Goal: Task Accomplishment & Management: Manage account settings

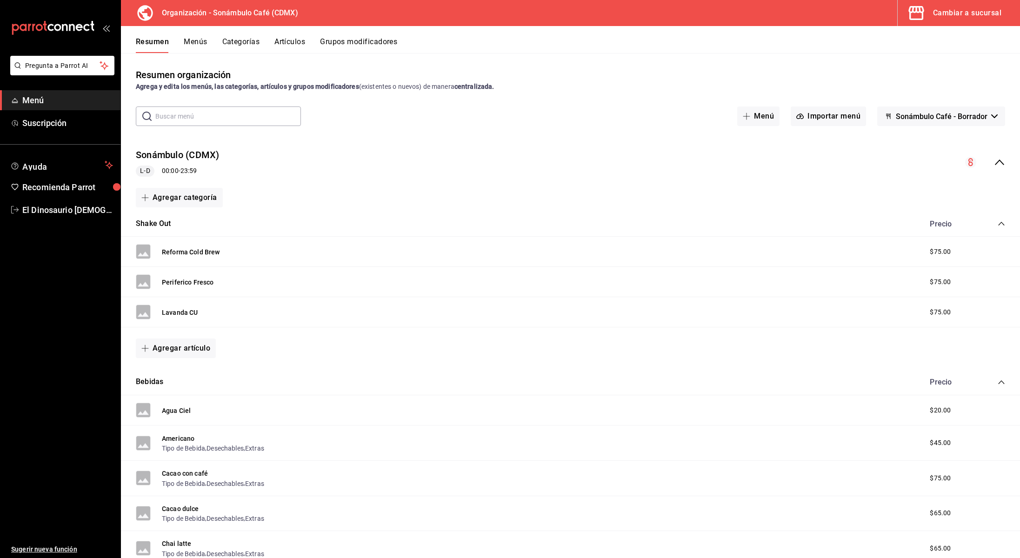
scroll to position [3, 0]
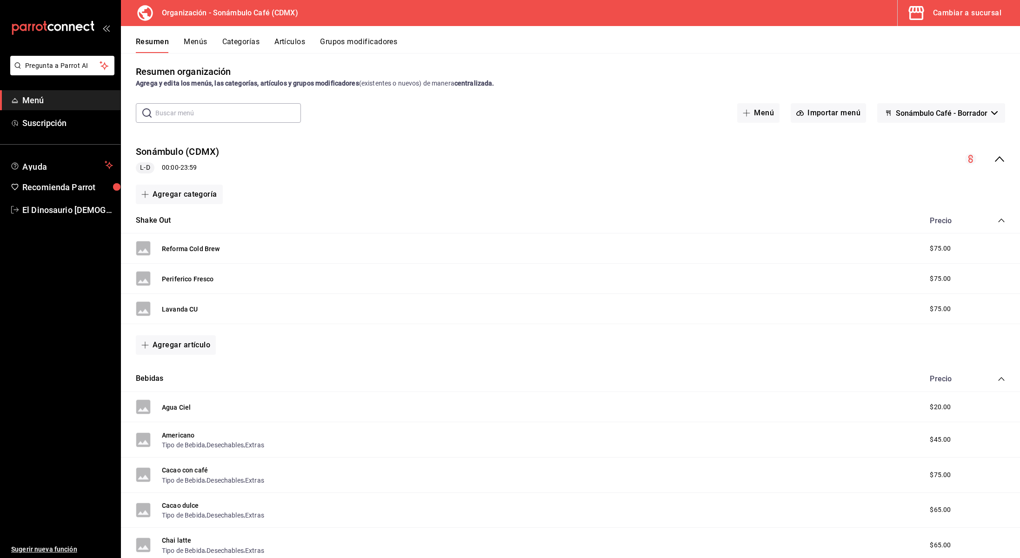
click at [179, 119] on input "text" at bounding box center [228, 113] width 146 height 19
click at [54, 211] on span "El Dinosaurio [DEMOGRAPHIC_DATA]" at bounding box center [67, 210] width 91 height 13
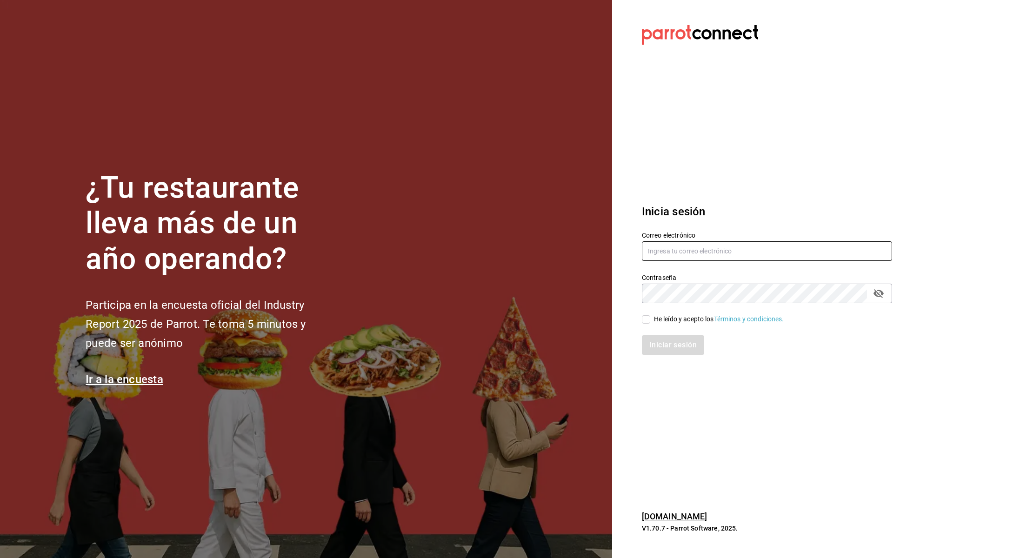
click at [616, 248] on input "text" at bounding box center [767, 252] width 250 height 20
type input "fer@sonambulocafe.com"
click at [616, 317] on input "He leído y acepto los Términos y condiciones." at bounding box center [646, 319] width 8 height 8
checkbox input "true"
click at [616, 345] on button "Iniciar sesión" at bounding box center [673, 346] width 63 height 20
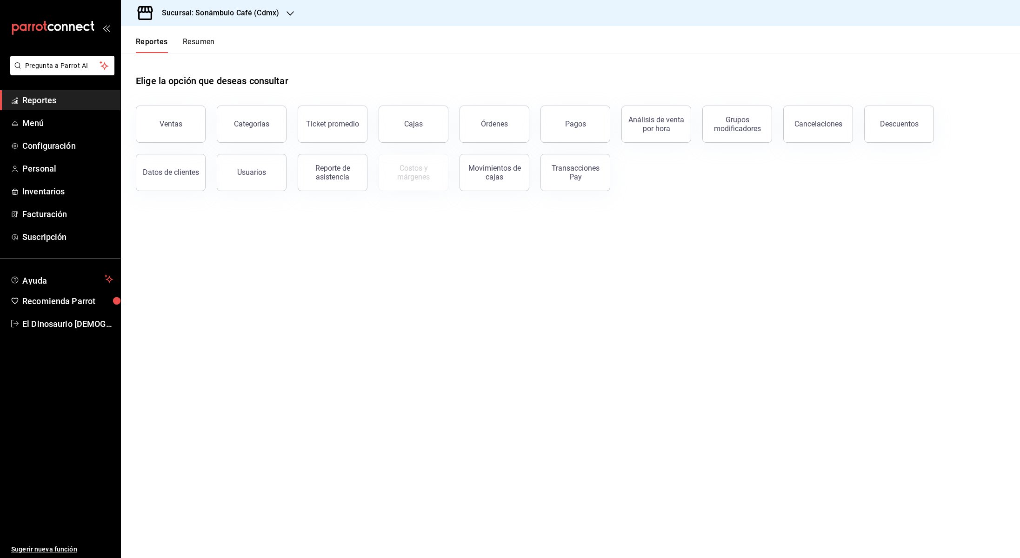
click at [282, 14] on div "Sucursal: Sonámbulo Café (Cdmx)" at bounding box center [212, 13] width 169 height 26
click at [210, 66] on div "Sonambulo (DLFN)" at bounding box center [191, 61] width 140 height 21
click at [96, 121] on span "Menú" at bounding box center [67, 123] width 91 height 13
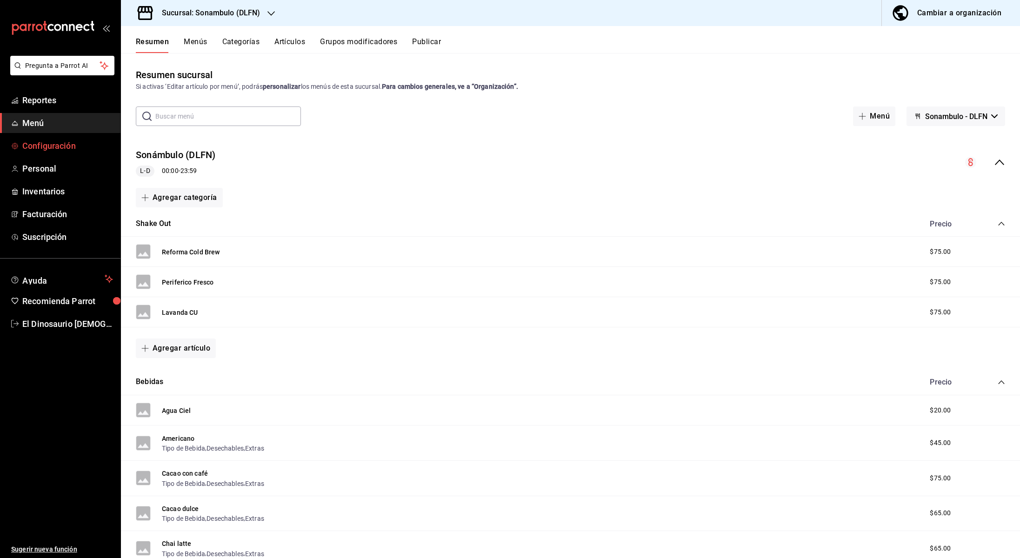
click at [96, 147] on span "Configuración" at bounding box center [67, 146] width 91 height 13
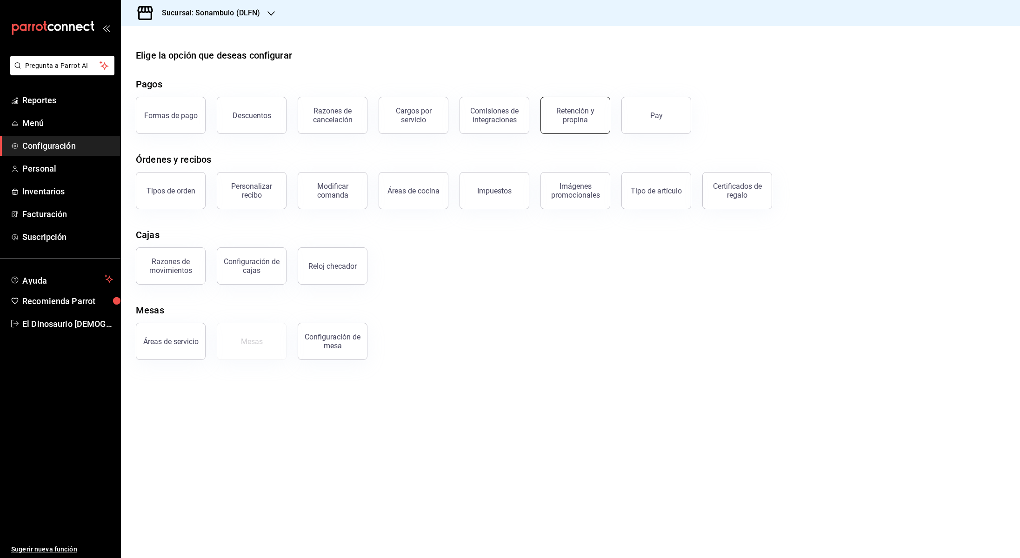
click at [581, 120] on div "Retención y propina" at bounding box center [576, 116] width 58 height 18
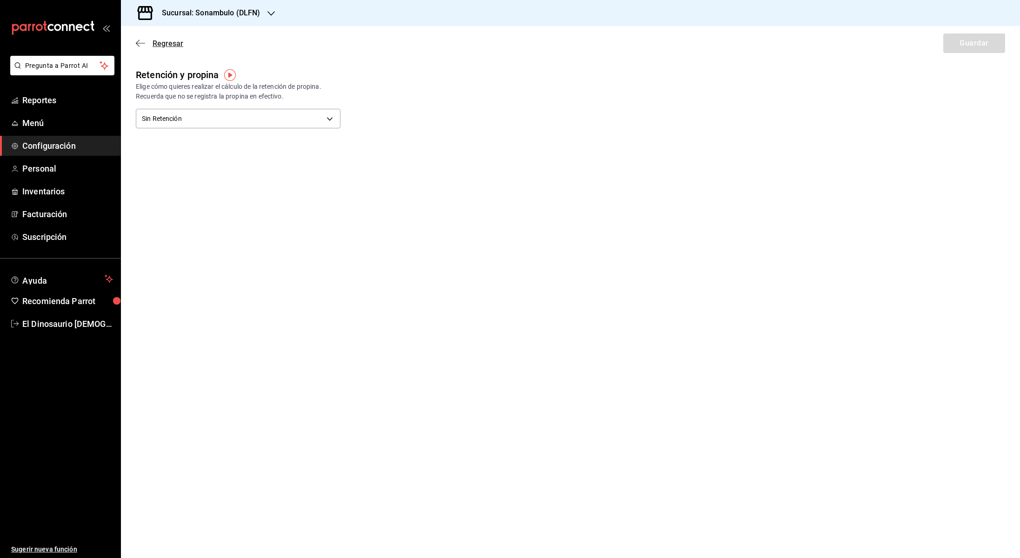
click at [137, 41] on icon "button" at bounding box center [138, 43] width 4 height 7
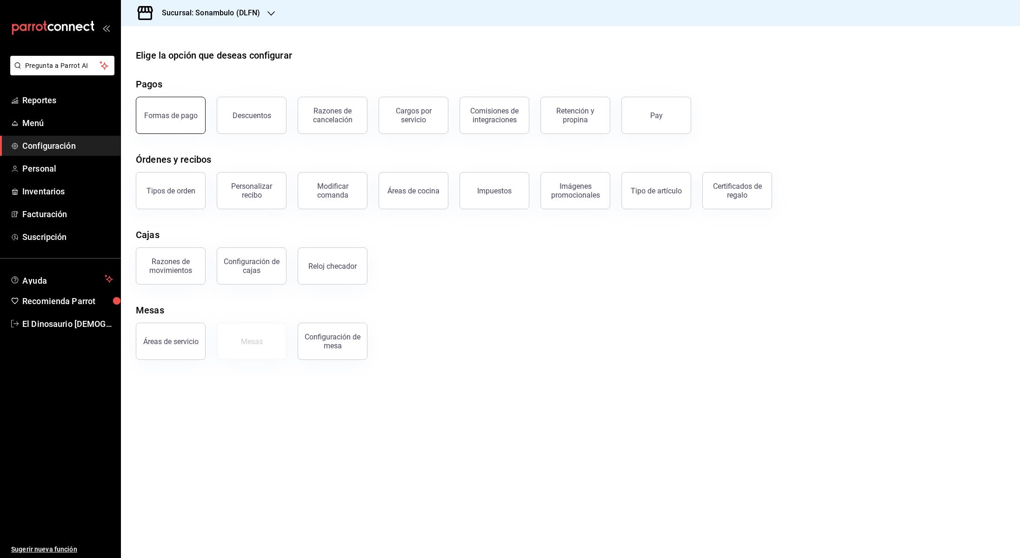
click at [196, 128] on button "Formas de pago" at bounding box center [171, 115] width 70 height 37
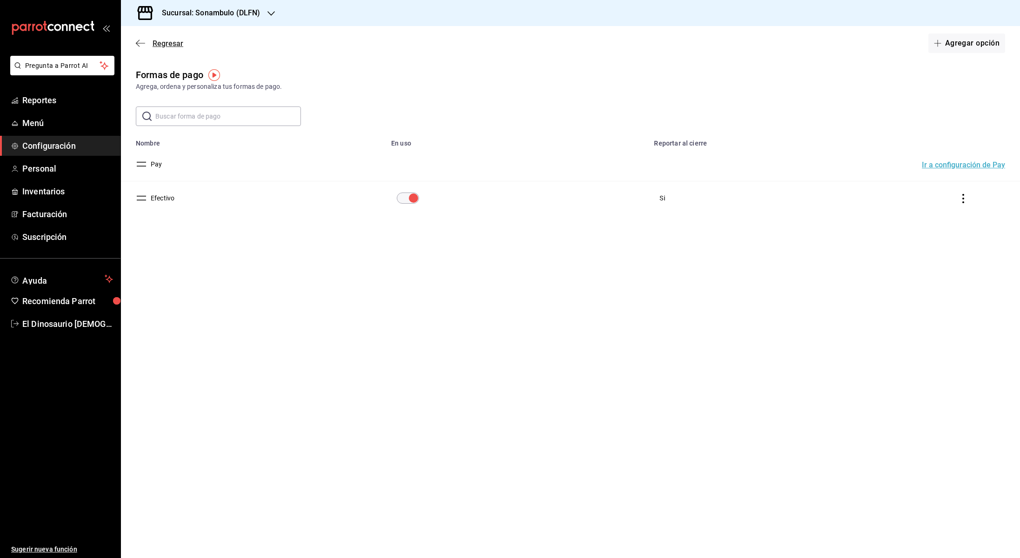
click at [142, 43] on icon "button" at bounding box center [140, 43] width 9 height 0
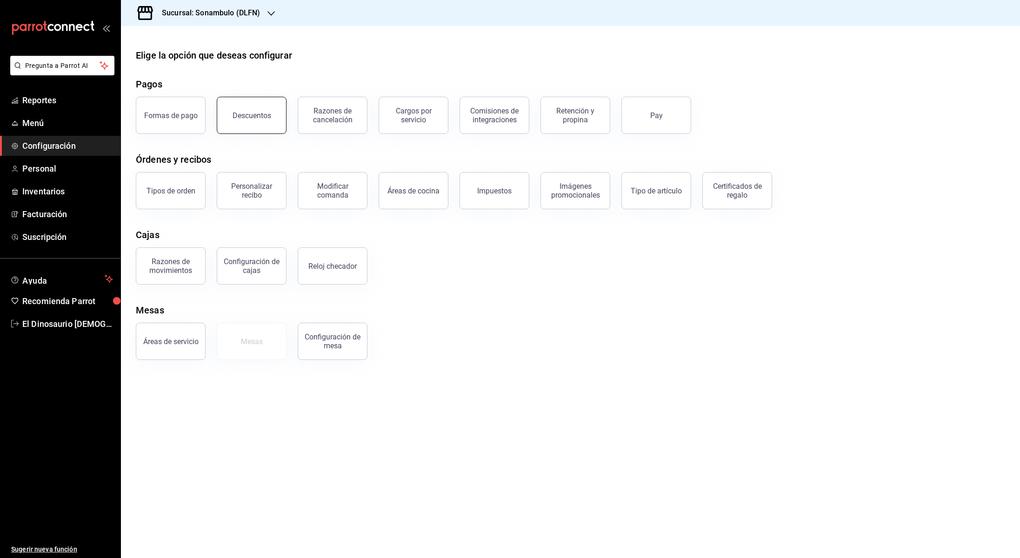
click at [257, 121] on button "Descuentos" at bounding box center [252, 115] width 70 height 37
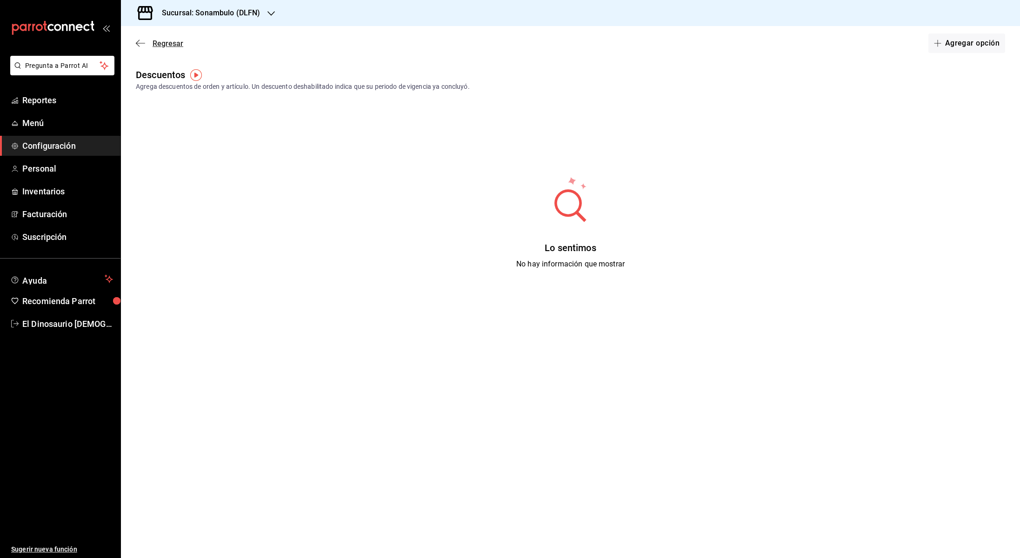
click at [139, 41] on icon "button" at bounding box center [140, 43] width 9 height 8
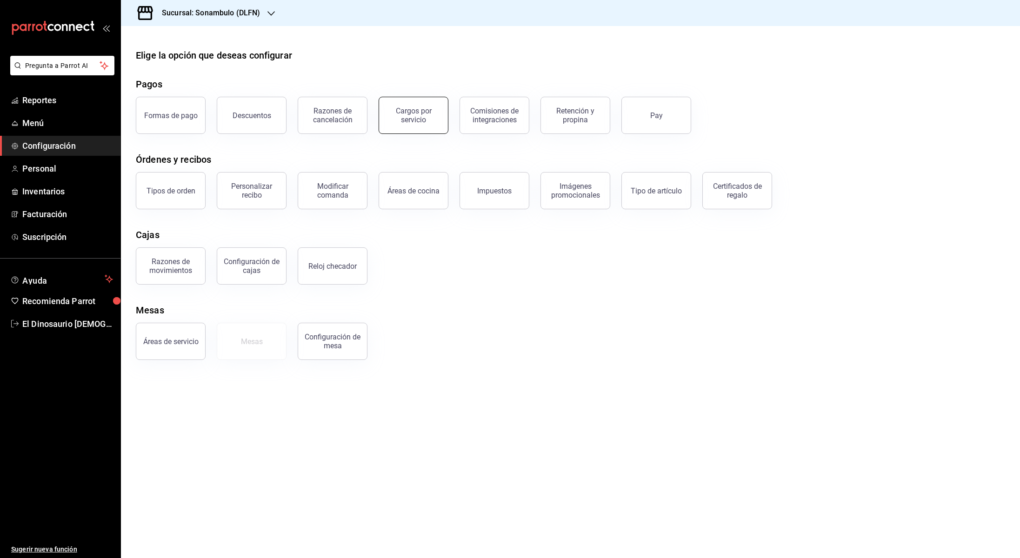
click at [393, 112] on div "Cargos por servicio" at bounding box center [414, 116] width 58 height 18
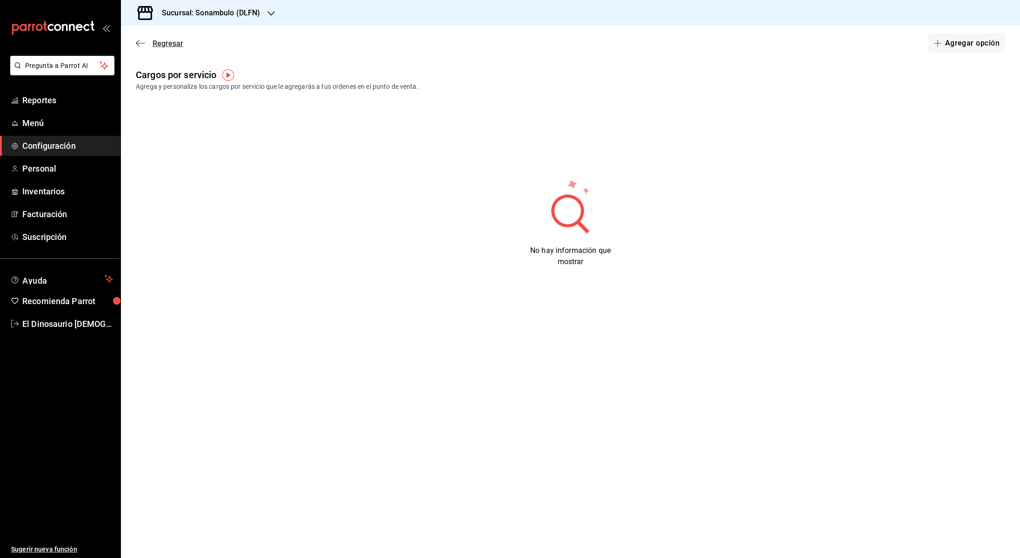
click at [139, 41] on icon "button" at bounding box center [140, 43] width 9 height 8
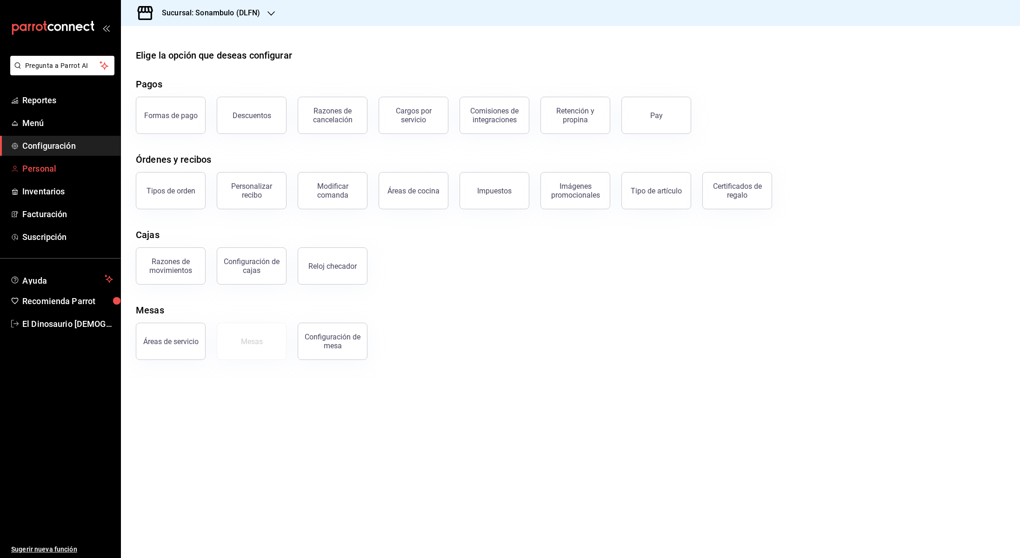
click at [63, 173] on span "Personal" at bounding box center [67, 168] width 91 height 13
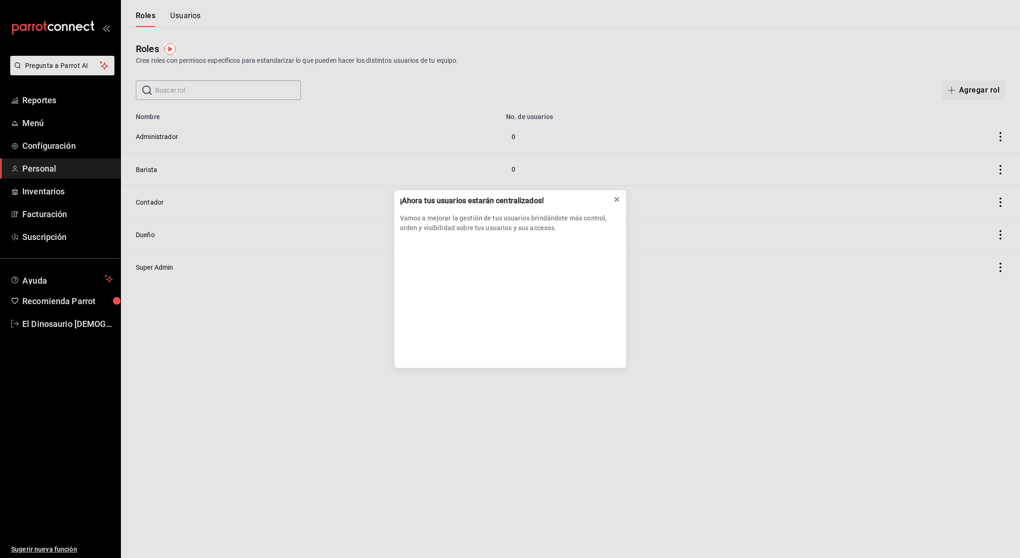
click at [615, 200] on icon at bounding box center [616, 199] width 7 height 7
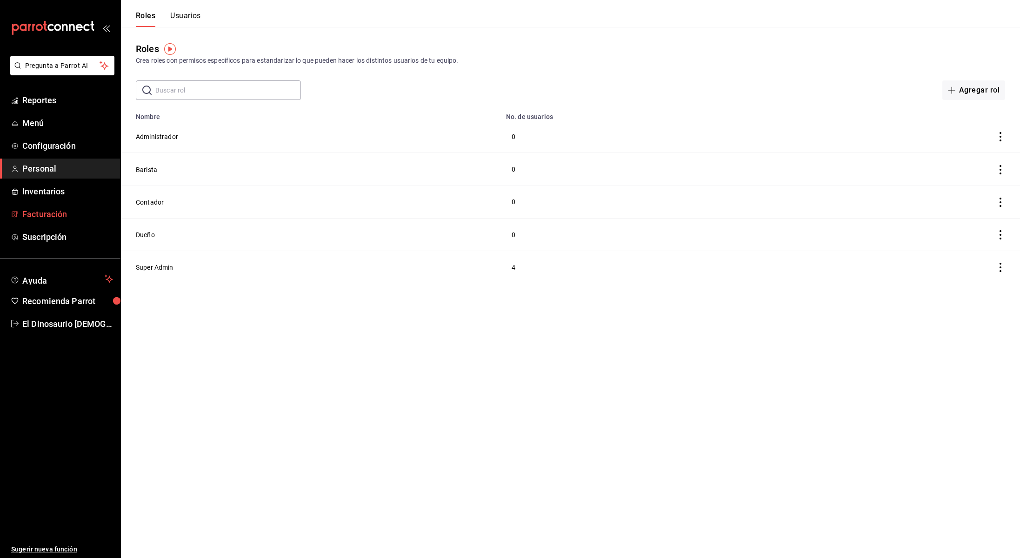
click at [49, 210] on span "Facturación" at bounding box center [67, 214] width 91 height 13
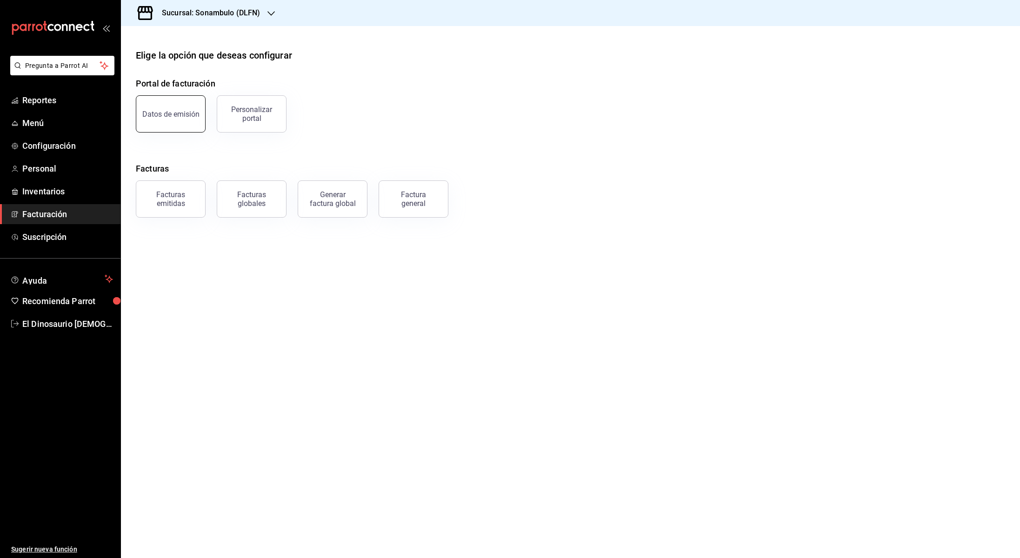
click at [165, 117] on div "Datos de emisión" at bounding box center [170, 114] width 57 height 9
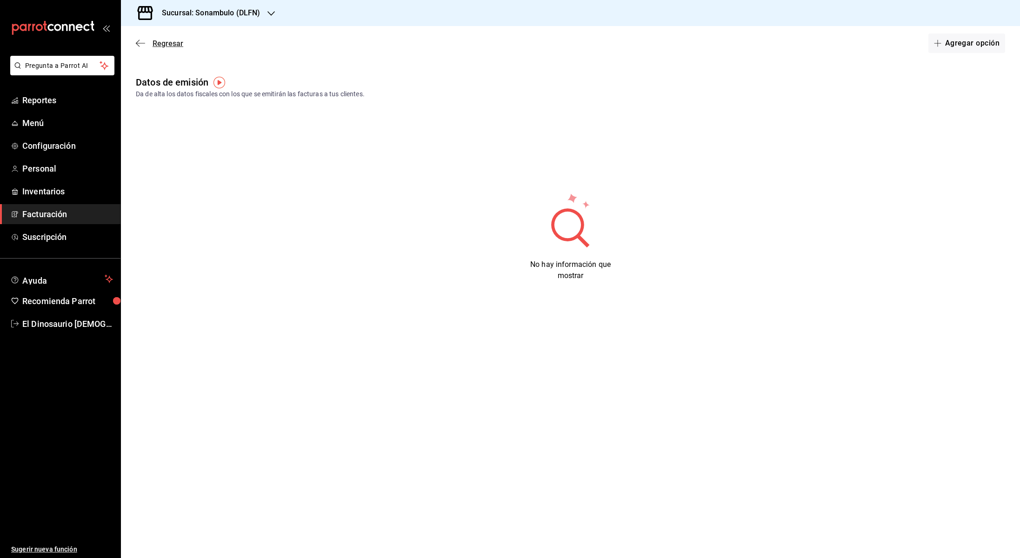
click at [140, 43] on icon "button" at bounding box center [140, 43] width 9 height 0
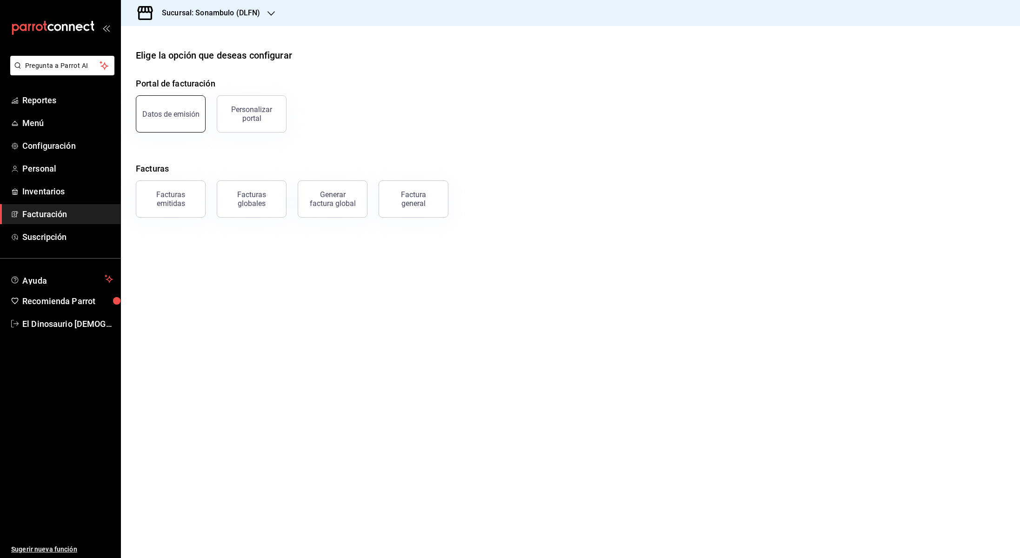
click at [151, 109] on button "Datos de emisión" at bounding box center [171, 113] width 70 height 37
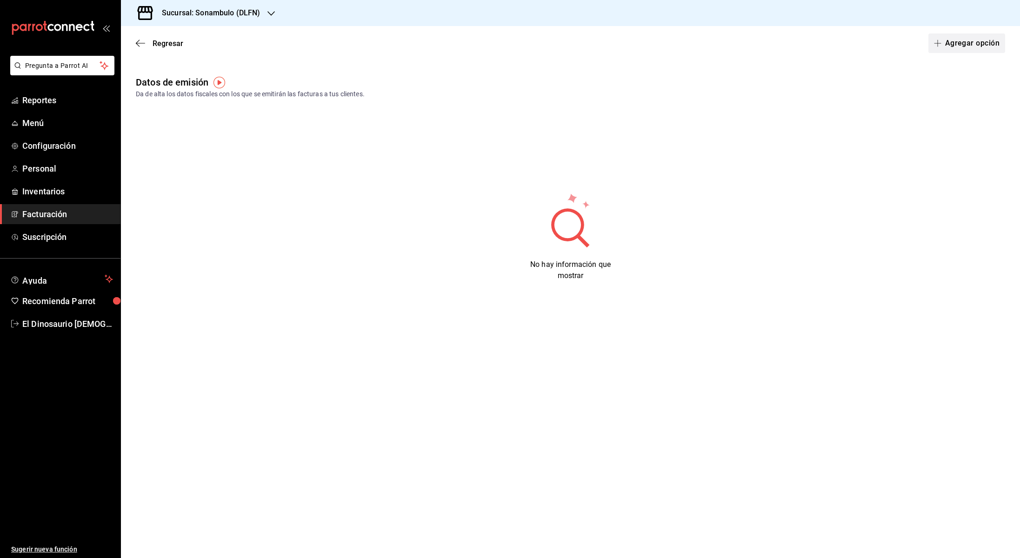
click at [948, 34] on button "Agregar opción" at bounding box center [967, 44] width 77 height 20
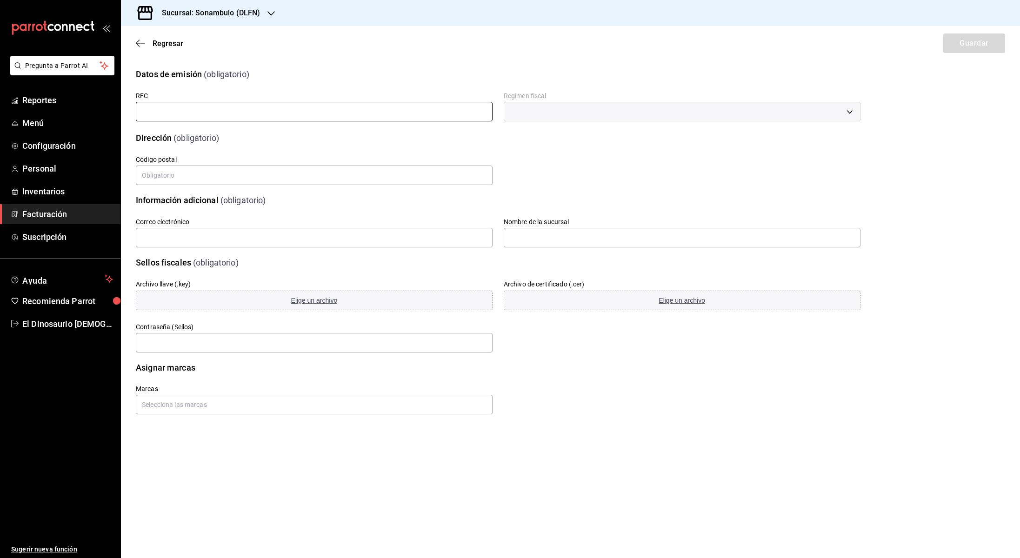
click at [411, 114] on input "text" at bounding box center [314, 112] width 357 height 20
drag, startPoint x: 416, startPoint y: 59, endPoint x: 243, endPoint y: 29, distance: 174.8
click at [416, 59] on div "Regresar Guardar" at bounding box center [570, 43] width 899 height 34
click at [141, 46] on icon "button" at bounding box center [140, 43] width 9 height 8
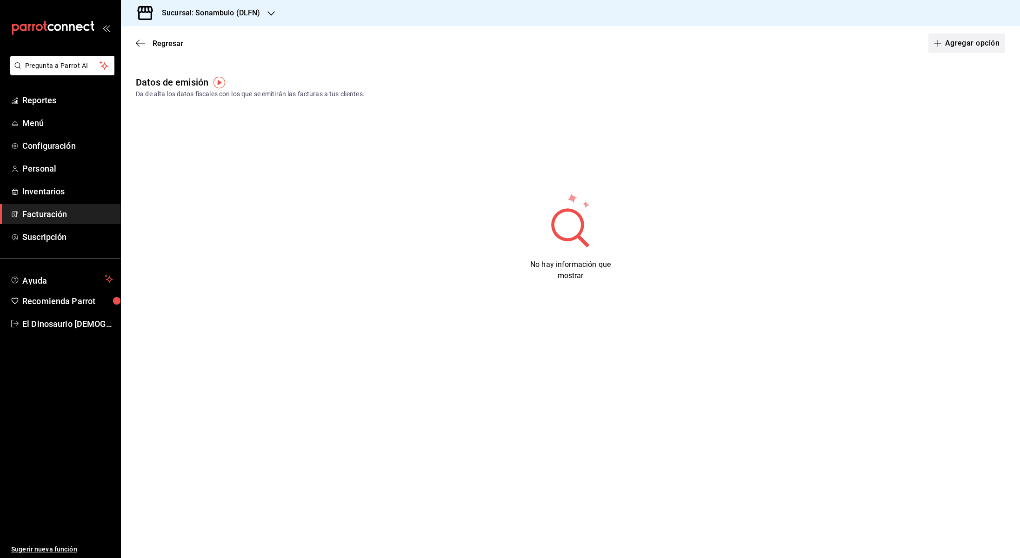
click at [947, 42] on button "Agregar opción" at bounding box center [967, 44] width 77 height 20
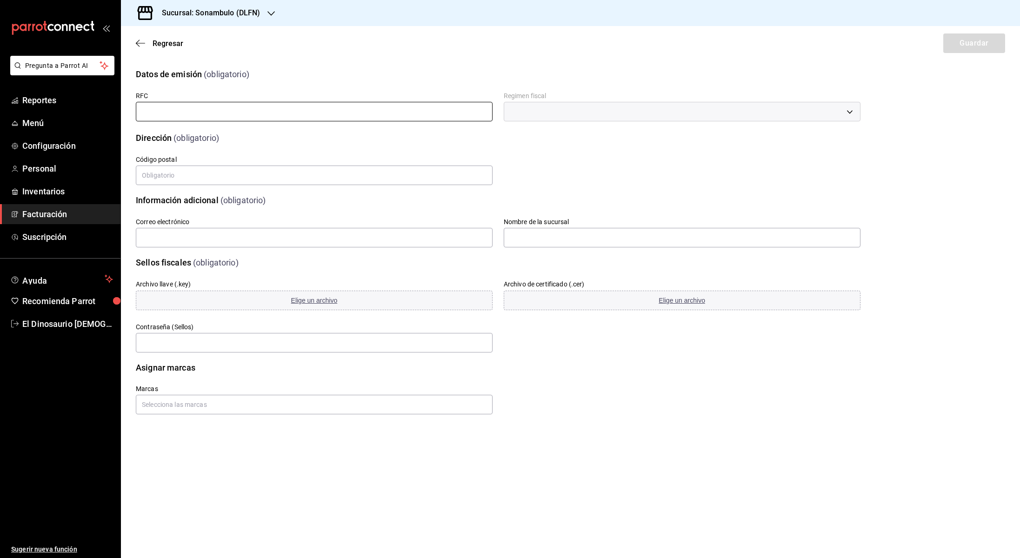
click at [159, 114] on input "text" at bounding box center [314, 112] width 357 height 20
click at [227, 179] on input "text" at bounding box center [314, 176] width 357 height 20
type input "06100"
drag, startPoint x: 170, startPoint y: 237, endPoint x: 99, endPoint y: 235, distance: 71.2
click at [99, 235] on div "Pregunta a Parrot AI Reportes Menú Configuración Personal Inventarios Facturaci…" at bounding box center [510, 279] width 1020 height 558
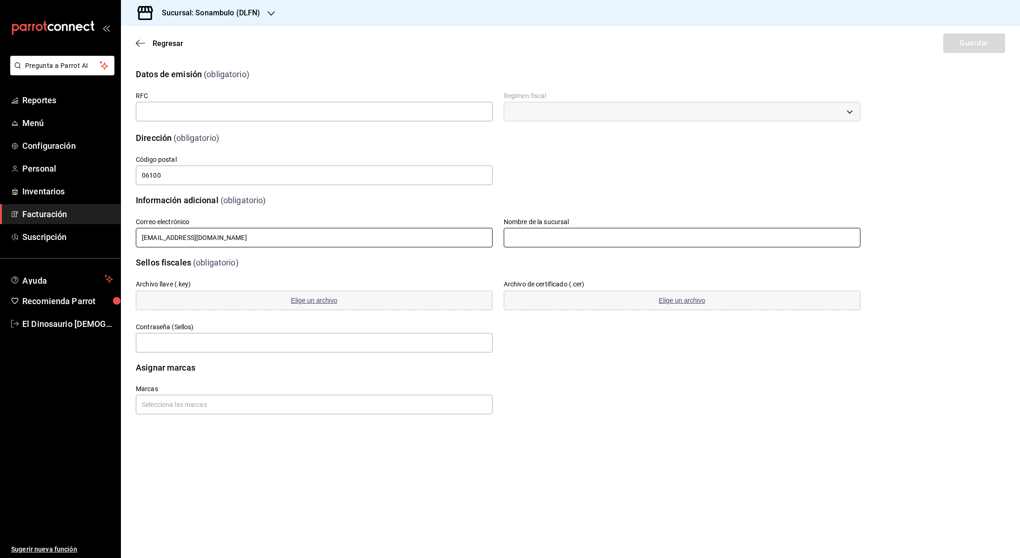
type input "[EMAIL_ADDRESS][DOMAIN_NAME]"
click at [655, 245] on input "text" at bounding box center [682, 238] width 357 height 20
click at [652, 239] on input "text" at bounding box center [682, 238] width 357 height 20
type input "S"
click at [604, 245] on input "DLFN Cafe" at bounding box center [682, 238] width 357 height 20
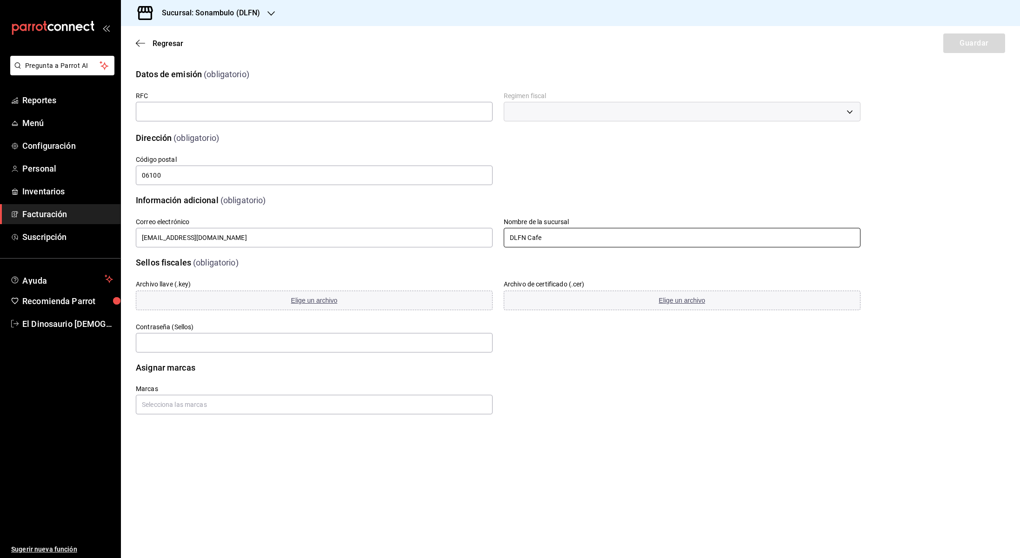
click at [523, 235] on input "DLFN Cafe" at bounding box center [682, 238] width 357 height 20
click at [544, 241] on input "DLFN Cafe" at bounding box center [682, 238] width 357 height 20
type input "DLFN CAFE"
click at [322, 271] on div "Archivo llave (.key) Elige un archivo" at bounding box center [309, 290] width 368 height 43
click at [317, 300] on span "Elige un archivo" at bounding box center [314, 300] width 47 height 7
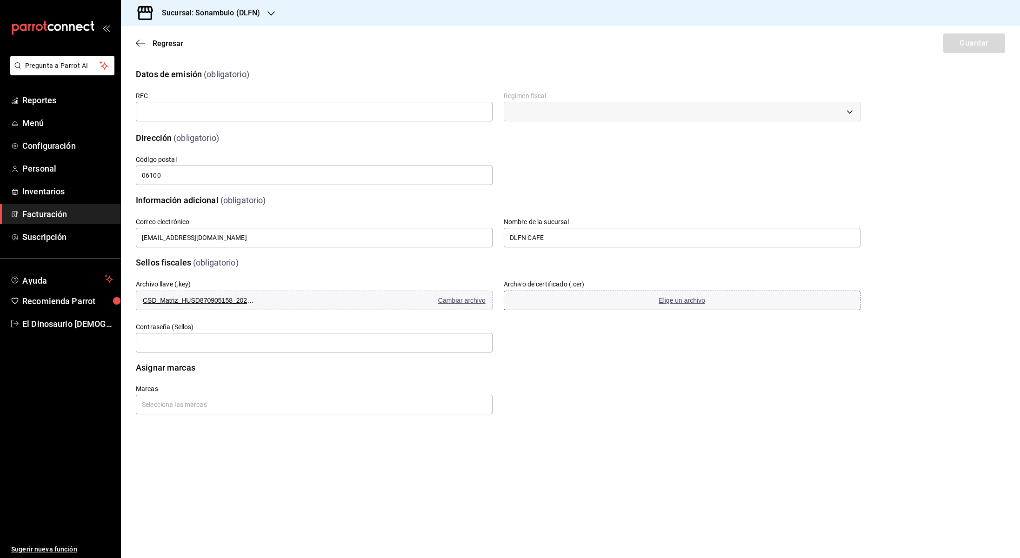
click at [691, 300] on span "Elige un archivo" at bounding box center [682, 300] width 47 height 7
click at [316, 344] on input "text" at bounding box center [314, 343] width 357 height 20
type input "conta789"
click at [288, 403] on input "text" at bounding box center [314, 405] width 357 height 20
click at [248, 429] on li "Sonambulo - DLFN" at bounding box center [314, 426] width 357 height 15
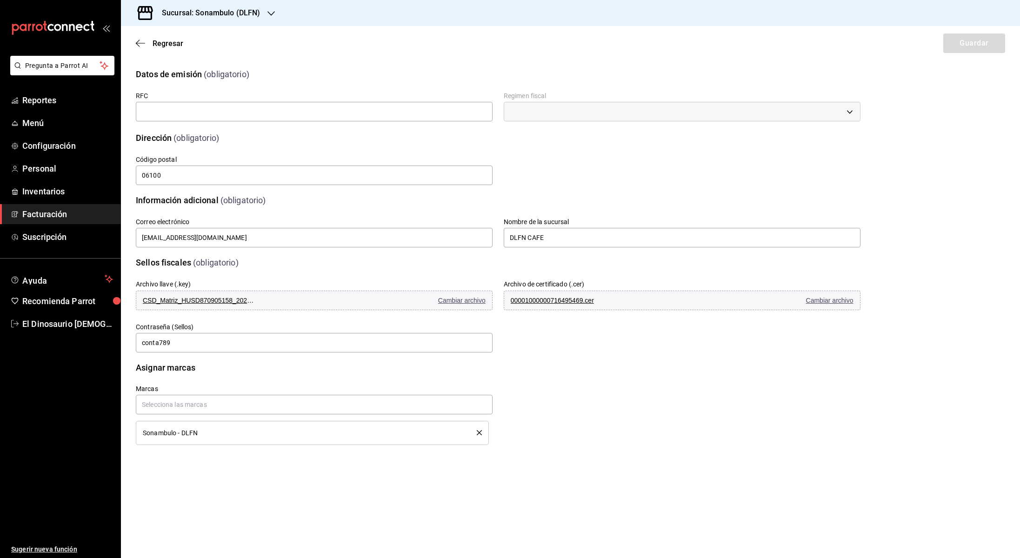
click at [561, 434] on div "Marcas Sonambulo - DLFN" at bounding box center [487, 404] width 747 height 82
click at [292, 110] on input "text" at bounding box center [314, 112] width 357 height 20
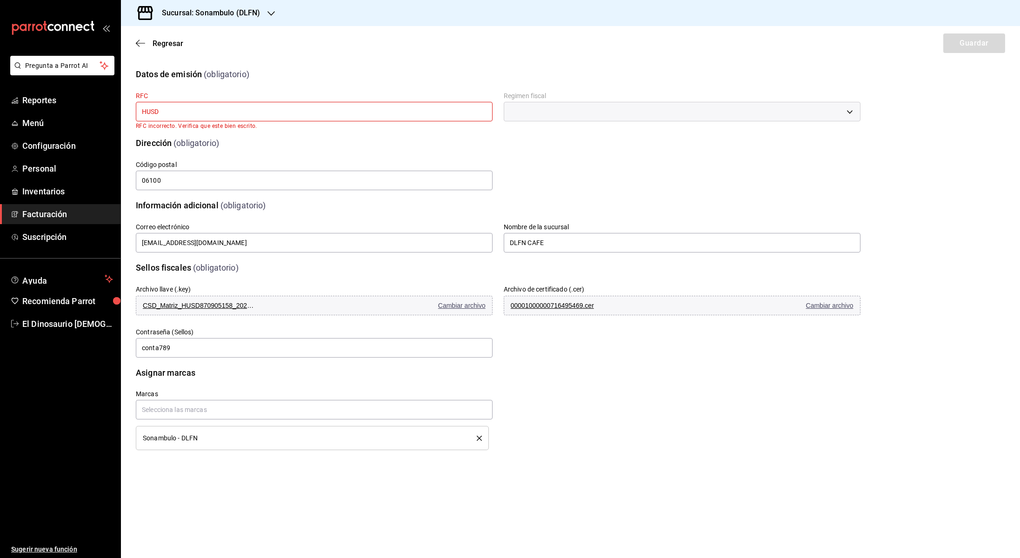
click at [222, 473] on main "Regresar Guardar Datos de emisión (obligatorio) RFC HUSD RFC incorrecto. Verifi…" at bounding box center [570, 292] width 899 height 532
click at [184, 113] on input "HUSD" at bounding box center [314, 112] width 357 height 20
type input "H"
paste input "HUSD870905158"
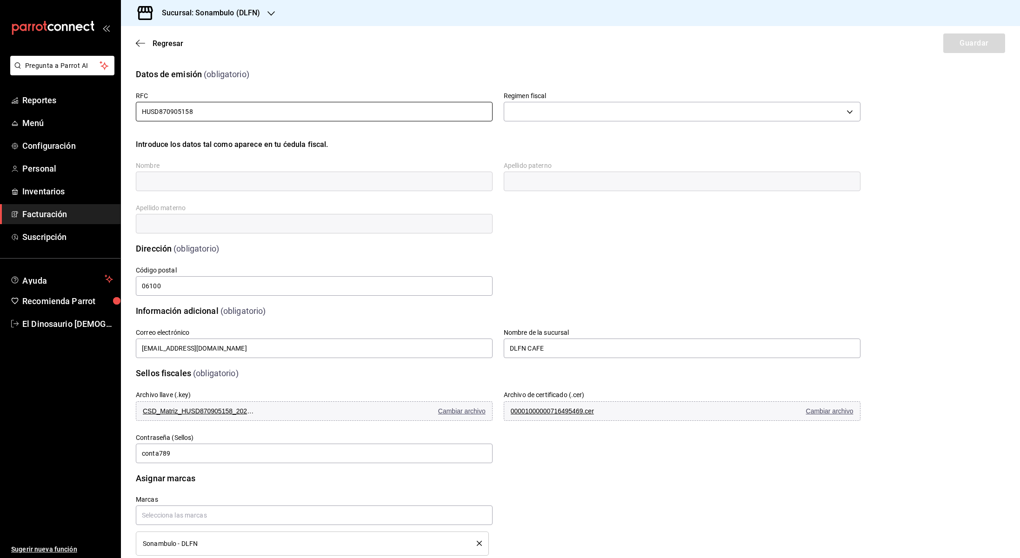
scroll to position [17, 0]
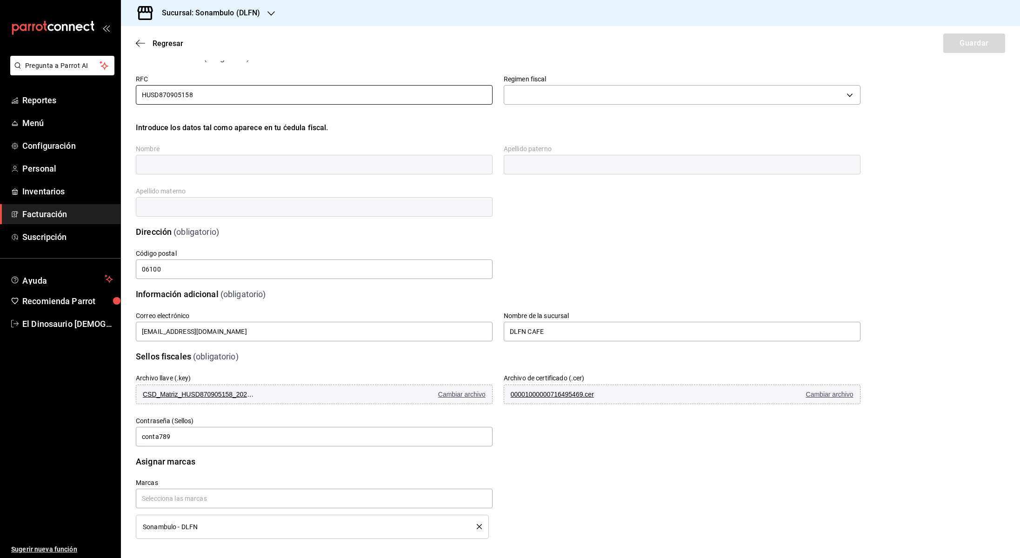
type input "HUSD870905158"
click at [557, 236] on div "Calle # exterior # interior Código postal 06100 Estado Elige una opción 0 Munic…" at bounding box center [487, 254] width 747 height 54
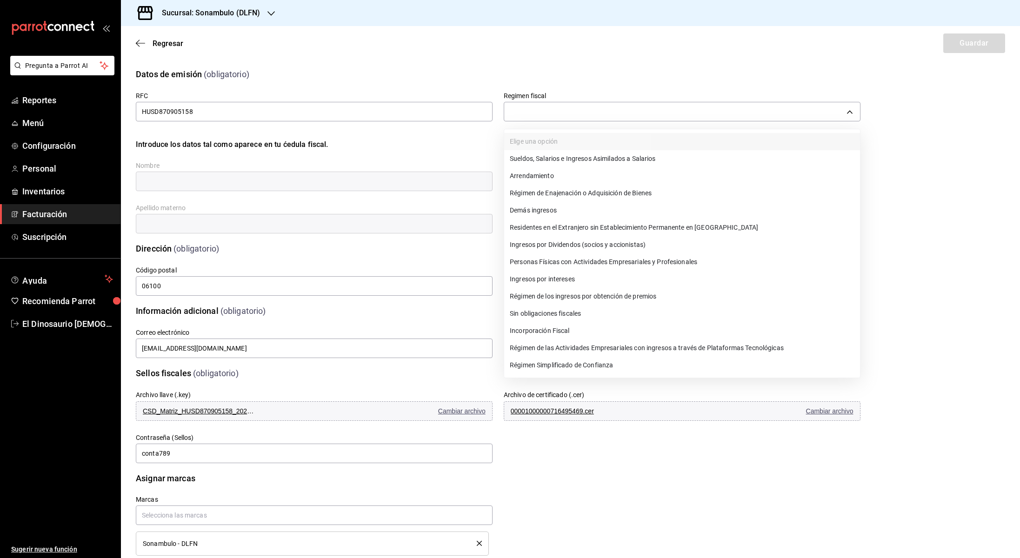
click at [538, 112] on body "Pregunta a Parrot AI Reportes Menú Configuración Personal Inventarios Facturaci…" at bounding box center [510, 279] width 1020 height 558
click at [577, 364] on li "Régimen Simplificado de Confianza" at bounding box center [682, 365] width 356 height 17
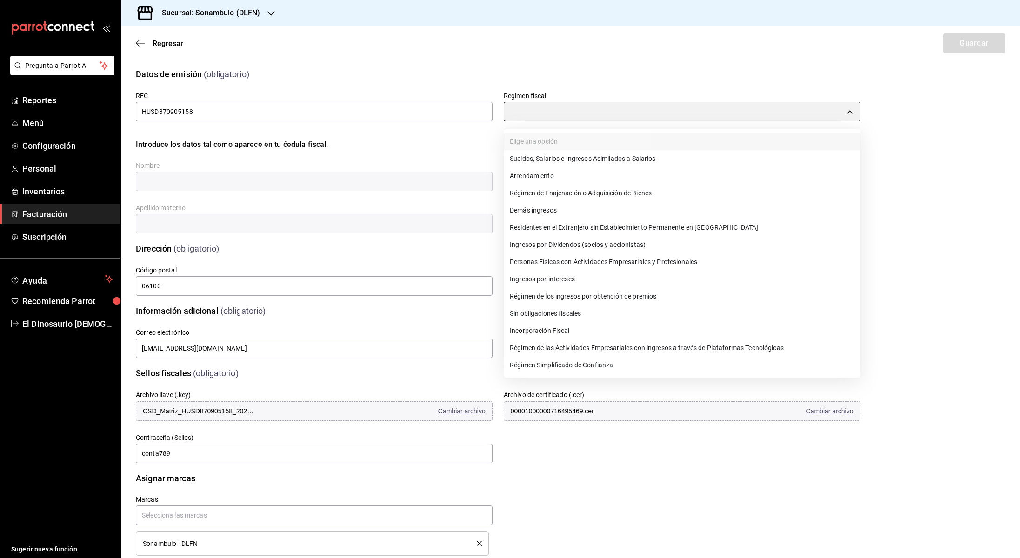
type input "626"
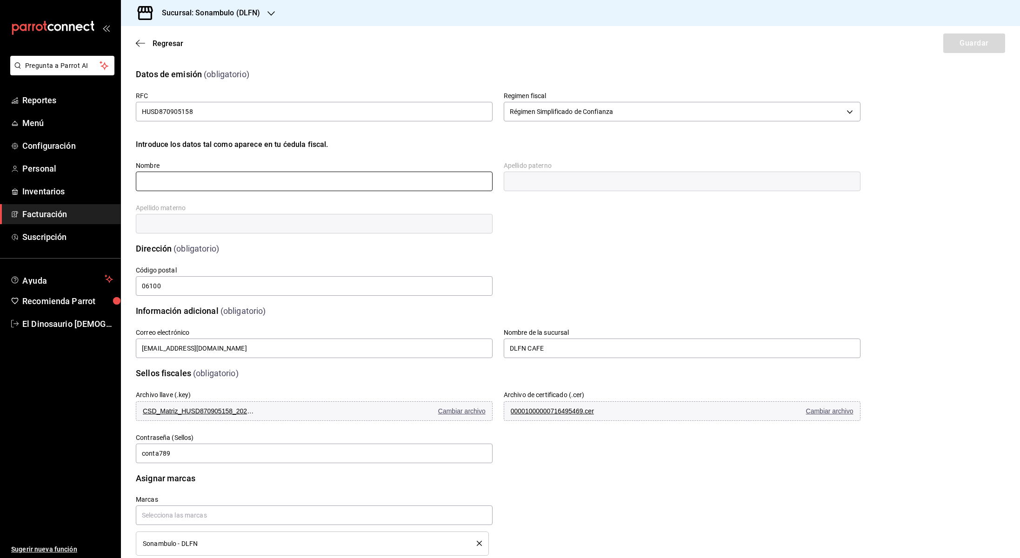
click at [292, 181] on input "text" at bounding box center [314, 182] width 357 height 20
type input "[PERSON_NAME]"
click at [611, 176] on input "text" at bounding box center [682, 182] width 357 height 20
type input "[PERSON_NAME]"
click at [332, 229] on input "text" at bounding box center [314, 224] width 357 height 20
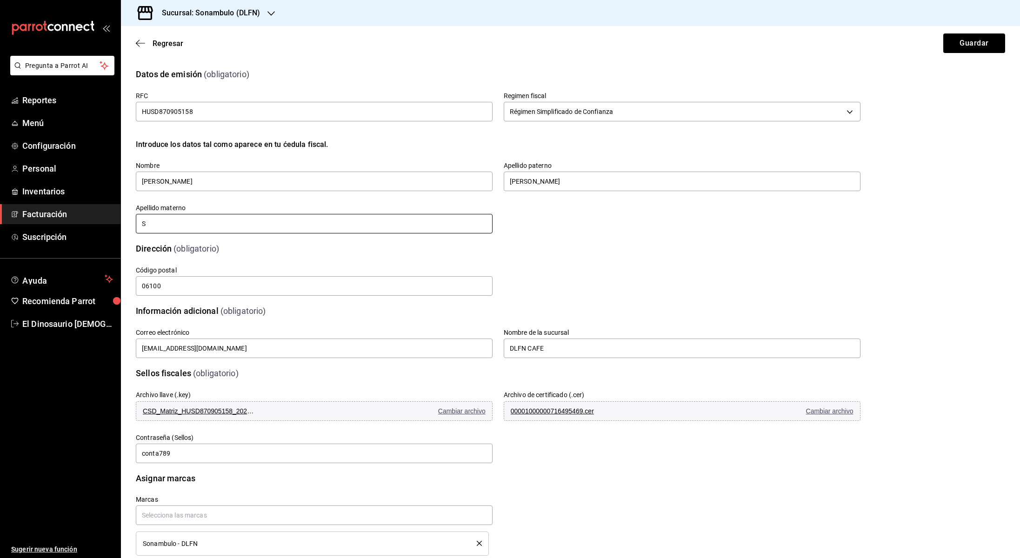
type input "[PERSON_NAME]"
click at [209, 286] on input "06100" at bounding box center [314, 286] width 357 height 20
type input "06140"
click at [684, 260] on div "Calle # exterior # interior Código postal 06140 Estado Elige una opción 0 Munic…" at bounding box center [487, 271] width 747 height 54
click at [586, 274] on div "Calle # exterior # interior Código postal 06140 Estado Elige una opción 0 Munic…" at bounding box center [487, 271] width 747 height 54
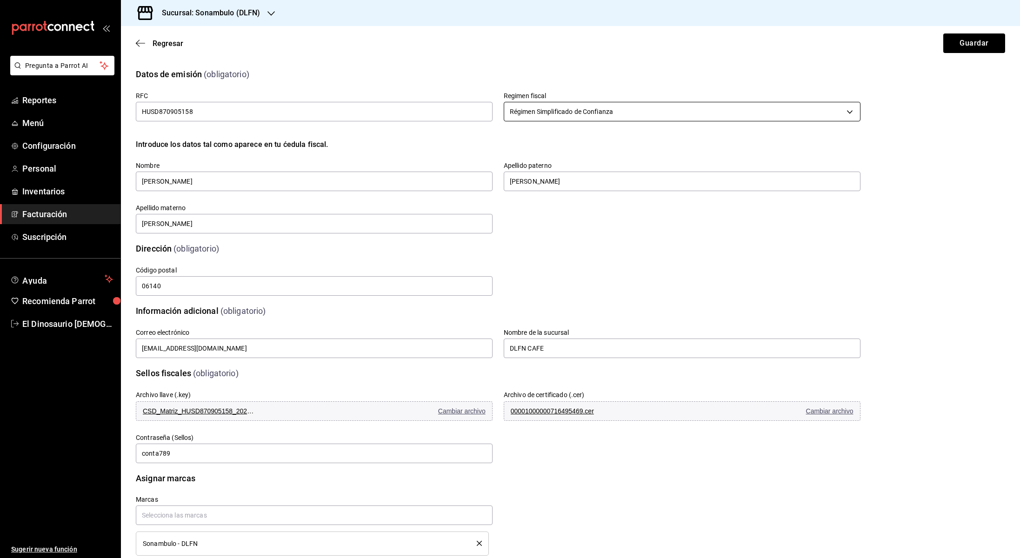
scroll to position [20, 0]
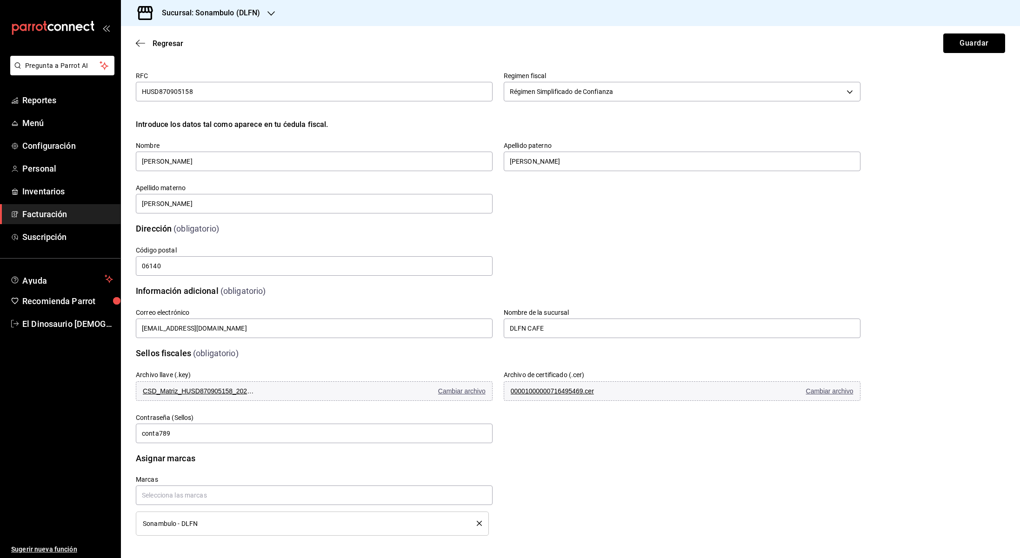
click at [976, 47] on button "Guardar" at bounding box center [975, 44] width 62 height 20
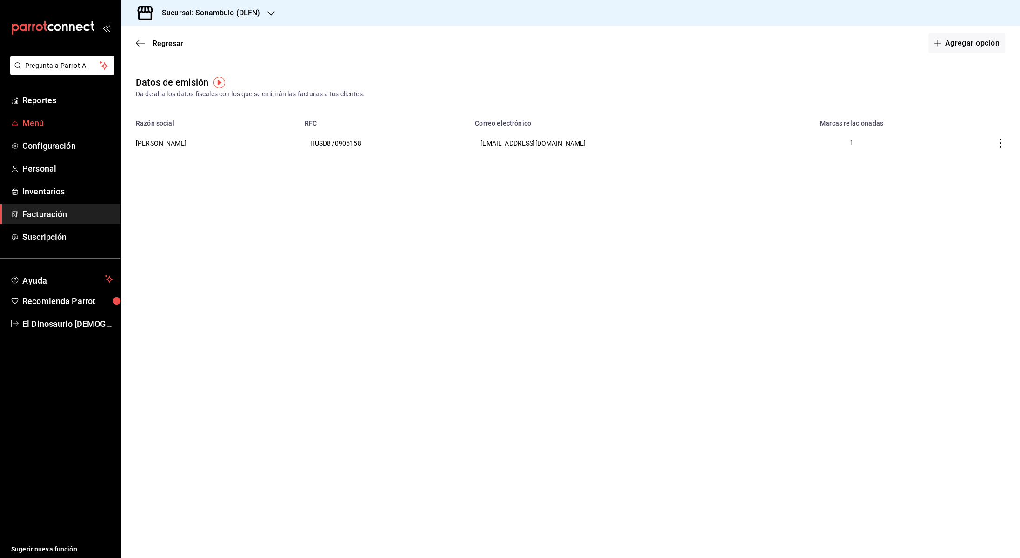
click at [51, 127] on span "Menú" at bounding box center [67, 123] width 91 height 13
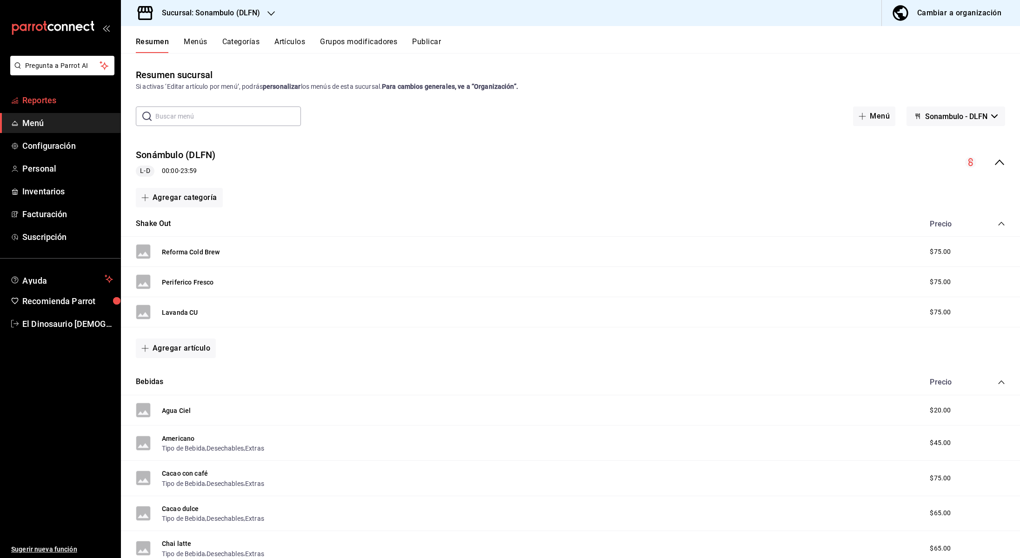
click at [83, 100] on span "Reportes" at bounding box center [67, 100] width 91 height 13
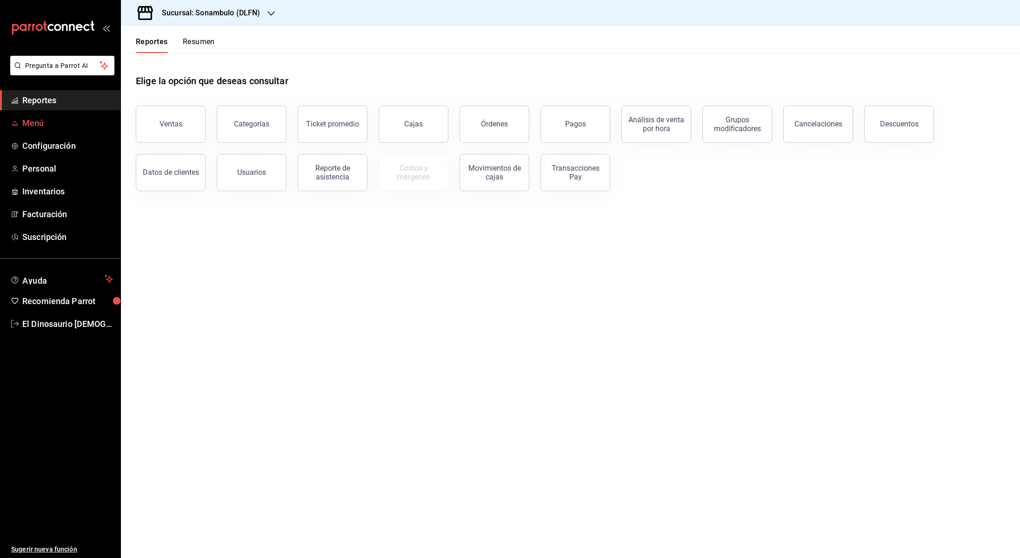
click at [104, 125] on span "Menú" at bounding box center [67, 123] width 91 height 13
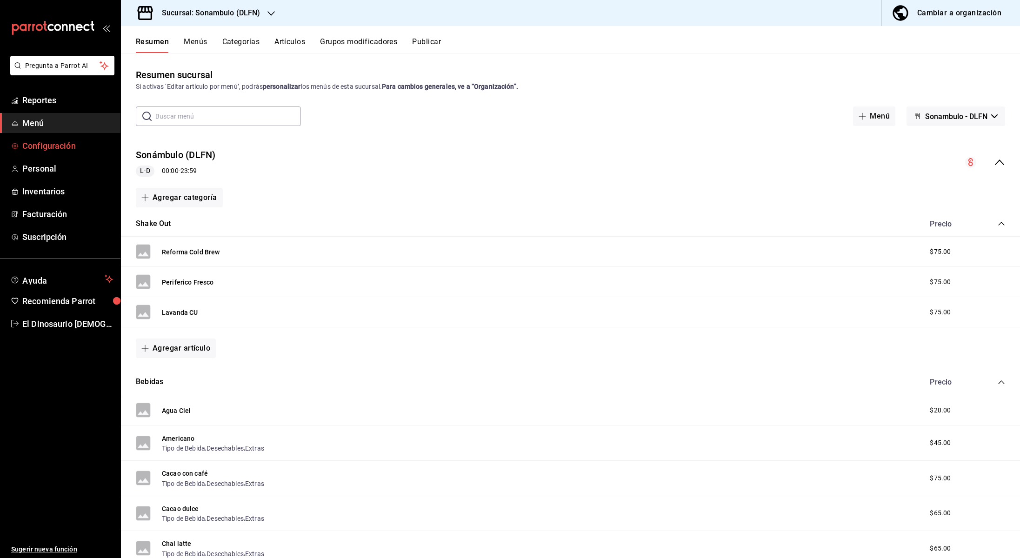
click at [100, 141] on span "Configuración" at bounding box center [67, 146] width 91 height 13
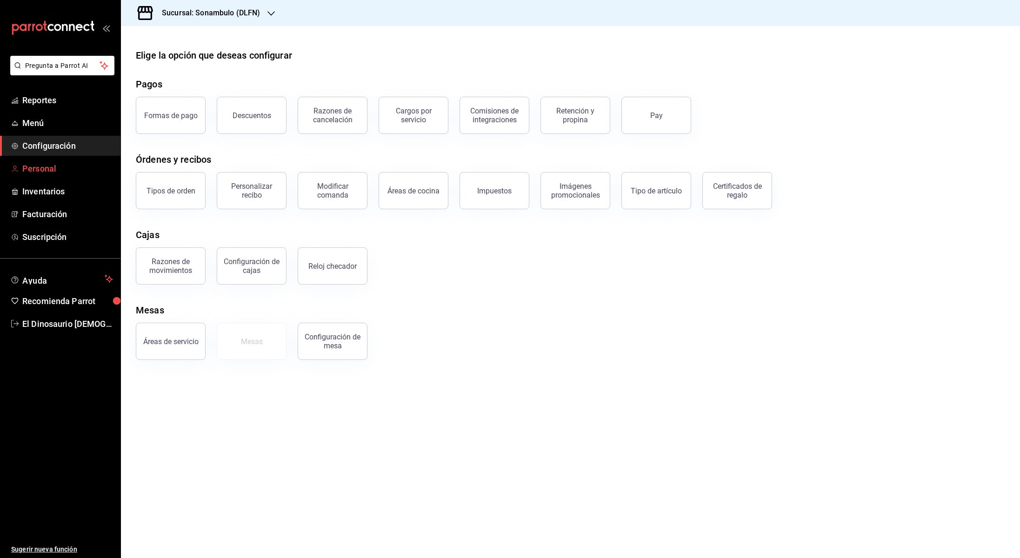
click at [87, 173] on span "Personal" at bounding box center [67, 168] width 91 height 13
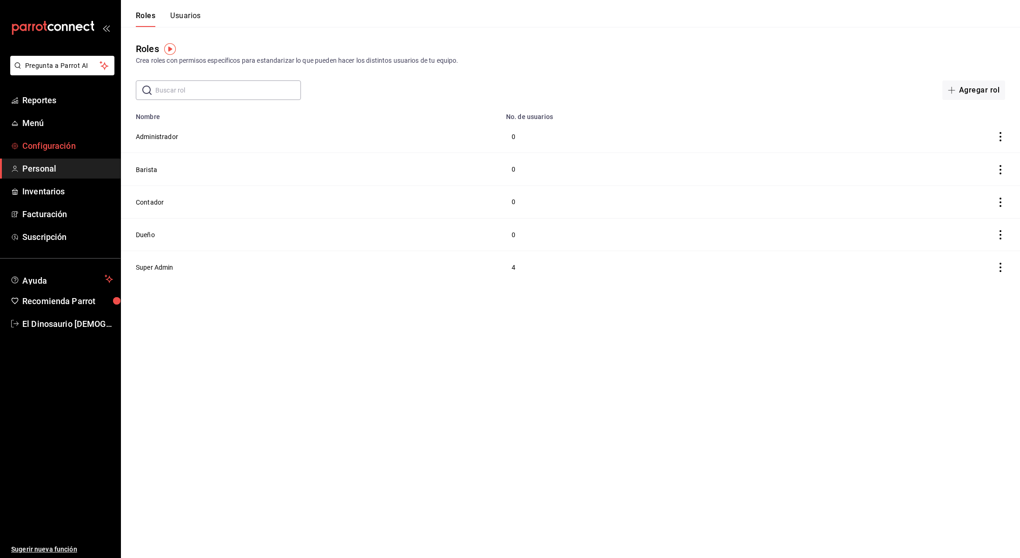
click at [88, 150] on span "Configuración" at bounding box center [67, 146] width 91 height 13
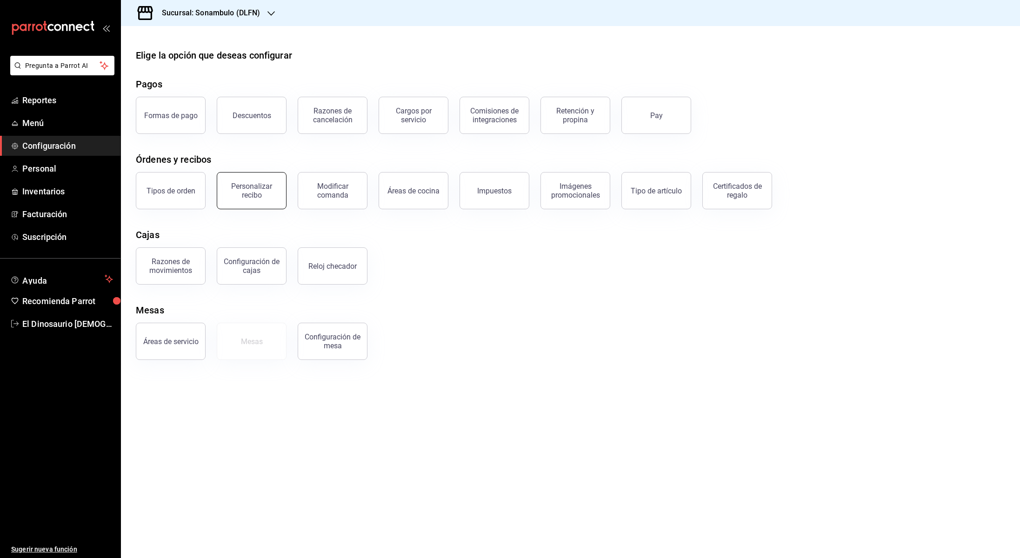
click at [255, 181] on button "Personalizar recibo" at bounding box center [252, 190] width 70 height 37
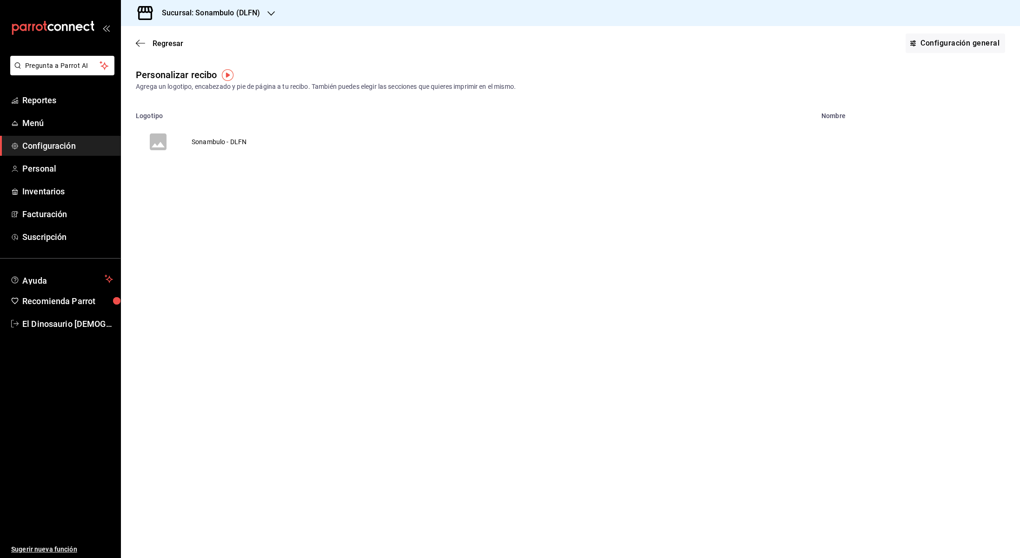
click at [217, 141] on td "Sonambulo - DLFN" at bounding box center [219, 142] width 77 height 45
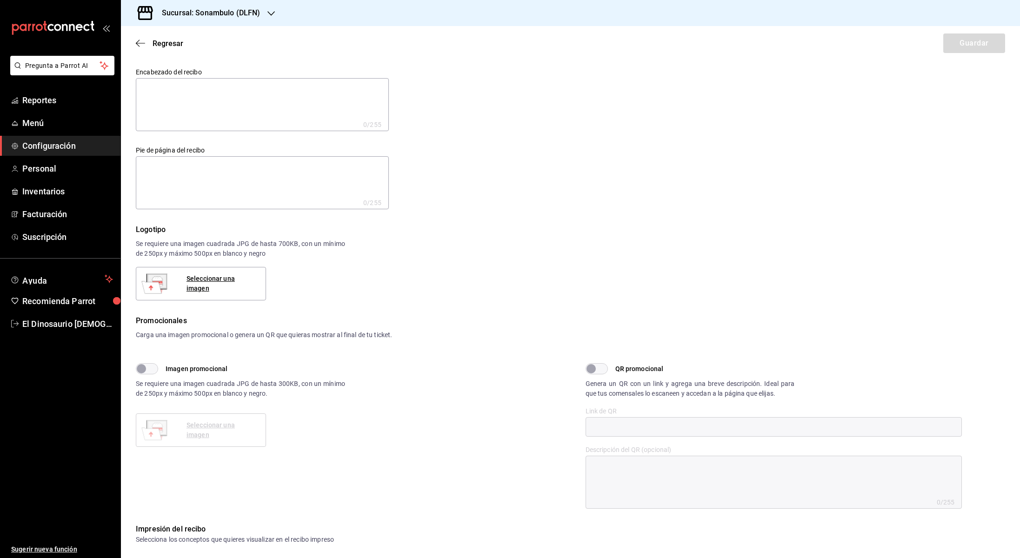
click at [384, 279] on div "Logotipo Se requiere una imagen cuadrada JPG de hasta 700KB, con un mínimo de 2…" at bounding box center [571, 262] width 870 height 76
click at [28, 166] on span "Personal" at bounding box center [67, 168] width 91 height 13
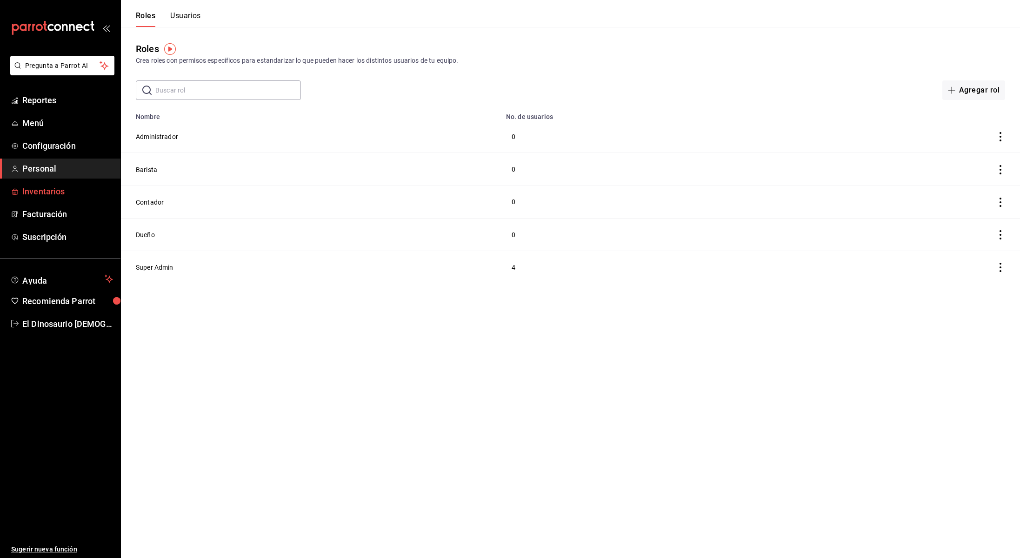
click at [53, 190] on span "Inventarios" at bounding box center [67, 191] width 91 height 13
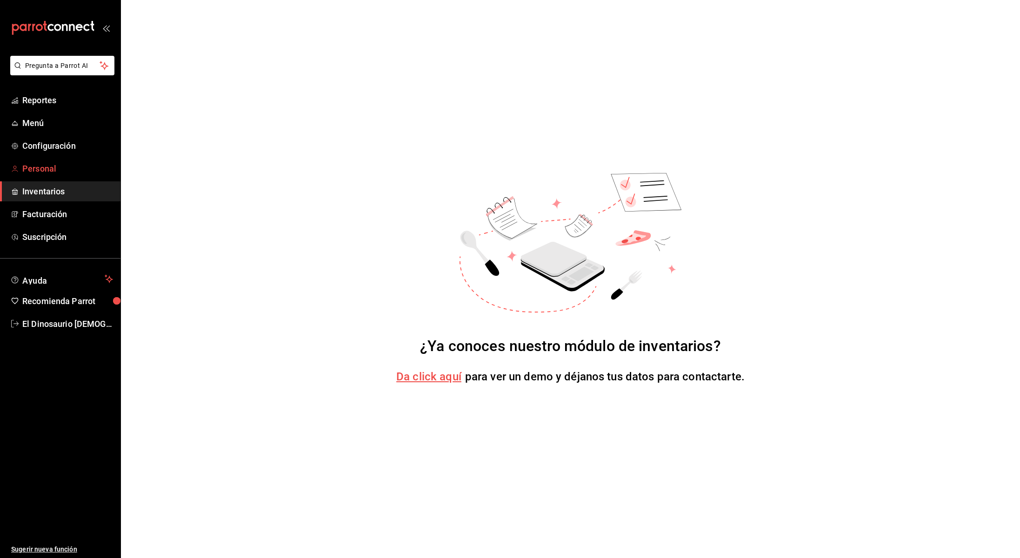
click at [59, 174] on span "Personal" at bounding box center [67, 168] width 91 height 13
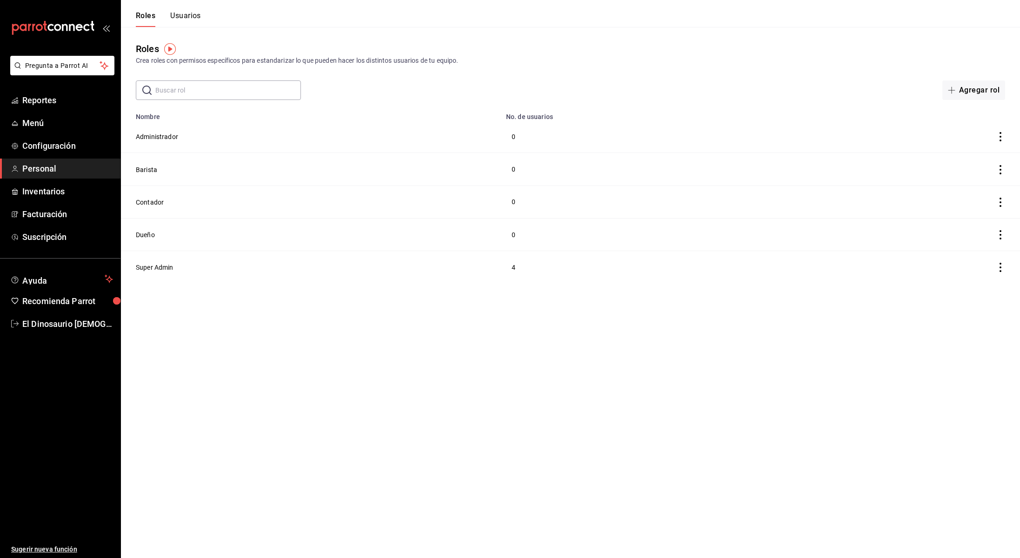
click at [181, 14] on button "Usuarios" at bounding box center [185, 19] width 31 height 16
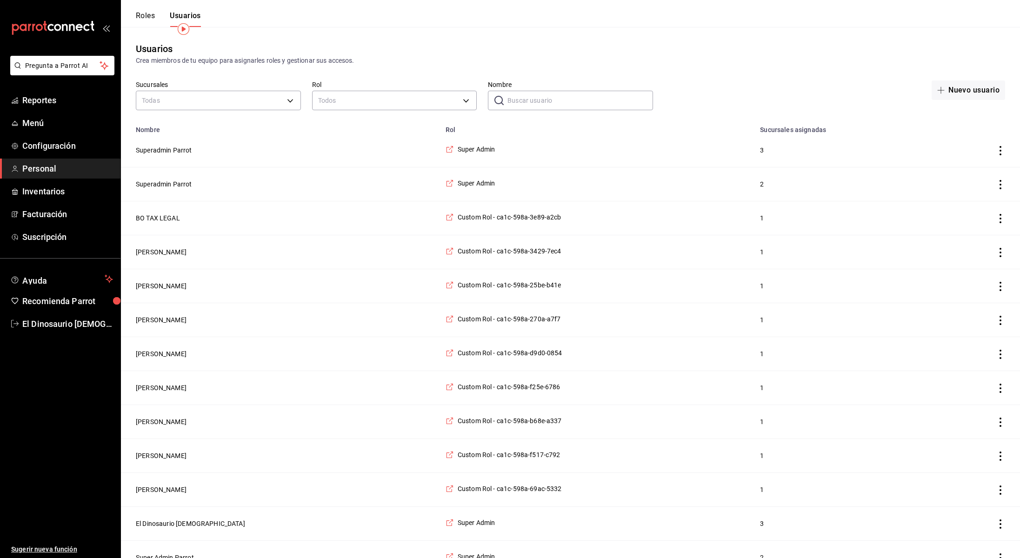
scroll to position [20, 0]
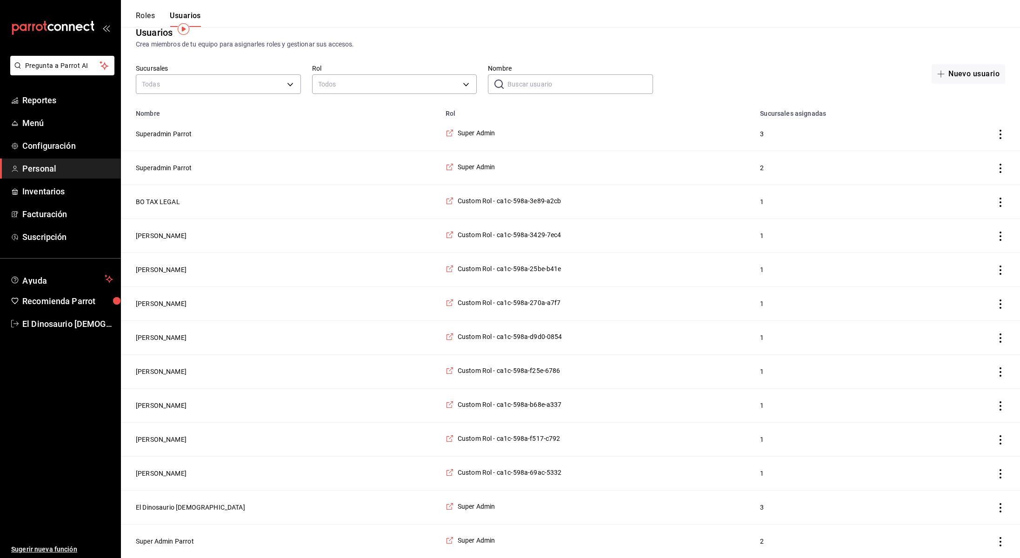
click at [999, 165] on icon "actions" at bounding box center [1000, 168] width 9 height 9
click at [771, 170] on div at bounding box center [510, 279] width 1020 height 558
click at [50, 148] on span "Configuración" at bounding box center [67, 146] width 91 height 13
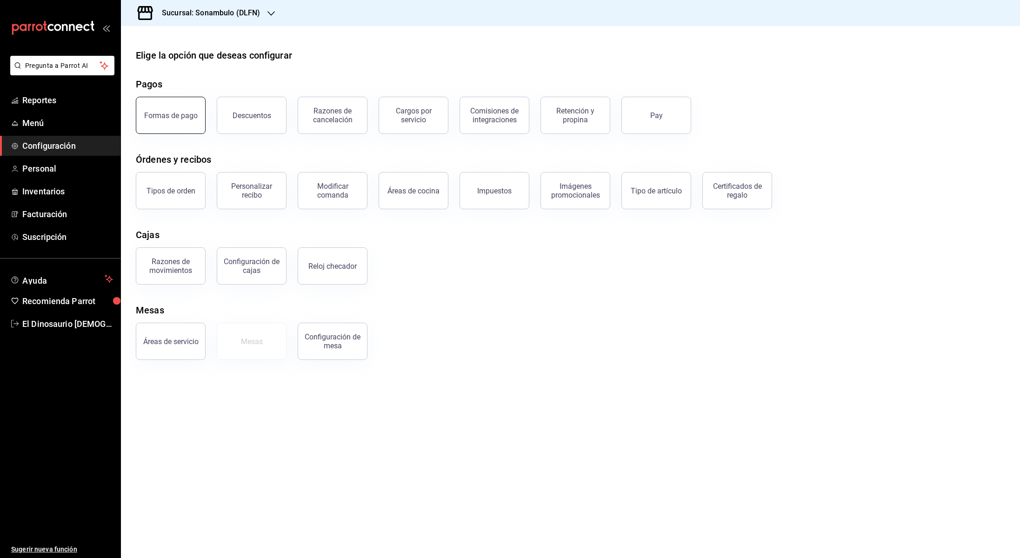
click at [179, 122] on button "Formas de pago" at bounding box center [171, 115] width 70 height 37
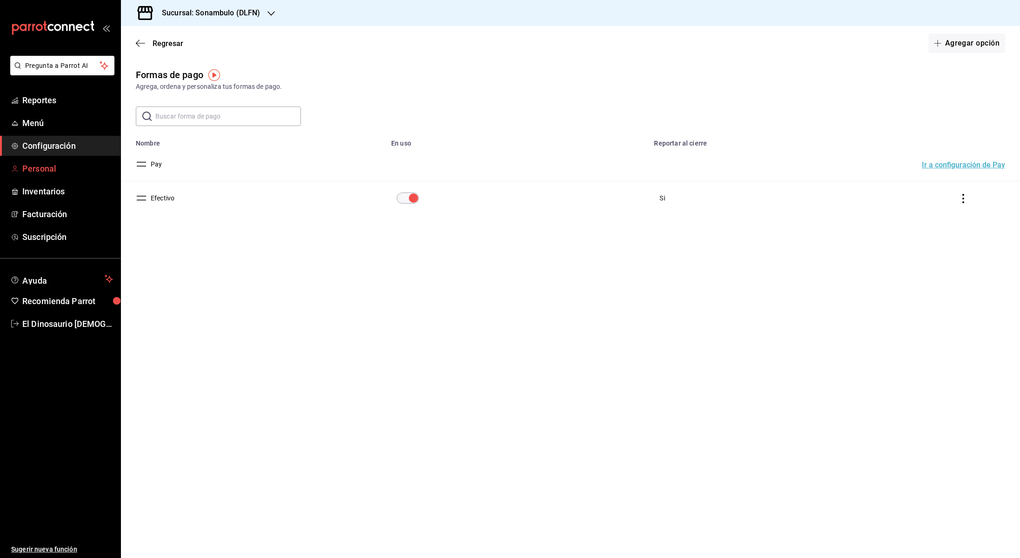
click at [65, 163] on span "Personal" at bounding box center [67, 168] width 91 height 13
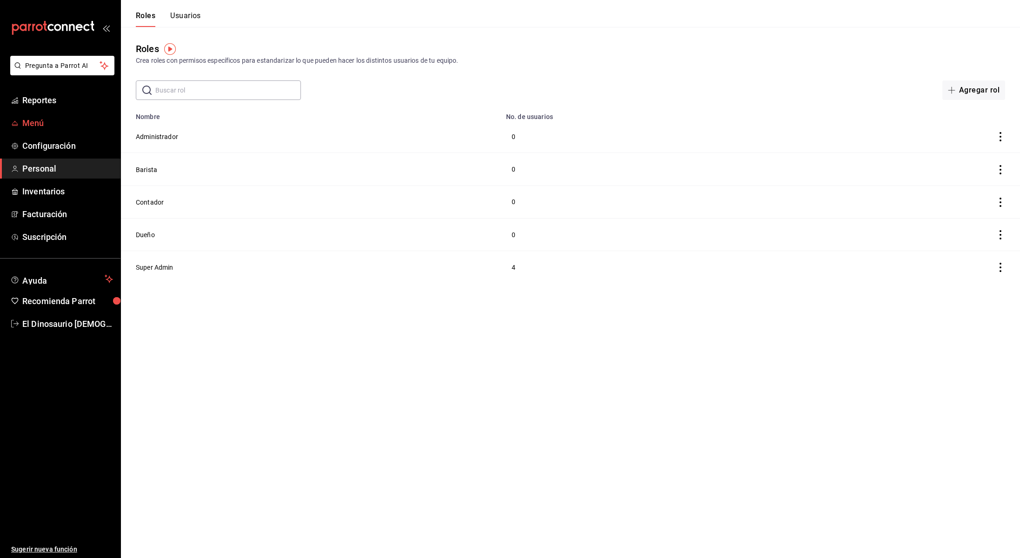
click at [59, 127] on span "Menú" at bounding box center [67, 123] width 91 height 13
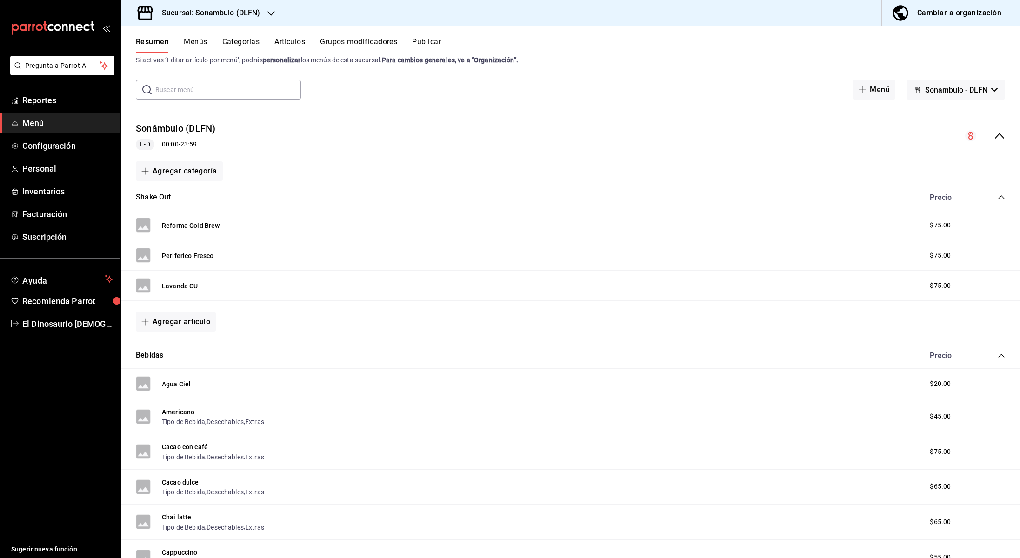
scroll to position [79, 0]
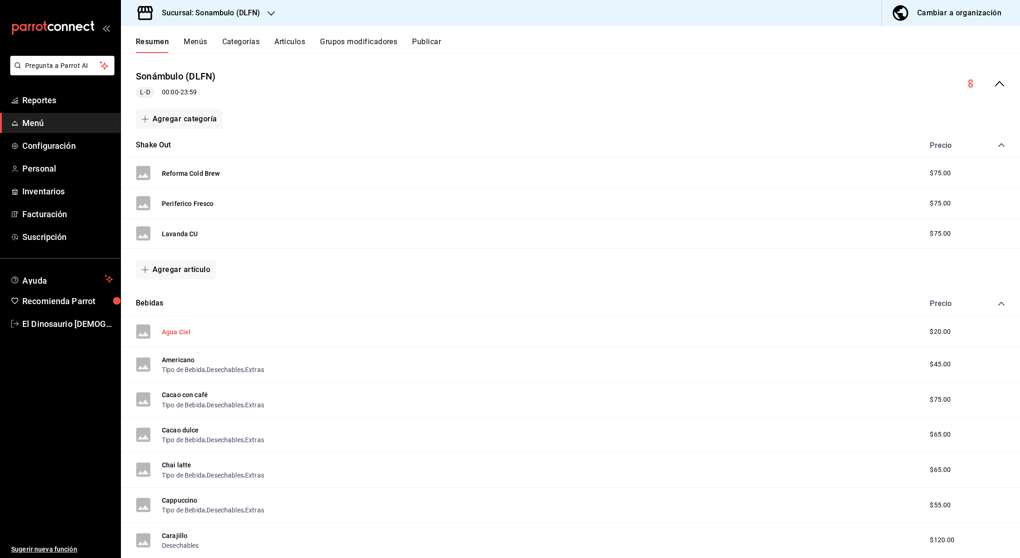
click at [177, 333] on button "Agua Ciel" at bounding box center [176, 332] width 29 height 9
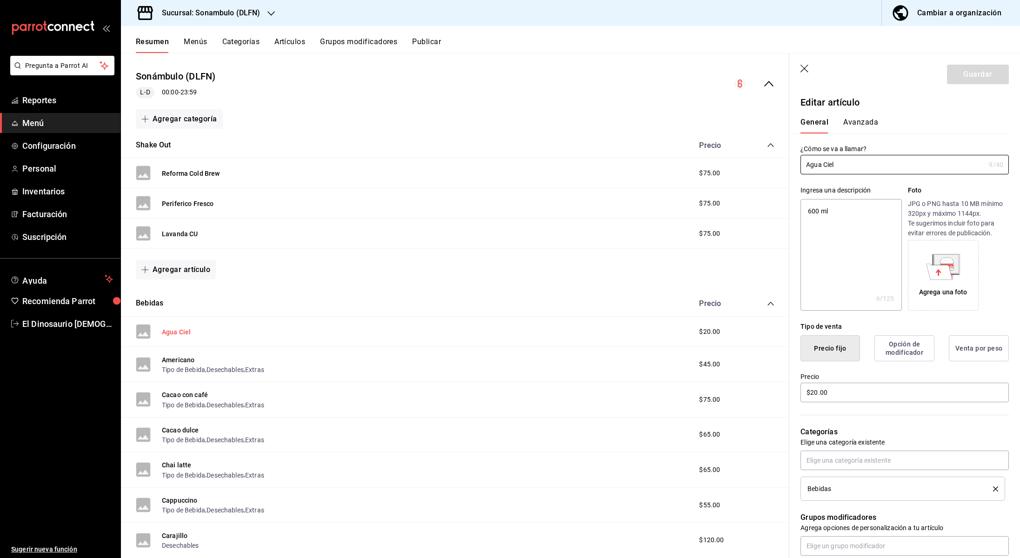
type textarea "x"
click at [866, 122] on button "Avanzada" at bounding box center [861, 126] width 35 height 16
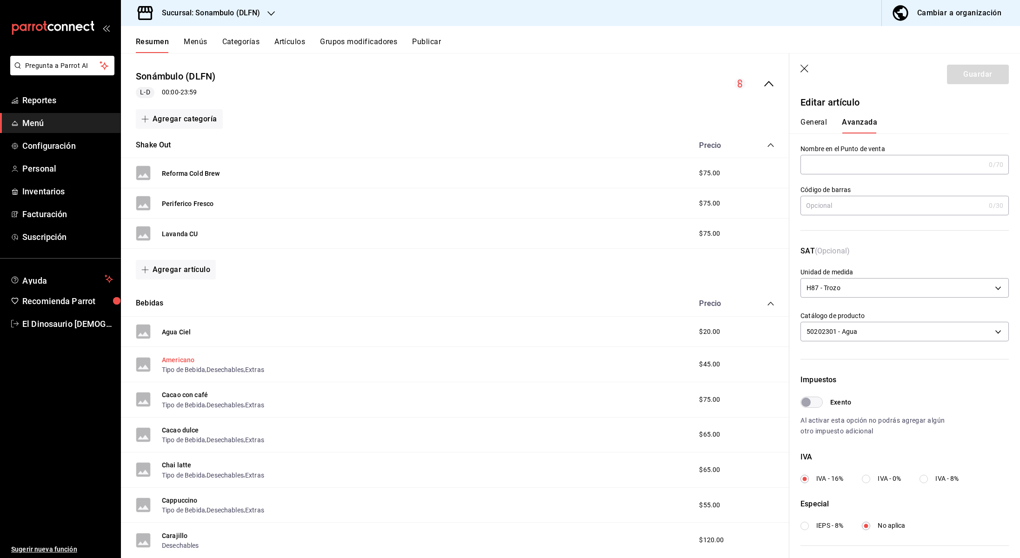
click at [177, 360] on button "Americano" at bounding box center [178, 360] width 33 height 9
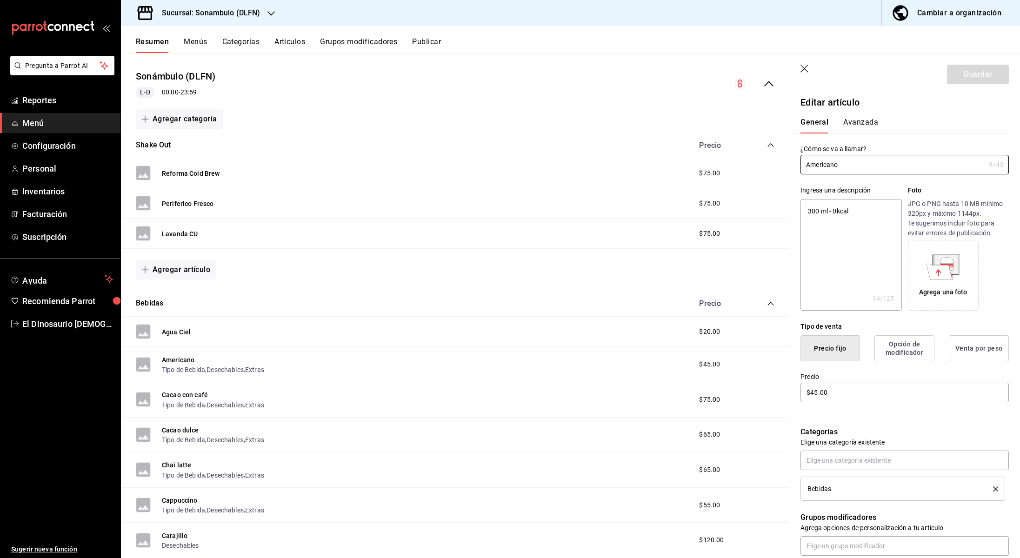
click at [866, 125] on button "Avanzada" at bounding box center [861, 126] width 35 height 16
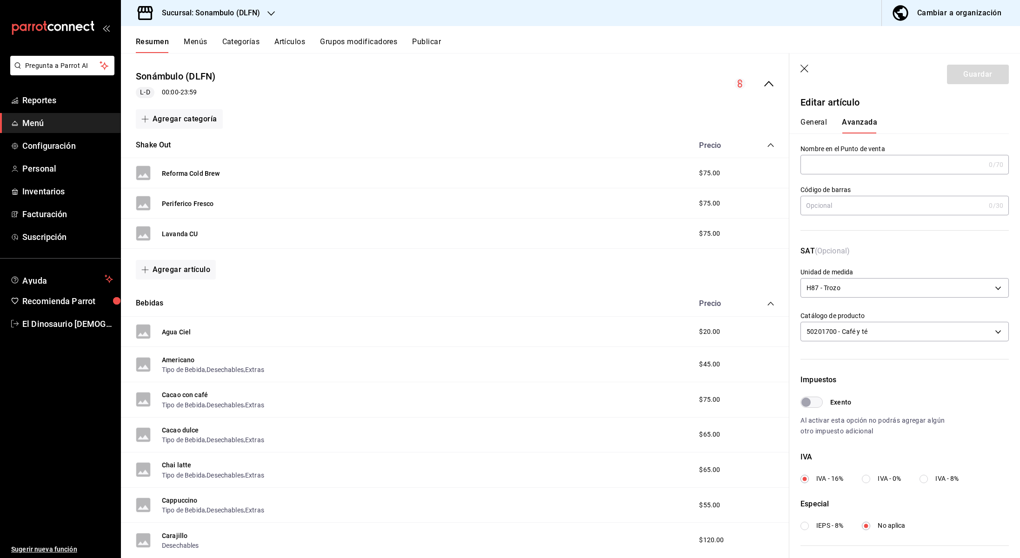
click at [955, 131] on div "General [PERSON_NAME]" at bounding box center [899, 126] width 197 height 16
click at [954, 133] on div "General [PERSON_NAME]" at bounding box center [899, 126] width 197 height 16
click at [189, 40] on button "Menús" at bounding box center [195, 45] width 23 height 16
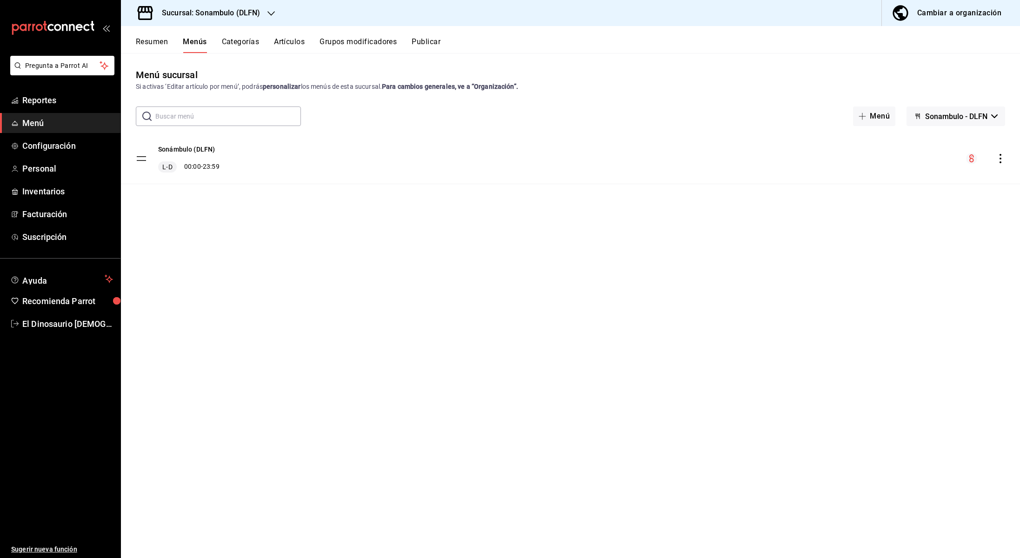
click at [1000, 159] on icon "actions" at bounding box center [1001, 158] width 2 height 9
click at [1000, 159] on div at bounding box center [510, 279] width 1020 height 558
click at [142, 154] on tbody "Sonámbulo (DLFN) L-D 00:00 - 23:59" at bounding box center [570, 159] width 899 height 51
click at [162, 44] on button "Resumen" at bounding box center [152, 45] width 32 height 16
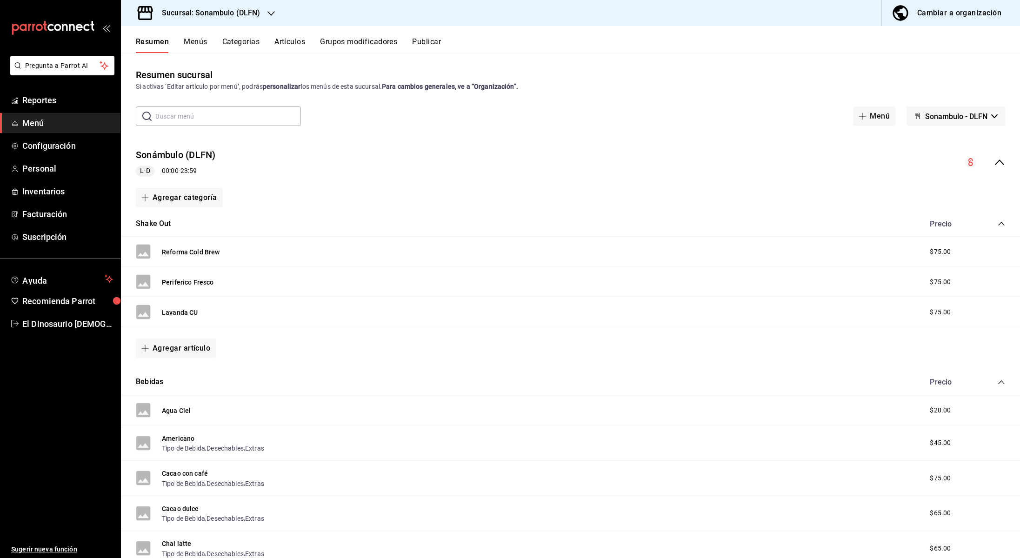
click at [248, 45] on button "Categorías" at bounding box center [241, 45] width 38 height 16
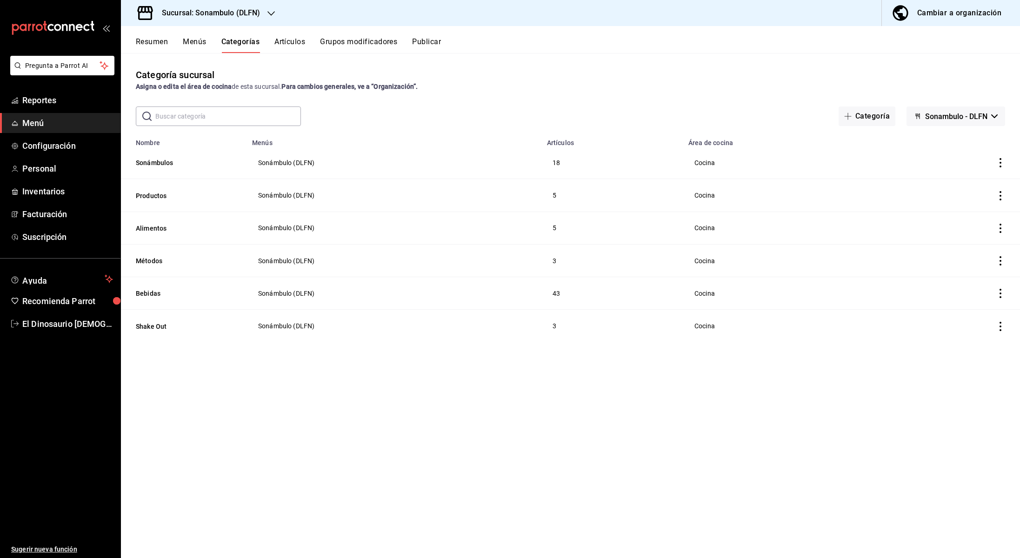
click at [291, 40] on button "Artículos" at bounding box center [290, 45] width 31 height 16
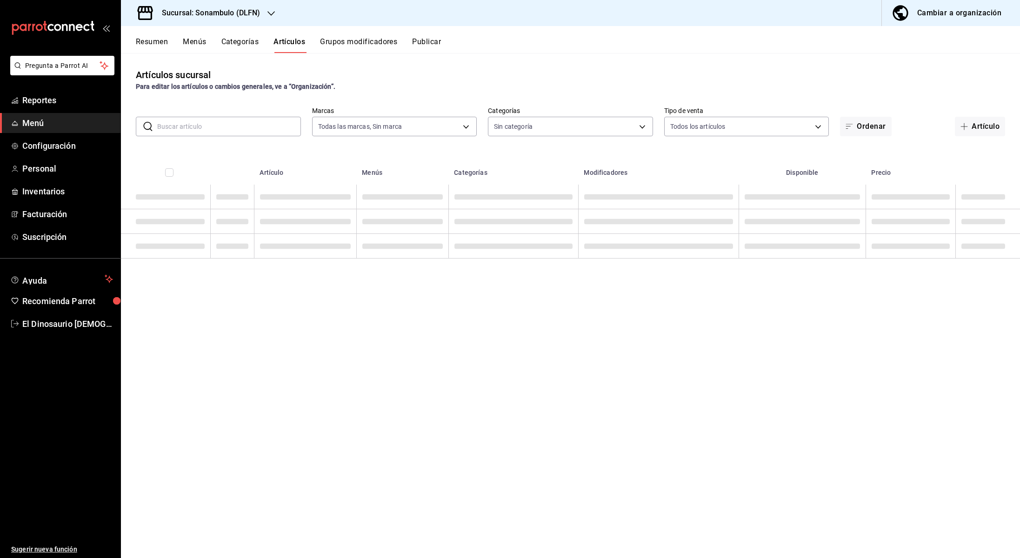
type input "1b7fbccc-bfb1-47e7-a8bb-84e556239153"
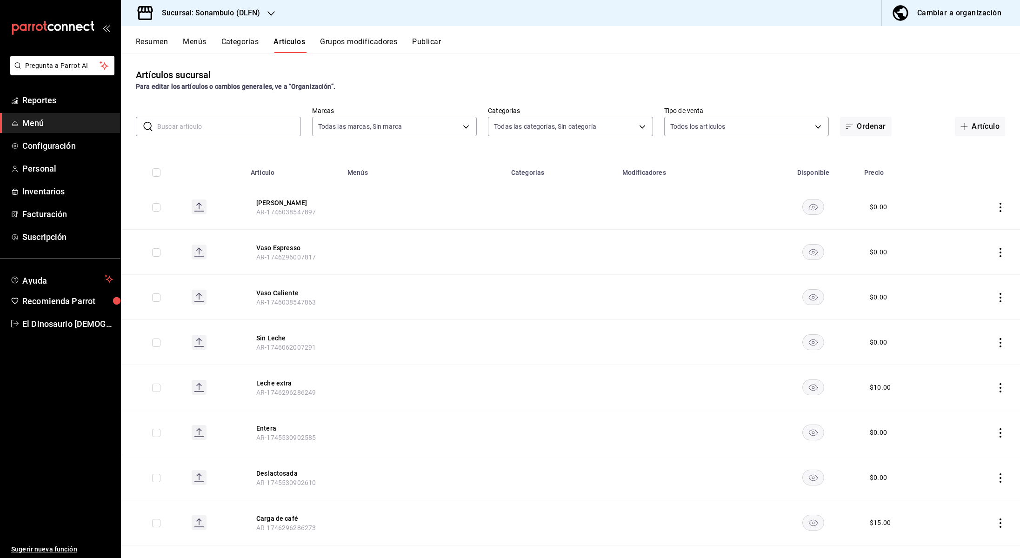
type input "28e978e5-ad38-4802-9d1d-474f3b0e01ef,af2d9513-bbf5-4aa9-97d1-74e96fa4d4aa,3a62e…"
click at [88, 101] on span "Reportes" at bounding box center [67, 100] width 91 height 13
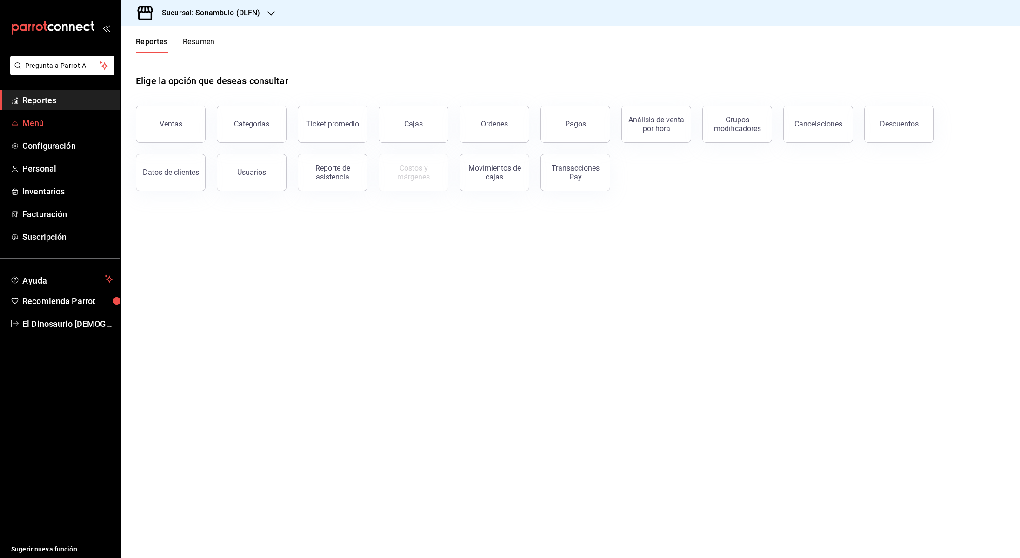
click at [71, 132] on link "Menú" at bounding box center [60, 123] width 121 height 20
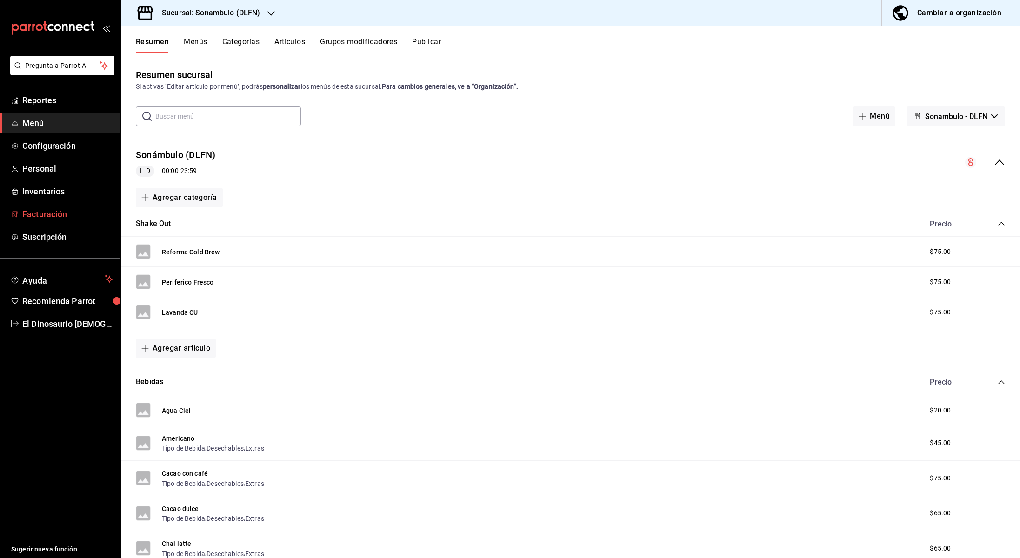
click at [72, 215] on span "Facturación" at bounding box center [67, 214] width 91 height 13
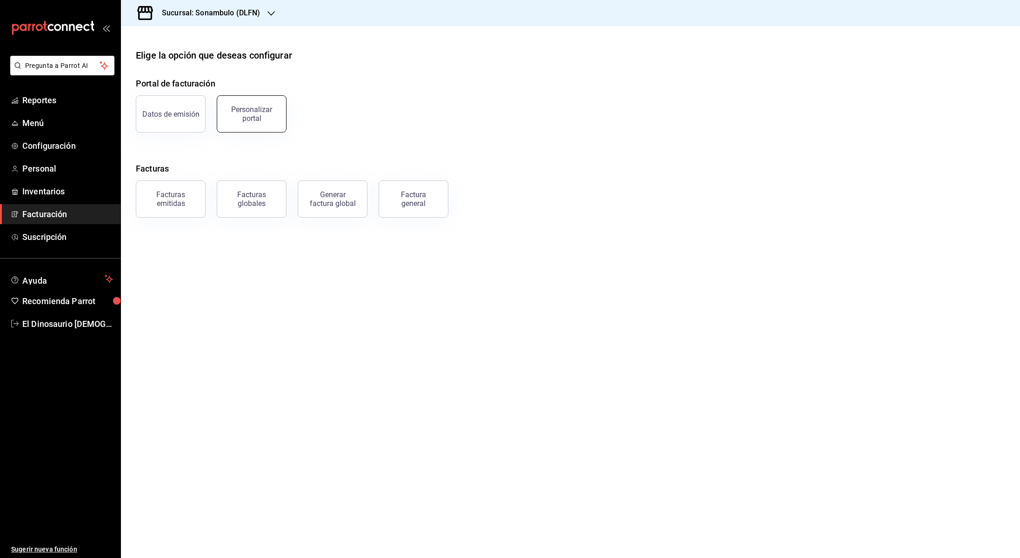
click at [267, 112] on div "Personalizar portal" at bounding box center [252, 114] width 58 height 18
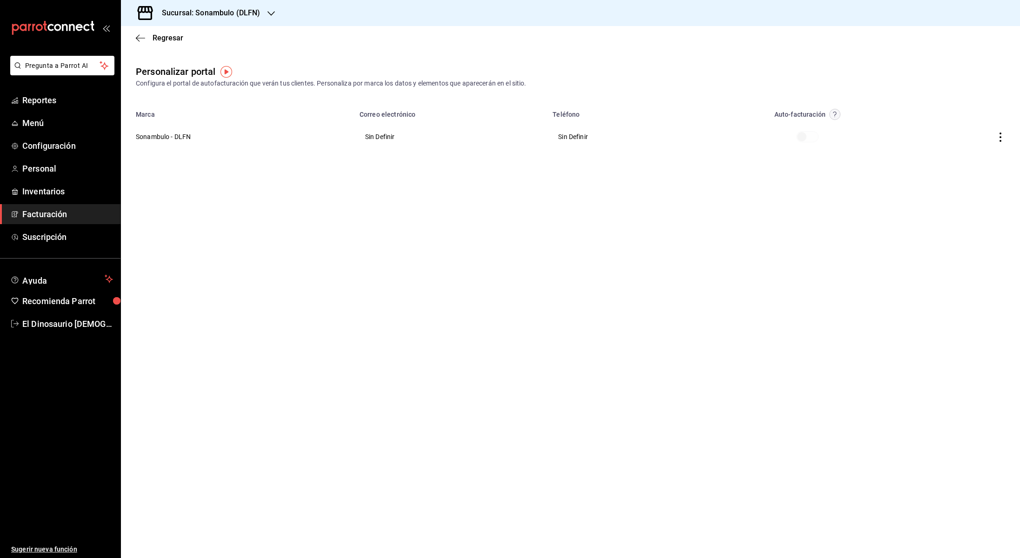
click at [804, 137] on span at bounding box center [808, 136] width 22 height 11
click at [1000, 139] on icon "button" at bounding box center [1000, 137] width 9 height 9
click at [997, 134] on li "Editar" at bounding box center [959, 126] width 93 height 24
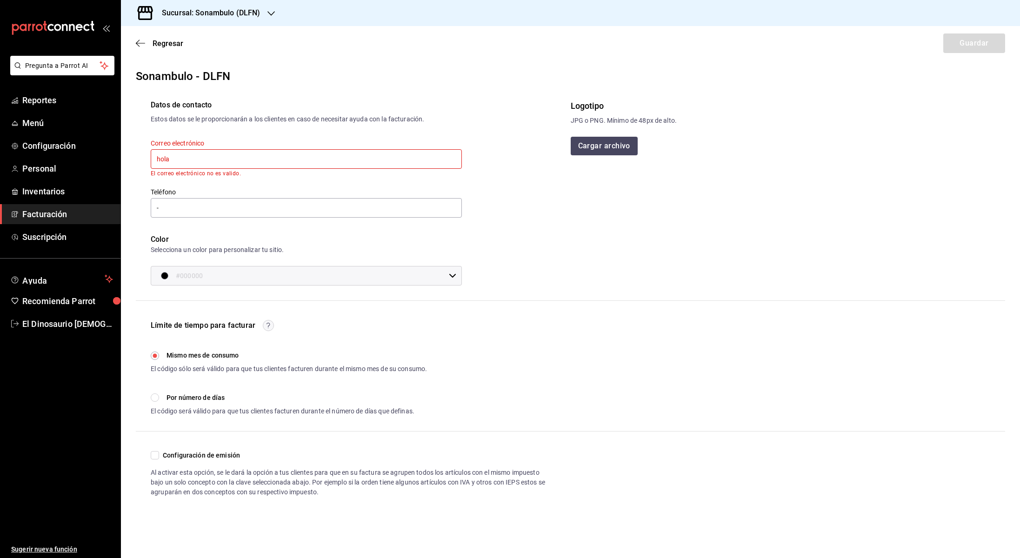
type input "[EMAIL_ADDRESS][DOMAIN_NAME]"
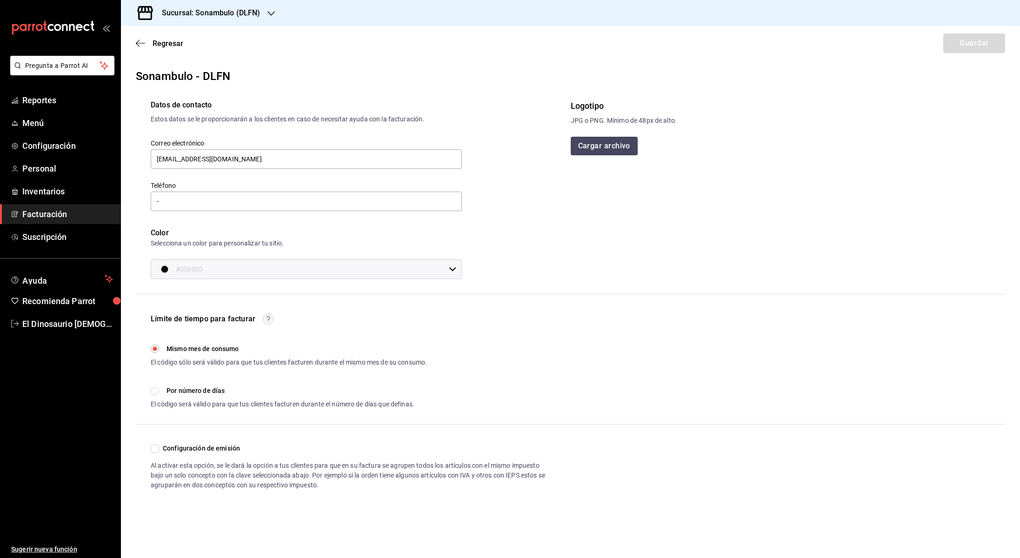
click at [543, 201] on div "Datos de contacto Estos datos se le proporcionarán a los clientes en caso de ne…" at bounding box center [353, 182] width 435 height 195
click at [603, 143] on button "Cargar archivo" at bounding box center [605, 146] width 68 height 19
click at [602, 129] on img at bounding box center [586, 125] width 31 height 10
click at [166, 45] on span "Regresar" at bounding box center [168, 43] width 31 height 9
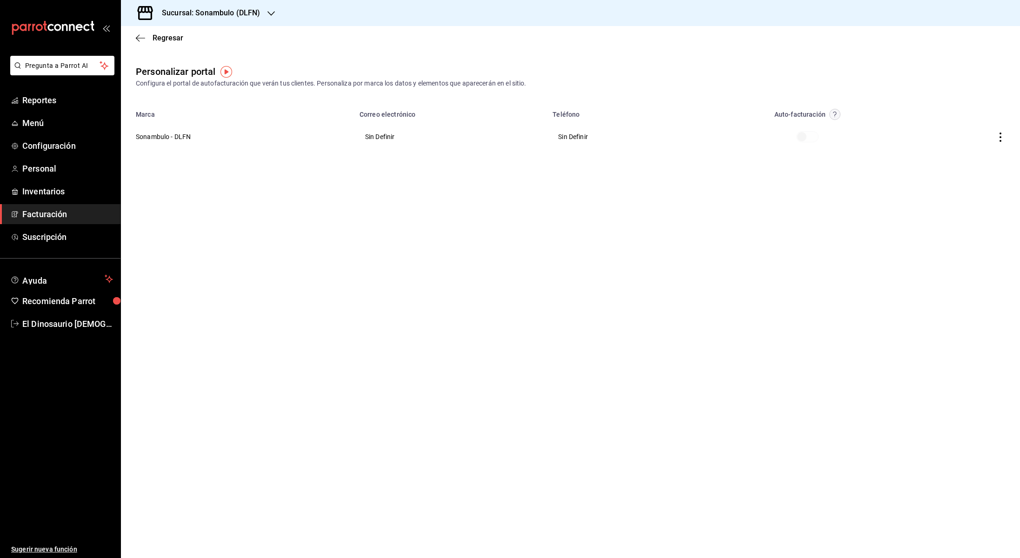
click at [998, 136] on icon "button" at bounding box center [1000, 137] width 9 height 9
click at [837, 112] on div at bounding box center [510, 279] width 1020 height 558
click at [835, 114] on icon "button" at bounding box center [834, 115] width 3 height 6
click at [980, 139] on div at bounding box center [510, 279] width 1020 height 558
click at [999, 138] on icon "button" at bounding box center [1000, 137] width 9 height 9
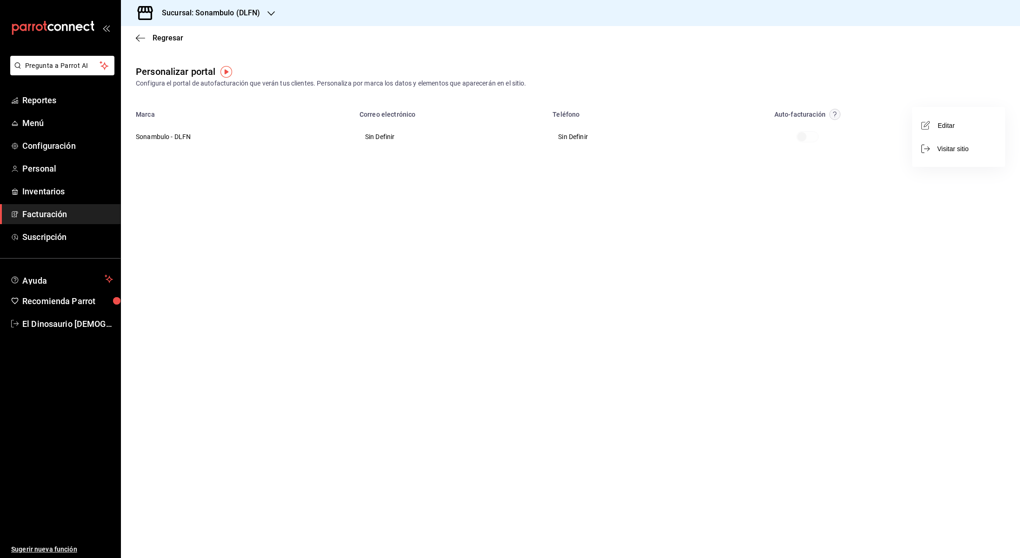
click at [802, 133] on div at bounding box center [510, 279] width 1020 height 558
click at [805, 134] on div "Editar Visitar sitio" at bounding box center [510, 279] width 1020 height 558
click at [805, 134] on span at bounding box center [808, 136] width 22 height 11
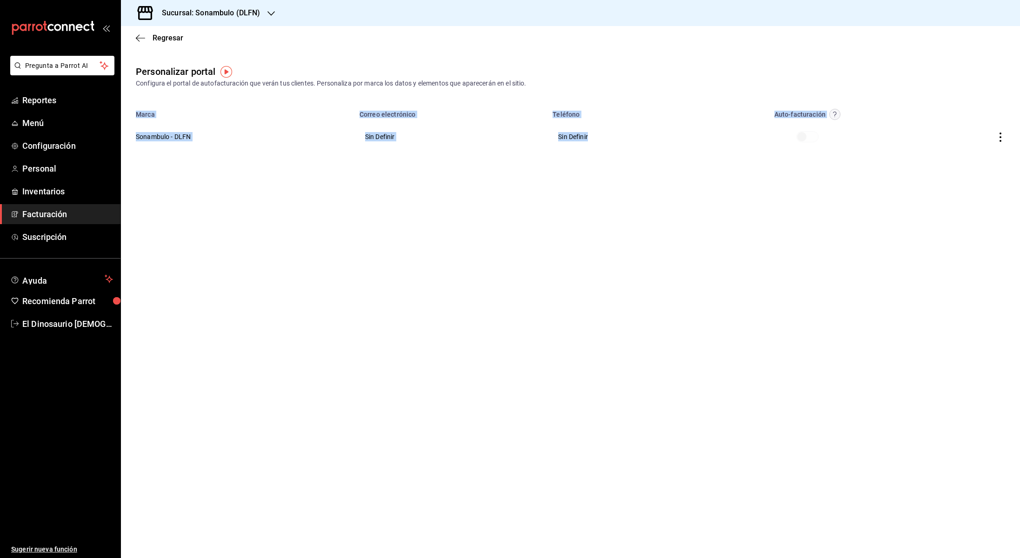
click at [805, 134] on span at bounding box center [808, 136] width 22 height 11
click at [1008, 137] on th at bounding box center [969, 137] width 101 height 34
click at [1004, 137] on icon "button" at bounding box center [1000, 137] width 9 height 9
click at [947, 127] on span "Editar" at bounding box center [940, 125] width 32 height 9
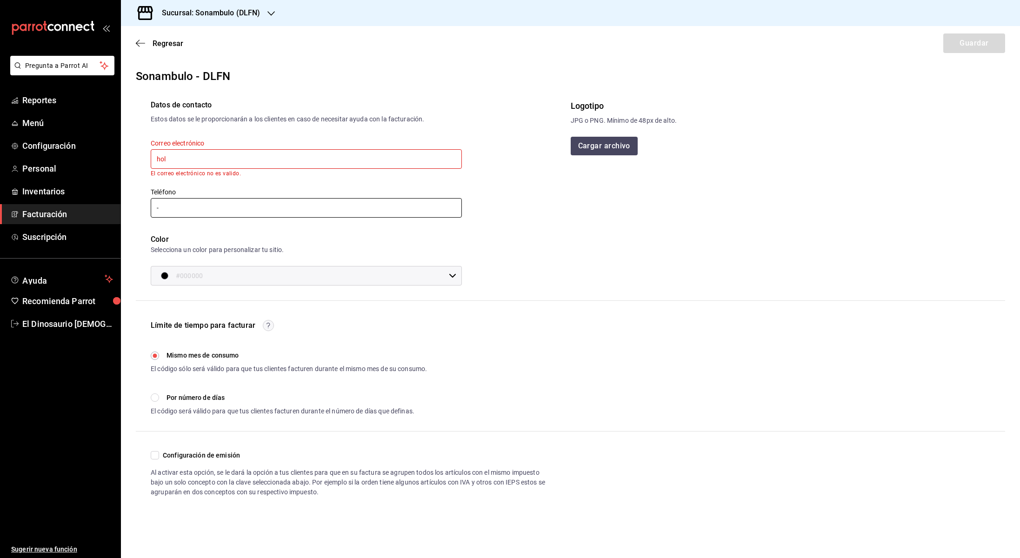
type input "[EMAIL_ADDRESS][DOMAIN_NAME]"
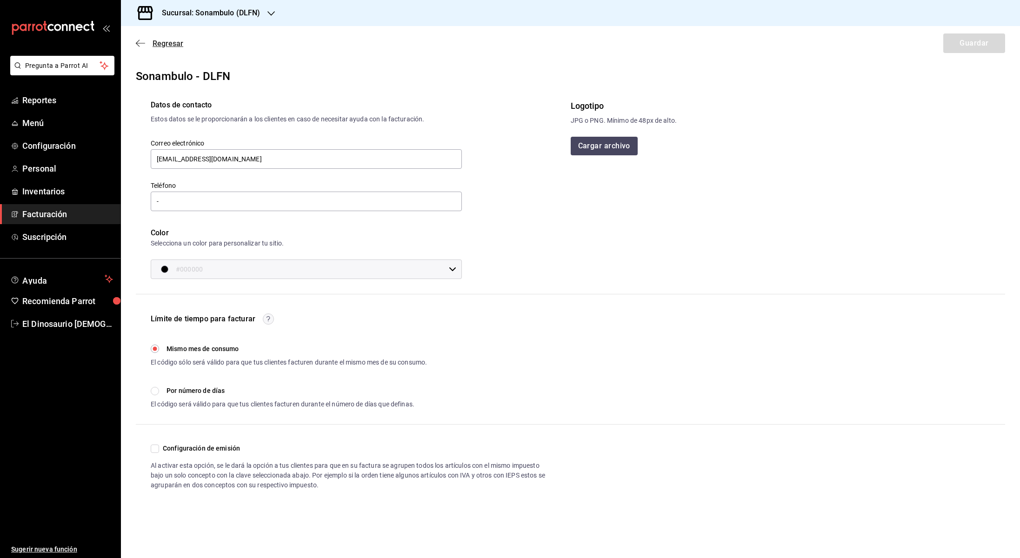
click at [156, 41] on span "Regresar" at bounding box center [168, 43] width 31 height 9
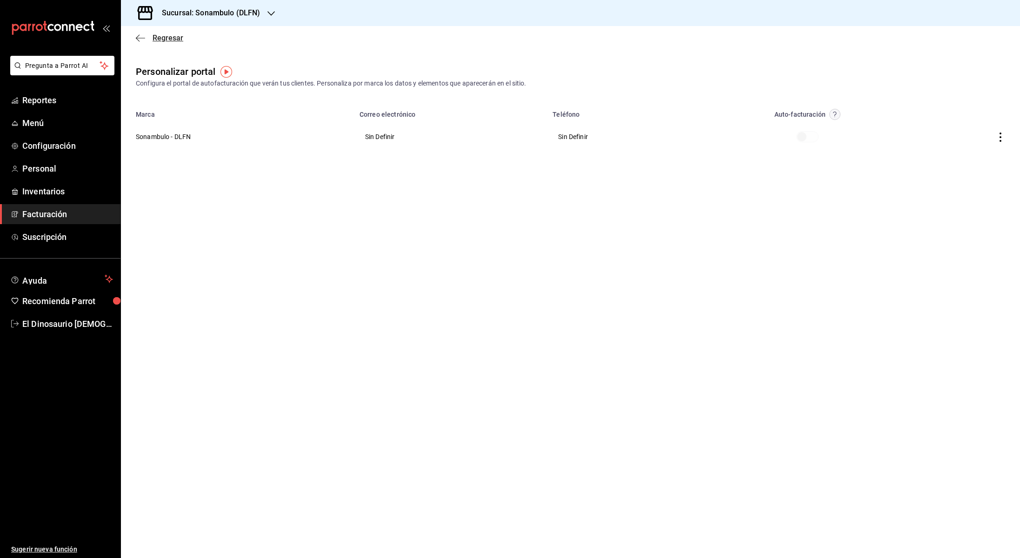
click at [156, 40] on span "Regresar" at bounding box center [168, 38] width 31 height 9
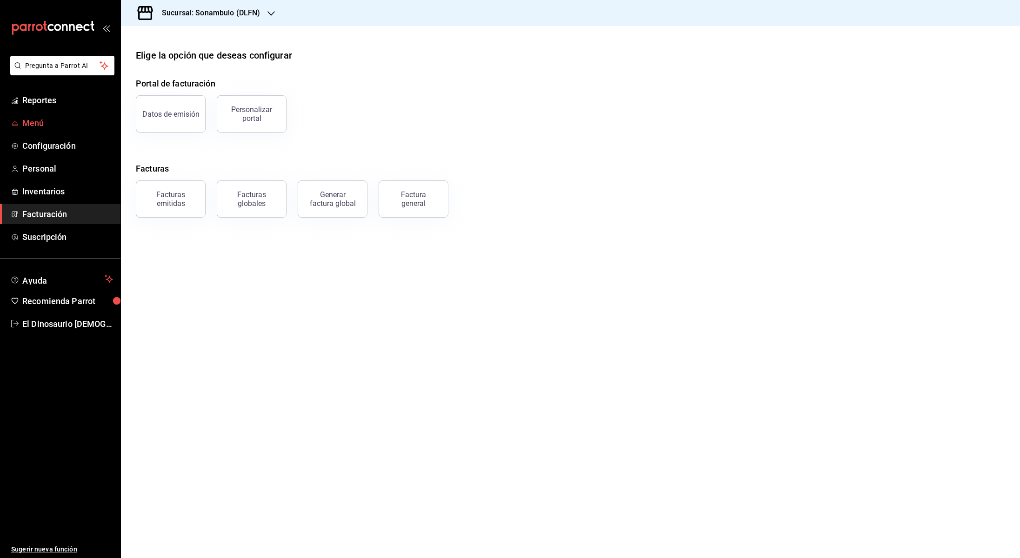
click at [34, 124] on span "Menú" at bounding box center [67, 123] width 91 height 13
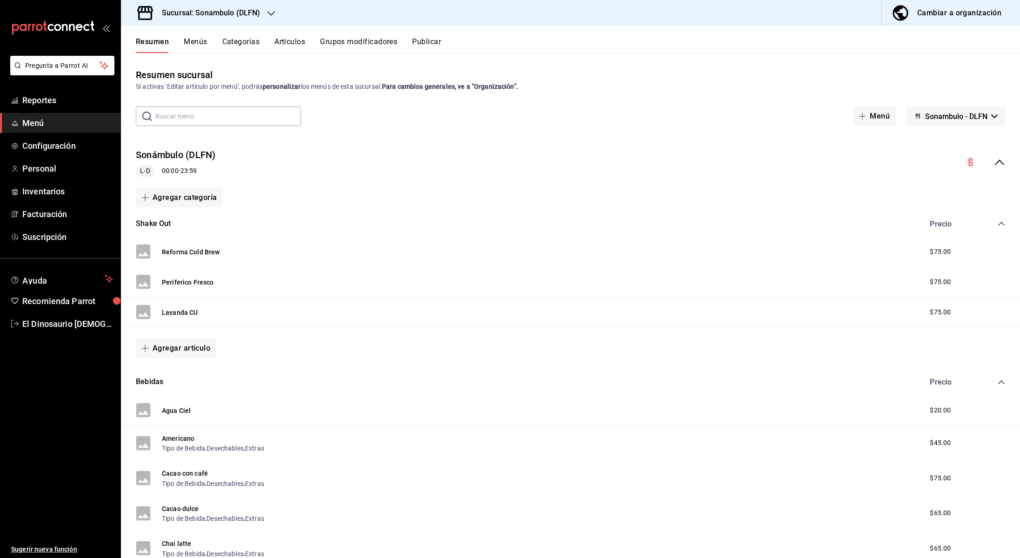
click at [205, 41] on button "Menús" at bounding box center [195, 45] width 23 height 16
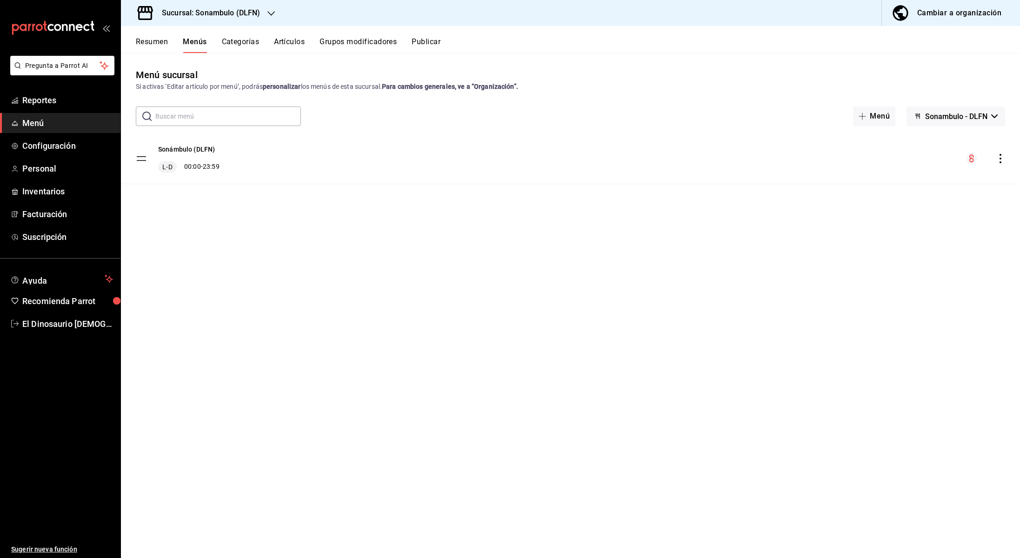
click at [254, 44] on button "Categorías" at bounding box center [241, 45] width 38 height 16
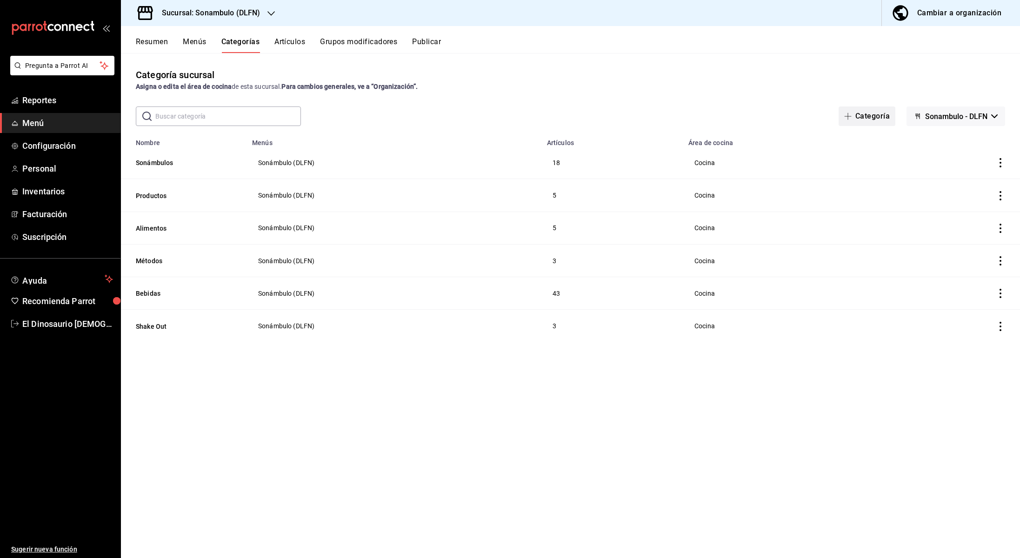
click at [881, 117] on button "Categoría" at bounding box center [867, 117] width 57 height 20
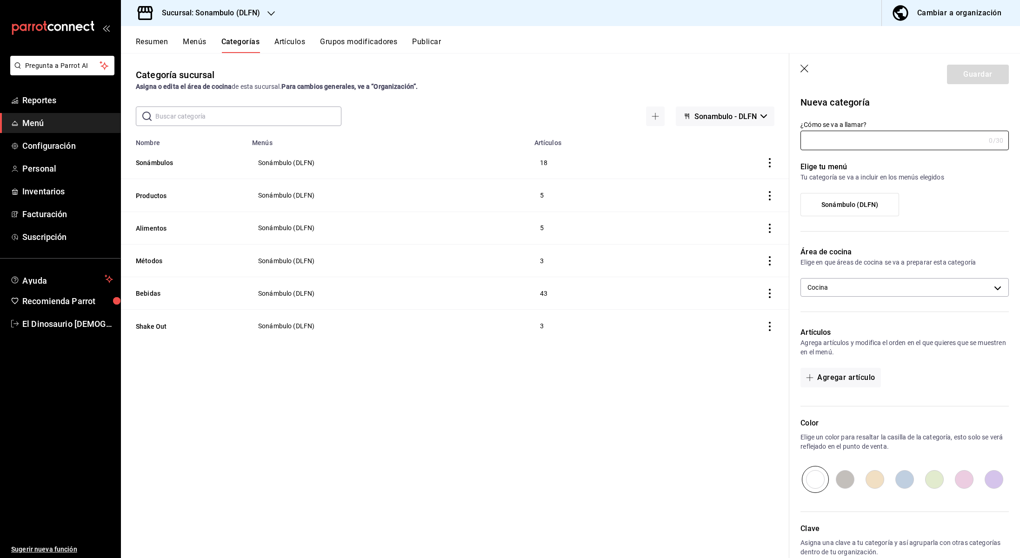
click at [829, 196] on label "Sonámbulo (DLFN)" at bounding box center [850, 205] width 98 height 22
click at [0, 0] on input "Sonámbulo (DLFN)" at bounding box center [0, 0] width 0 height 0
click at [831, 144] on input "¿Cómo se va a llamar?" at bounding box center [893, 140] width 185 height 19
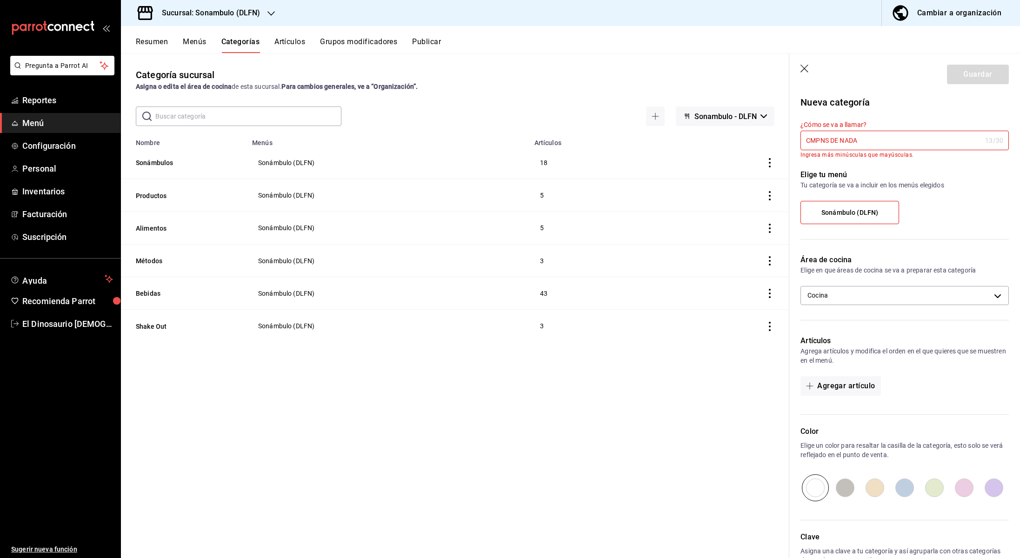
drag, startPoint x: 832, startPoint y: 141, endPoint x: 779, endPoint y: 142, distance: 52.1
click at [779, 142] on main "Categoría sucursal Asigna o edita el área de cocina de esta sucursal. Para camb…" at bounding box center [570, 305] width 899 height 505
click at [714, 351] on div "Categoría sucursal Asigna o edita el área de cocina de esta sucursal. Para camb…" at bounding box center [455, 305] width 669 height 505
drag, startPoint x: 876, startPoint y: 140, endPoint x: 758, endPoint y: 146, distance: 118.4
click at [750, 143] on main "Categoría sucursal Asigna o edita el área de cocina de esta sucursal. Para camb…" at bounding box center [570, 305] width 899 height 505
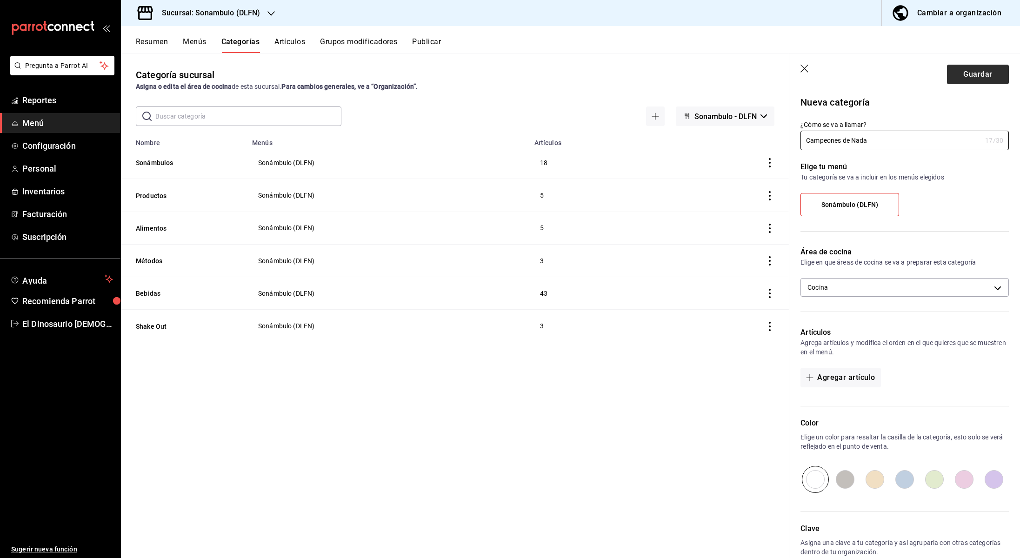
type input "Campeones de Nada"
click at [982, 80] on button "Guardar" at bounding box center [978, 75] width 62 height 20
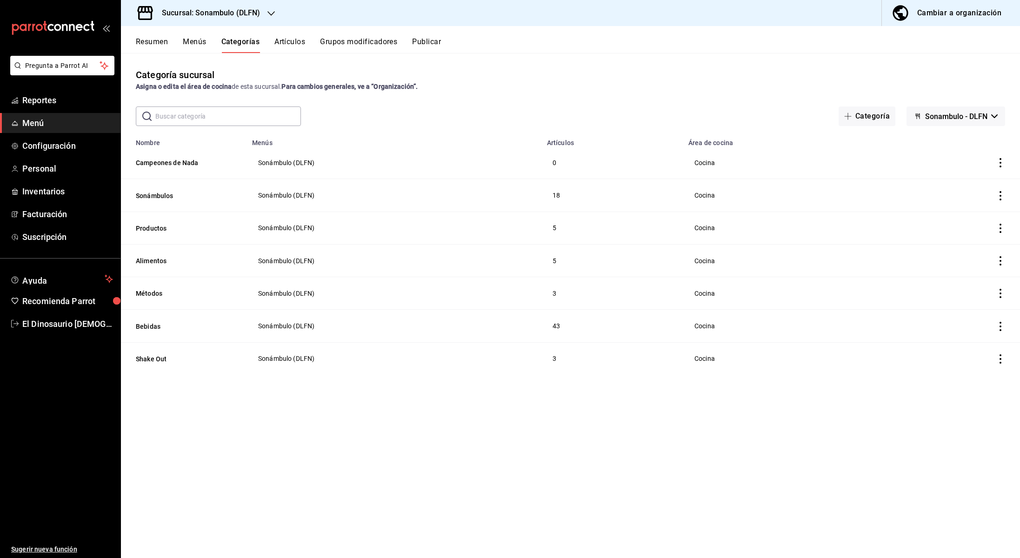
click at [1000, 165] on icon "actions" at bounding box center [1000, 162] width 9 height 9
click at [982, 184] on span "Editar" at bounding box center [973, 185] width 24 height 10
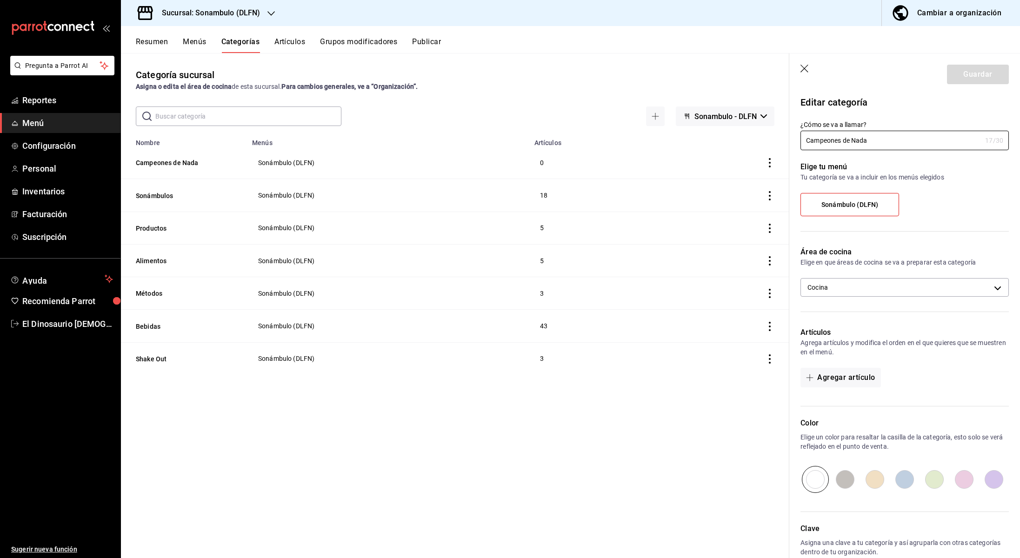
click at [800, 66] on header "Guardar" at bounding box center [905, 73] width 231 height 38
click at [805, 66] on icon "button" at bounding box center [805, 69] width 9 height 9
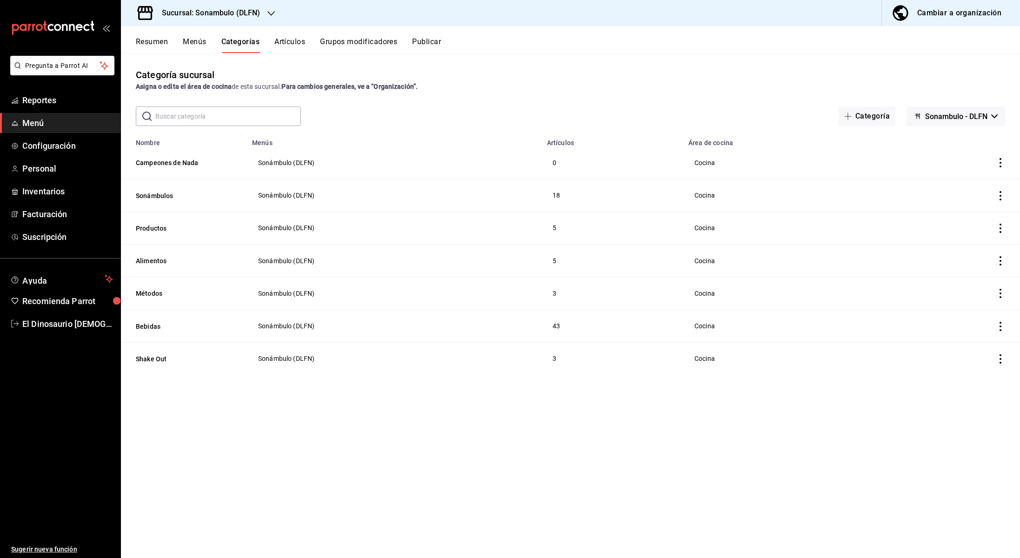
click at [301, 46] on button "Artículos" at bounding box center [290, 45] width 31 height 16
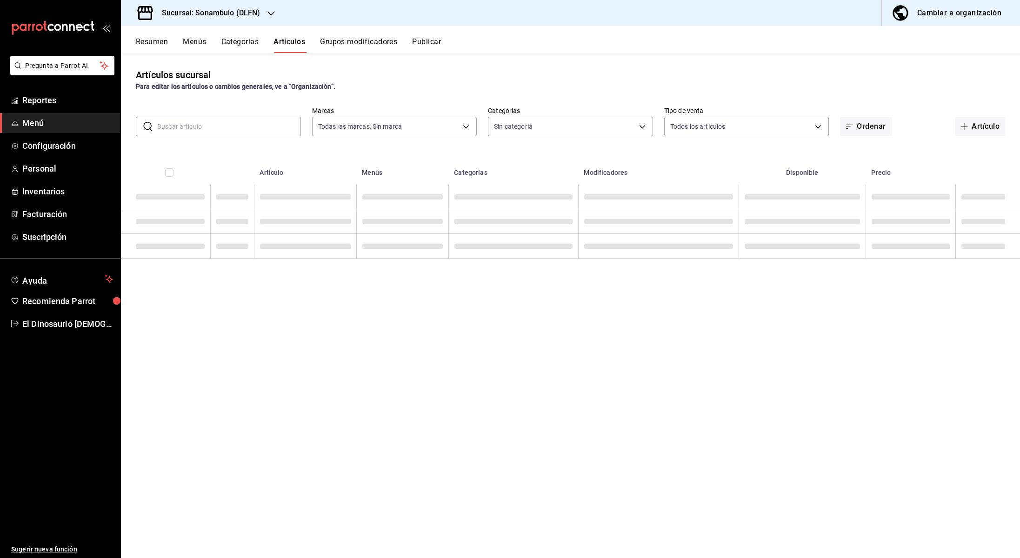
type input "1b7fbccc-bfb1-47e7-a8bb-84e556239153"
type input "ab67067c-466b-4af3-b4aa-db2bc16d4ab9,28e978e5-ad38-4802-9d1d-474f3b0e01ef,af2d9…"
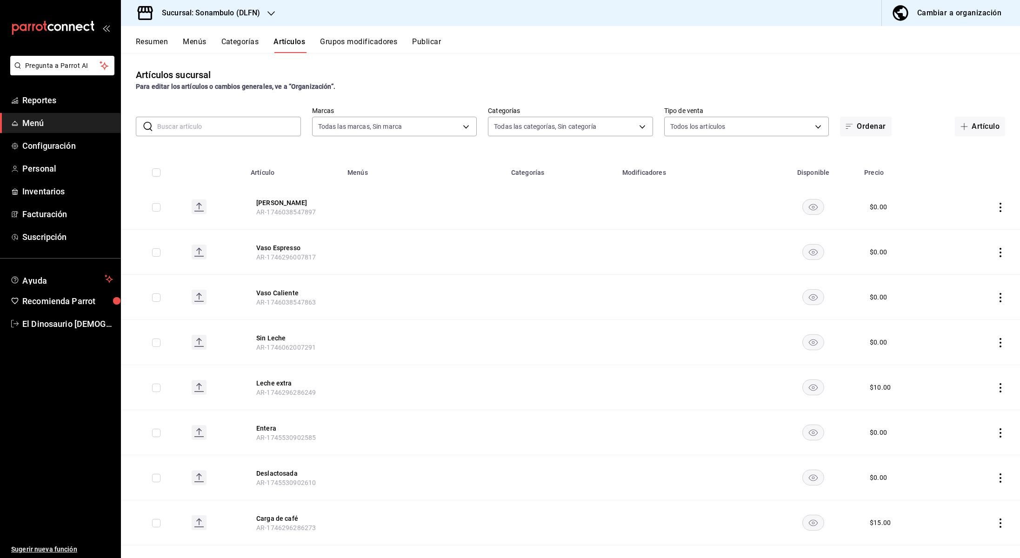
click at [226, 40] on button "Categorías" at bounding box center [241, 45] width 38 height 16
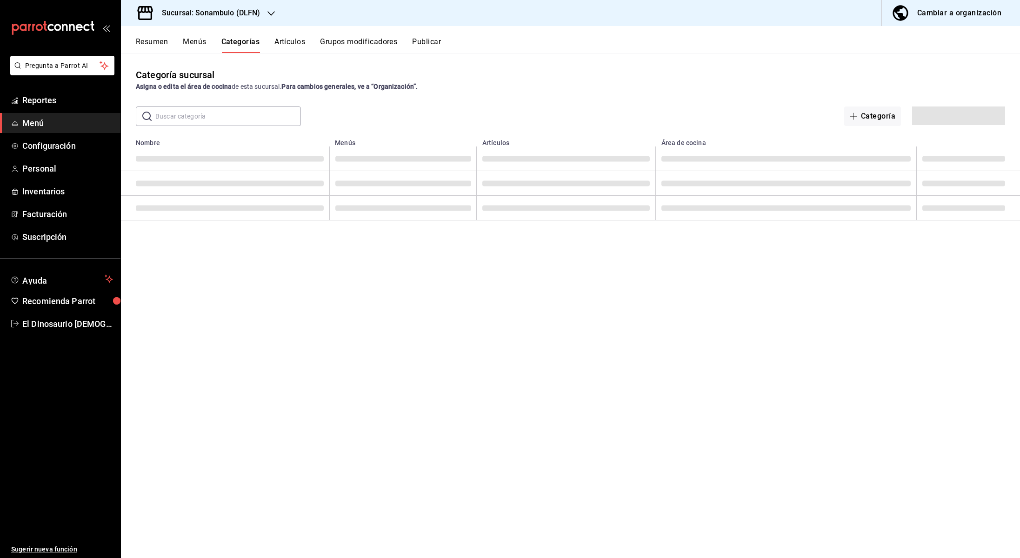
click at [205, 40] on button "Menús" at bounding box center [194, 45] width 23 height 16
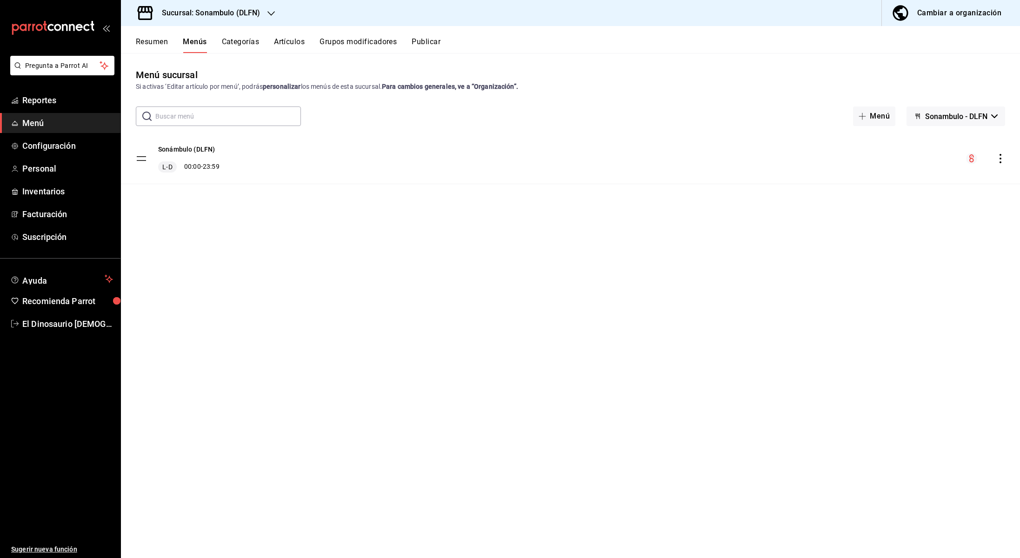
click at [143, 158] on tbody "Sonámbulo (DLFN) L-D 00:00 - 23:59" at bounding box center [570, 159] width 899 height 51
click at [995, 160] on div "menu-maker-table" at bounding box center [986, 158] width 39 height 11
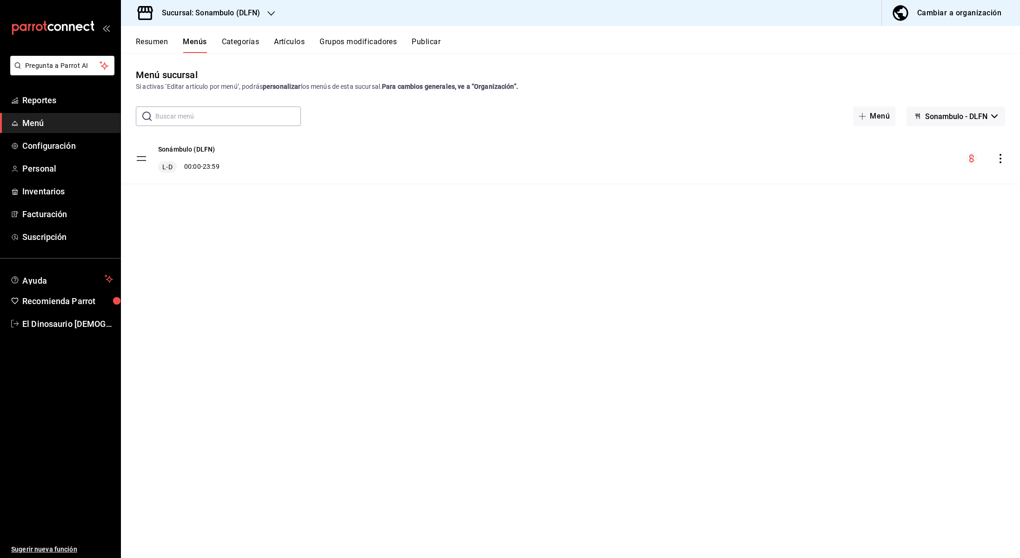
click at [1000, 160] on icon "actions" at bounding box center [1000, 158] width 9 height 9
click at [911, 179] on span "Editar" at bounding box center [928, 180] width 114 height 10
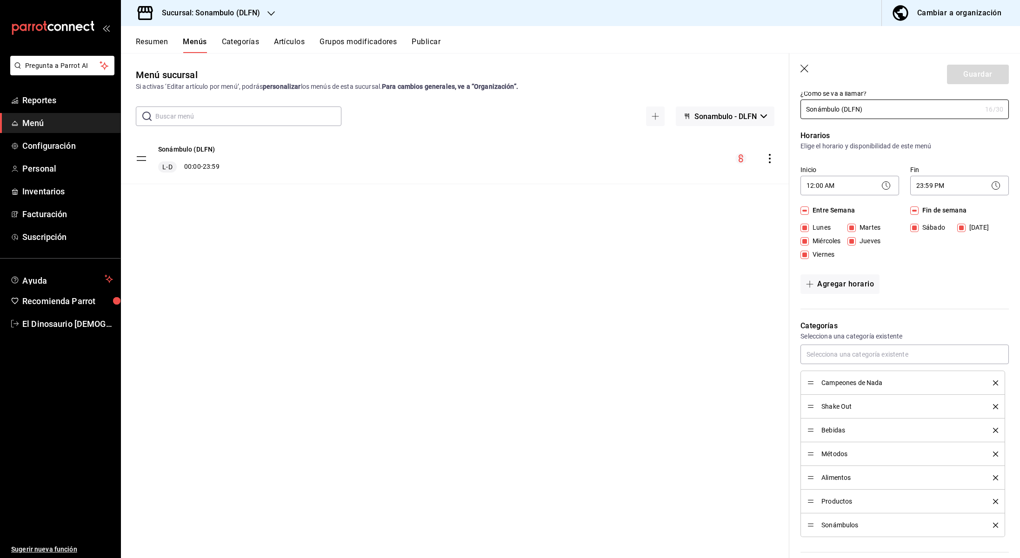
scroll to position [26, 0]
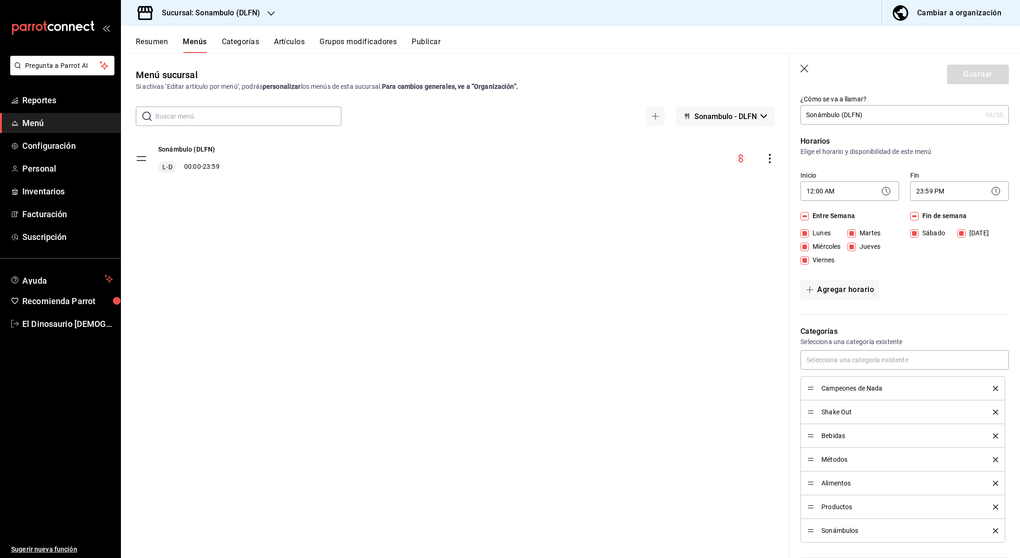
click at [870, 387] on span "Campeones de Nada" at bounding box center [901, 388] width 158 height 7
click at [246, 39] on button "Categorías" at bounding box center [241, 45] width 38 height 16
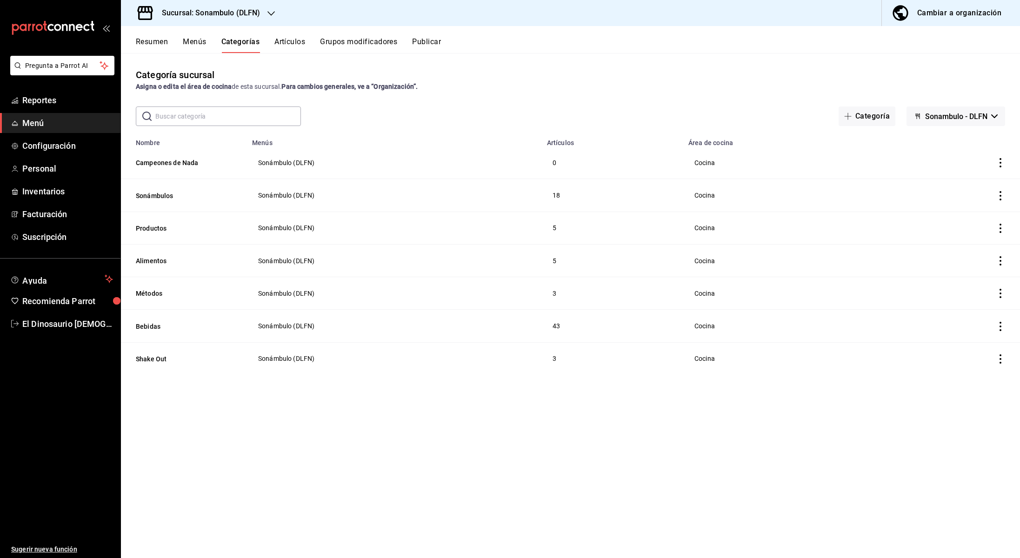
click at [1000, 165] on icon "actions" at bounding box center [1000, 162] width 9 height 9
click at [1000, 165] on div at bounding box center [510, 279] width 1020 height 558
click at [293, 44] on button "Artículos" at bounding box center [290, 45] width 31 height 16
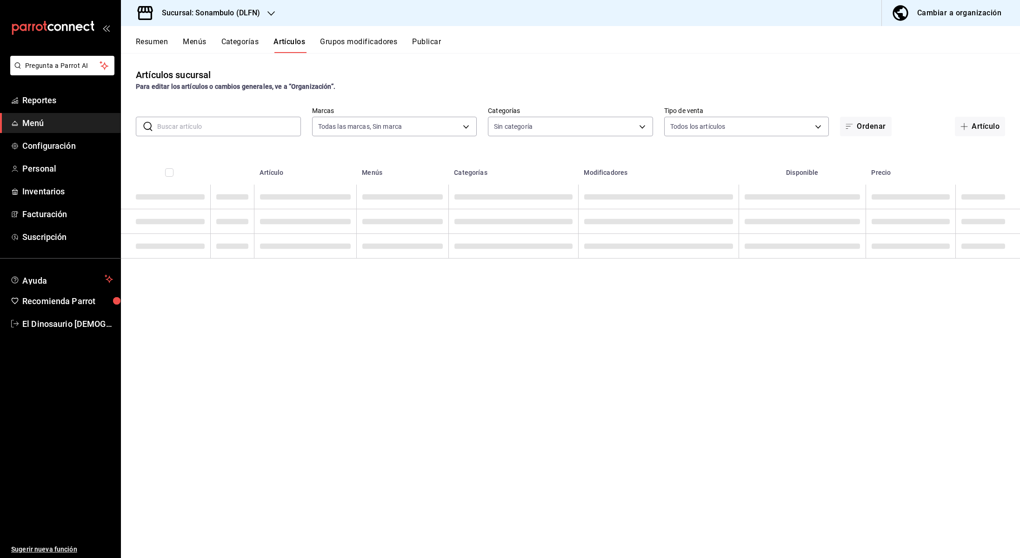
type input "1b7fbccc-bfb1-47e7-a8bb-84e556239153"
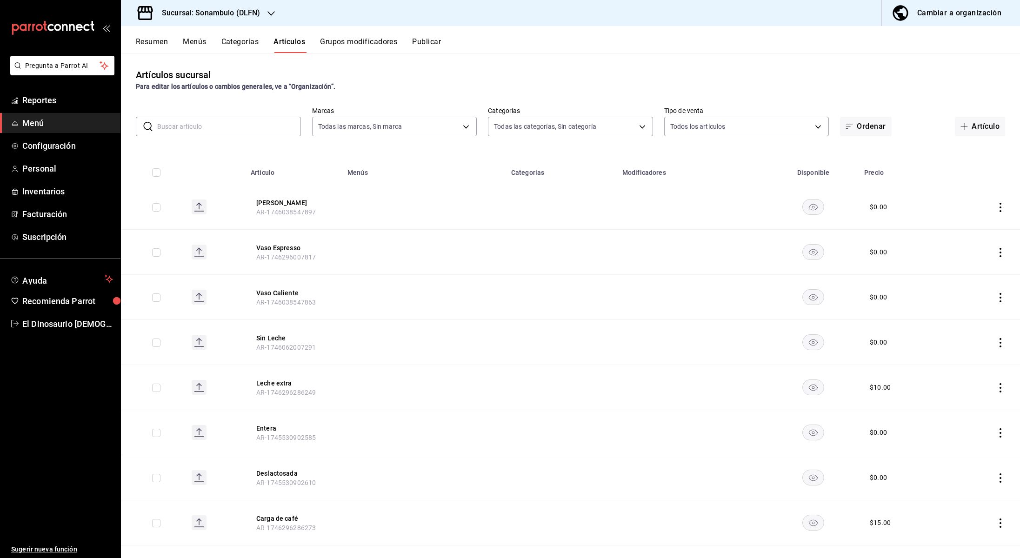
type input "ab67067c-466b-4af3-b4aa-db2bc16d4ab9,28e978e5-ad38-4802-9d1d-474f3b0e01ef,af2d9…"
click at [972, 128] on button "Artículo" at bounding box center [980, 127] width 50 height 20
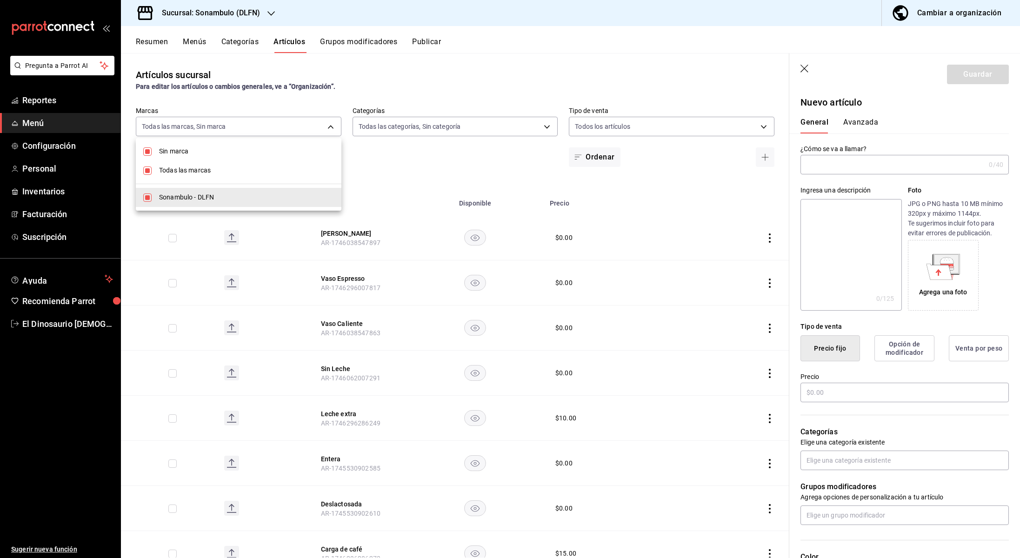
click at [328, 131] on body "Pregunta a Parrot AI Reportes Menú Configuración Personal Inventarios Facturaci…" at bounding box center [510, 279] width 1020 height 558
click at [328, 130] on div at bounding box center [510, 279] width 1020 height 558
click at [328, 130] on body "Pregunta a Parrot AI Reportes Menú Configuración Personal Inventarios Facturaci…" at bounding box center [510, 279] width 1020 height 558
click at [303, 197] on span "Sonambulo - DLFN" at bounding box center [246, 198] width 175 height 10
checkbox input "false"
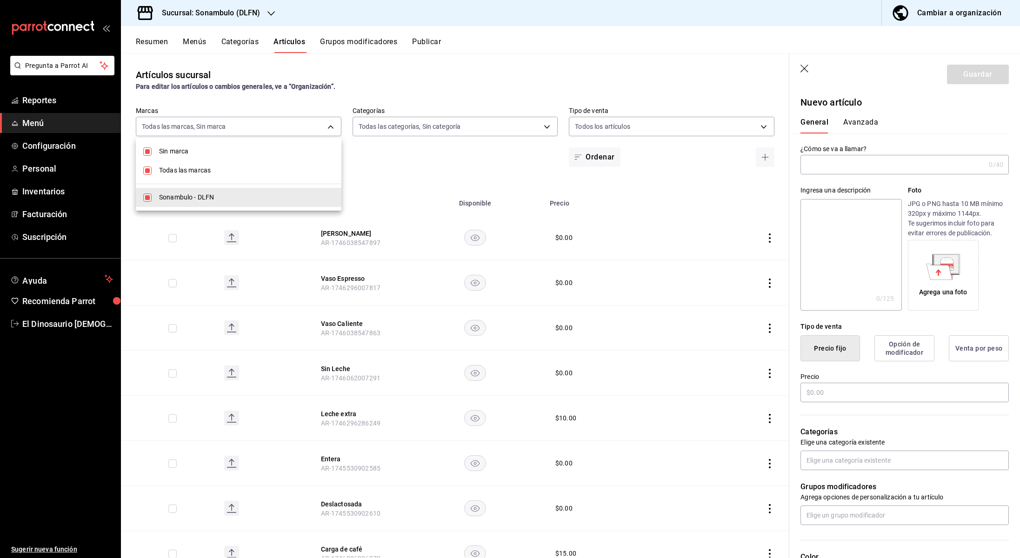
checkbox input "false"
click at [590, 90] on div at bounding box center [510, 279] width 1020 height 558
click at [336, 124] on body "Pregunta a Parrot AI Reportes Menú Configuración Personal Inventarios Facturaci…" at bounding box center [510, 279] width 1020 height 558
click at [312, 197] on span "Sonambulo - DLFN" at bounding box center [246, 198] width 175 height 10
type input "1b7fbccc-bfb1-47e7-a8bb-84e556239153"
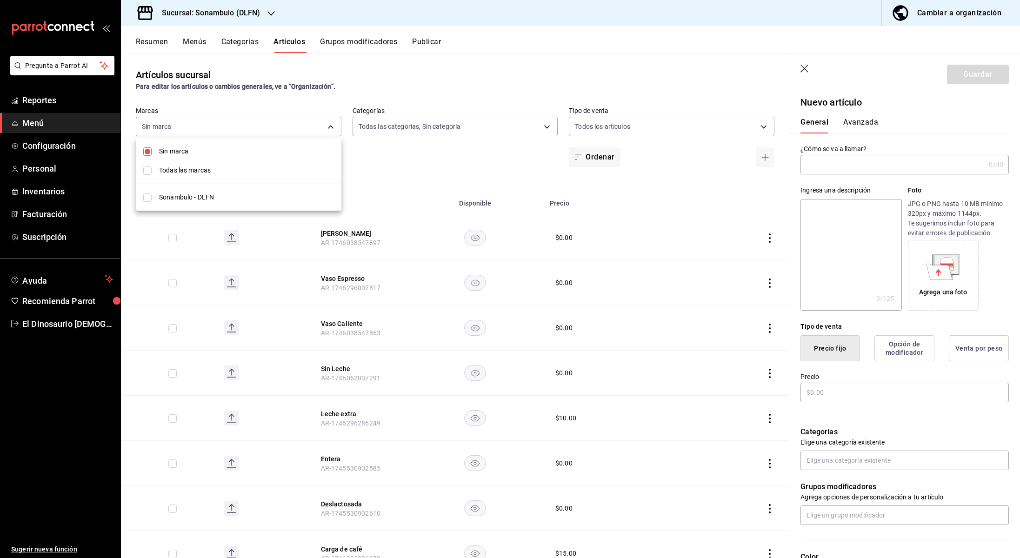
checkbox input "true"
click at [711, 156] on div at bounding box center [510, 279] width 1020 height 558
click at [851, 161] on input "text" at bounding box center [893, 164] width 185 height 19
click at [848, 161] on input "Reporte" at bounding box center [893, 164] width 185 height 19
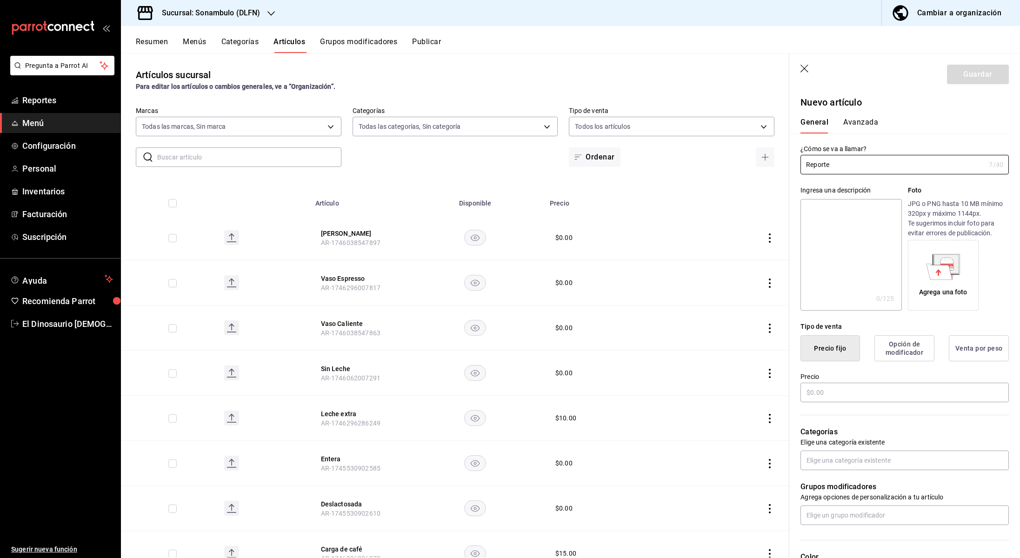
type input "Reporte"
click at [847, 218] on textarea at bounding box center [851, 255] width 101 height 112
type textarea "A"
type textarea "x"
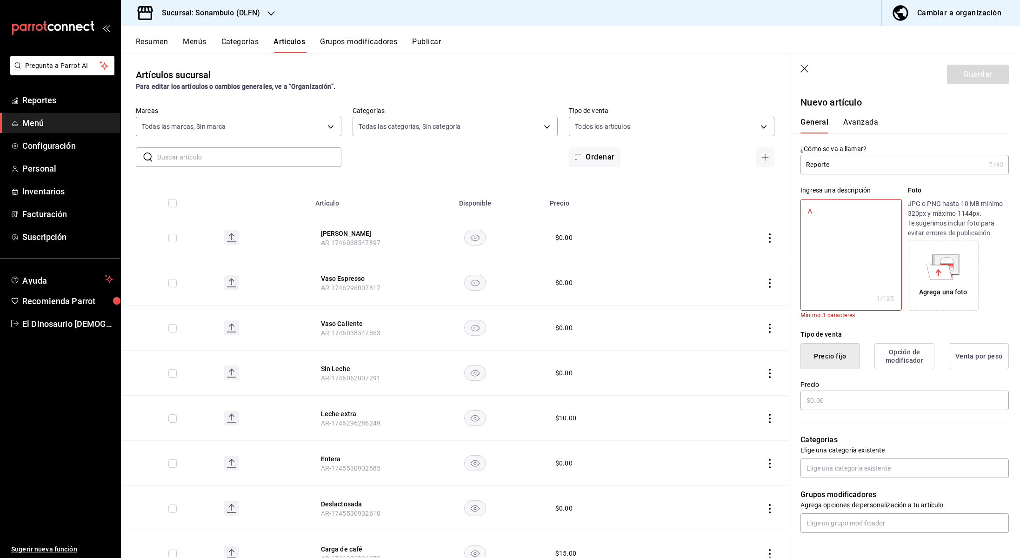
type textarea "Af"
type textarea "x"
type textarea "Aff"
type textarea "x"
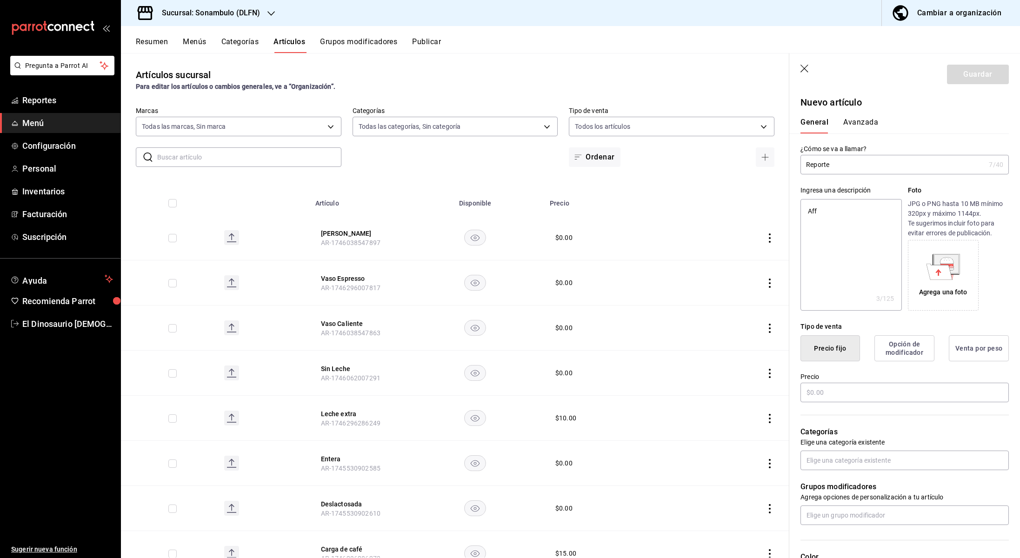
type textarea "Affo"
type textarea "x"
type textarea "Affog"
type textarea "x"
type textarea "Affoga"
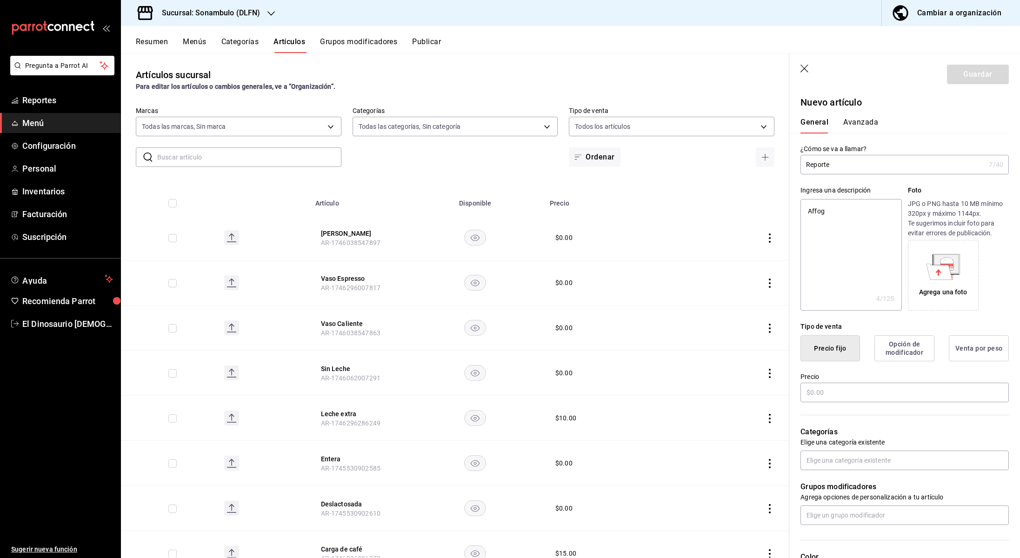
type textarea "x"
type textarea "Affogat"
type textarea "x"
type textarea "Affogatt"
type textarea "x"
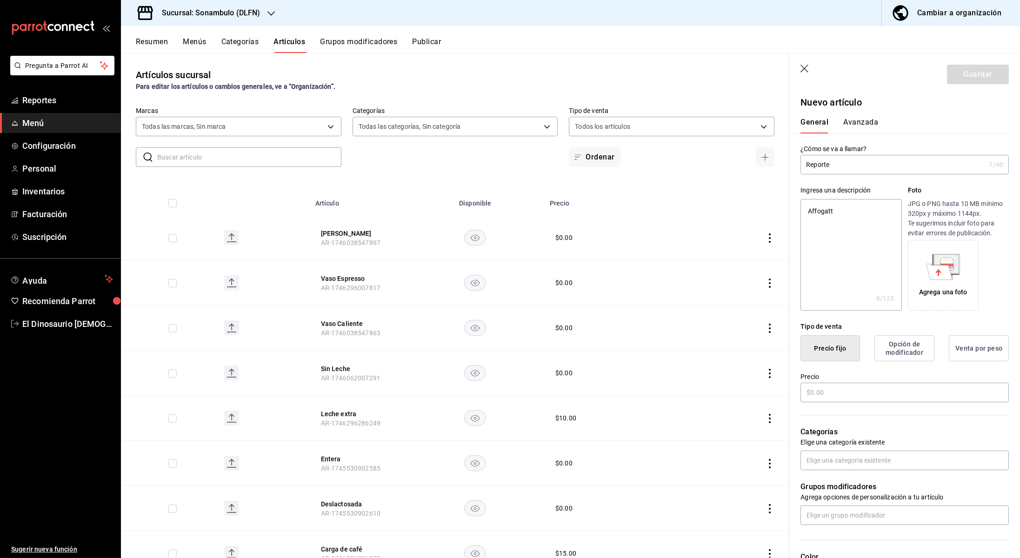
type textarea "Affogat"
type textarea "x"
type textarea "Affogatp"
type textarea "x"
type textarea "Affogat"
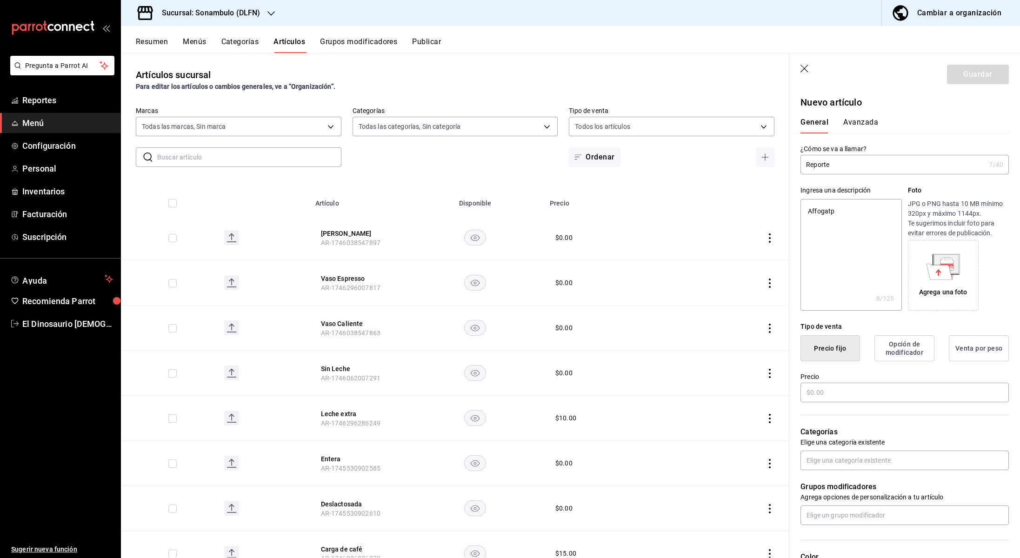
type textarea "x"
type textarea "Affogato"
type textarea "x"
type textarea "Affogato"
type textarea "x"
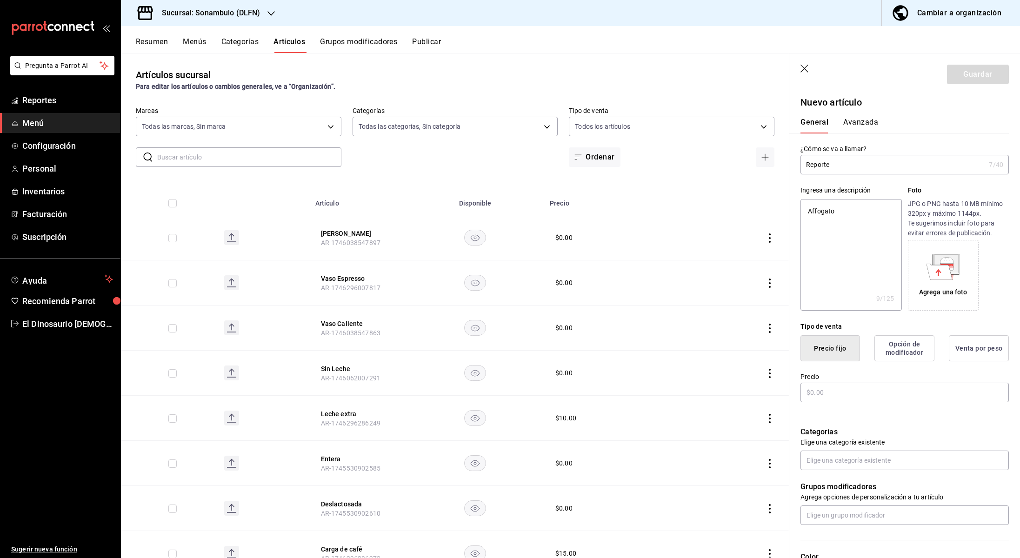
type textarea "Affogato c"
type textarea "x"
type textarea "Affogato co"
type textarea "x"
type textarea "Affogato con"
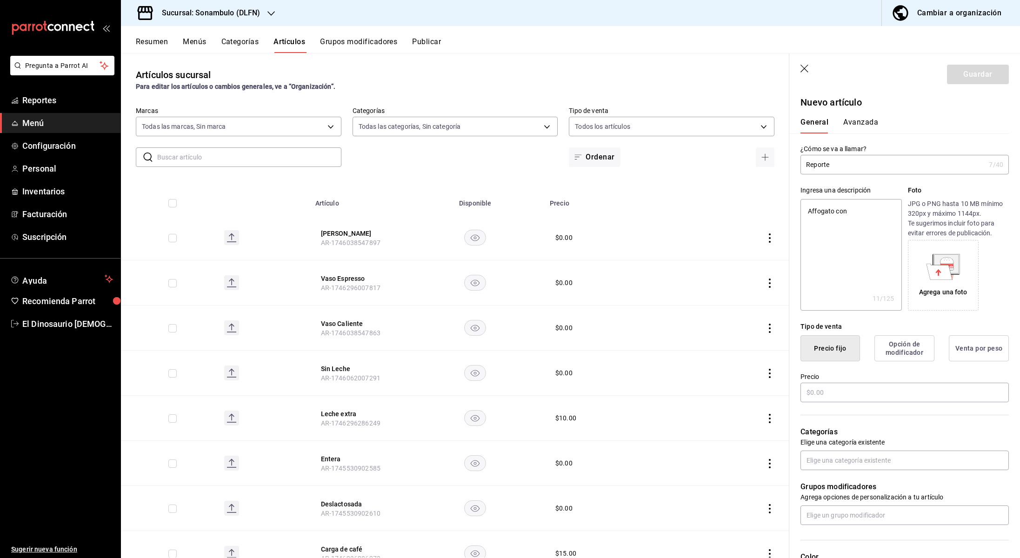
type textarea "x"
type textarea "Affogato con"
type textarea "x"
type textarea "Affogato con E"
type textarea "x"
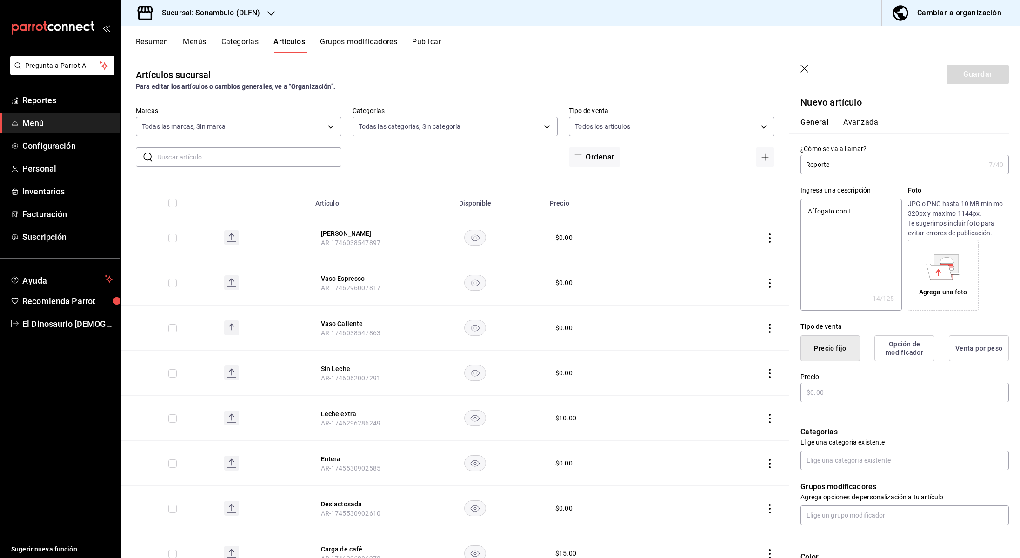
type textarea "Affogato con Es"
type textarea "x"
type textarea "Affogato con Esp"
type textarea "x"
type textarea "Affogato con Espr"
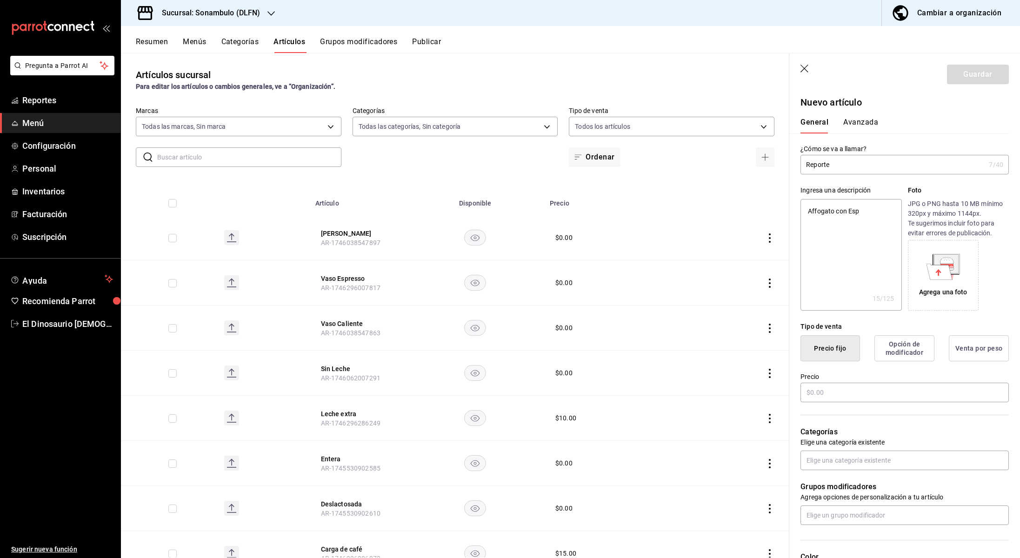
type textarea "x"
type textarea "Affogato con Espre"
type textarea "x"
type textarea "Affogato con Espres"
type textarea "x"
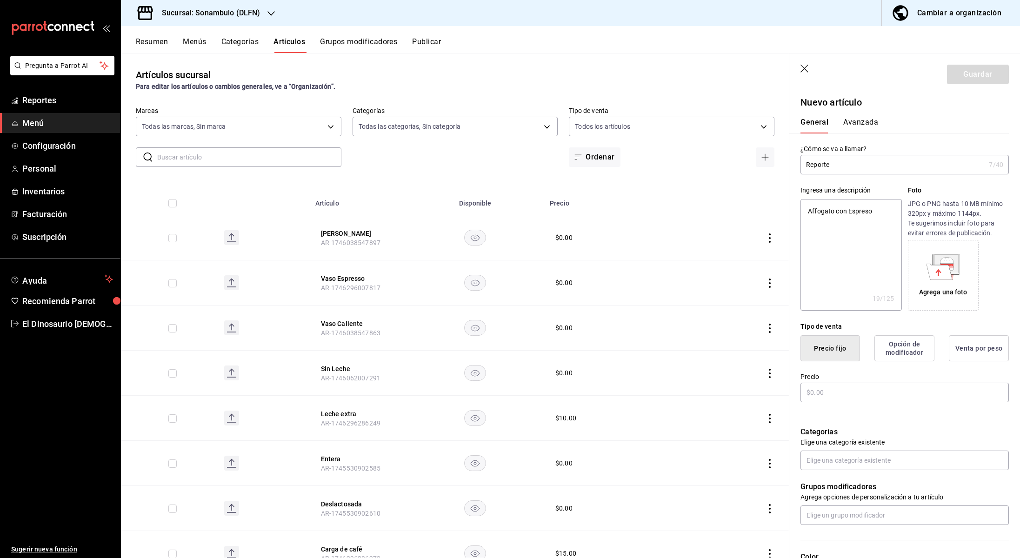
type textarea "Affogato con Espresop"
type textarea "x"
type textarea "Affogato con Espreso"
type textarea "x"
type textarea "Affogato con Espres"
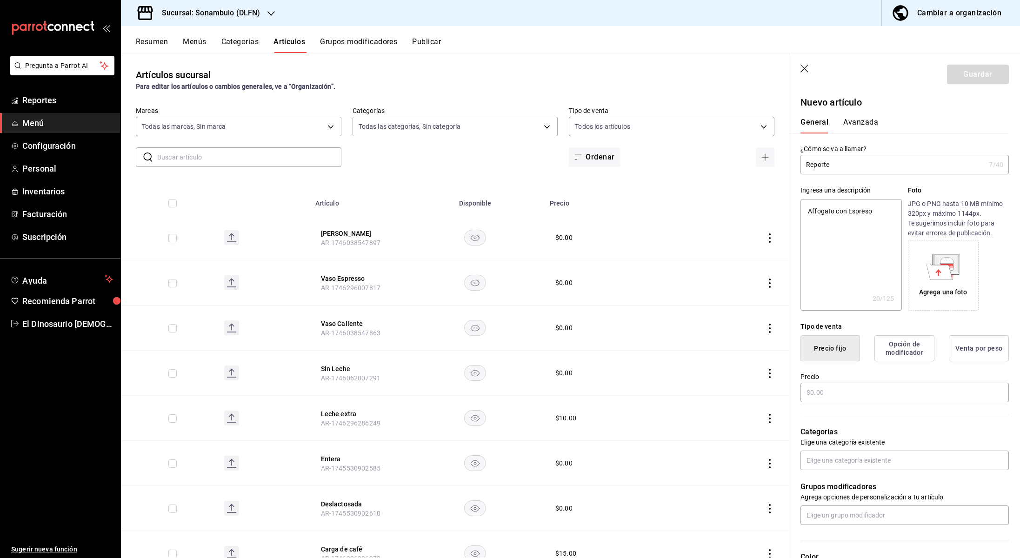
type textarea "x"
type textarea "Affogato con Espre"
type textarea "x"
type textarea "Affogato con Espr"
type textarea "x"
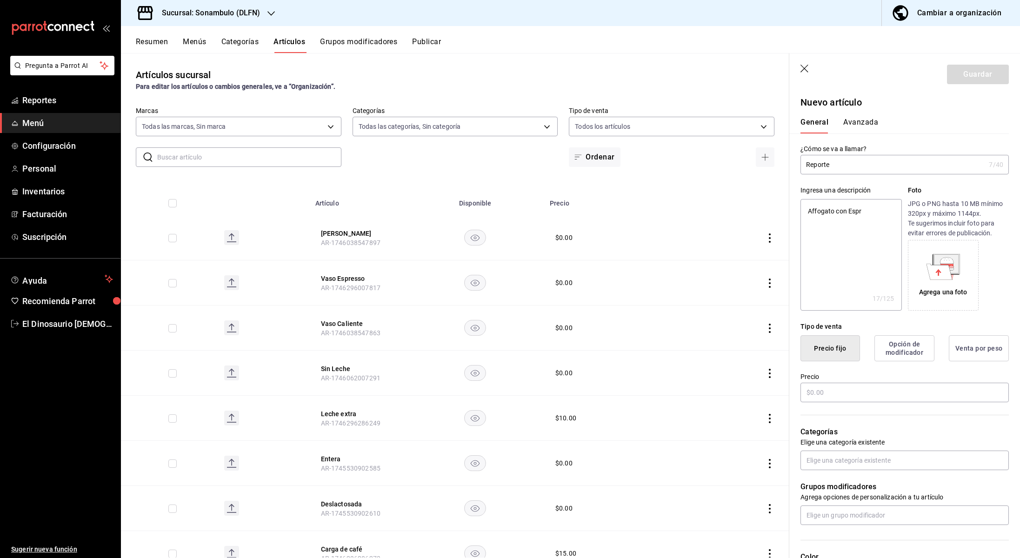
type textarea "Affogato con Esp"
type textarea "x"
type textarea "Affogato con Es"
type textarea "x"
type textarea "Affogato con E"
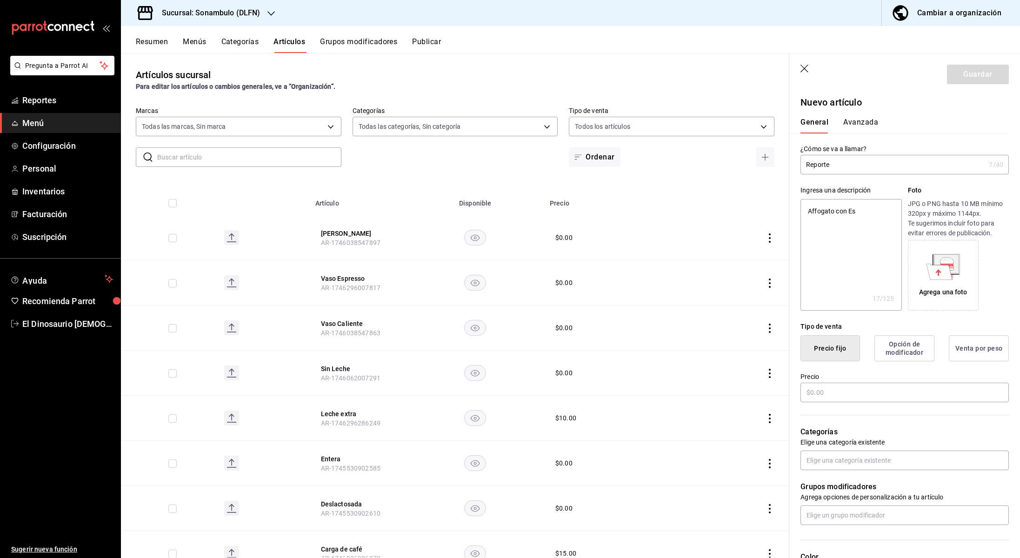
type textarea "x"
type textarea "Affogato con"
type textarea "x"
type textarea "Affogato con"
type textarea "x"
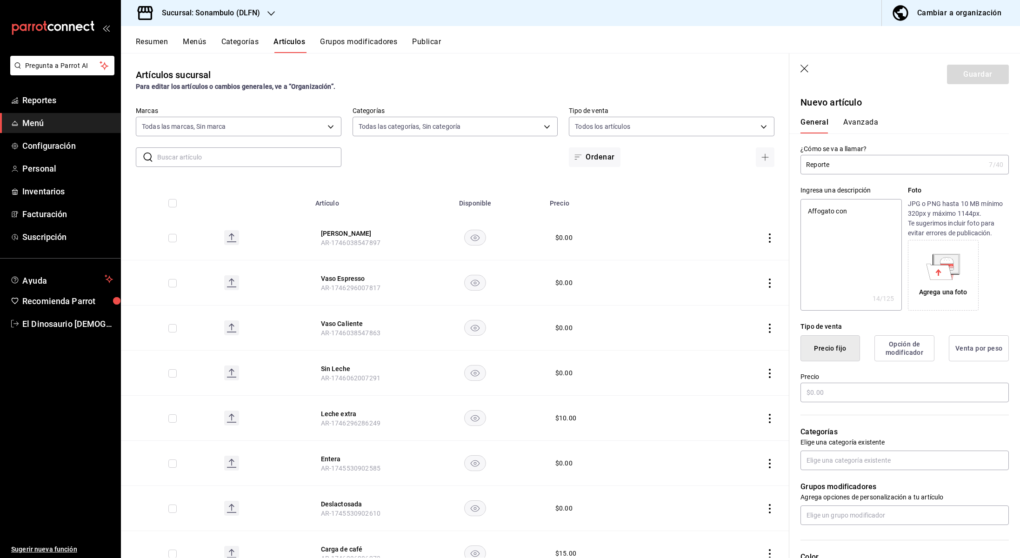
type textarea "Affogato co"
type textarea "x"
type textarea "Affogato c"
type textarea "x"
type textarea "Affogato"
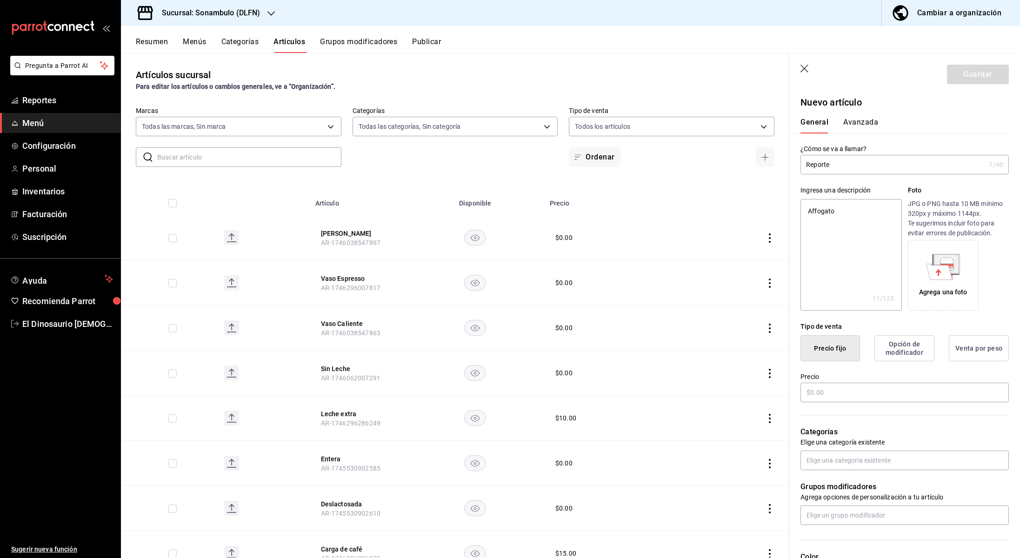
type textarea "x"
type textarea "Affogato"
type textarea "x"
type textarea "Affogato"
type textarea "x"
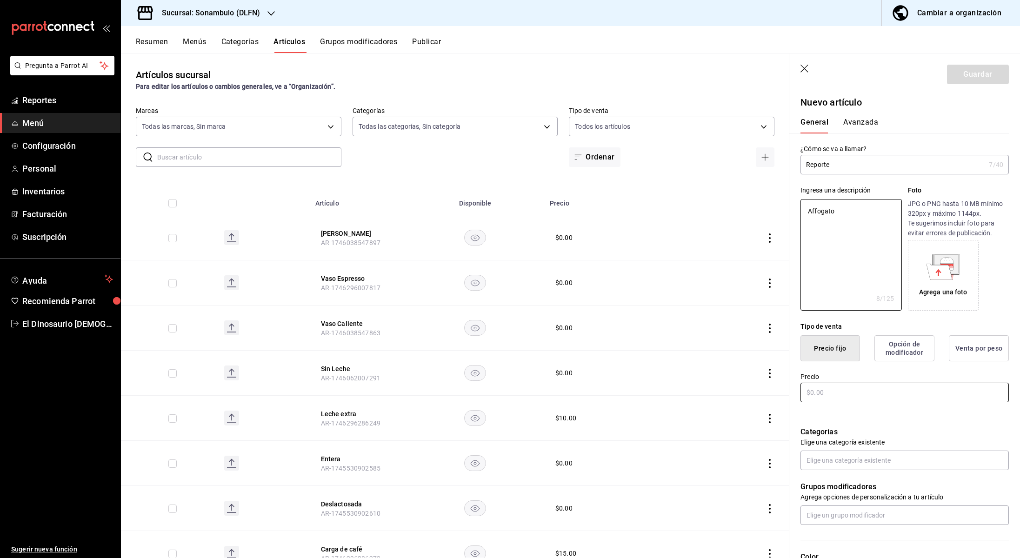
click at [831, 389] on input "text" at bounding box center [905, 393] width 208 height 20
type input "$6.00"
type textarea "x"
type input "$60.00"
type textarea "x"
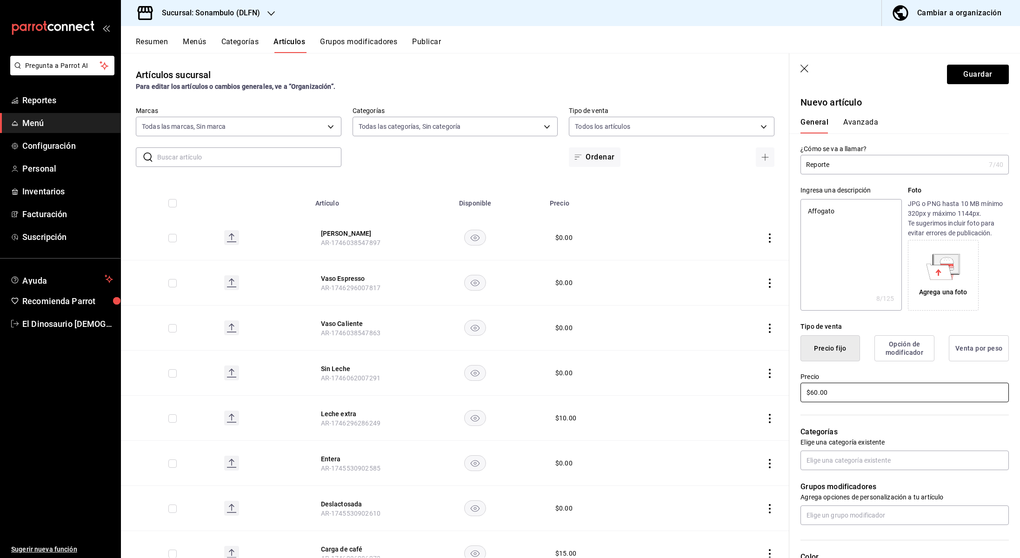
type input "$600.00"
type textarea "x"
type input "$6000.00"
type textarea "x"
type input "$600.00"
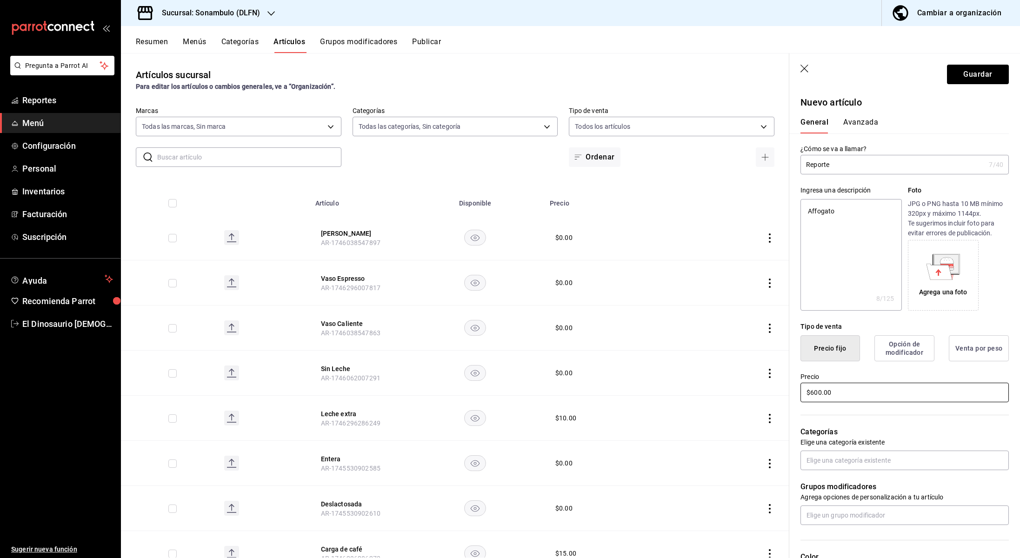
type textarea "x"
type input "$60.00"
click at [929, 447] on div "Categorías Elige una categoría existente" at bounding box center [900, 437] width 220 height 67
click at [873, 456] on input "text" at bounding box center [905, 461] width 208 height 20
click at [858, 378] on li "Campeones de Nada" at bounding box center [905, 377] width 208 height 15
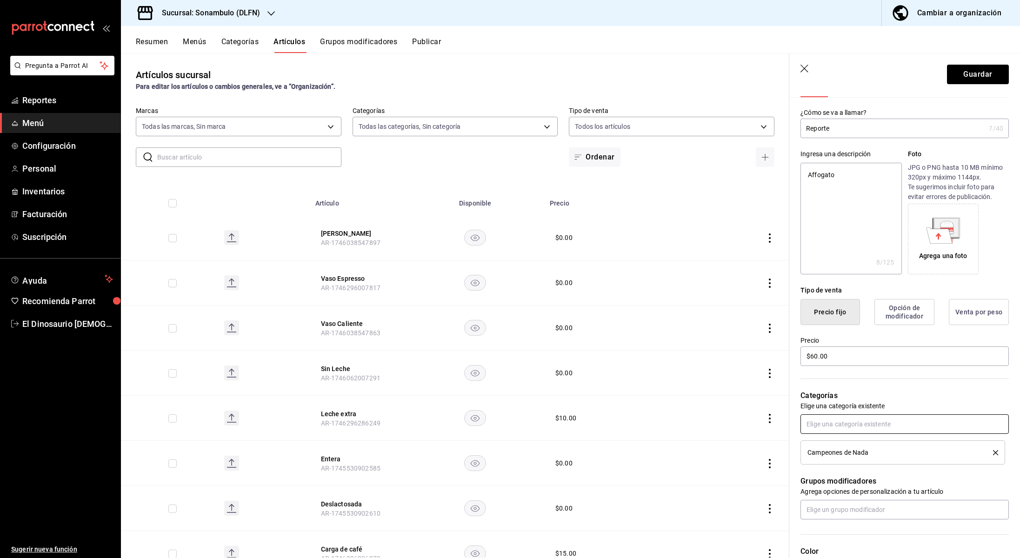
scroll to position [134, 0]
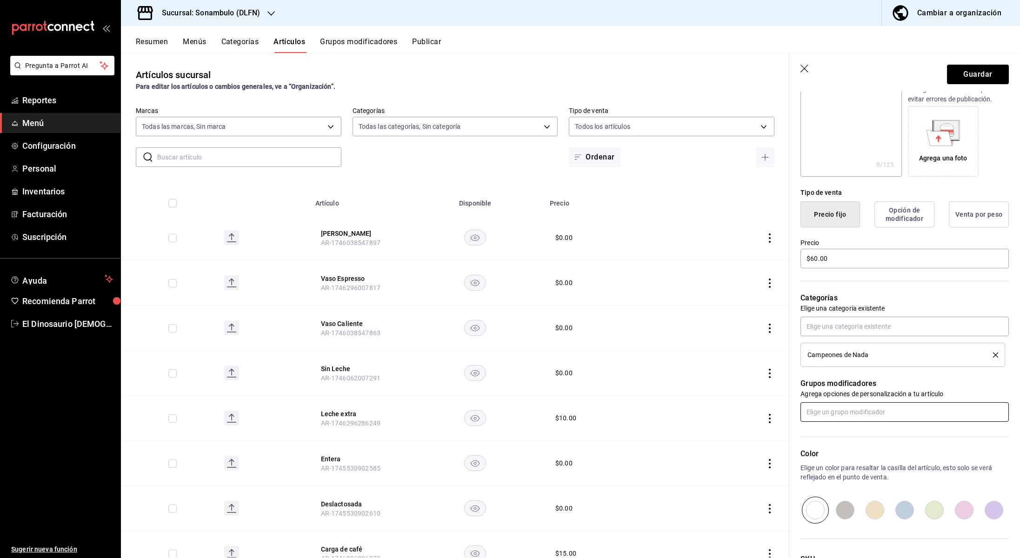
click at [854, 405] on input "text" at bounding box center [905, 413] width 208 height 20
click at [852, 436] on li "Desechables" at bounding box center [905, 433] width 208 height 15
type textarea "x"
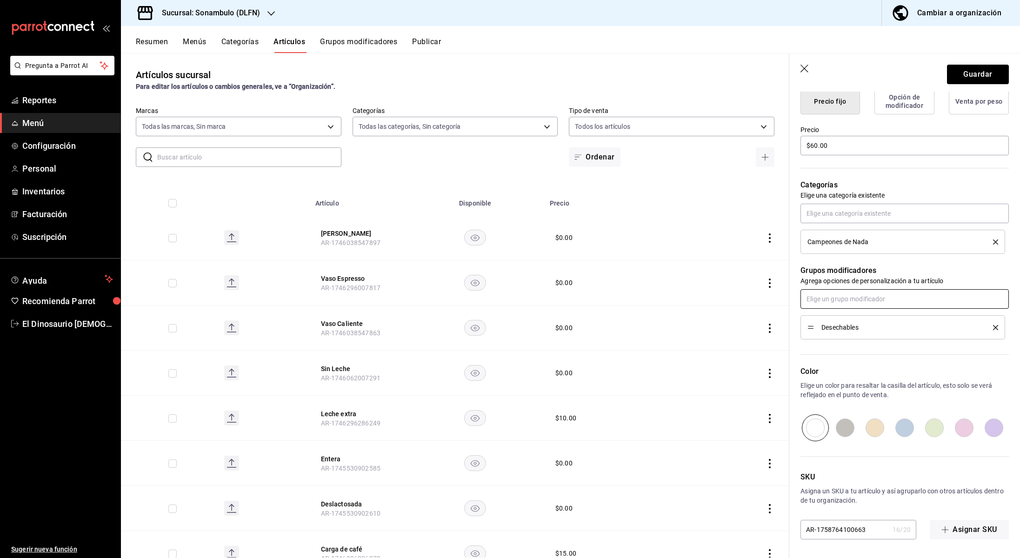
scroll to position [0, 0]
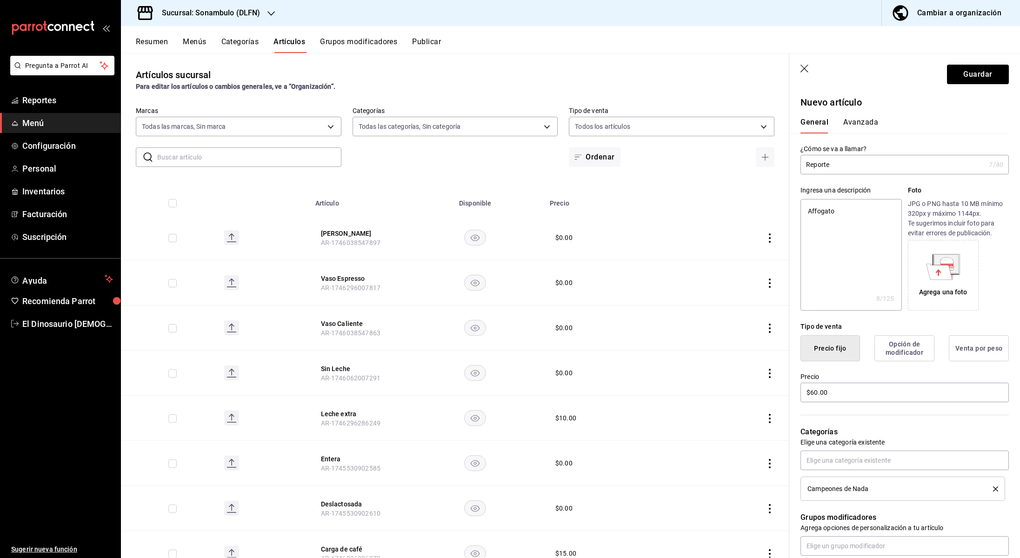
click at [866, 123] on button "Avanzada" at bounding box center [861, 126] width 35 height 16
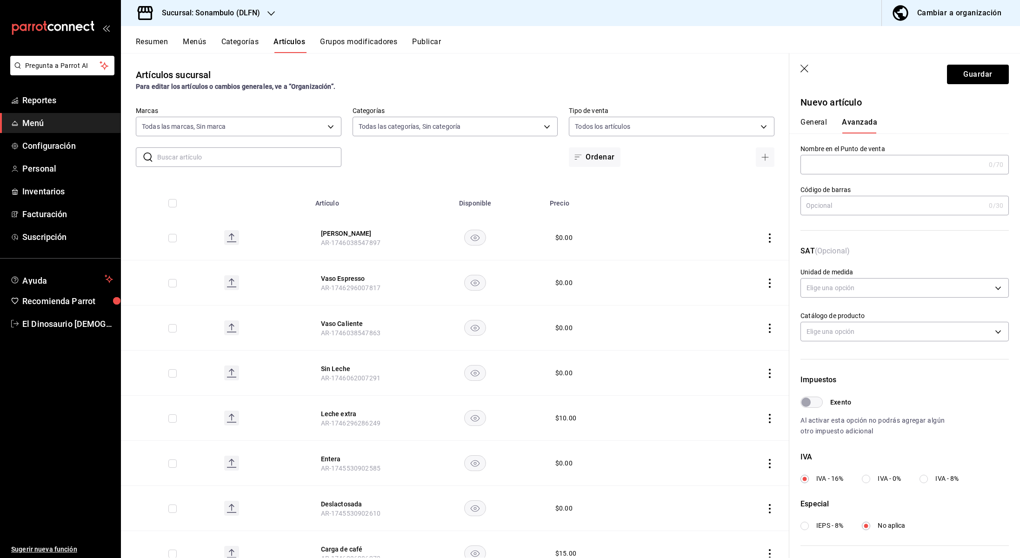
click at [926, 165] on input "text" at bounding box center [893, 164] width 185 height 19
click at [924, 200] on input "text" at bounding box center [893, 205] width 185 height 19
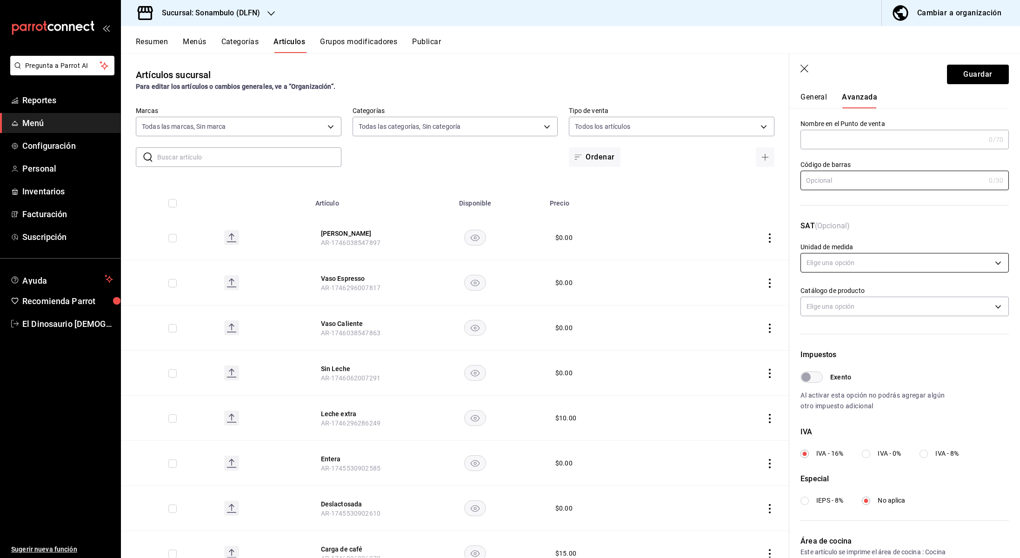
scroll to position [28, 0]
click at [939, 260] on body "Pregunta a Parrot AI Reportes Menú Configuración Personal Inventarios Facturaci…" at bounding box center [510, 279] width 1020 height 558
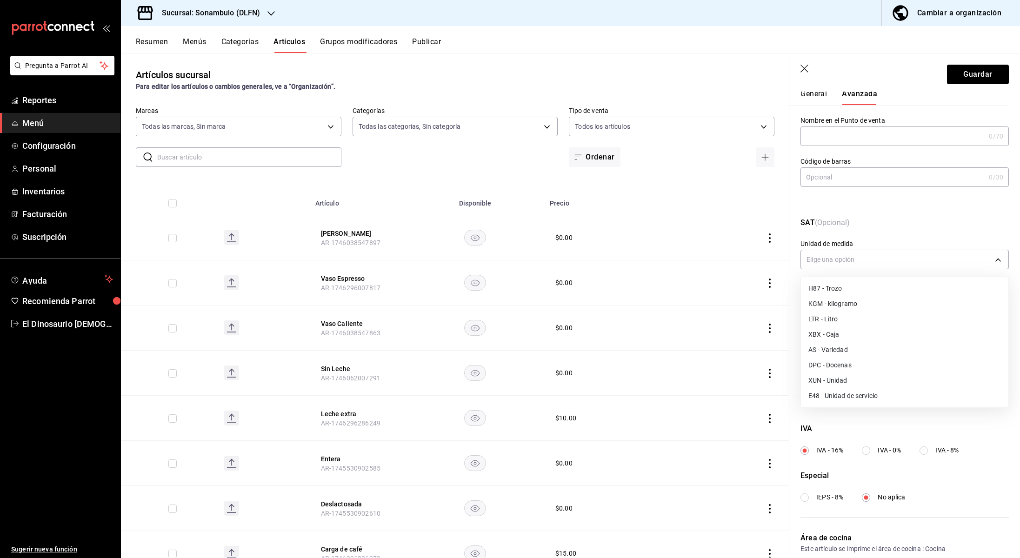
click at [893, 289] on li "H87 - Trozo" at bounding box center [905, 288] width 208 height 15
type input "H87"
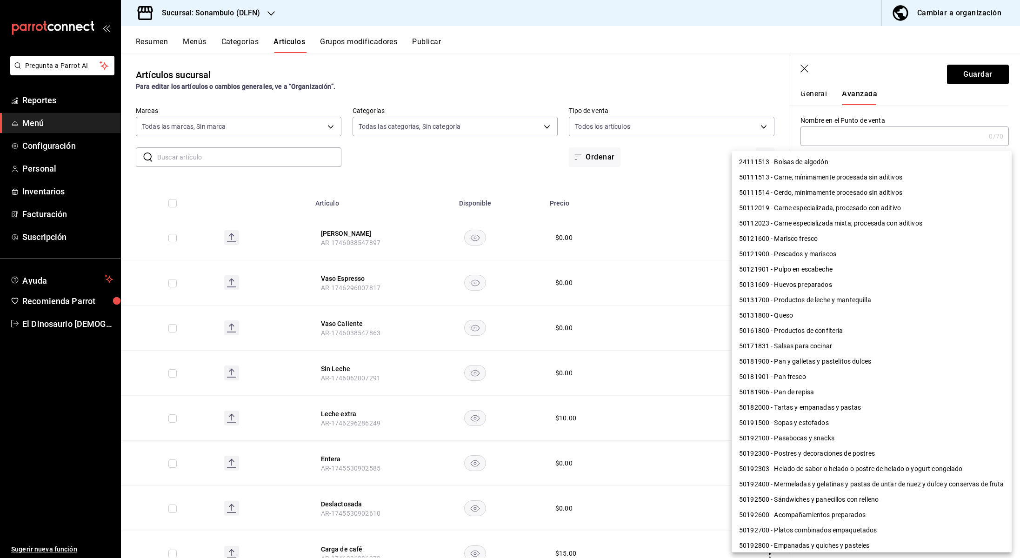
click at [893, 298] on body "Pregunta a Parrot AI Reportes Menú Configuración Personal Inventarios Facturaci…" at bounding box center [510, 279] width 1020 height 558
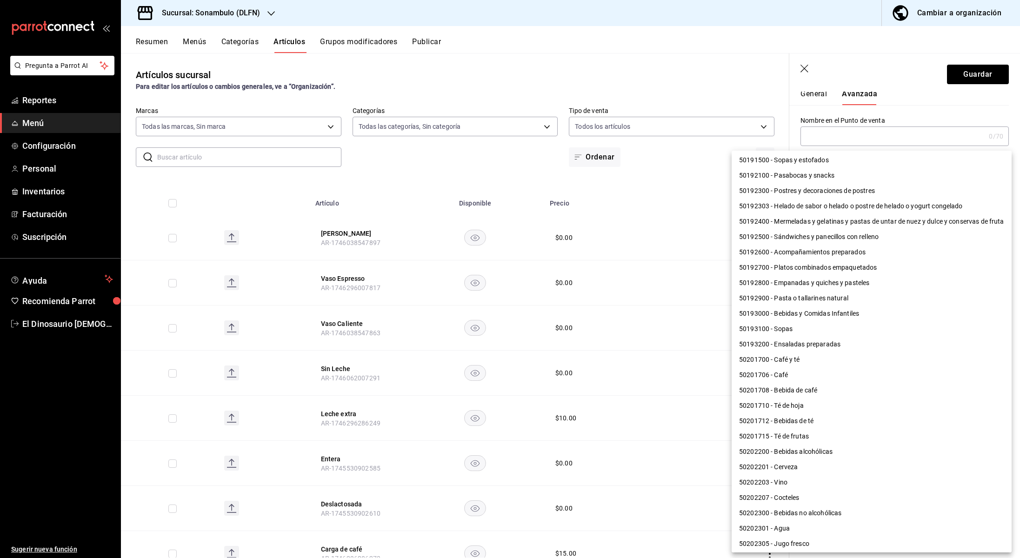
scroll to position [267, 0]
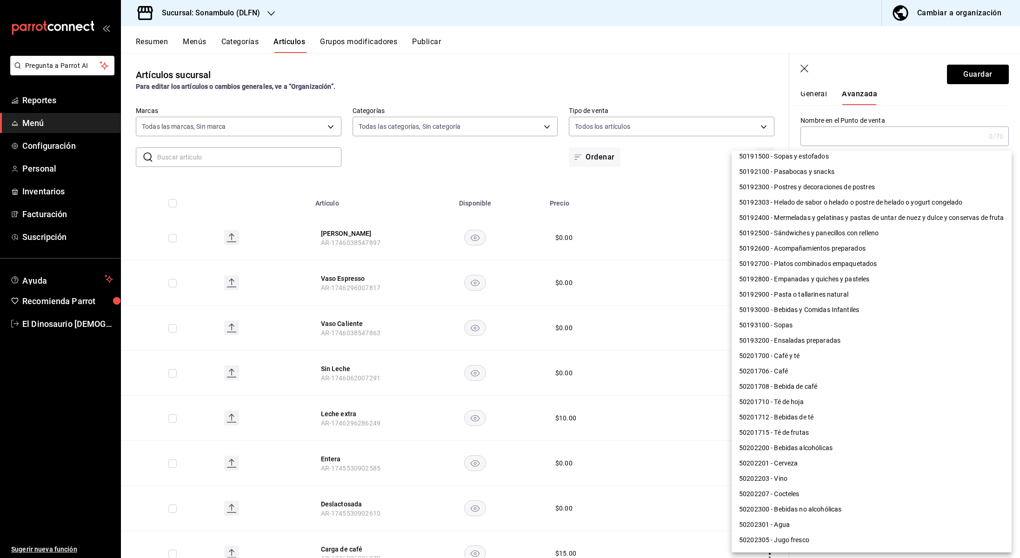
click at [814, 373] on li "50201706 - Café" at bounding box center [872, 371] width 280 height 15
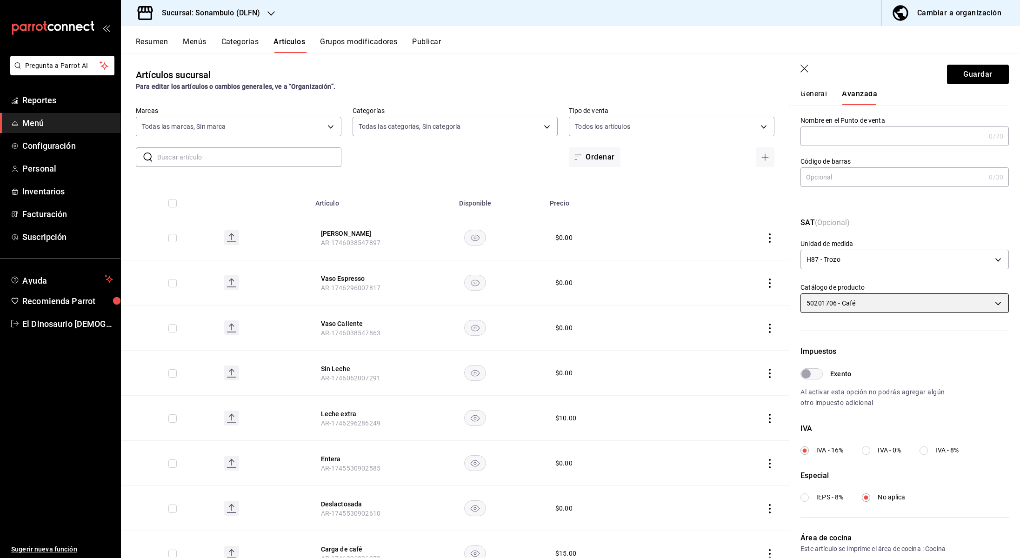
scroll to position [46, 0]
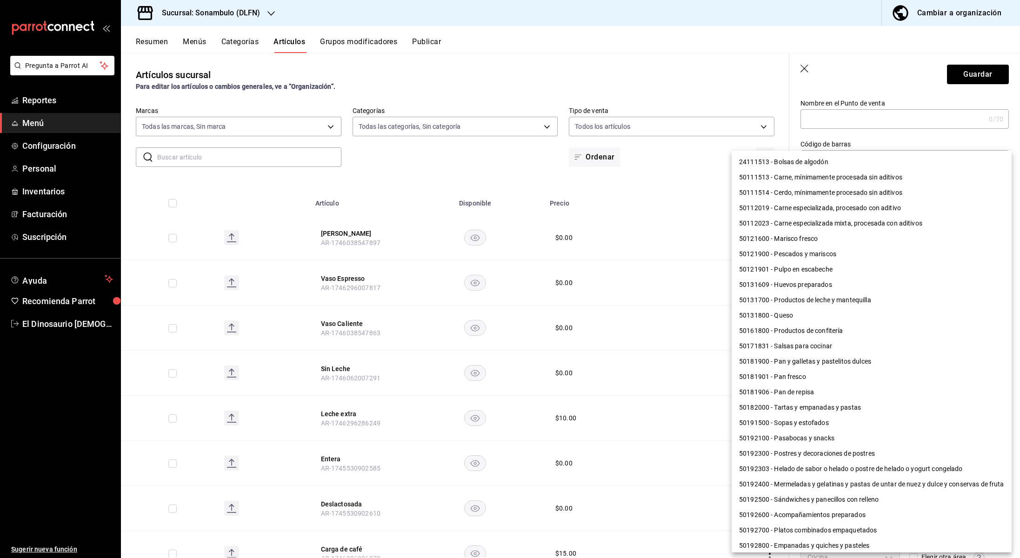
click at [869, 287] on body "Pregunta a Parrot AI Reportes Menú Configuración Personal Inventarios Facturaci…" at bounding box center [510, 279] width 1020 height 558
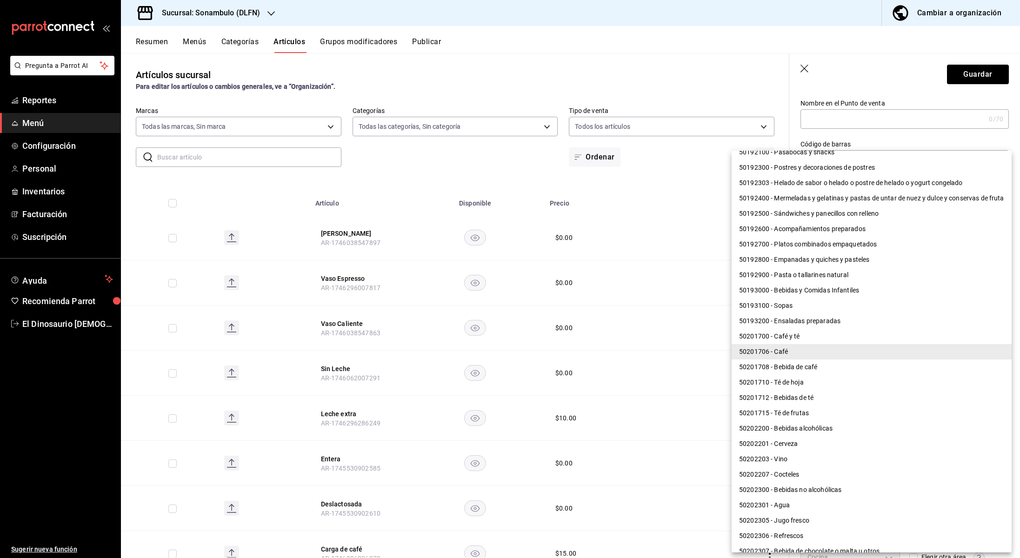
click at [852, 362] on li "50201708 - Bebida de café" at bounding box center [872, 367] width 280 height 15
type input "50201708"
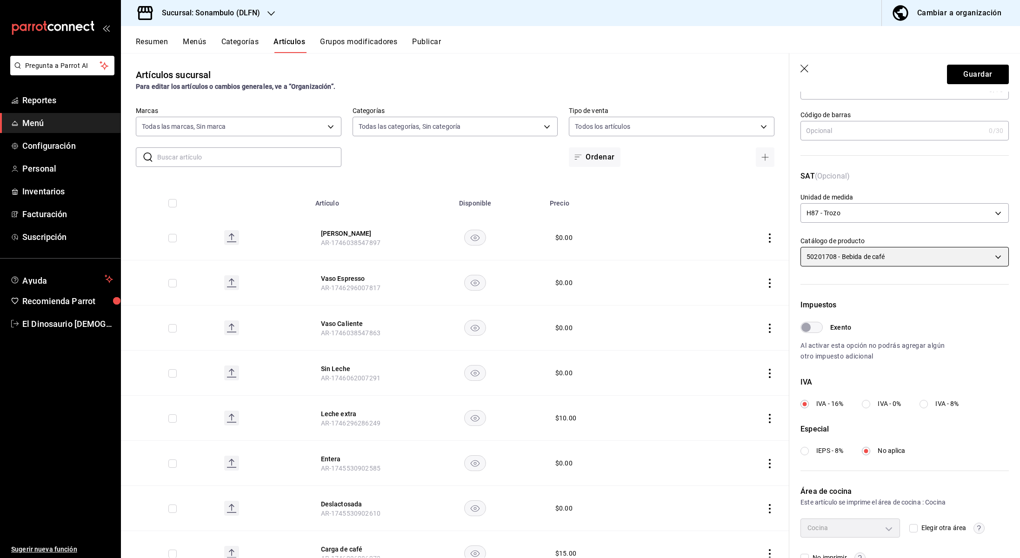
scroll to position [99, 0]
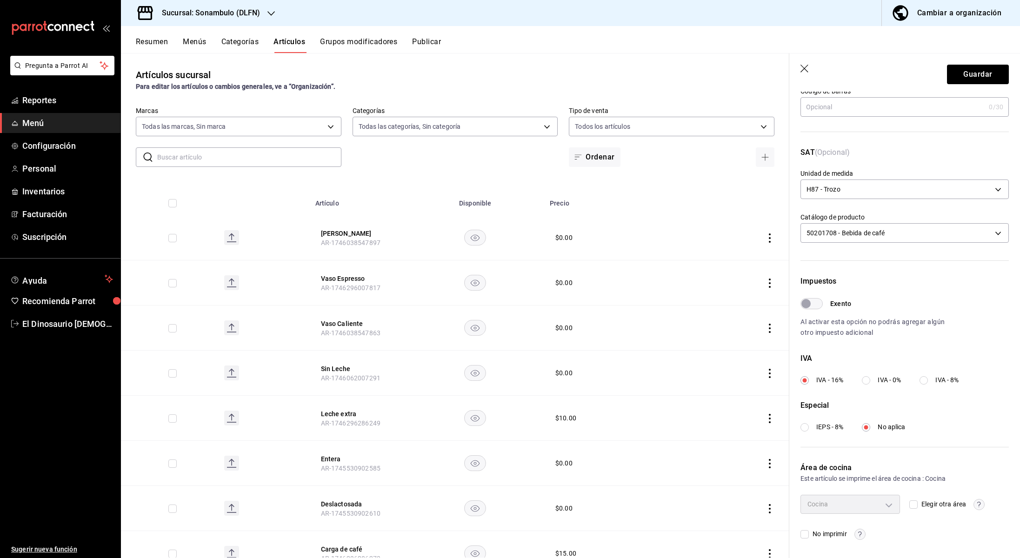
click at [811, 307] on input "Exento" at bounding box center [807, 303] width 34 height 11
checkbox input "true"
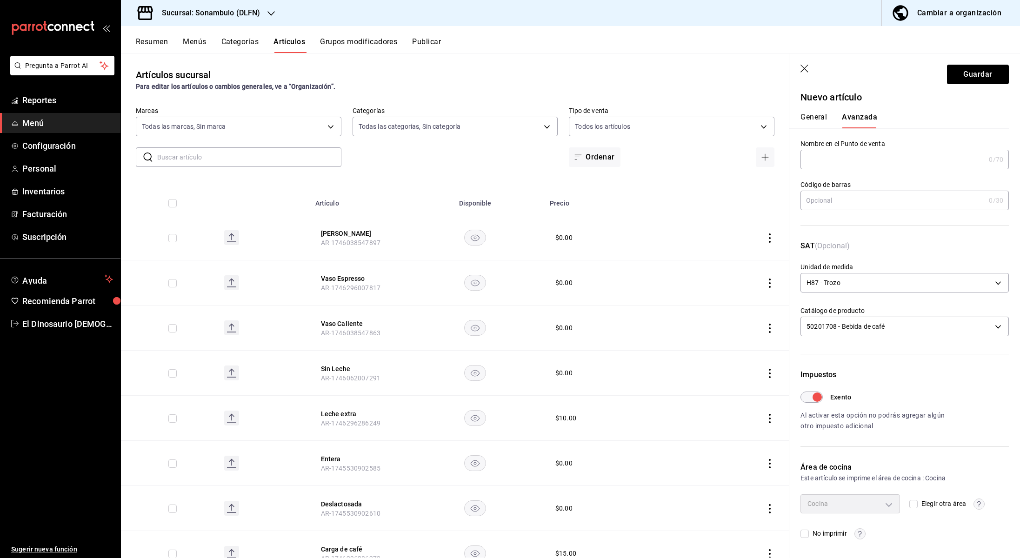
scroll to position [5, 0]
click at [978, 76] on button "Guardar" at bounding box center [978, 75] width 62 height 20
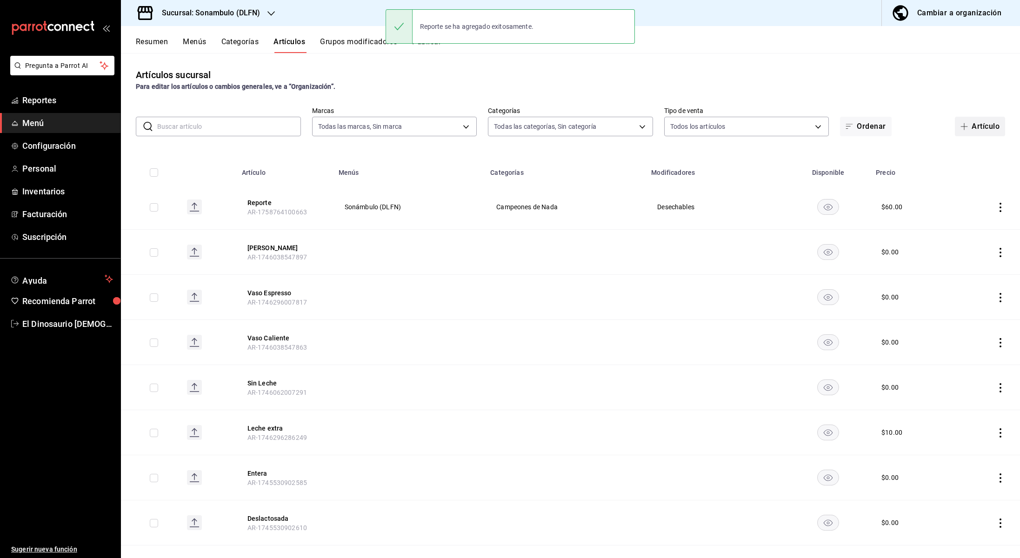
click at [977, 130] on button "Artículo" at bounding box center [980, 127] width 50 height 20
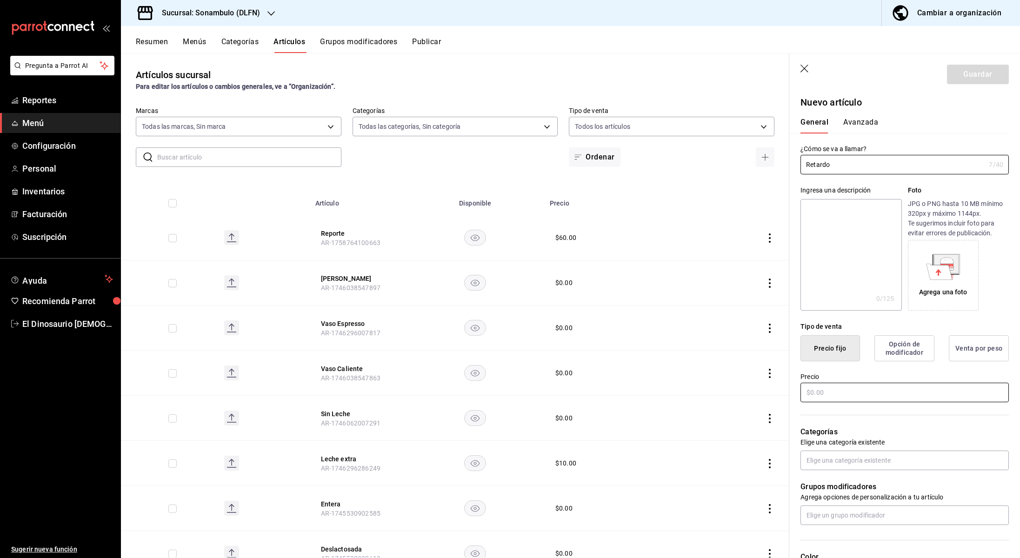
type input "Retardo"
click at [868, 391] on input "text" at bounding box center [905, 393] width 208 height 20
type input "$60.00"
click at [892, 456] on input "text" at bounding box center [905, 461] width 208 height 20
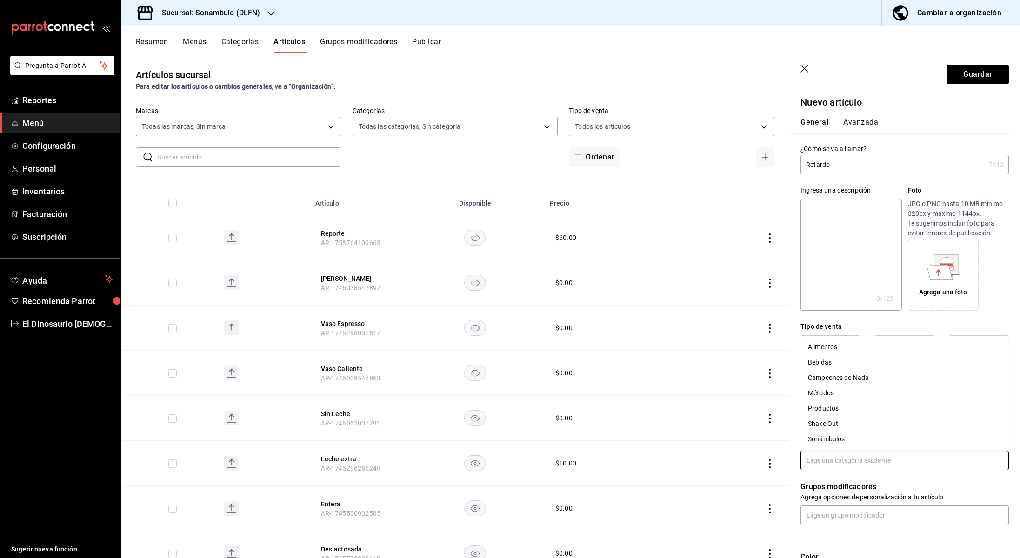
click at [854, 377] on li "Campeones de Nada" at bounding box center [905, 377] width 208 height 15
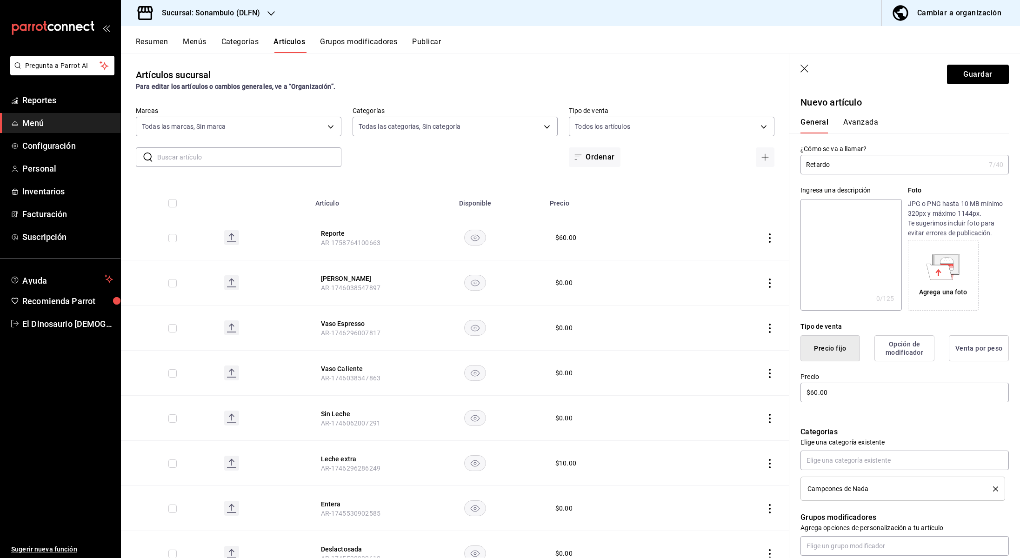
click at [899, 357] on button "Opción de modificador" at bounding box center [905, 349] width 60 height 26
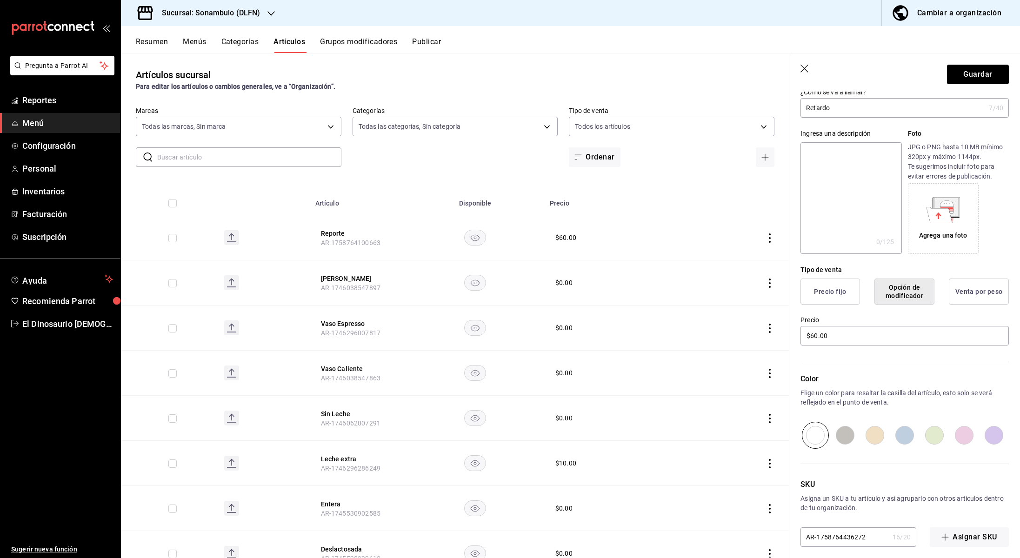
scroll to position [64, 0]
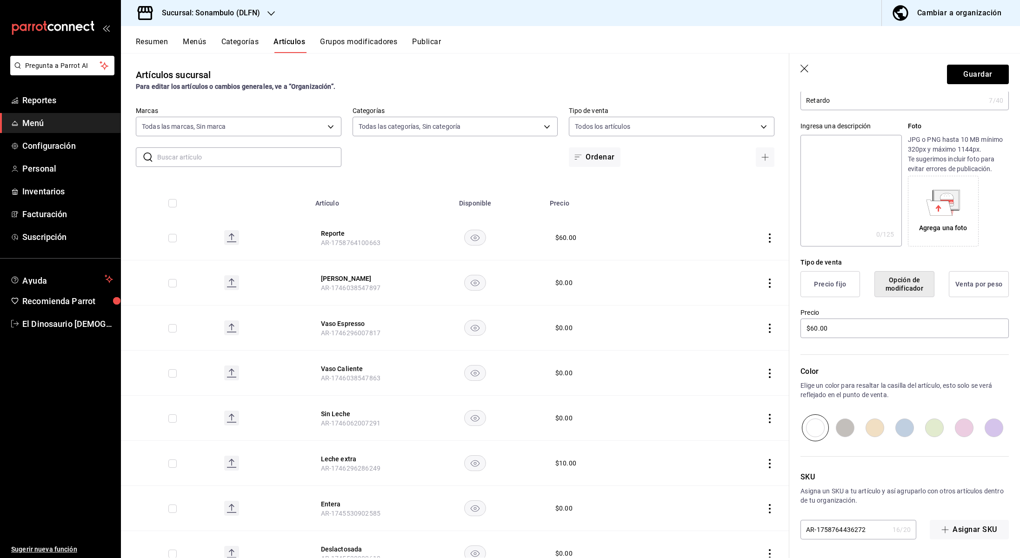
click at [821, 288] on button "Precio fijo" at bounding box center [831, 284] width 60 height 26
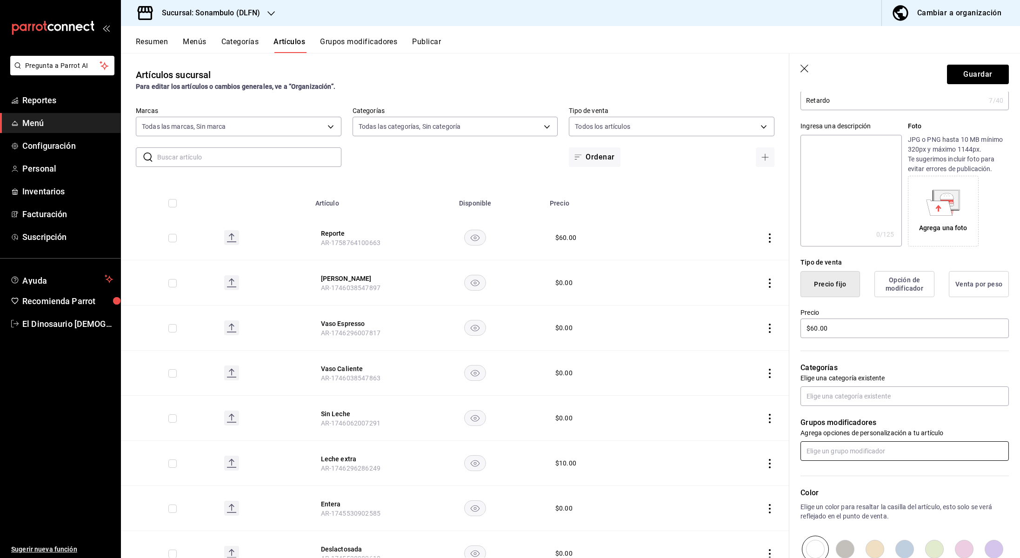
scroll to position [97, 0]
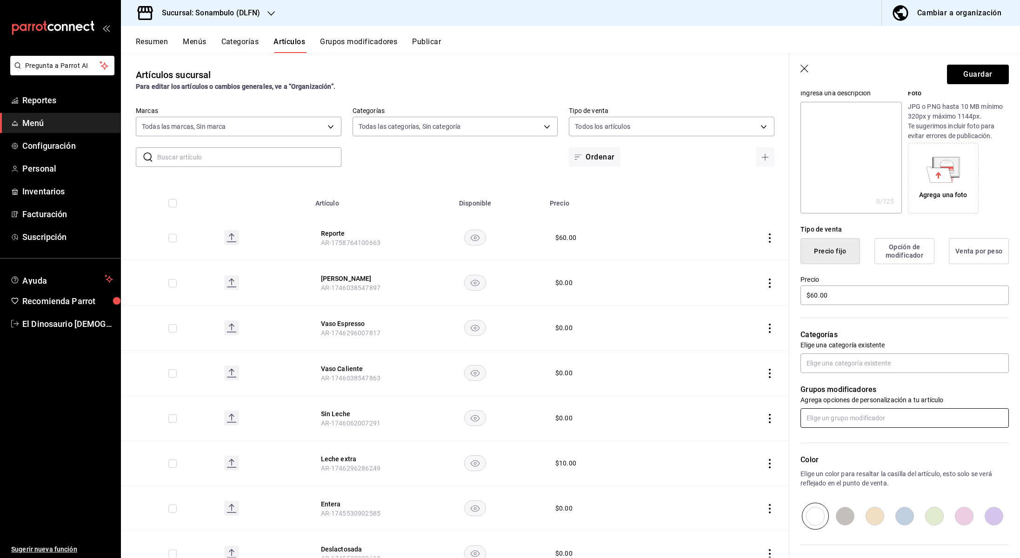
click at [869, 419] on input "text" at bounding box center [905, 419] width 208 height 20
click at [863, 435] on li "Desechables" at bounding box center [905, 439] width 208 height 15
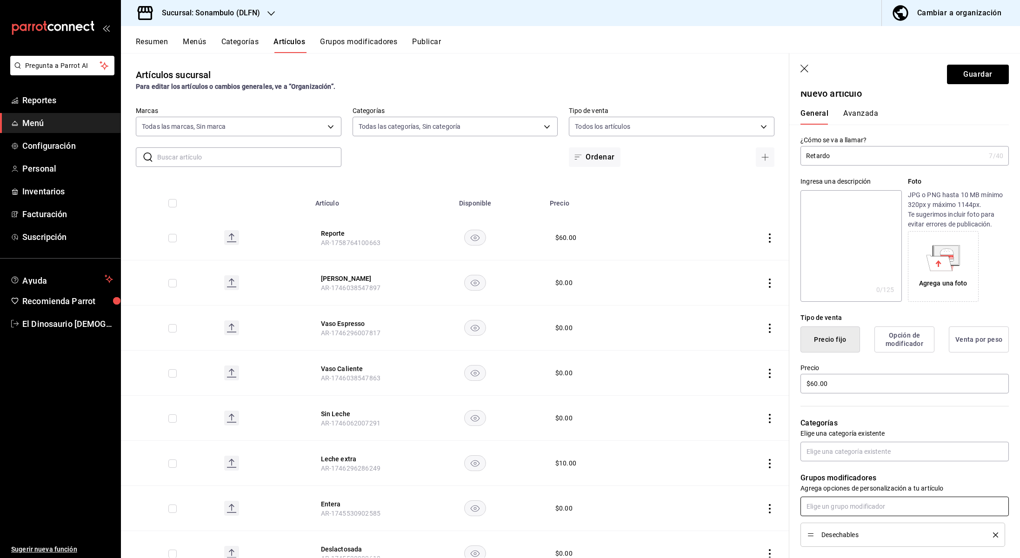
scroll to position [0, 0]
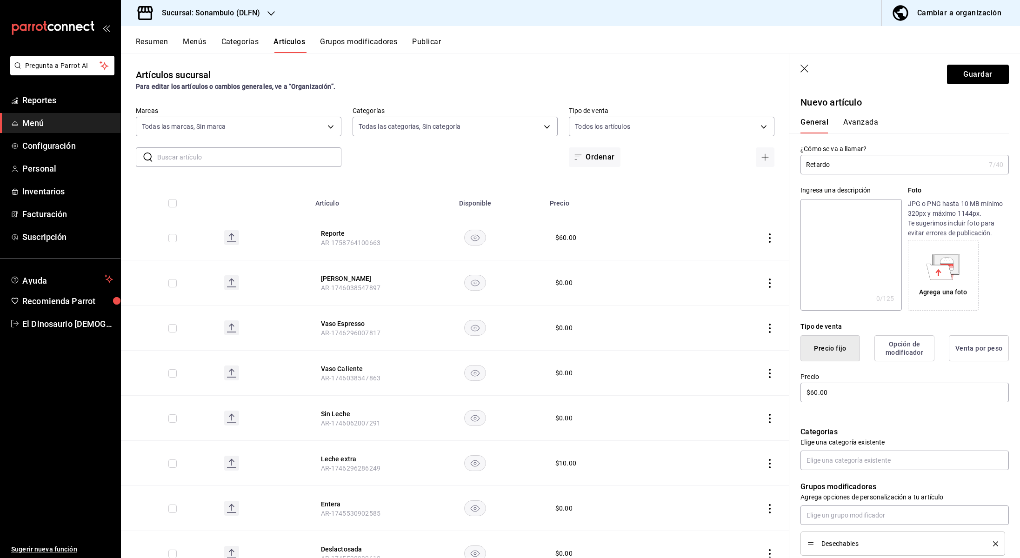
click at [866, 119] on button "Avanzada" at bounding box center [861, 126] width 35 height 16
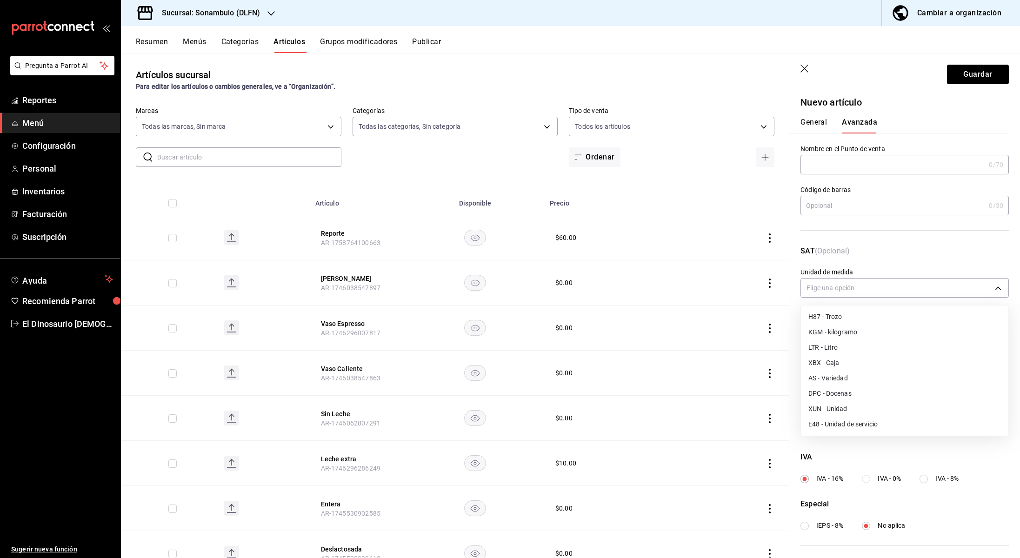
click at [884, 286] on body "Pregunta a Parrot AI Reportes Menú Configuración Personal Inventarios Facturaci…" at bounding box center [510, 279] width 1020 height 558
click at [875, 317] on li "H87 - Trozo" at bounding box center [905, 316] width 208 height 15
type input "H87"
click at [891, 336] on body "Pregunta a Parrot AI Reportes Menú Configuración Personal Inventarios Facturaci…" at bounding box center [510, 279] width 1020 height 558
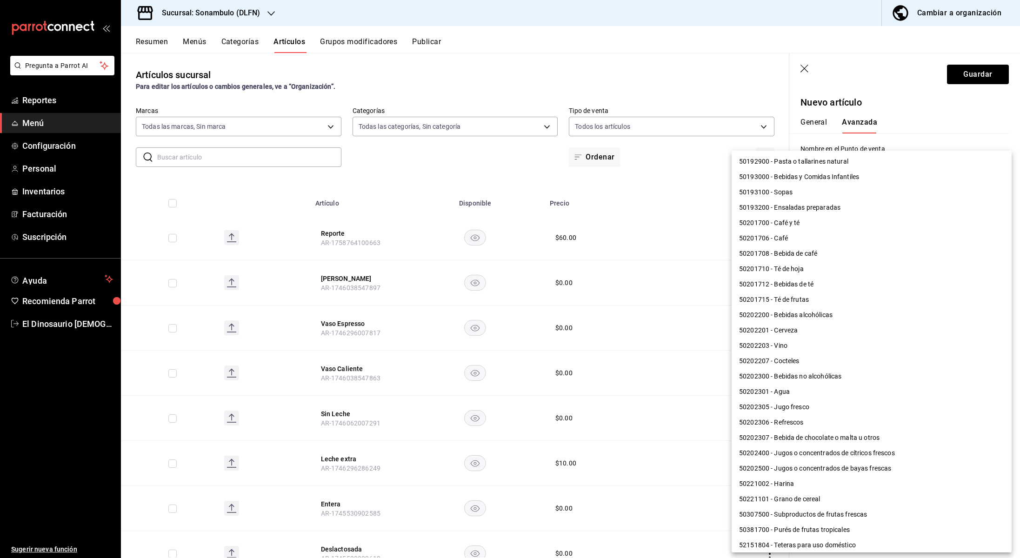
scroll to position [352, 0]
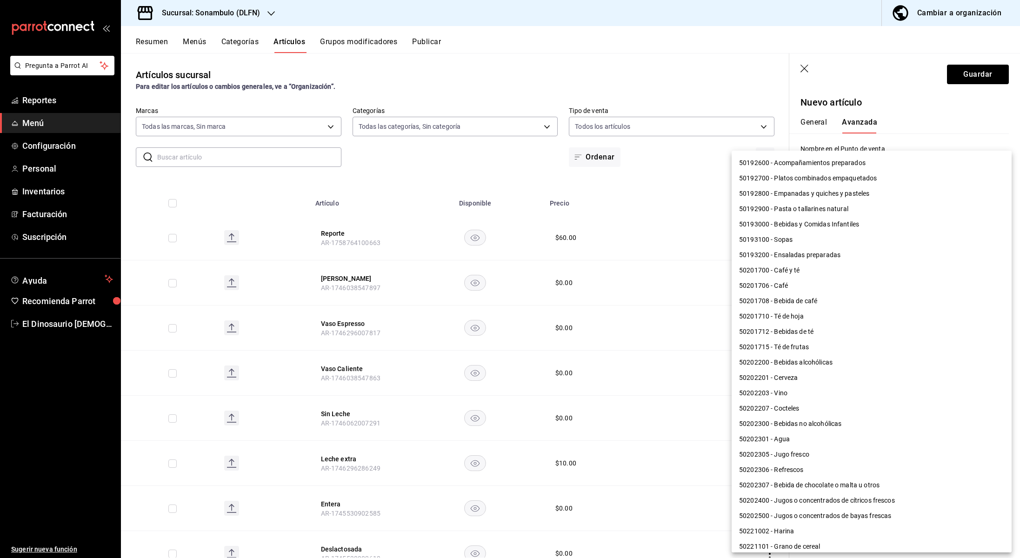
click at [789, 300] on li "50201708 - Bebida de café" at bounding box center [872, 301] width 280 height 15
type input "50201708"
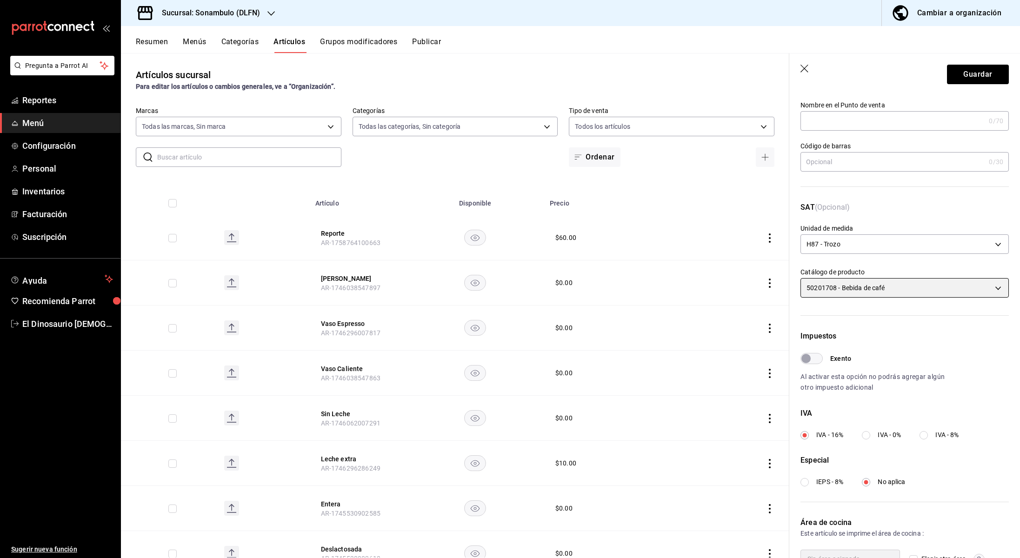
scroll to position [99, 0]
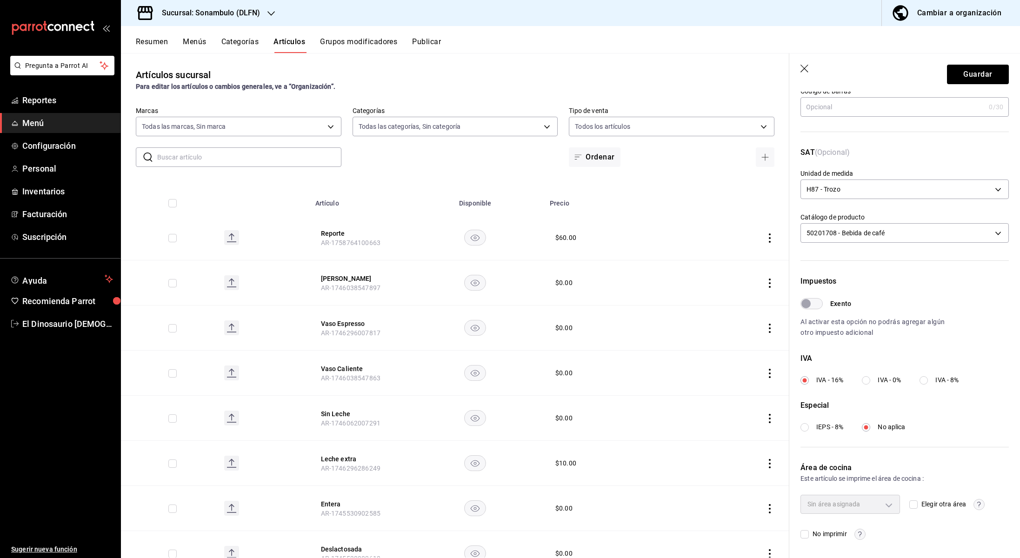
click at [815, 304] on input "Exento" at bounding box center [807, 303] width 34 height 11
checkbox input "true"
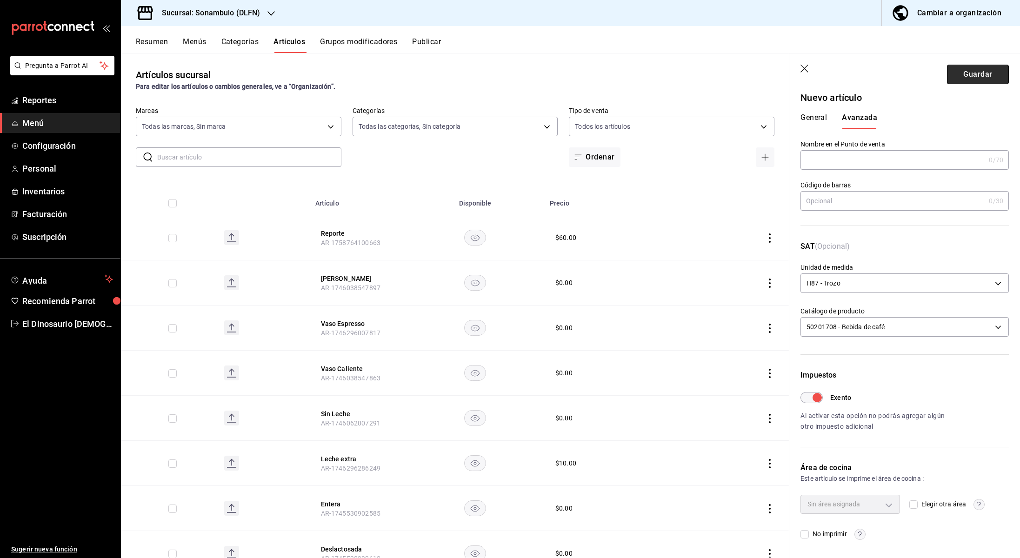
click at [968, 76] on button "Guardar" at bounding box center [978, 75] width 62 height 20
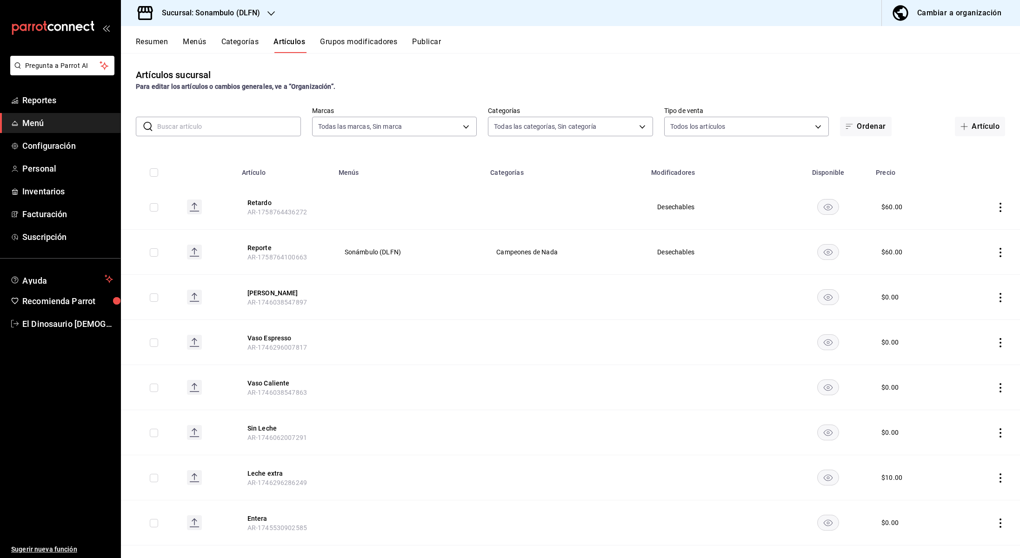
click at [1003, 206] on icon "actions" at bounding box center [1000, 207] width 9 height 9
click at [973, 233] on span "Editar" at bounding box center [973, 229] width 24 height 10
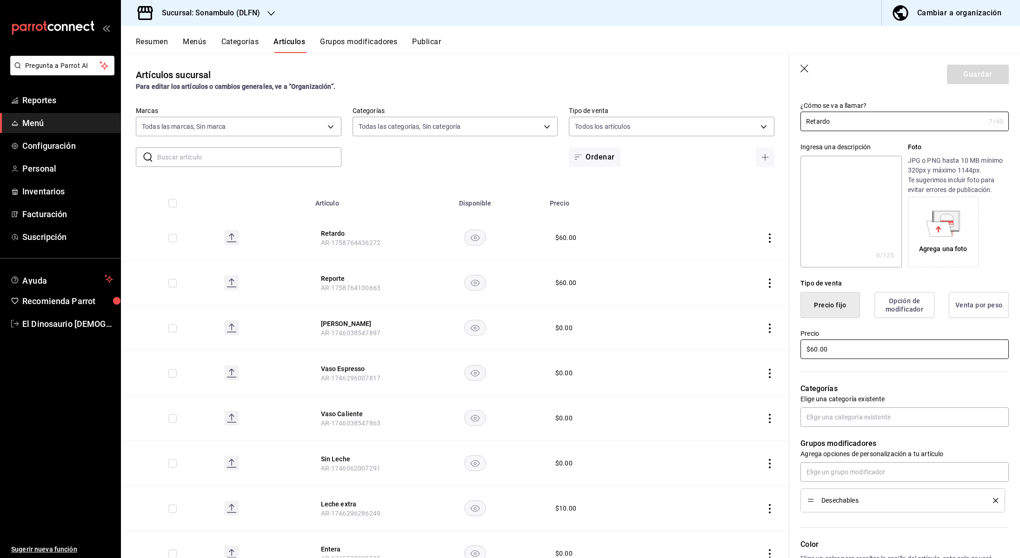
scroll to position [68, 0]
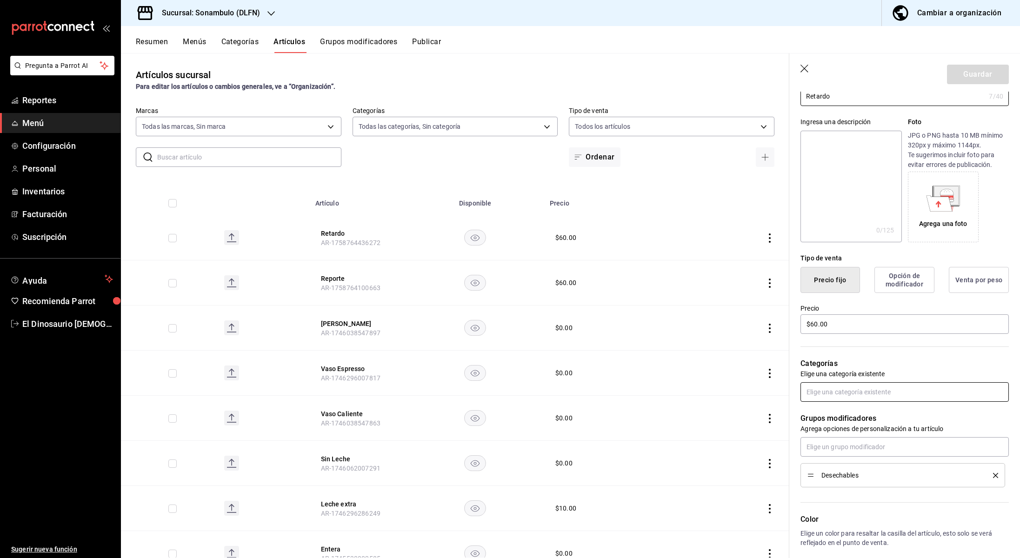
click at [936, 385] on input "text" at bounding box center [905, 393] width 208 height 20
click at [866, 443] on li "Campeones de Nada" at bounding box center [905, 443] width 208 height 15
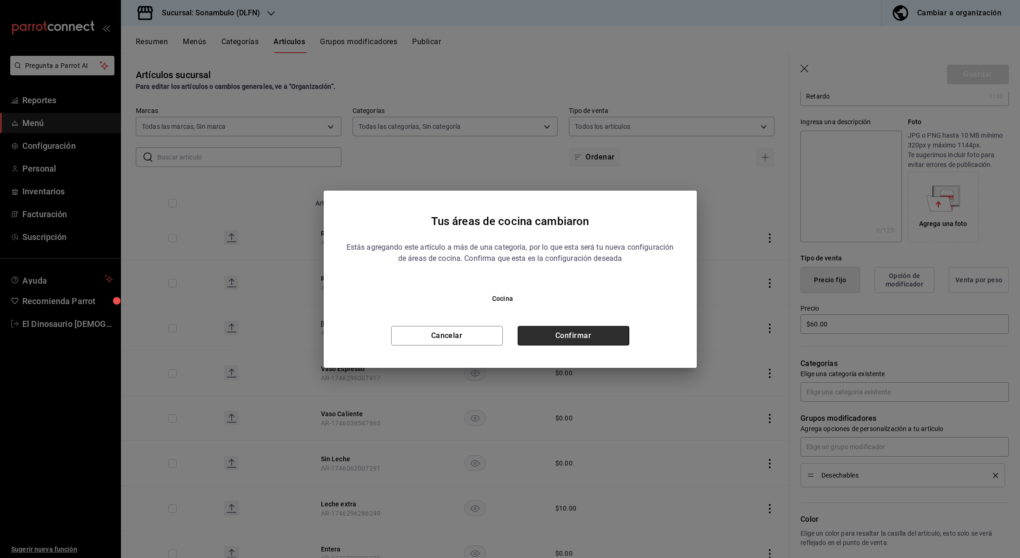
click at [560, 339] on button "Confirmar" at bounding box center [574, 336] width 112 height 20
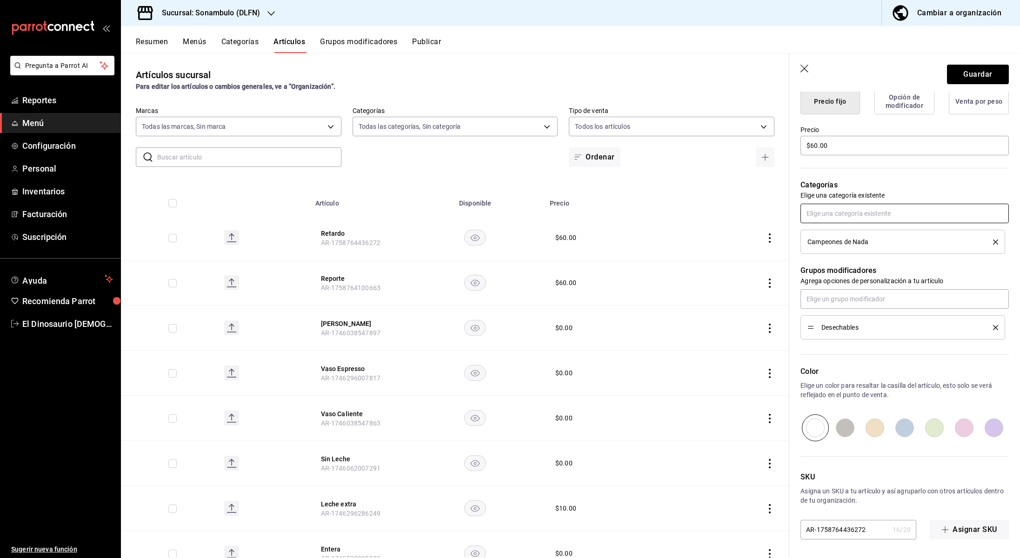
scroll to position [0, 0]
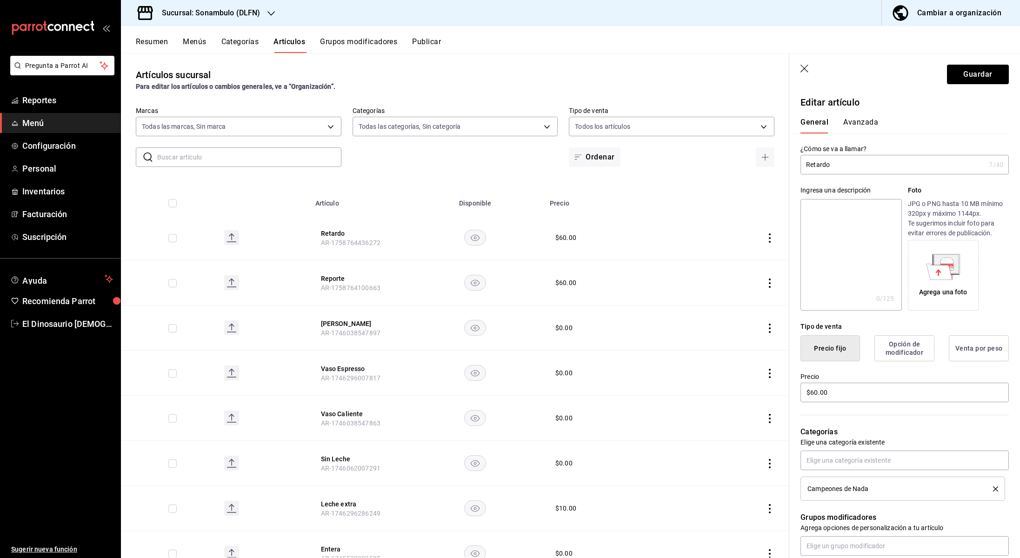
click at [850, 124] on button "Avanzada" at bounding box center [861, 126] width 35 height 16
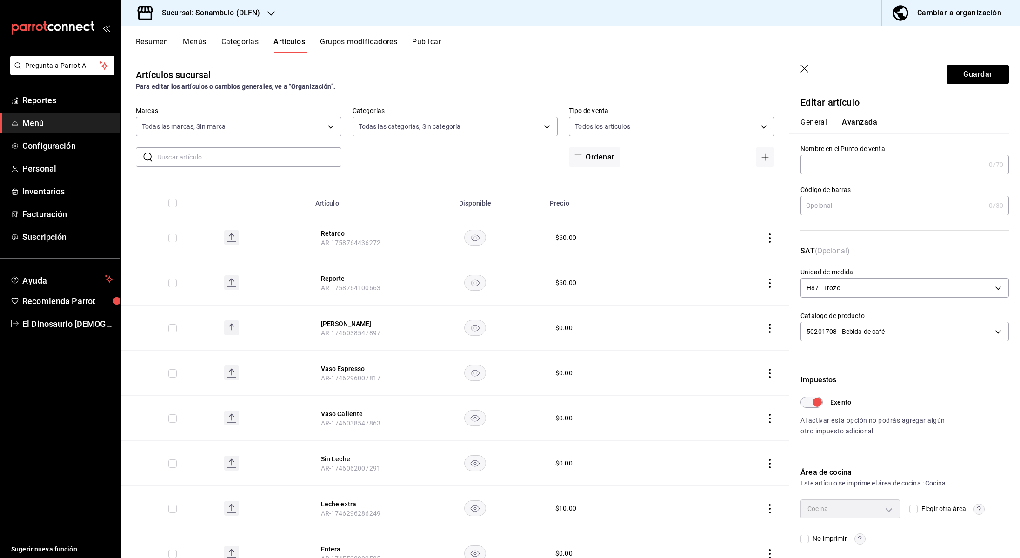
click at [985, 80] on button "Guardar" at bounding box center [978, 75] width 62 height 20
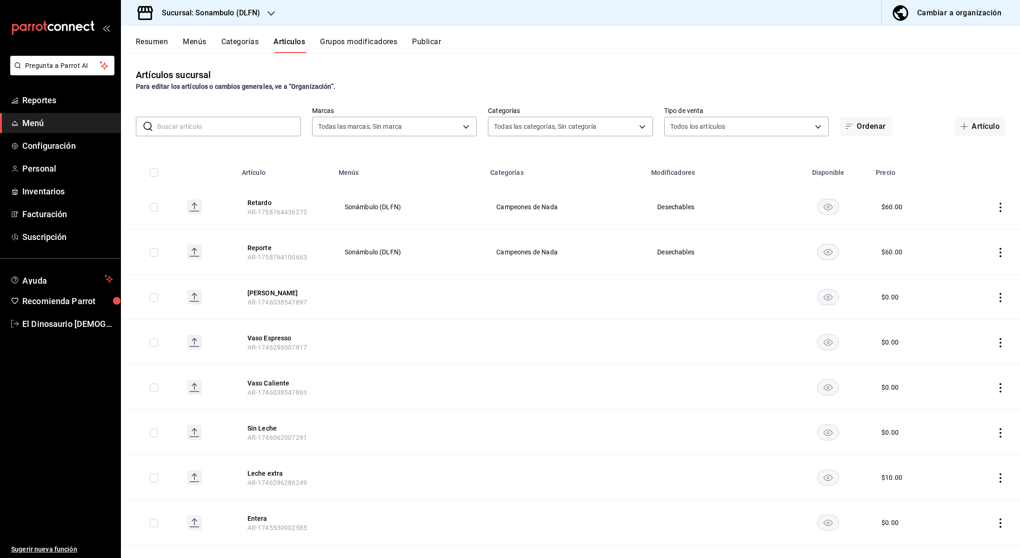
click at [289, 45] on button "Artículos" at bounding box center [290, 45] width 32 height 16
click at [939, 14] on div "Cambiar a organización" at bounding box center [960, 13] width 84 height 13
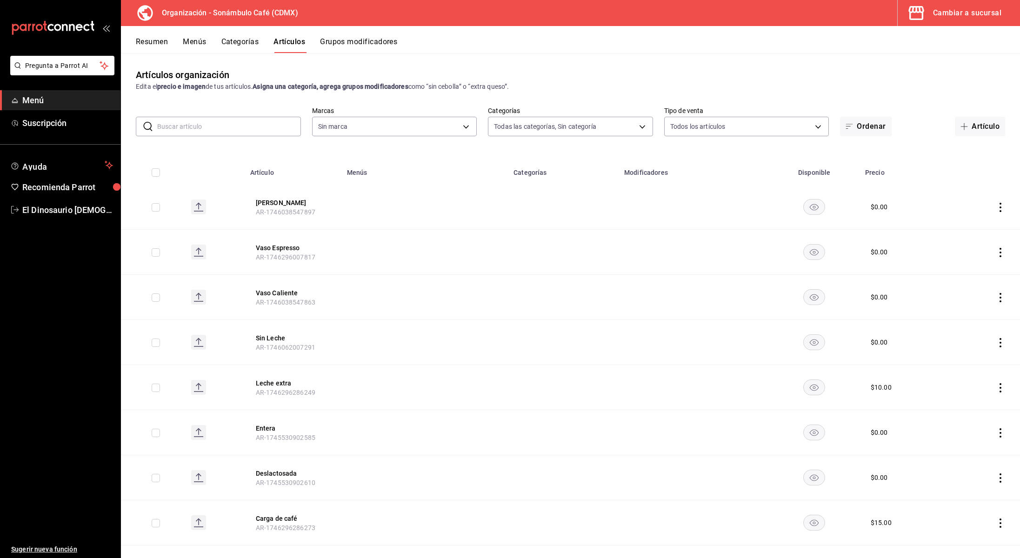
type input "f334b23c-accd-48d3-9e33-7597be2adefb,1da0be04-de0a-45fa-b68c-afbe207acbc3,090c5…"
type input "41c372fc-e741-48e3-8ddf-091b0edbeace"
click at [946, 14] on div "Cambiar a sucursal" at bounding box center [967, 13] width 68 height 13
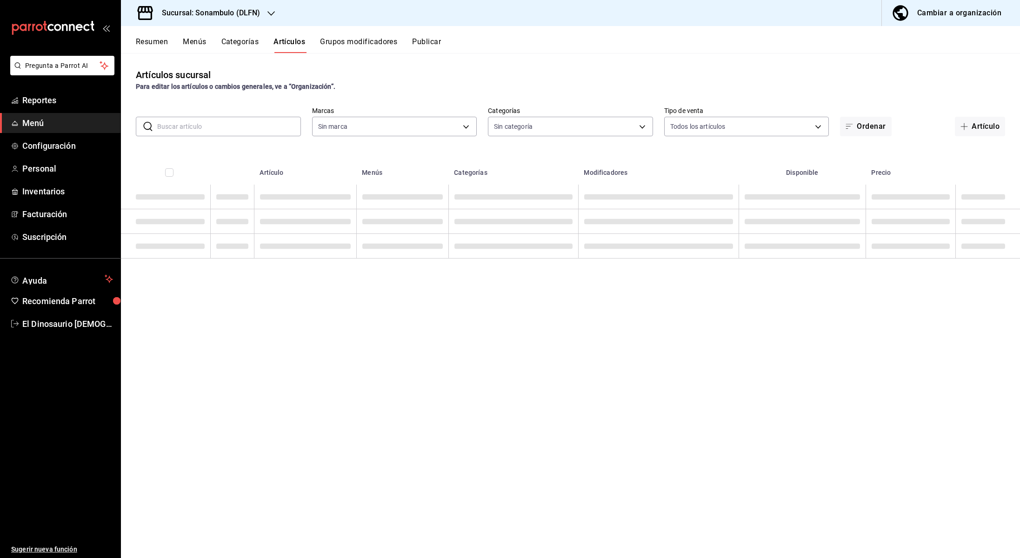
type input "1b7fbccc-bfb1-47e7-a8bb-84e556239153"
type input "ab67067c-466b-4af3-b4aa-db2bc16d4ab9,28e978e5-ad38-4802-9d1d-474f3b0e01ef,af2d9…"
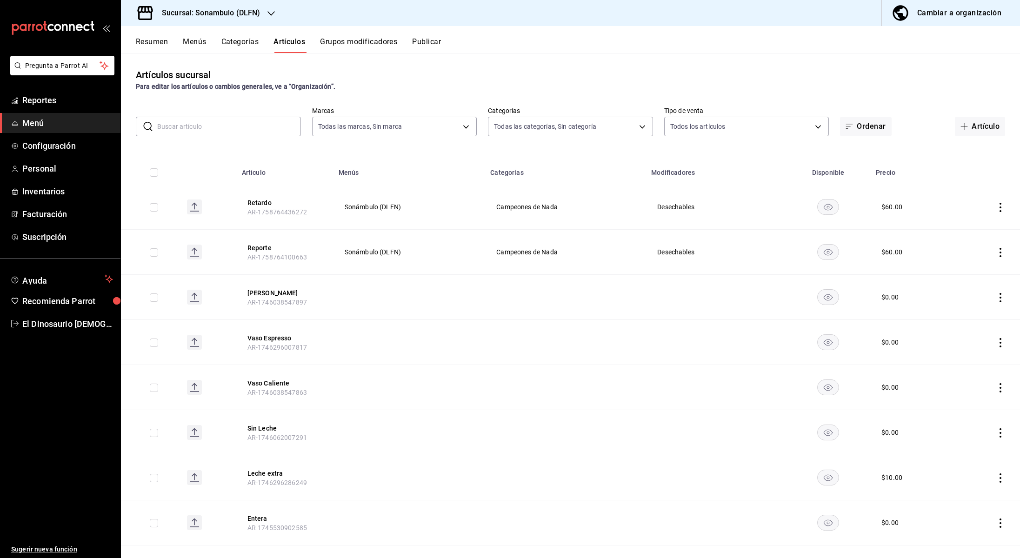
click at [677, 208] on span "Desechables" at bounding box center [716, 207] width 117 height 7
click at [1002, 208] on icon "actions" at bounding box center [1000, 207] width 9 height 9
click at [978, 228] on span "Editar" at bounding box center [973, 229] width 24 height 10
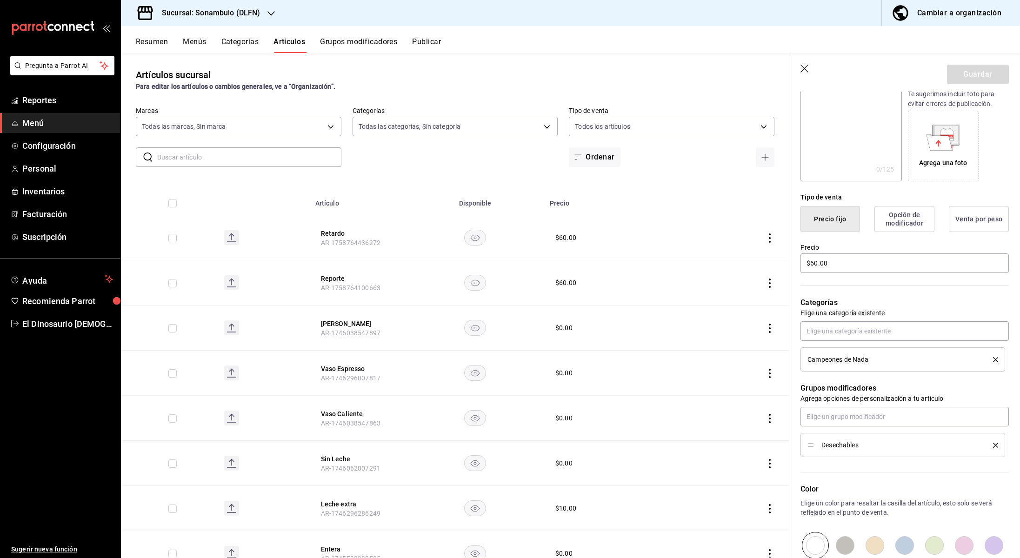
scroll to position [167, 0]
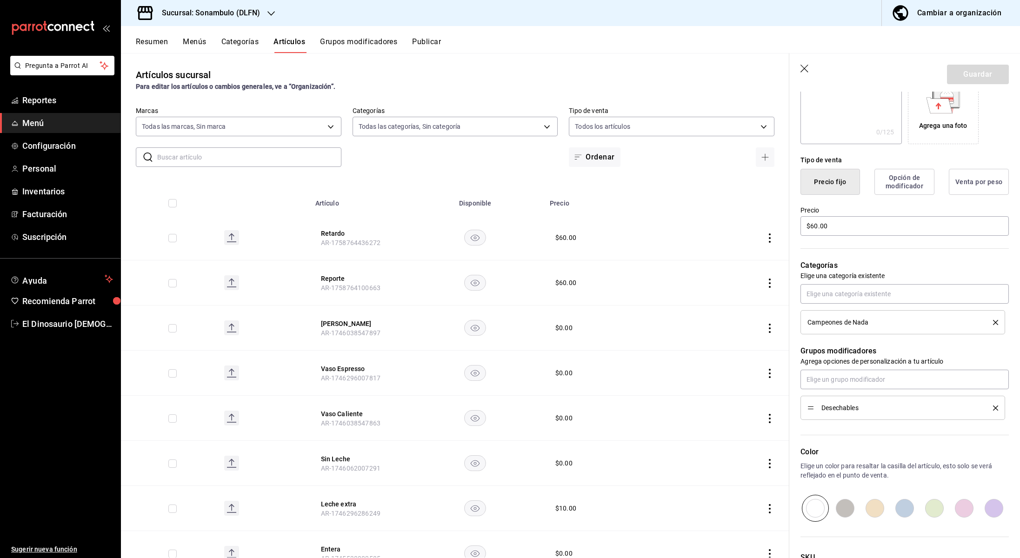
click at [993, 411] on div "Desechables" at bounding box center [903, 408] width 191 height 10
click at [997, 409] on icon "delete" at bounding box center [995, 408] width 5 height 5
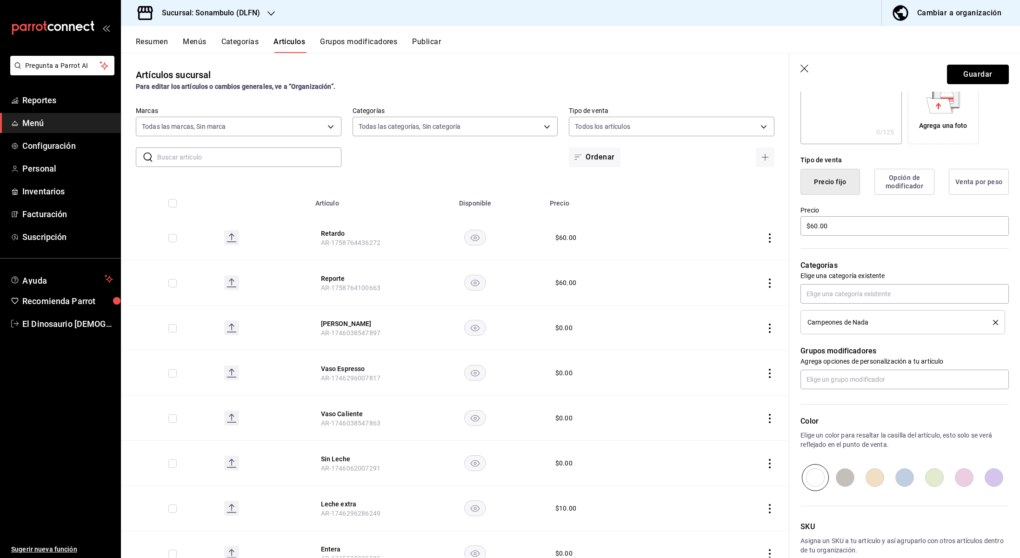
click at [997, 69] on button "Guardar" at bounding box center [978, 75] width 62 height 20
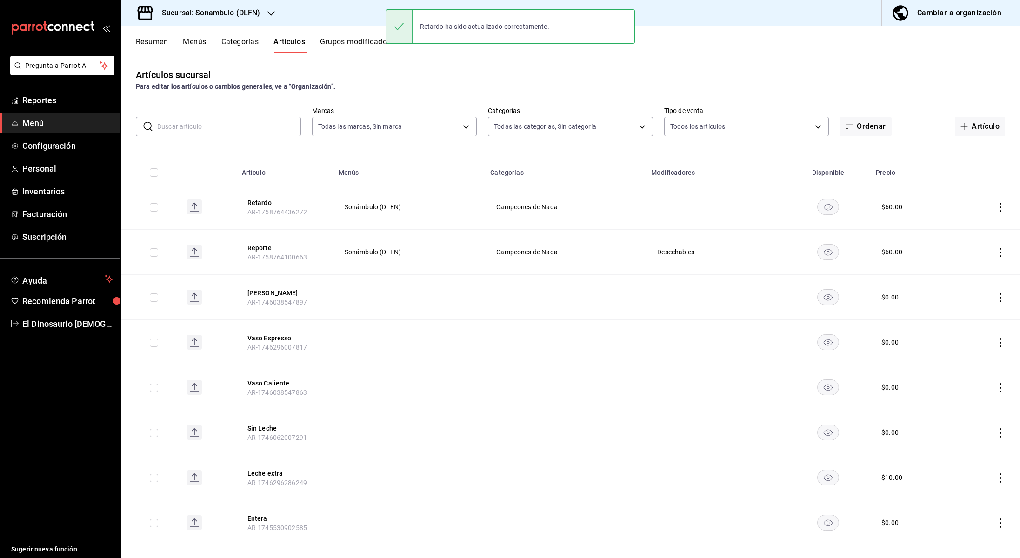
click at [1000, 251] on icon "actions" at bounding box center [1000, 252] width 9 height 9
click at [978, 273] on span "Editar" at bounding box center [973, 274] width 24 height 10
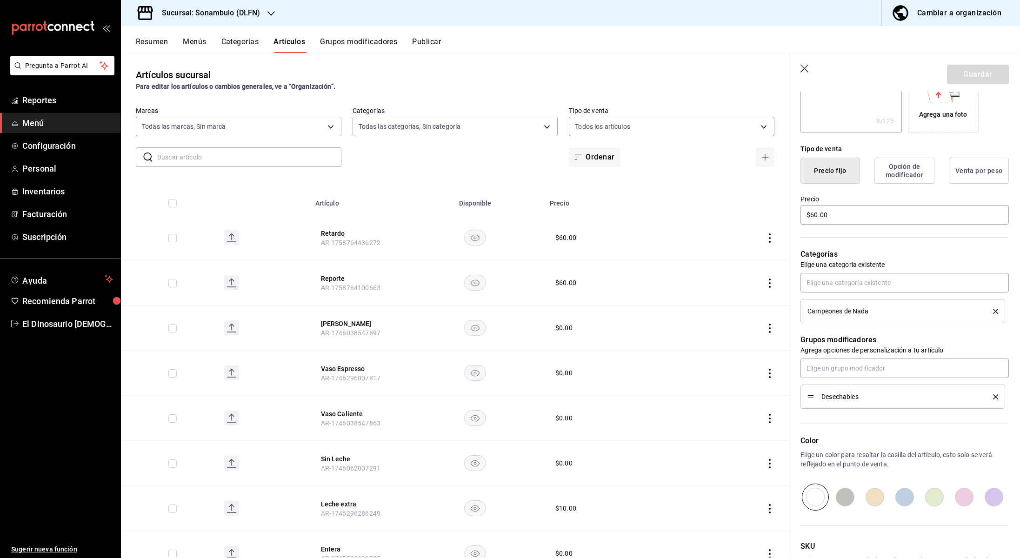
scroll to position [185, 0]
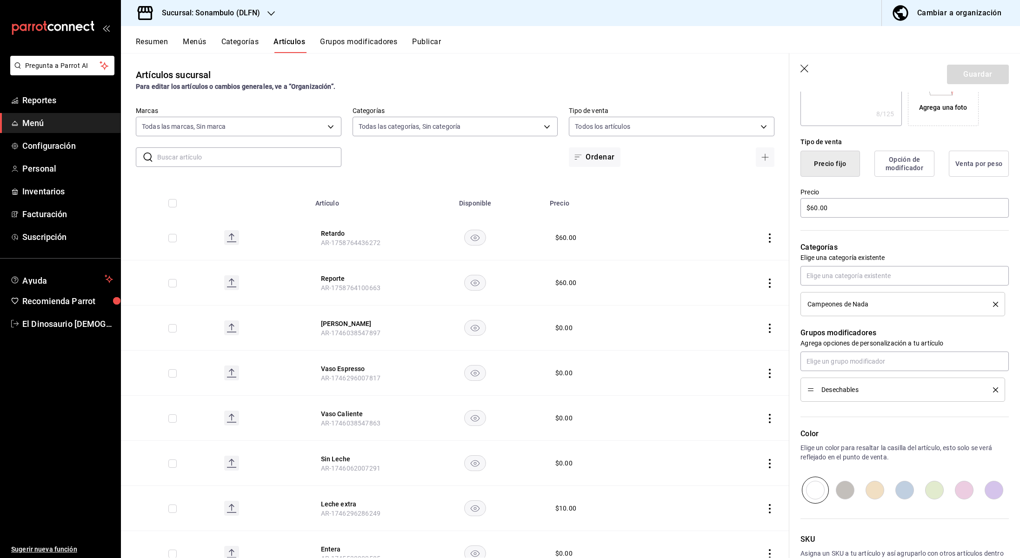
click at [997, 389] on icon "delete" at bounding box center [995, 390] width 5 height 5
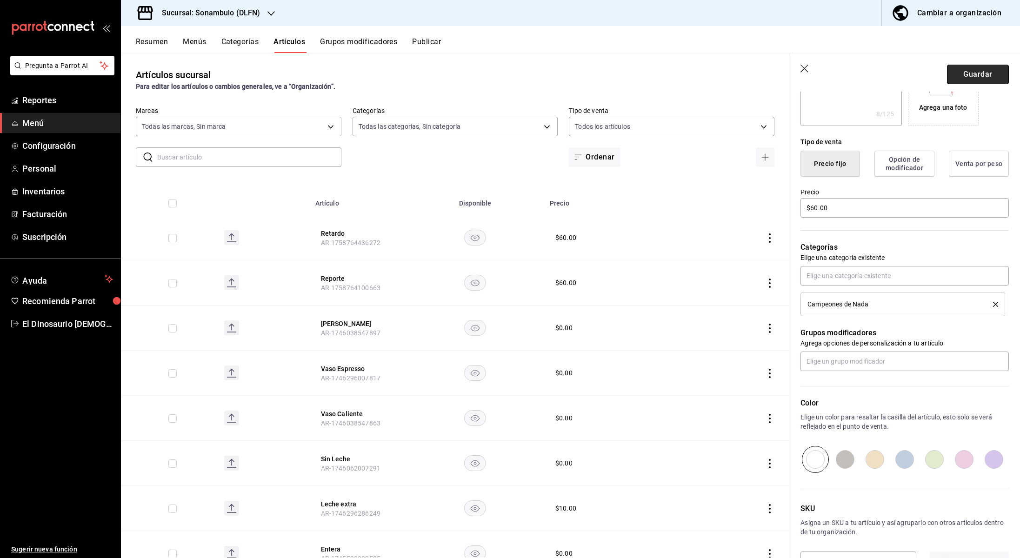
click at [971, 70] on button "Guardar" at bounding box center [978, 75] width 62 height 20
type textarea "x"
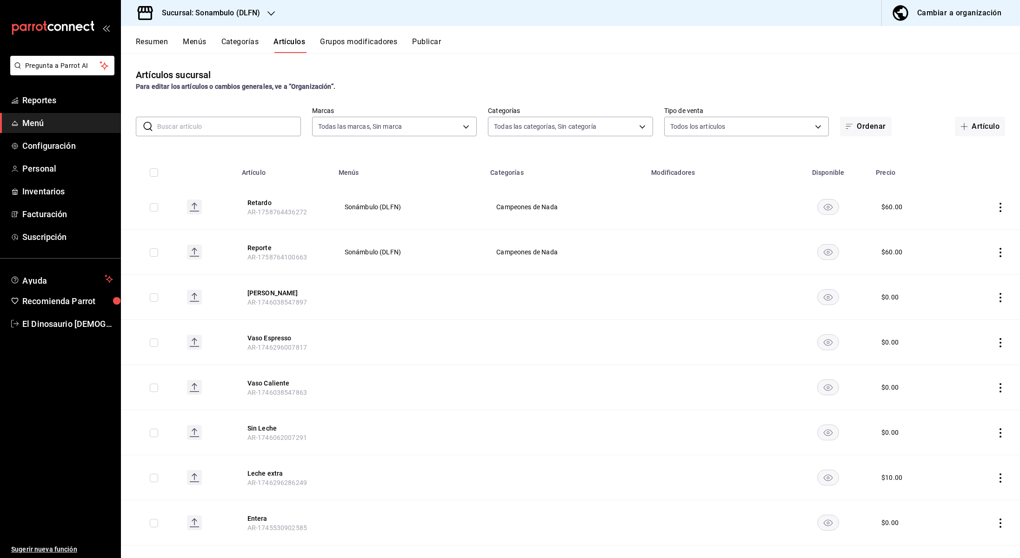
scroll to position [0, 0]
click at [59, 153] on link "Configuración" at bounding box center [60, 146] width 121 height 20
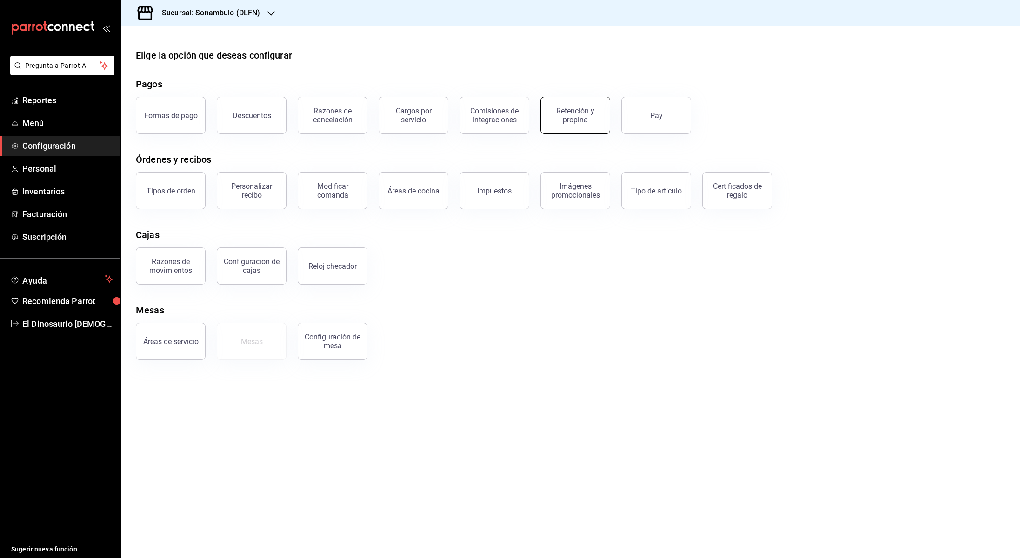
click at [592, 110] on div "Retención y propina" at bounding box center [576, 116] width 58 height 18
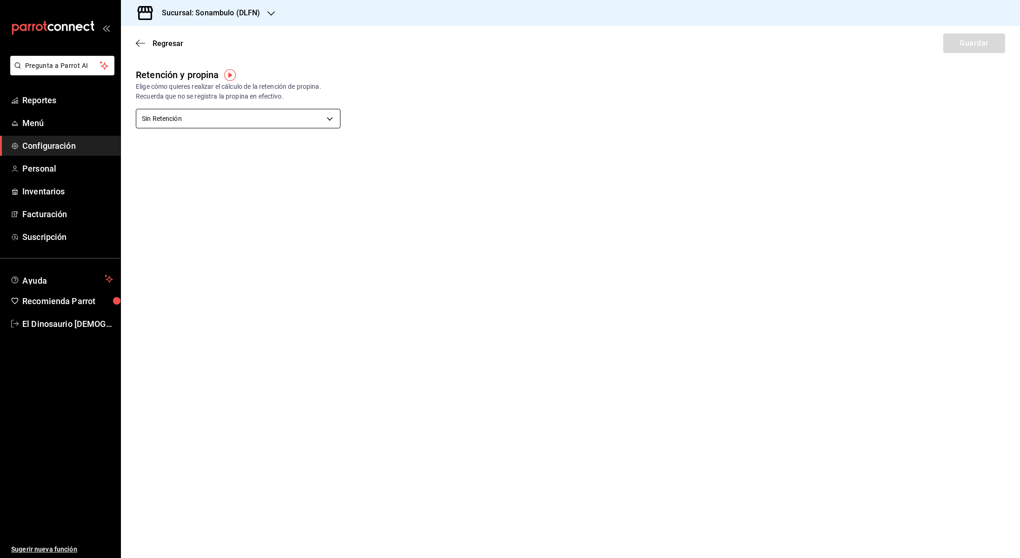
click at [319, 114] on body "Pregunta a Parrot AI Reportes Menú Configuración Personal Inventarios Facturaci…" at bounding box center [510, 279] width 1020 height 558
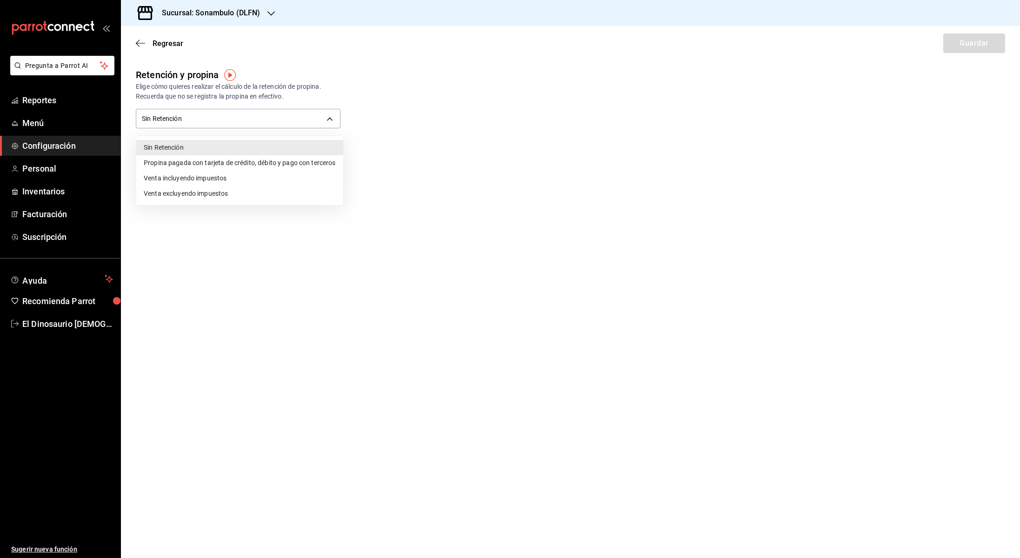
click at [301, 165] on li "Propina pagada con tarjeta de crédito, débito y pago con terceros" at bounding box center [239, 162] width 207 height 15
type input "CARD_PAYMENT"
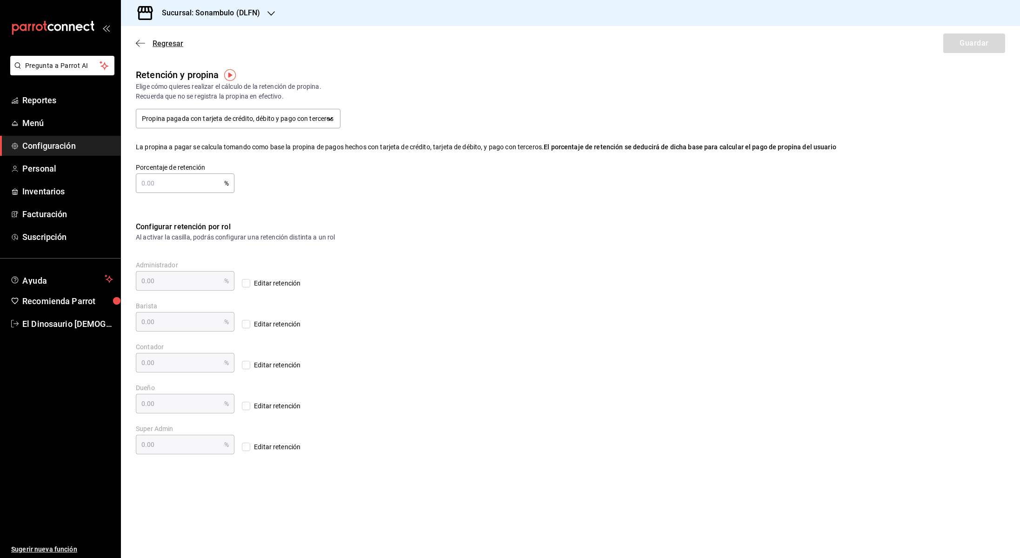
click at [148, 42] on span "Regresar" at bounding box center [159, 43] width 47 height 9
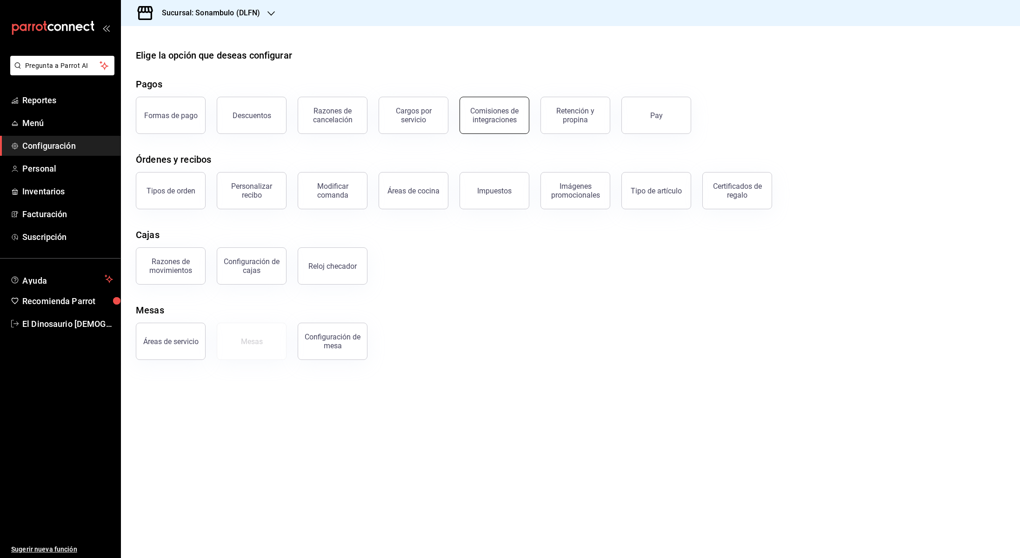
click at [477, 125] on button "Comisiones de integraciones" at bounding box center [495, 115] width 70 height 37
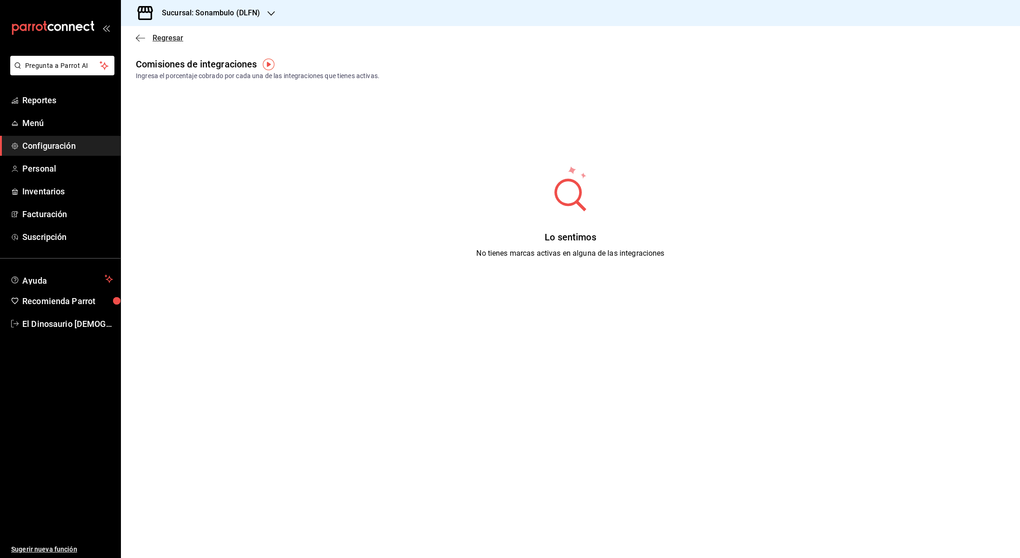
click at [144, 38] on icon "button" at bounding box center [140, 38] width 9 height 0
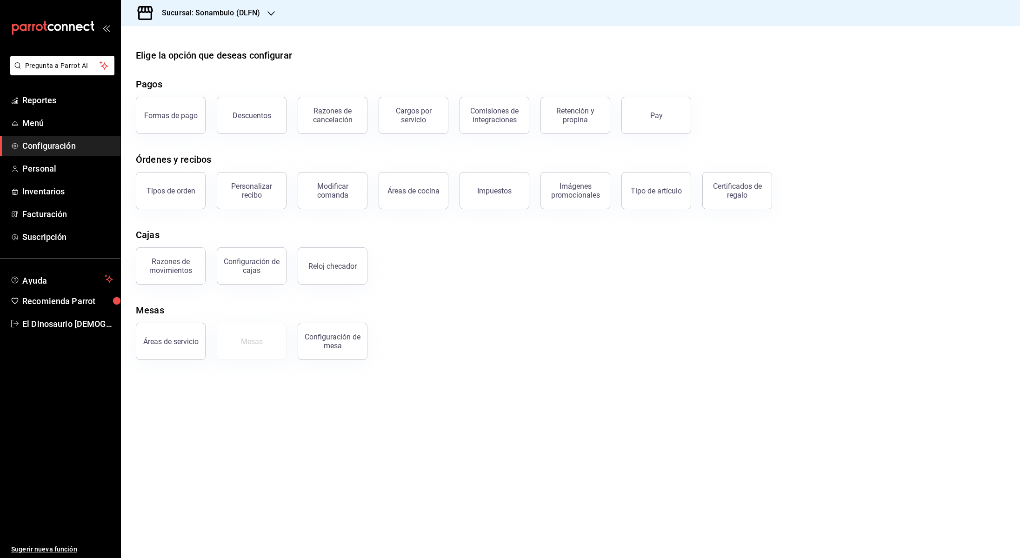
click at [658, 120] on button "Pay" at bounding box center [657, 115] width 70 height 37
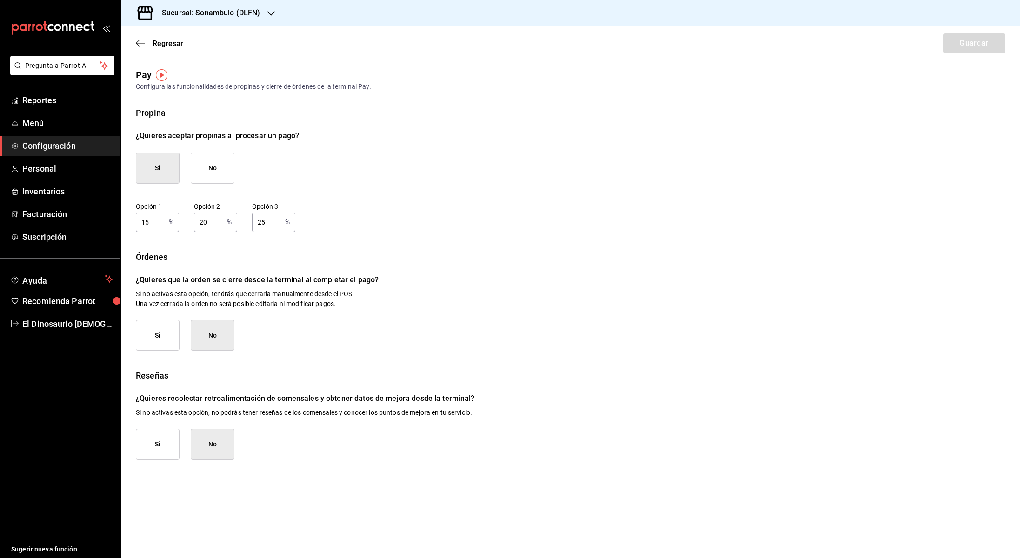
click at [159, 169] on button "Si" at bounding box center [158, 168] width 44 height 31
click at [162, 224] on input "15" at bounding box center [150, 222] width 29 height 19
type input "10"
click at [219, 223] on input "20" at bounding box center [208, 222] width 29 height 19
type input "2"
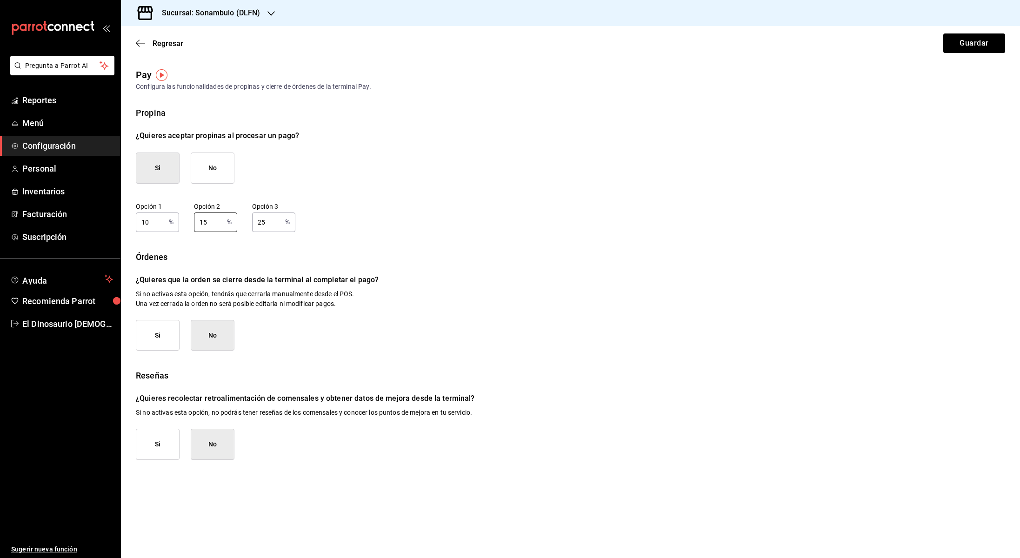
type input "15"
drag, startPoint x: 268, startPoint y: 224, endPoint x: 272, endPoint y: 224, distance: 4.7
click at [268, 224] on input "25" at bounding box center [266, 222] width 29 height 19
type input "20"
click at [408, 352] on div "Propina ¿Quieres aceptar propinas al procesar un pago? Si No Opción 1 10 % Opci…" at bounding box center [571, 284] width 870 height 354
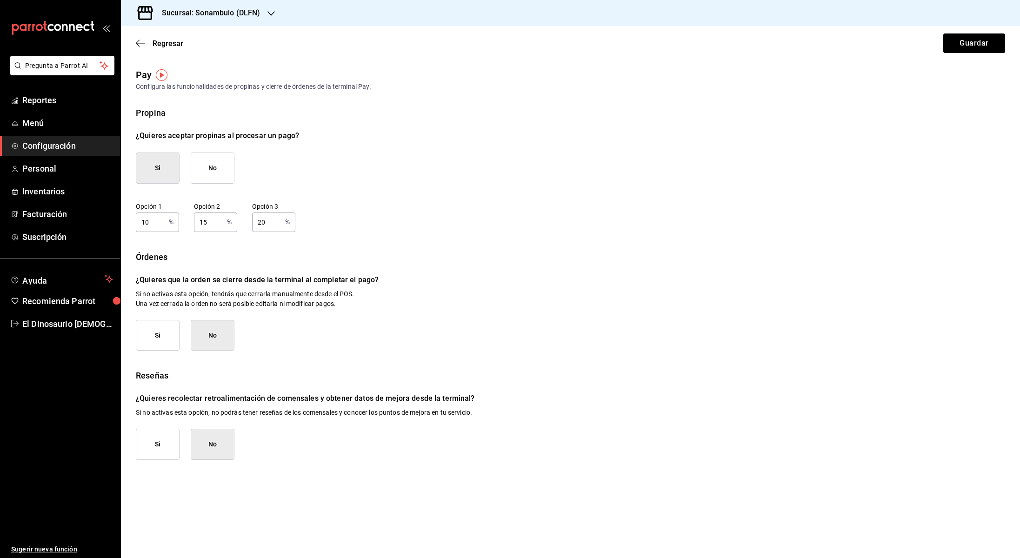
click at [158, 332] on button "Si" at bounding box center [158, 335] width 44 height 31
click at [171, 174] on button "Si" at bounding box center [158, 168] width 44 height 31
click at [963, 46] on button "Guardar" at bounding box center [975, 44] width 62 height 20
click at [141, 41] on icon "button" at bounding box center [140, 43] width 9 height 8
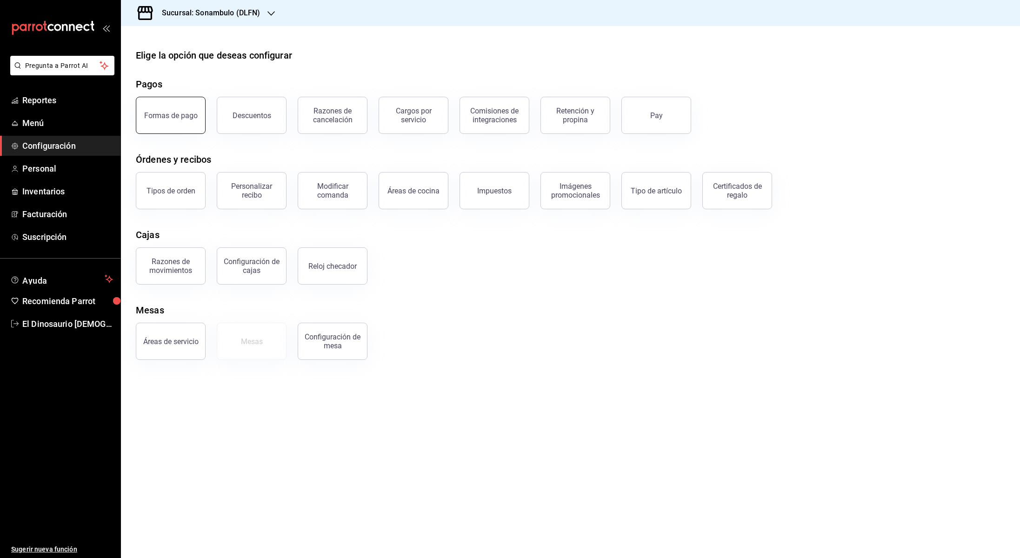
click at [195, 130] on button "Formas de pago" at bounding box center [171, 115] width 70 height 37
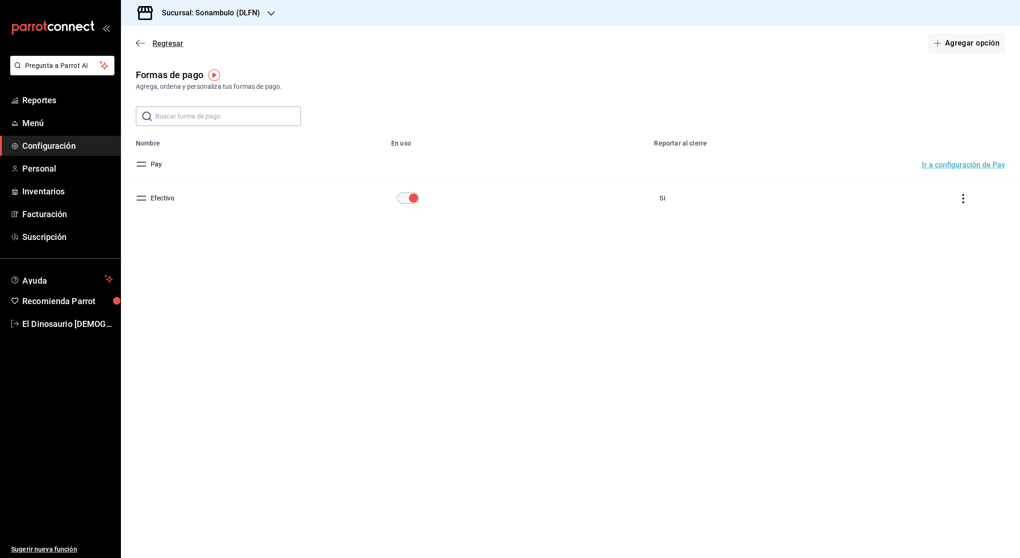
click at [143, 44] on icon "button" at bounding box center [140, 43] width 9 height 8
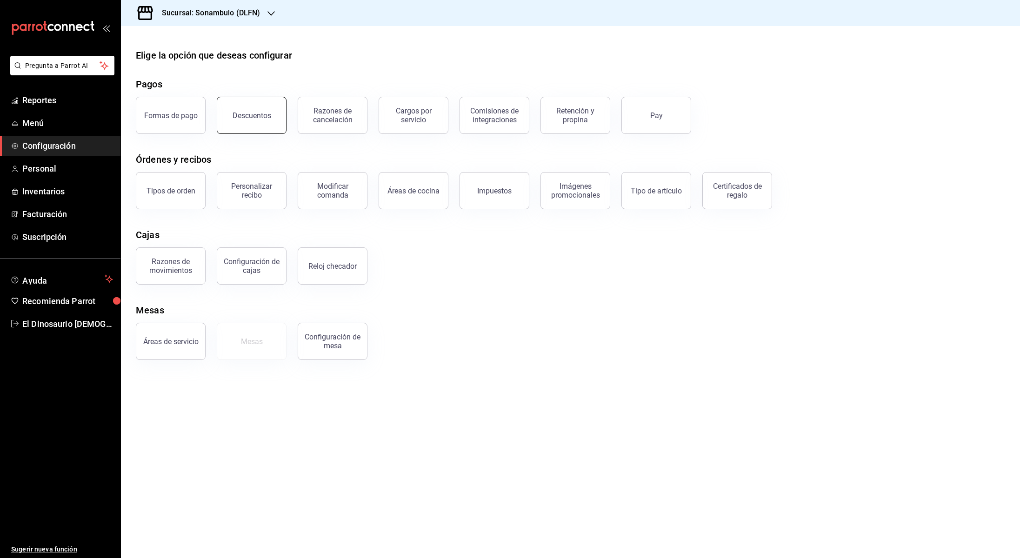
click at [272, 115] on button "Descuentos" at bounding box center [252, 115] width 70 height 37
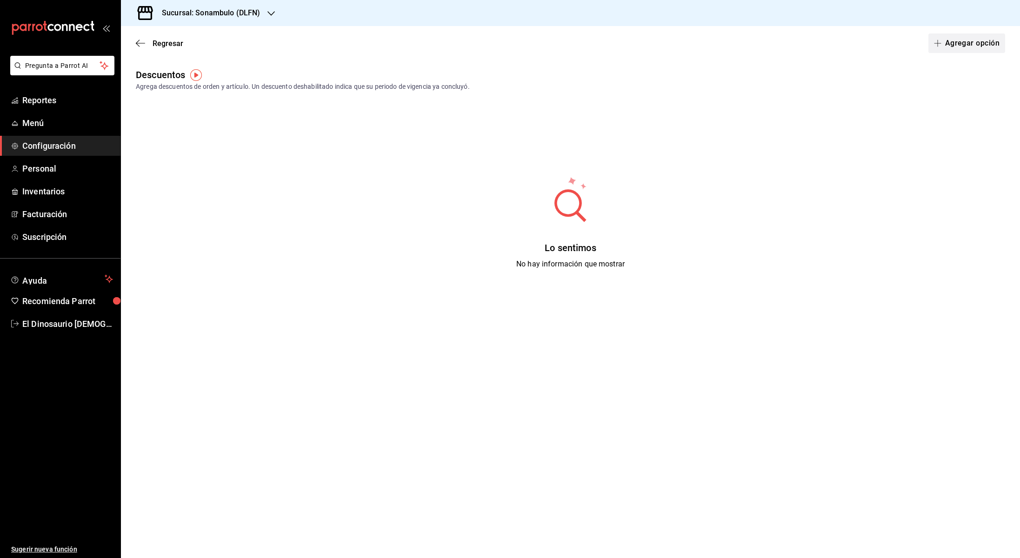
click at [946, 47] on button "Agregar opción" at bounding box center [967, 44] width 77 height 20
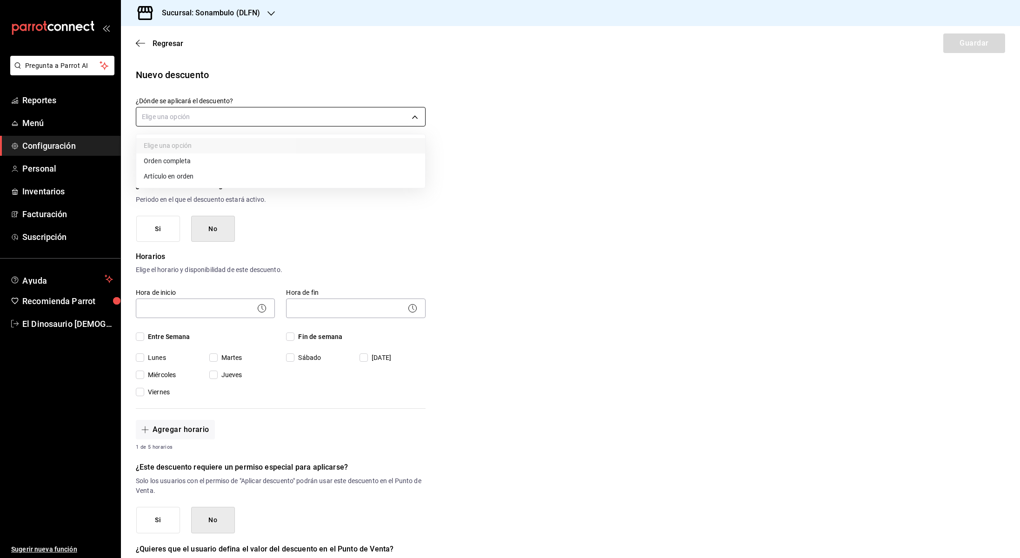
click at [416, 119] on body "Pregunta a Parrot AI Reportes Menú Configuración Personal Inventarios Facturaci…" at bounding box center [510, 279] width 1020 height 558
click at [283, 179] on li "Artículo en orden" at bounding box center [280, 176] width 289 height 15
type input "ORDER_ITEM"
click at [222, 228] on button "No" at bounding box center [213, 229] width 44 height 27
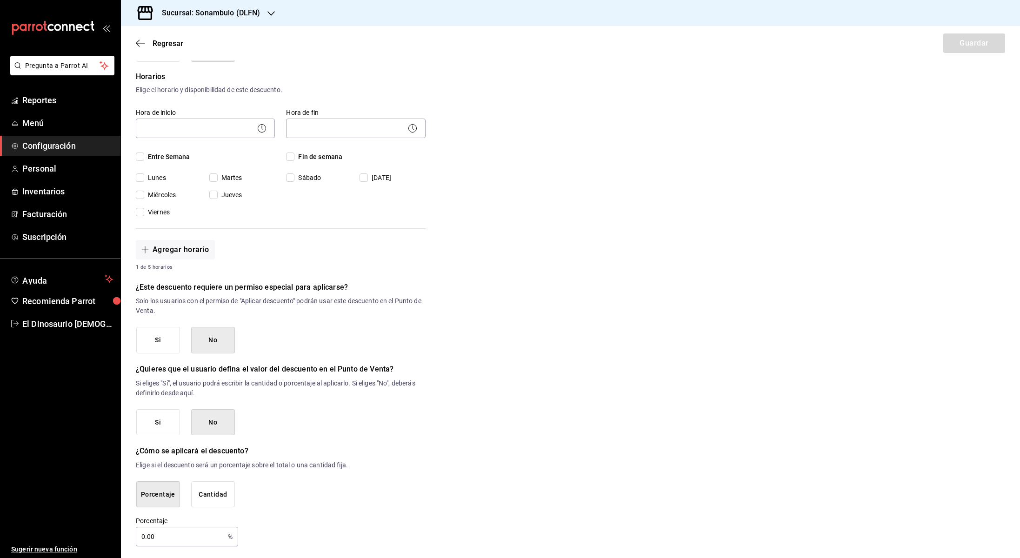
scroll to position [183, 0]
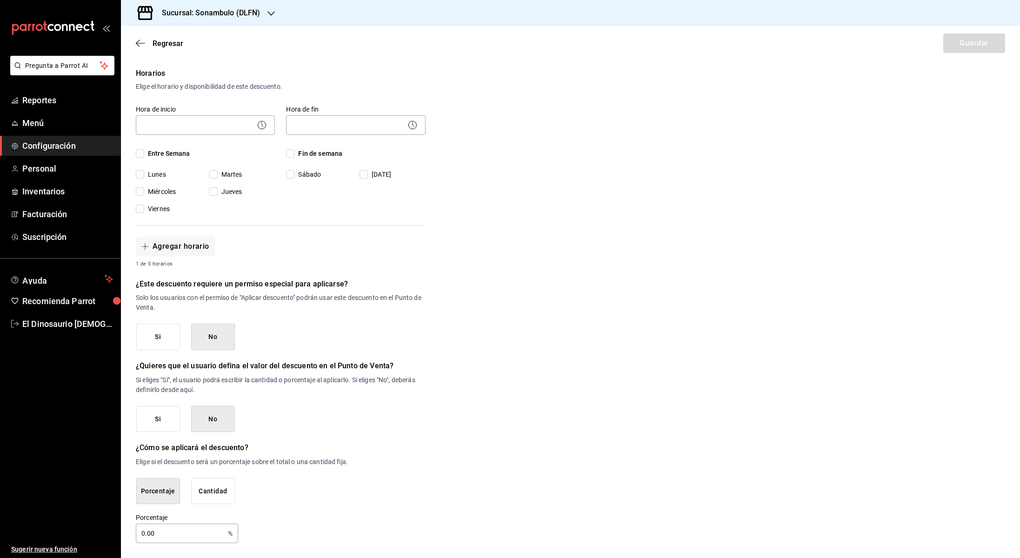
click at [208, 341] on button "No" at bounding box center [213, 337] width 44 height 27
click at [212, 337] on button "No" at bounding box center [213, 337] width 44 height 27
click at [150, 419] on button "Si" at bounding box center [158, 419] width 44 height 27
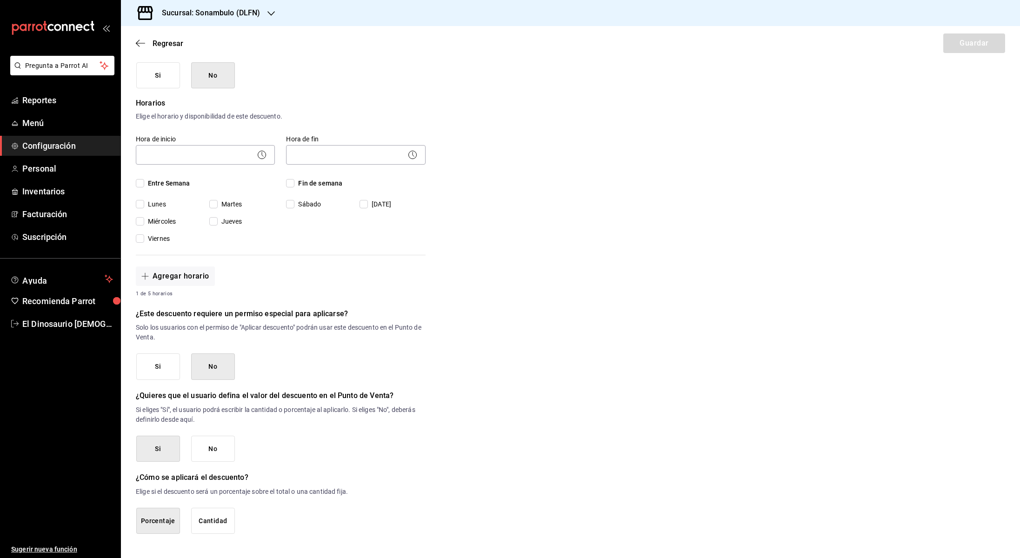
click at [169, 523] on button "Porcentaje" at bounding box center [158, 521] width 44 height 27
click at [153, 522] on button "Porcentaje" at bounding box center [158, 521] width 44 height 27
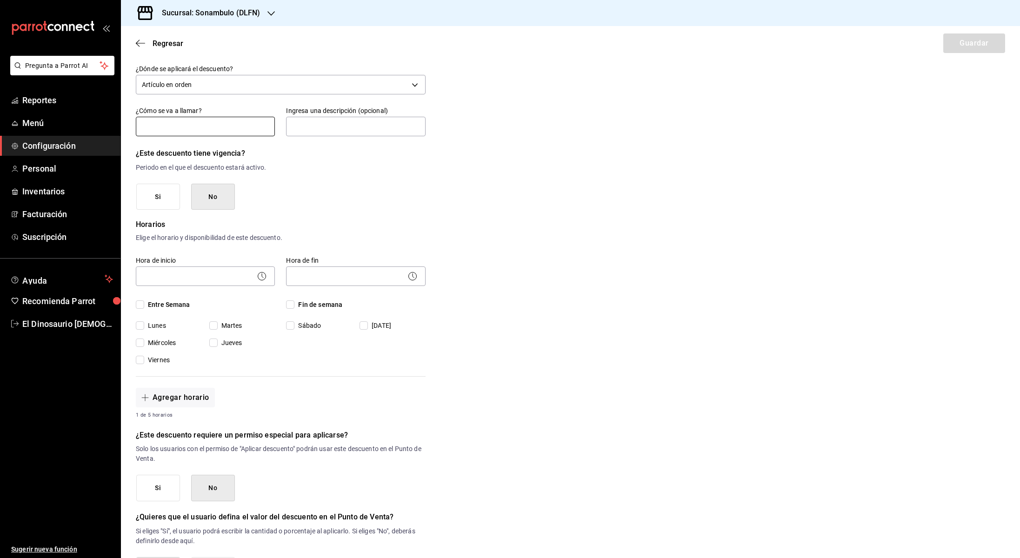
click at [190, 126] on input "text" at bounding box center [205, 127] width 139 height 20
type input "Bebida de Cortesía"
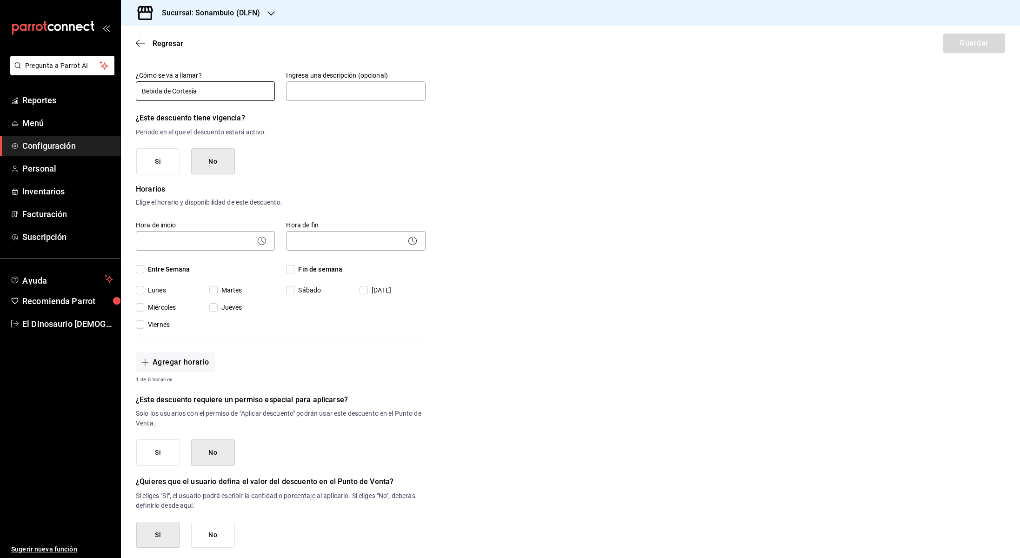
scroll to position [154, 0]
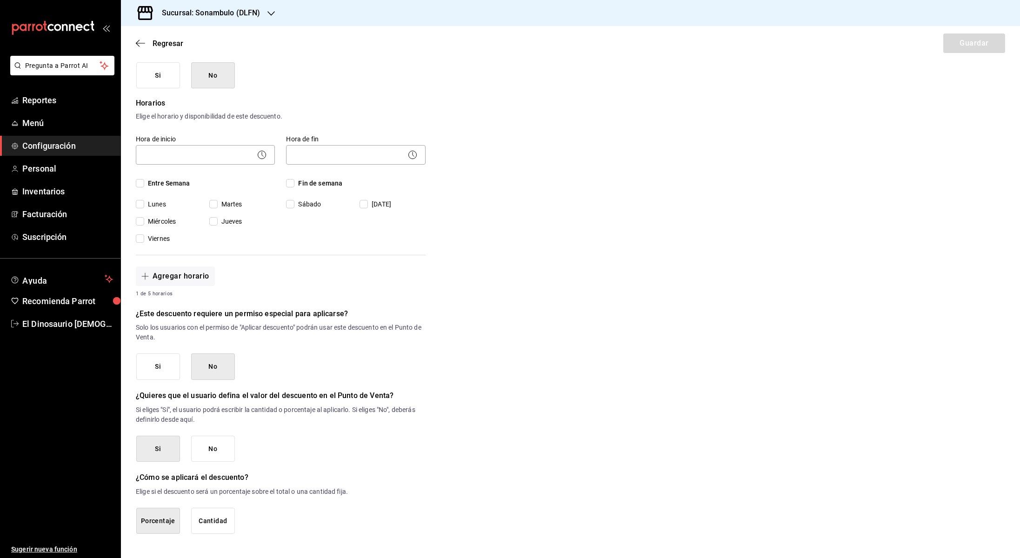
click at [209, 445] on button "No" at bounding box center [213, 449] width 44 height 27
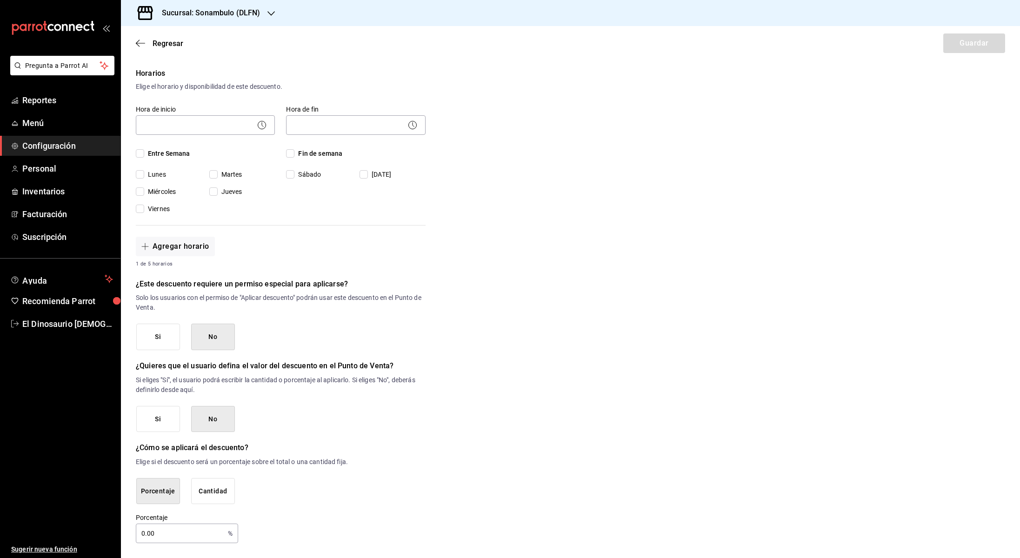
click at [155, 535] on input "0.00" at bounding box center [180, 533] width 88 height 19
drag, startPoint x: 161, startPoint y: 534, endPoint x: 62, endPoint y: 540, distance: 98.3
click at [62, 540] on div "Pregunta a Parrot AI Reportes Menú Configuración Personal Inventarios Facturaci…" at bounding box center [510, 279] width 1020 height 558
type input "0"
type input "100"
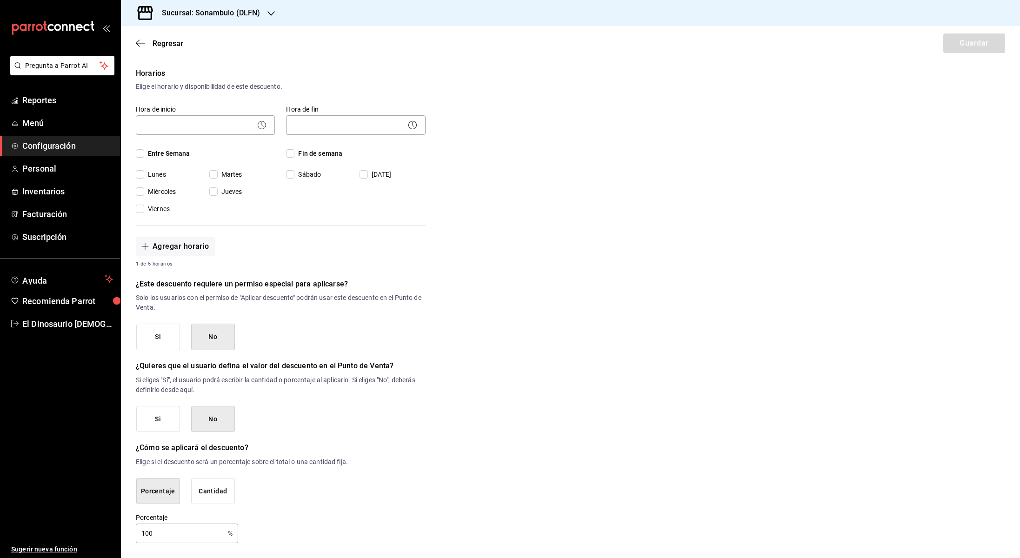
click at [368, 517] on div "Porcentaje 100 % Porcentaje" at bounding box center [281, 529] width 290 height 30
click at [757, 167] on div "Nuevo descuento ¿Dónde se aplicará el descuento? Artículo en orden ORDER_ITEM ¿…" at bounding box center [570, 214] width 899 height 659
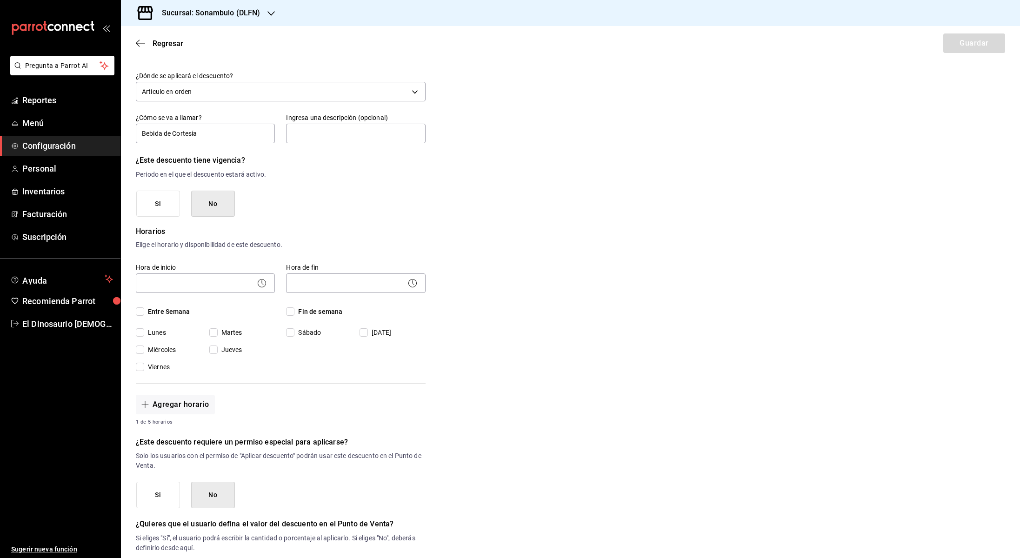
scroll to position [32, 0]
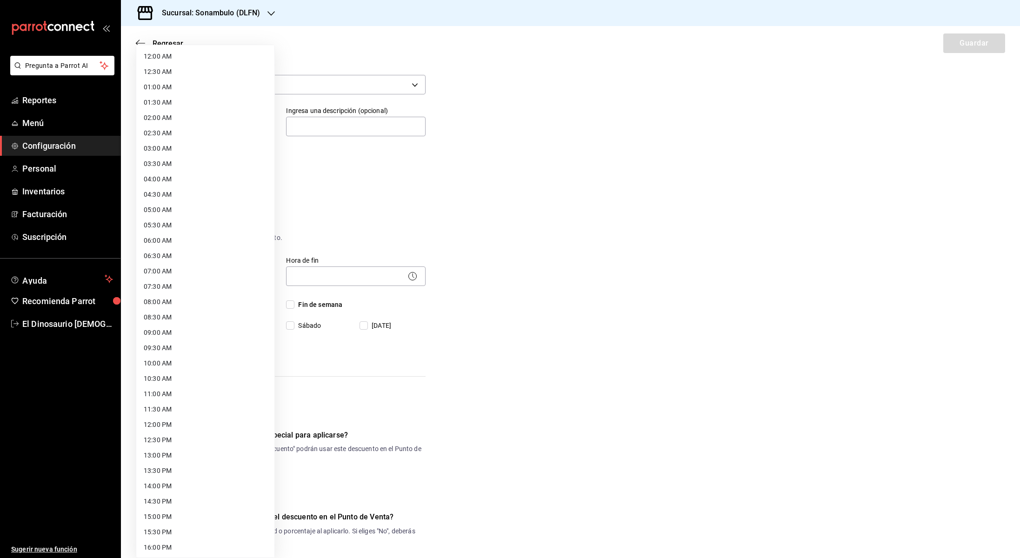
click at [185, 277] on body "Pregunta a Parrot AI Reportes Menú Configuración Personal Inventarios Facturaci…" at bounding box center [510, 279] width 1020 height 558
click at [195, 165] on li "08:00 AM" at bounding box center [205, 161] width 138 height 15
type input "08:00"
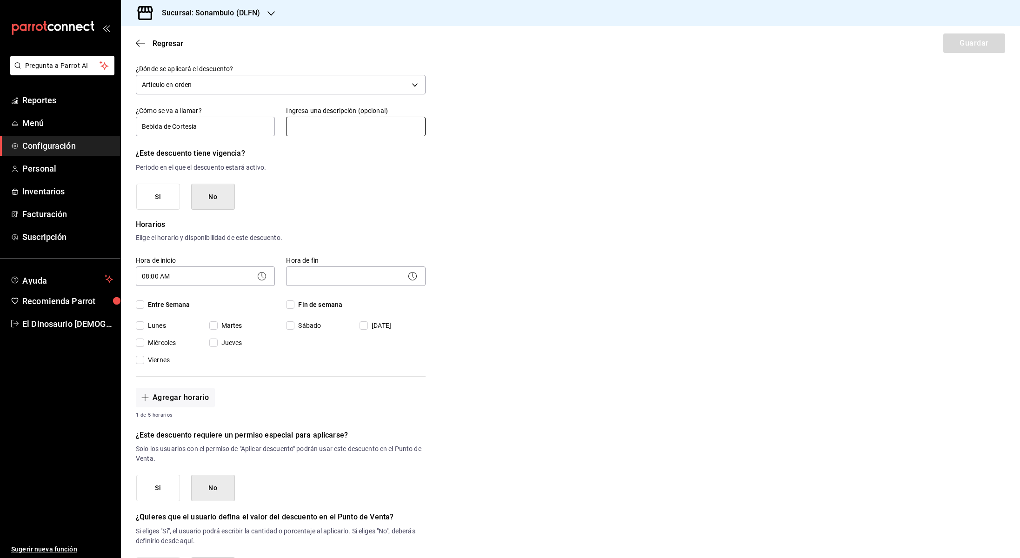
click at [314, 125] on input "text" at bounding box center [355, 127] width 139 height 20
click at [292, 165] on p "Periodo en el que el descuento estará activo." at bounding box center [281, 168] width 290 height 10
click at [364, 274] on body "Pregunta a Parrot AI Reportes Menú Configuración Personal Inventarios Facturaci…" at bounding box center [510, 279] width 1020 height 558
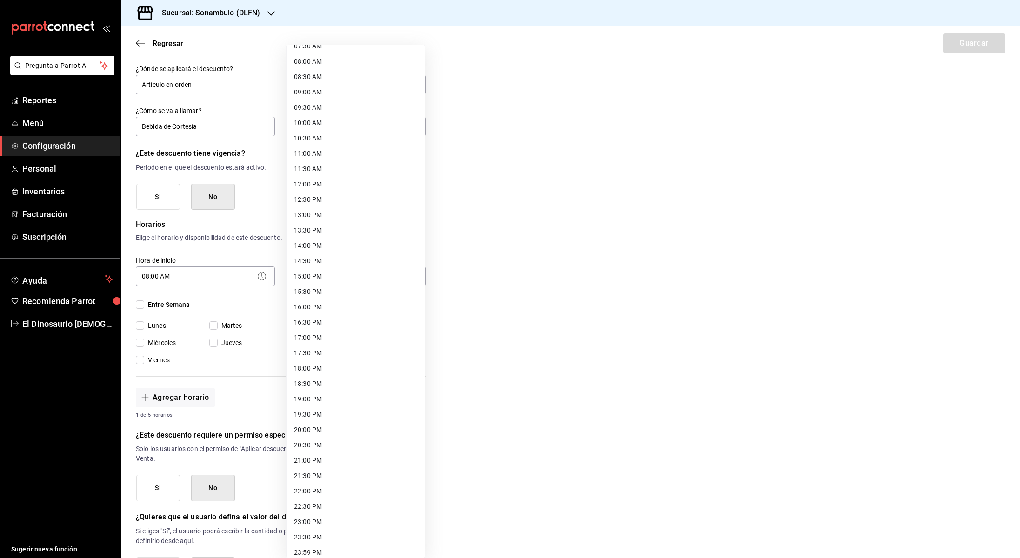
scroll to position [247, 0]
click at [344, 423] on li "20:00 PM" at bounding box center [356, 423] width 138 height 15
type input "20:00"
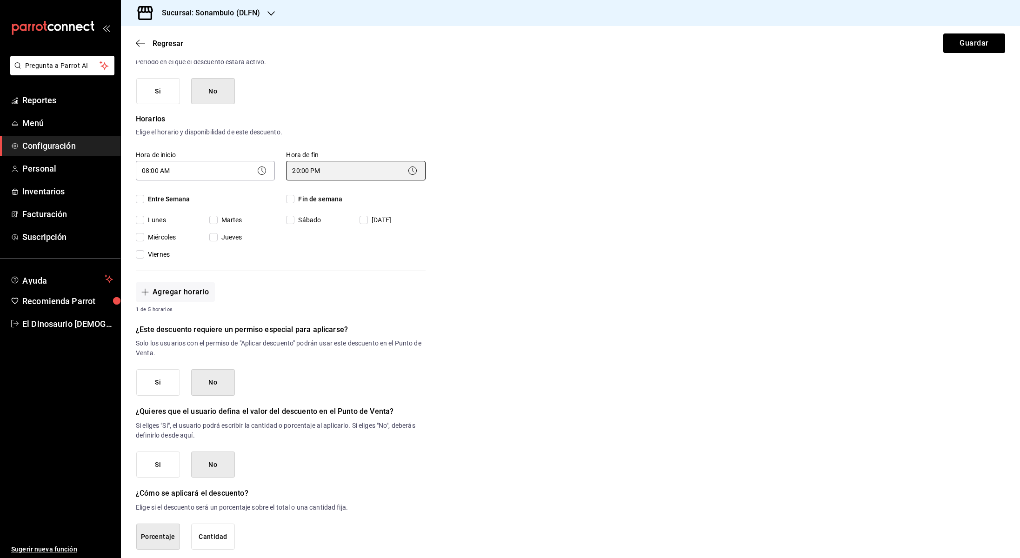
scroll to position [183, 0]
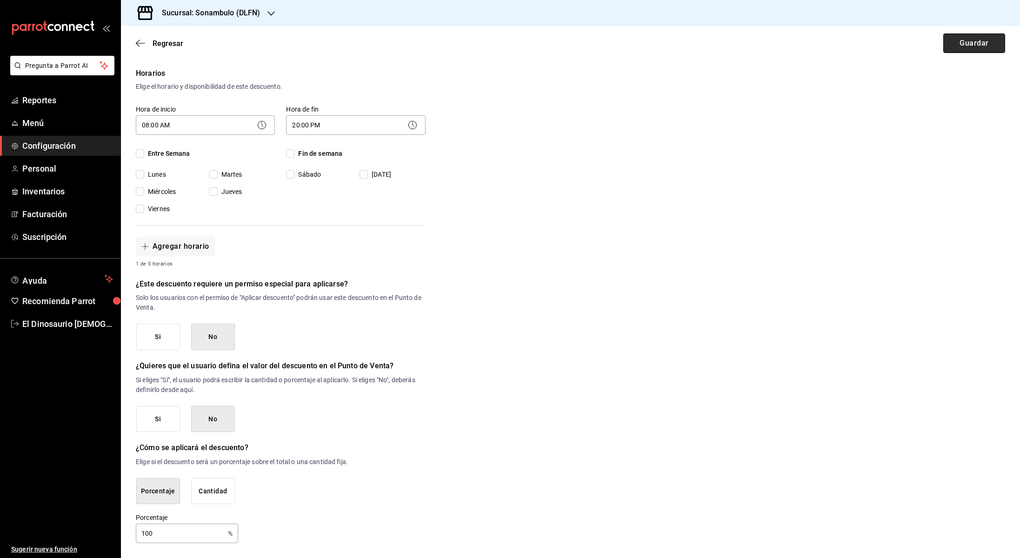
click at [973, 46] on button "Guardar" at bounding box center [975, 44] width 62 height 20
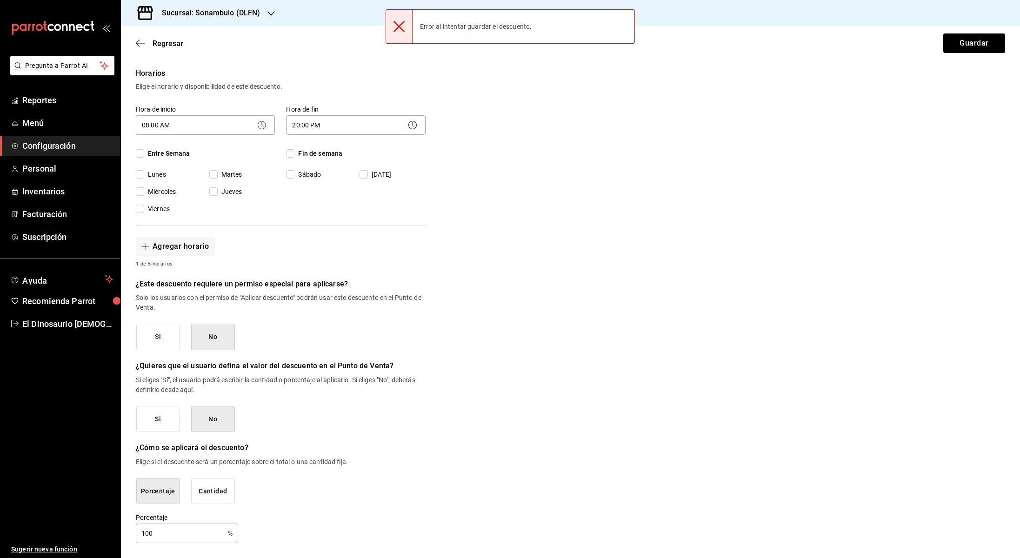
click at [710, 122] on div "Nuevo descuento ¿Dónde se aplicará el descuento? Artículo en orden ORDER_ITEM ¿…" at bounding box center [570, 214] width 899 height 659
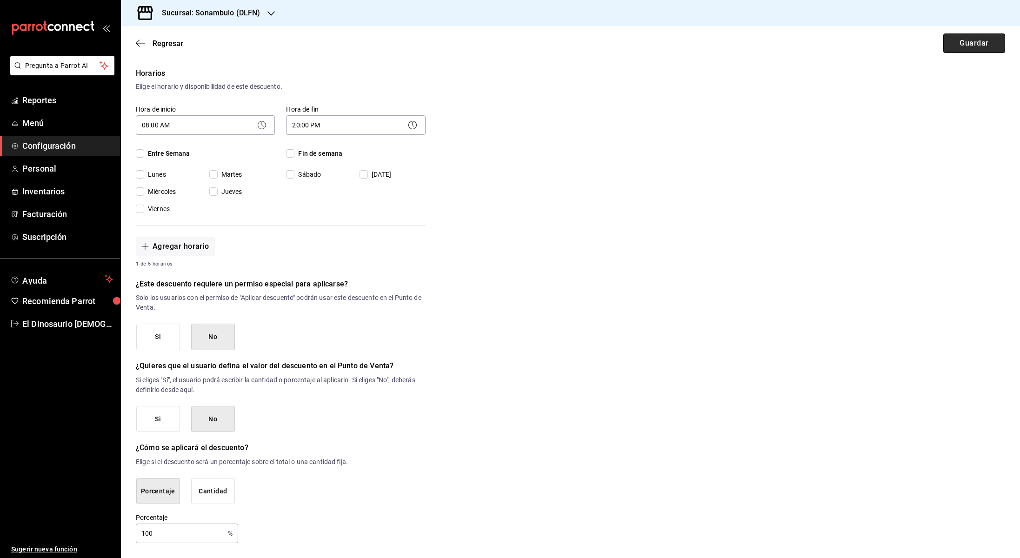
click at [984, 38] on button "Guardar" at bounding box center [975, 44] width 62 height 20
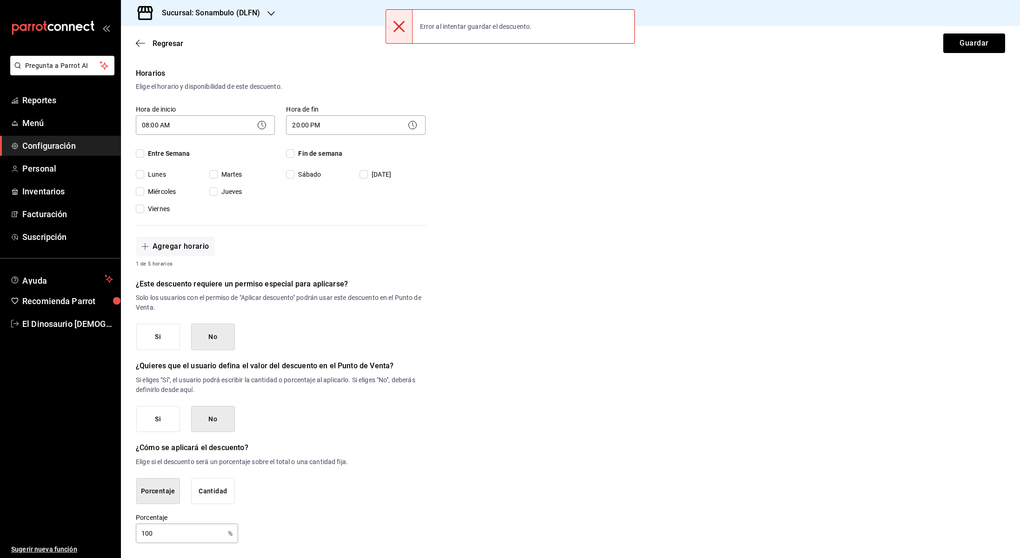
click at [699, 124] on div "Nuevo descuento ¿Dónde se aplicará el descuento? Artículo en orden ORDER_ITEM ¿…" at bounding box center [570, 214] width 899 height 659
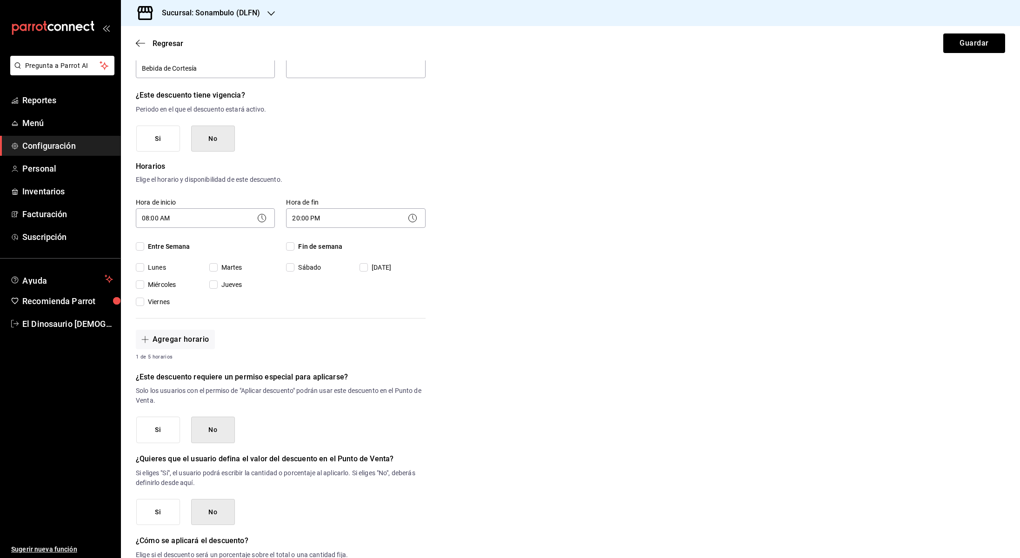
scroll to position [0, 0]
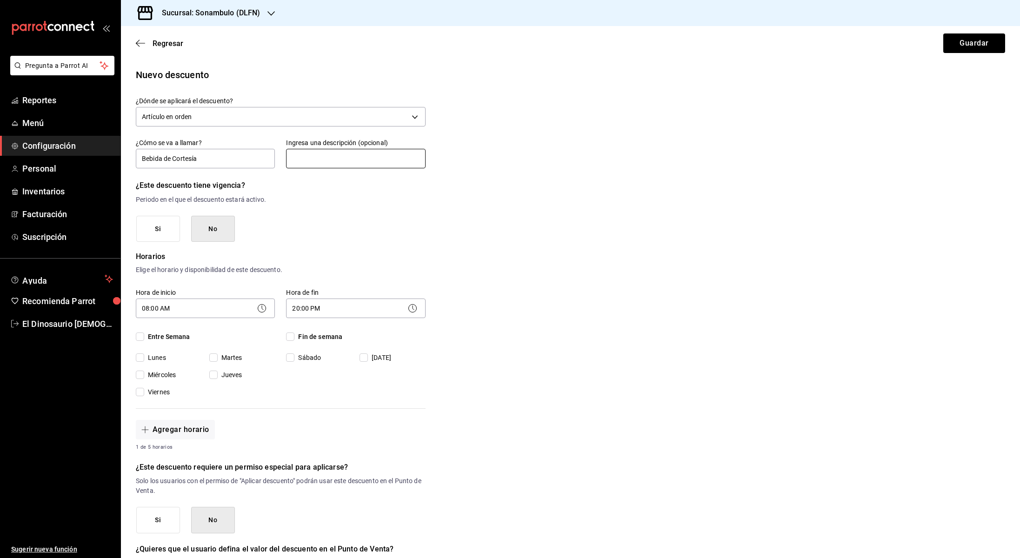
click at [359, 158] on input "text" at bounding box center [355, 159] width 139 height 20
click at [494, 160] on div "Nuevo descuento ¿Dónde se aplicará el descuento? Artículo en orden ORDER_ITEM ¿…" at bounding box center [570, 397] width 899 height 659
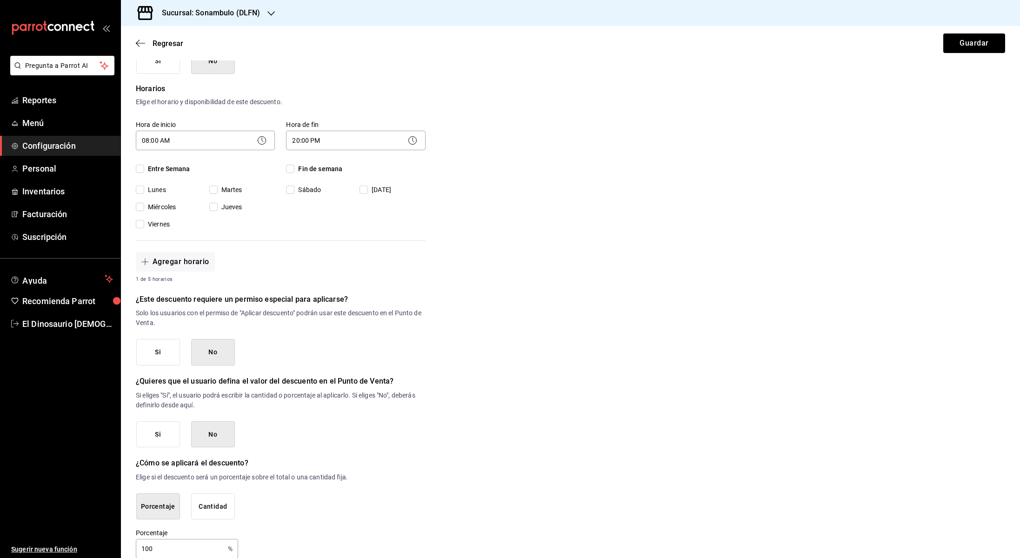
scroll to position [183, 0]
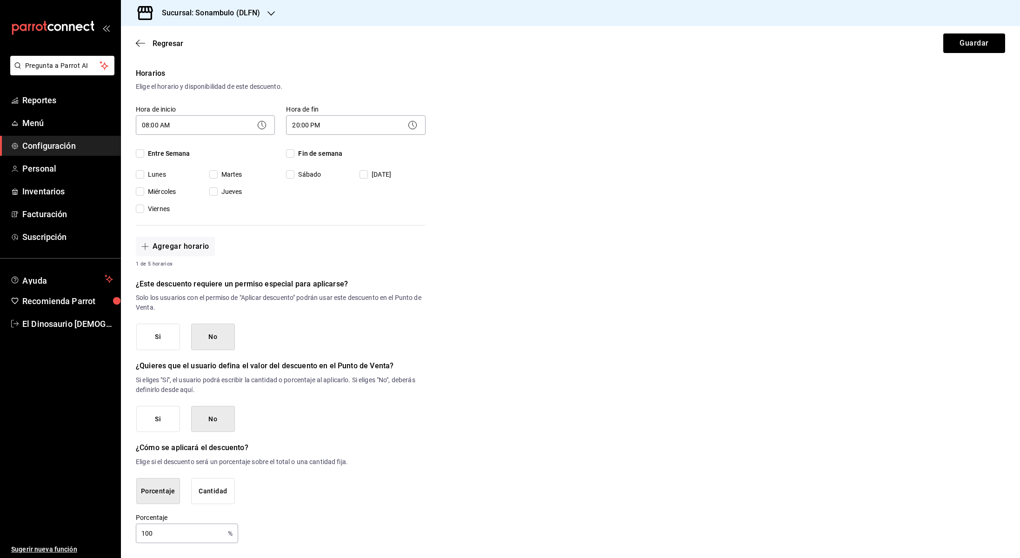
click at [139, 177] on input "Lunes" at bounding box center [140, 174] width 8 height 8
checkbox input "true"
drag, startPoint x: 142, startPoint y: 190, endPoint x: 143, endPoint y: 195, distance: 5.3
click at [142, 190] on input "Miércoles" at bounding box center [140, 192] width 8 height 8
checkbox input "true"
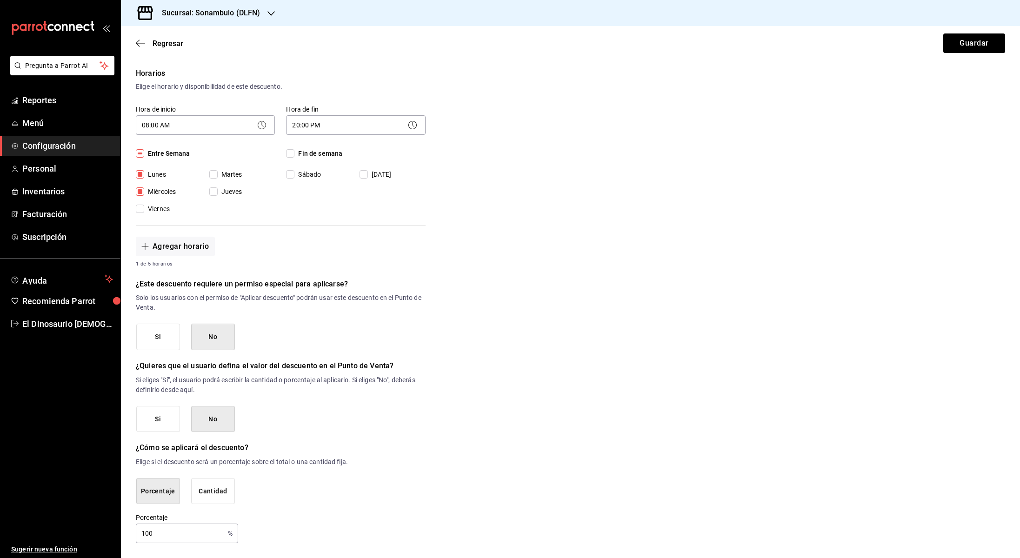
click at [142, 211] on input "Viernes" at bounding box center [140, 209] width 8 height 8
checkbox input "true"
click at [218, 176] on span "Martes" at bounding box center [230, 175] width 25 height 10
click at [218, 176] on input "Martes" at bounding box center [213, 174] width 8 height 8
checkbox input "true"
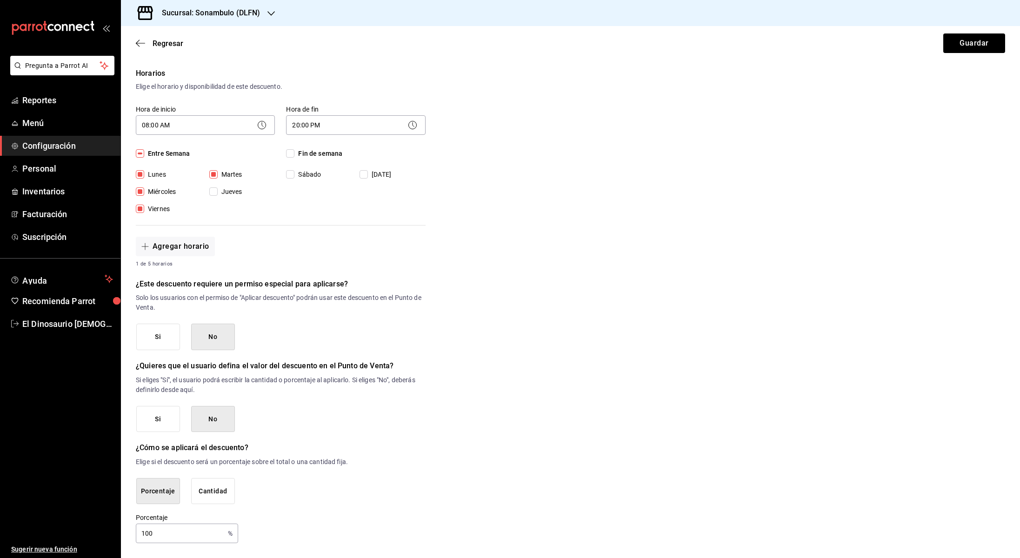
click at [220, 193] on span "Jueves" at bounding box center [230, 192] width 25 height 10
click at [218, 193] on input "Jueves" at bounding box center [213, 192] width 8 height 8
checkbox input "true"
click at [293, 176] on input "Sábado" at bounding box center [290, 174] width 8 height 8
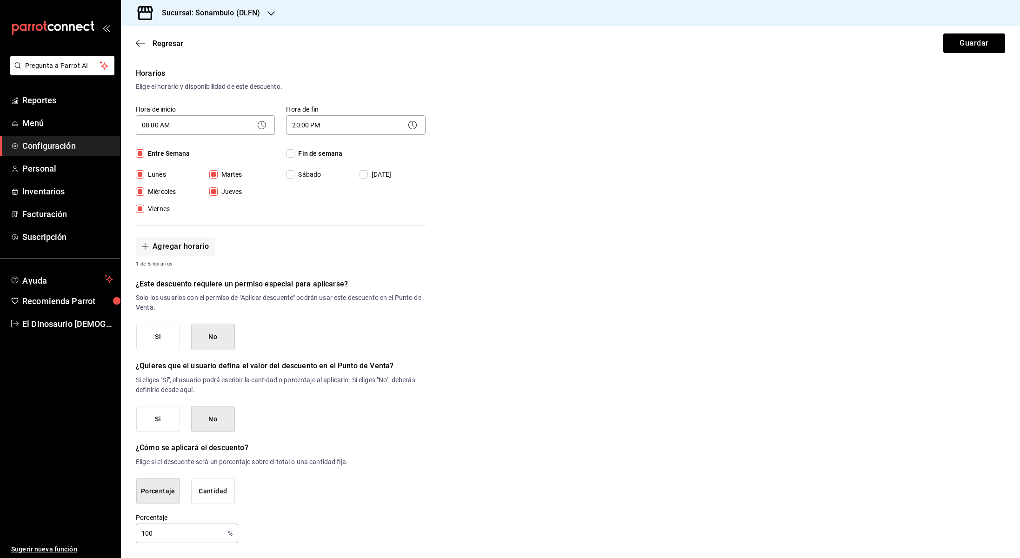
checkbox input "true"
click at [368, 175] on input "[DATE]" at bounding box center [364, 174] width 8 height 8
checkbox input "true"
click at [958, 39] on button "Guardar" at bounding box center [975, 44] width 62 height 20
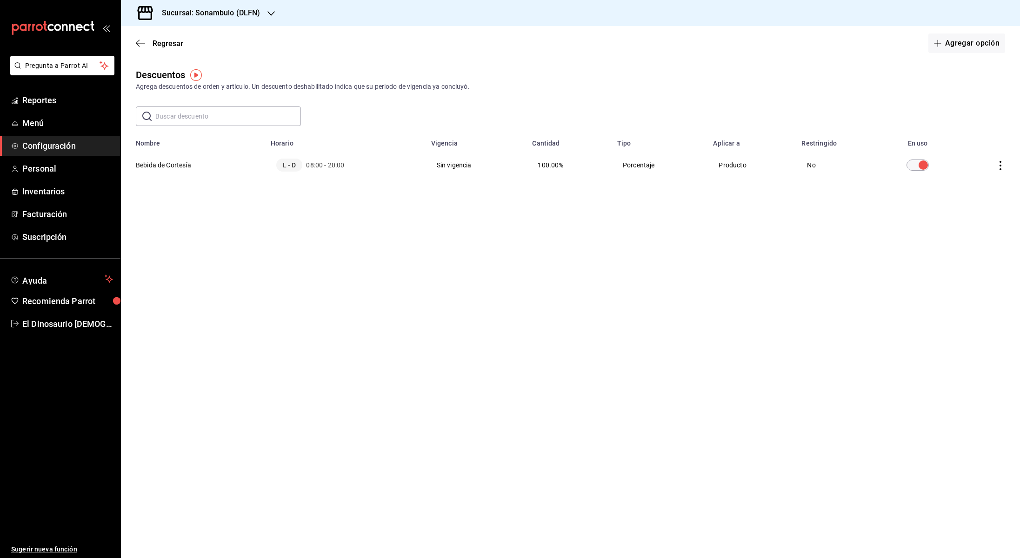
click at [235, 114] on input "text" at bounding box center [228, 116] width 146 height 19
drag, startPoint x: 537, startPoint y: 273, endPoint x: 529, endPoint y: 267, distance: 9.3
click at [537, 273] on main "Regresar Agregar opción Descuentos Agrega descuentos de orden y artículo. Un de…" at bounding box center [570, 292] width 899 height 532
click at [974, 43] on button "Agregar opción" at bounding box center [967, 44] width 77 height 20
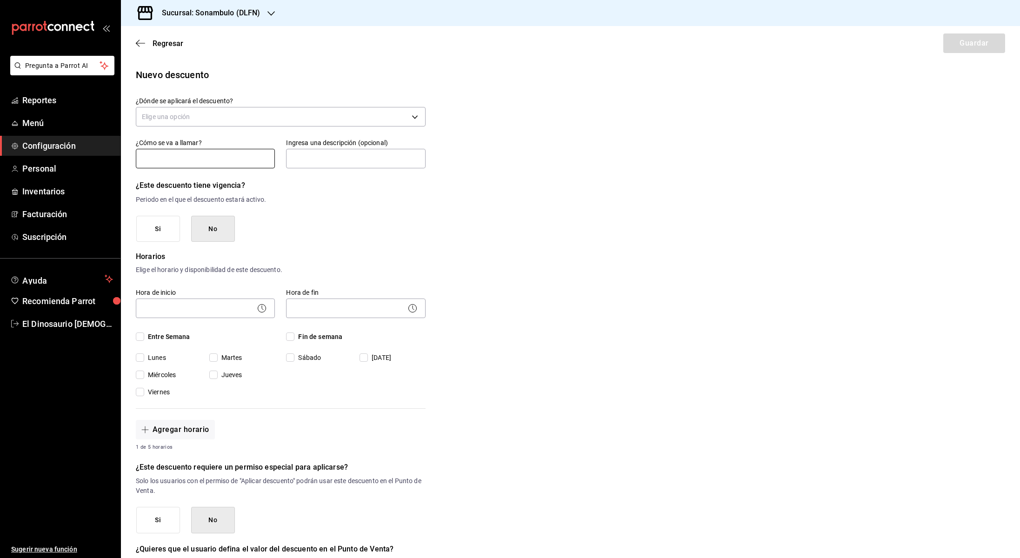
click at [245, 161] on input "text" at bounding box center [205, 159] width 139 height 20
type input "Promo Pasaporte de Café"
click at [334, 160] on input "text" at bounding box center [355, 159] width 139 height 20
type input "Bebida de [PERSON_NAME] para pasaporte de café"
click at [209, 231] on button "No" at bounding box center [213, 229] width 44 height 27
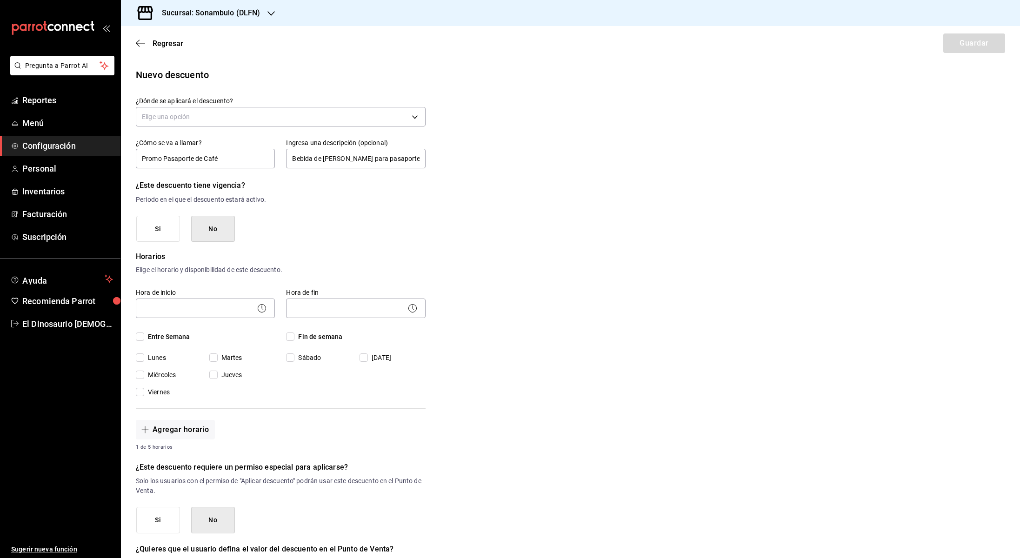
scroll to position [37, 0]
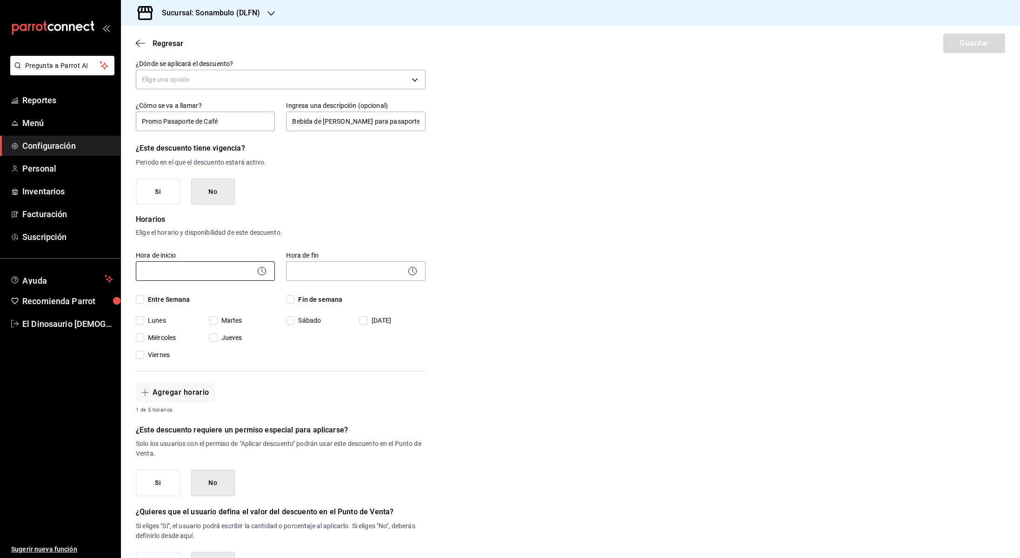
click at [226, 274] on body "Pregunta a Parrot AI Reportes Menú Configuración Personal Inventarios Facturaci…" at bounding box center [510, 279] width 1020 height 558
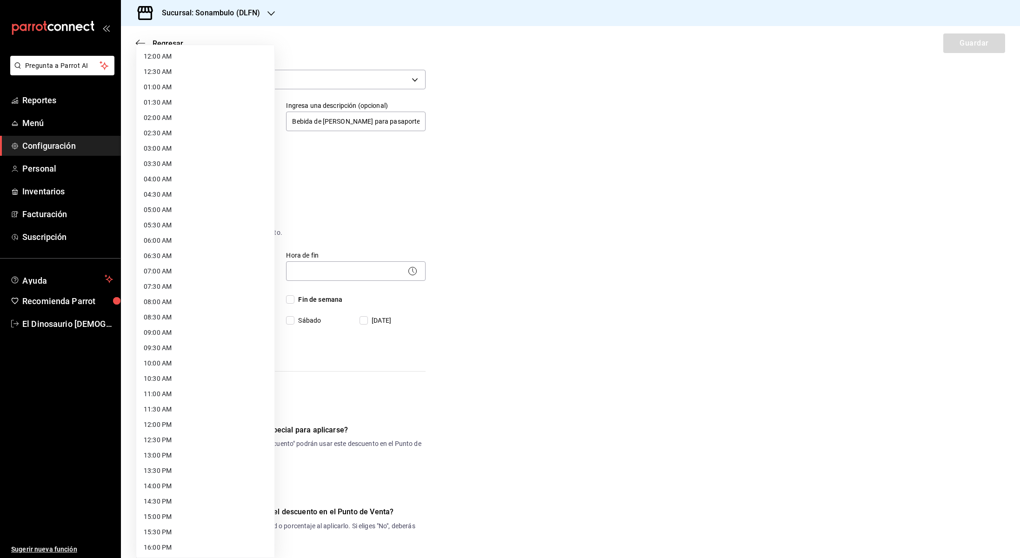
click at [222, 302] on li "08:00 AM" at bounding box center [205, 302] width 138 height 15
type input "08:00"
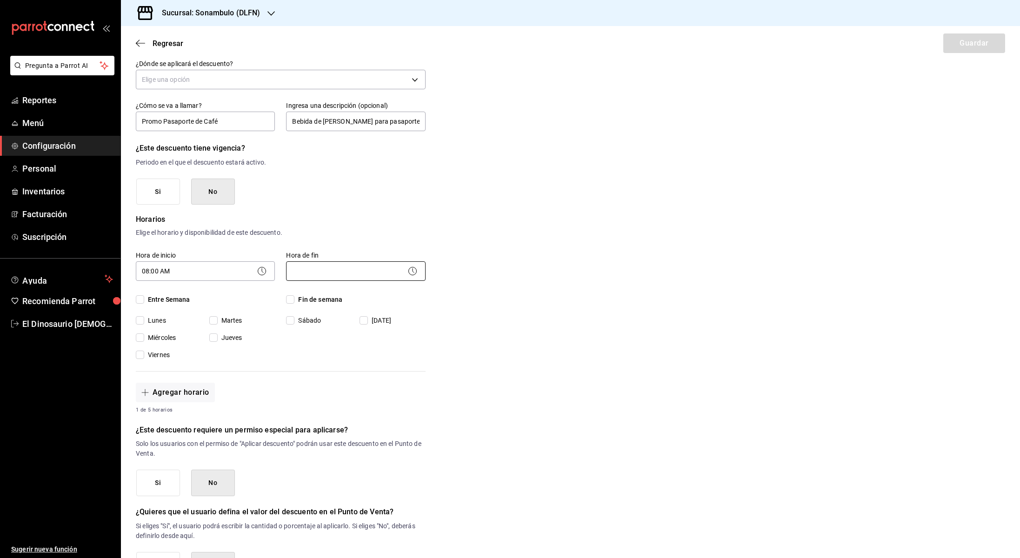
click at [350, 268] on body "Pregunta a Parrot AI Reportes Menú Configuración Personal Inventarios Facturaci…" at bounding box center [510, 279] width 1020 height 558
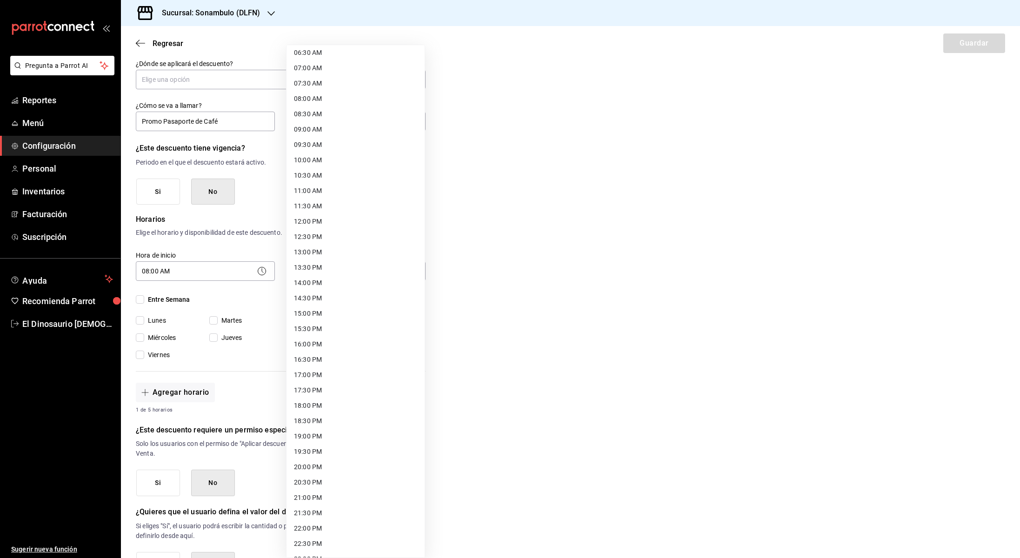
scroll to position [239, 0]
click at [367, 436] on li "20:00 PM" at bounding box center [356, 431] width 138 height 15
type input "20:00"
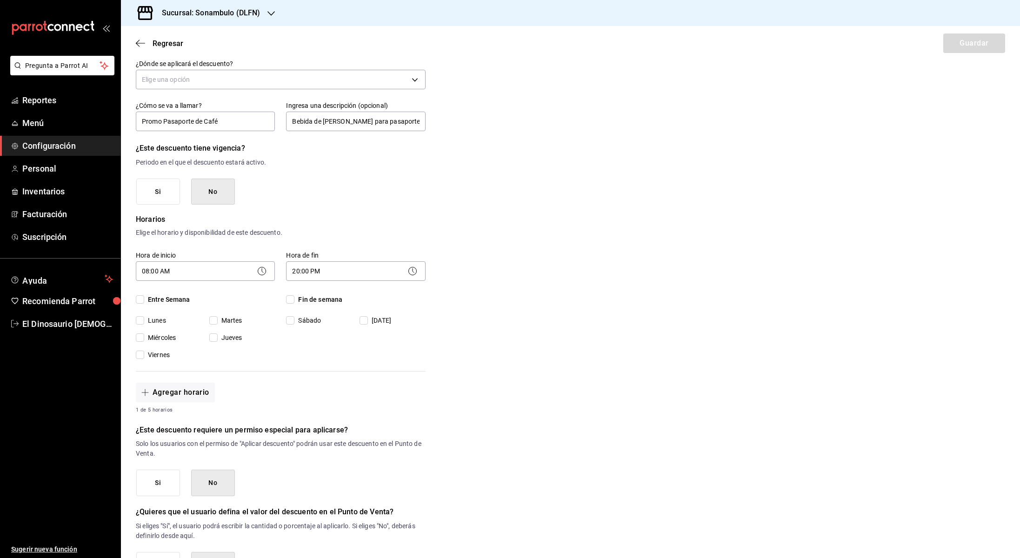
drag, startPoint x: 289, startPoint y: 302, endPoint x: 247, endPoint y: 302, distance: 42.4
click at [289, 302] on input "Fin de semana" at bounding box center [290, 299] width 8 height 8
checkbox input "true"
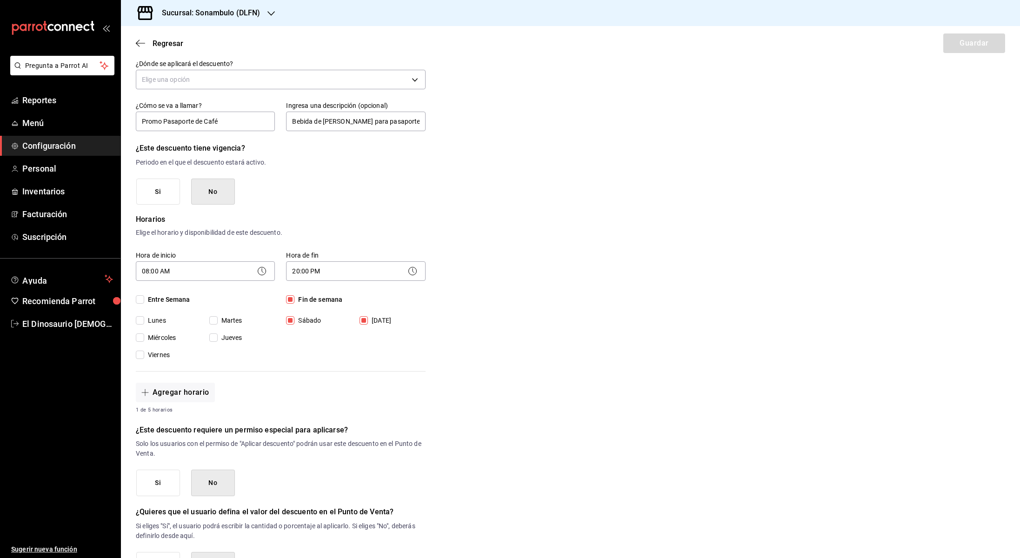
click at [137, 300] on input "Entre Semana" at bounding box center [140, 299] width 8 height 8
checkbox input "true"
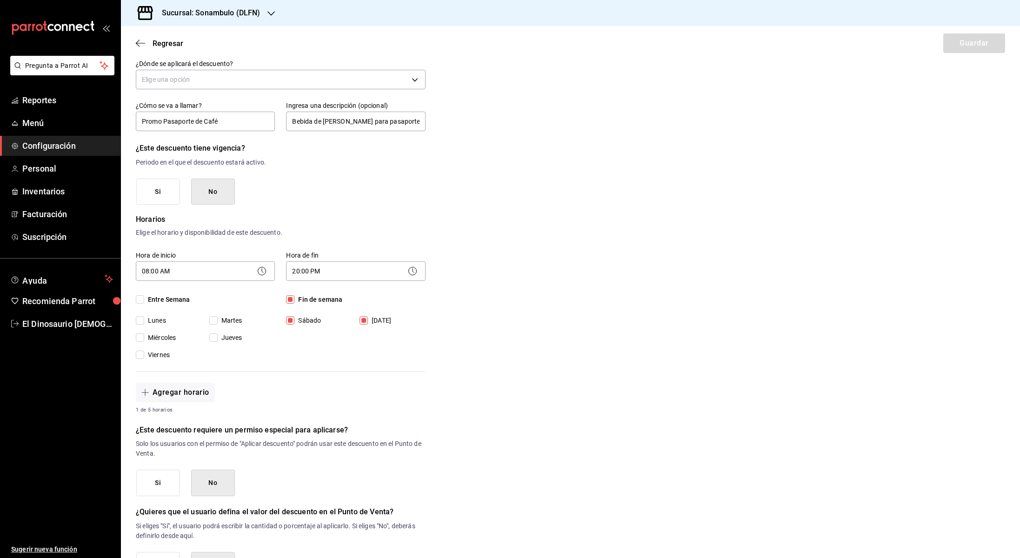
checkbox input "true"
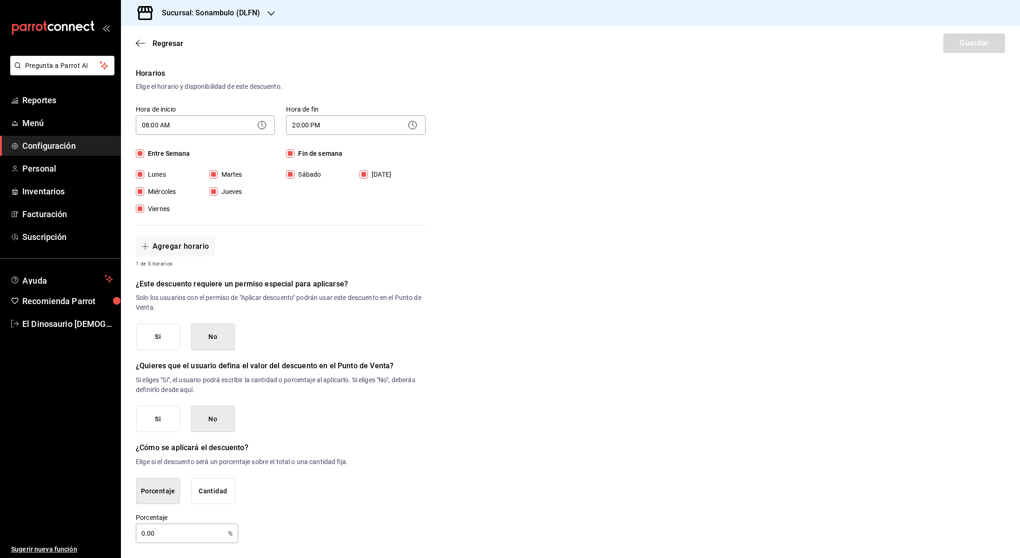
click at [219, 338] on button "No" at bounding box center [213, 337] width 44 height 27
click at [221, 417] on button "No" at bounding box center [213, 419] width 44 height 27
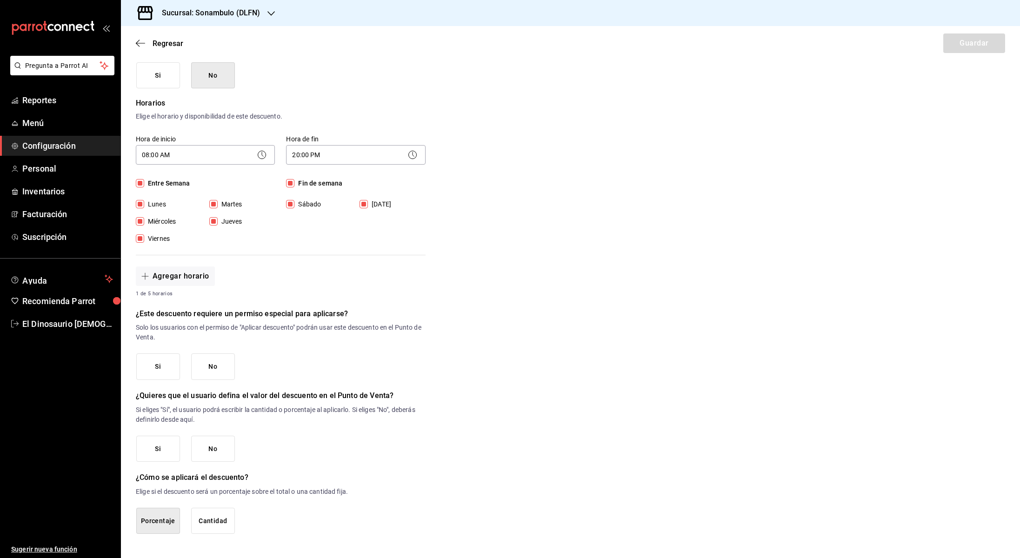
click at [221, 445] on button "No" at bounding box center [213, 449] width 44 height 27
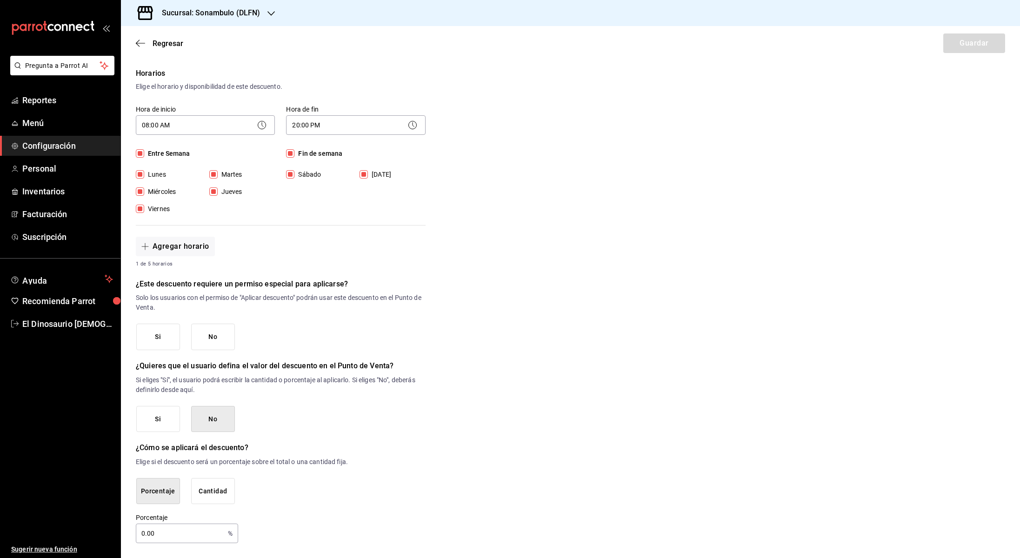
click at [160, 531] on input "0.00" at bounding box center [180, 533] width 88 height 19
drag, startPoint x: 124, startPoint y: 531, endPoint x: 51, endPoint y: 522, distance: 73.2
click at [52, 521] on div "Pregunta a Parrot AI Reportes Menú Configuración Personal Inventarios Facturaci…" at bounding box center [510, 279] width 1020 height 558
type input "100"
click at [509, 399] on div "Nuevo descuento ¿Dónde se aplicará el descuento? Elige una opción ¿Cómo se va a…" at bounding box center [570, 214] width 899 height 659
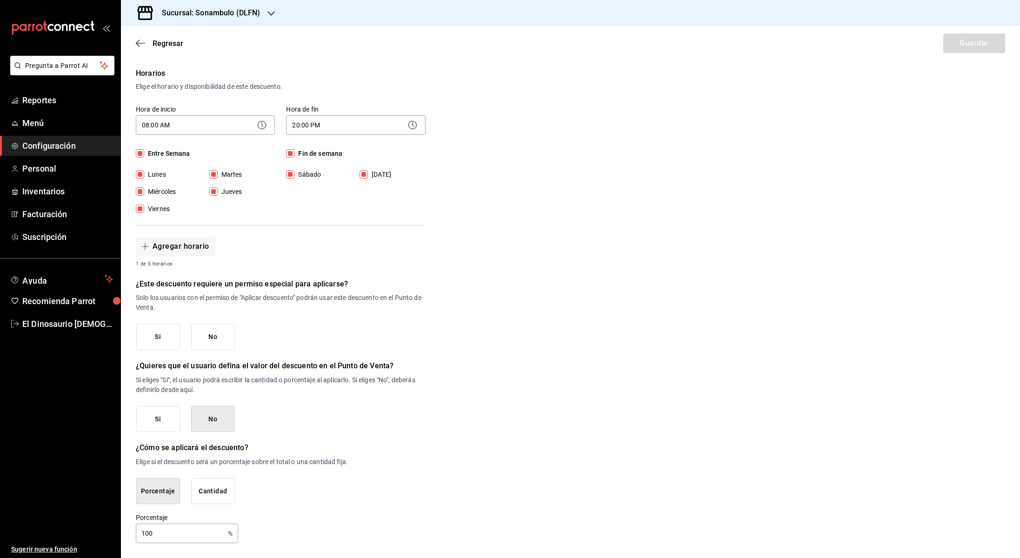
click at [966, 150] on div "Nuevo descuento ¿Dónde se aplicará el descuento? Elige una opción ¿Cómo se va a…" at bounding box center [570, 214] width 899 height 659
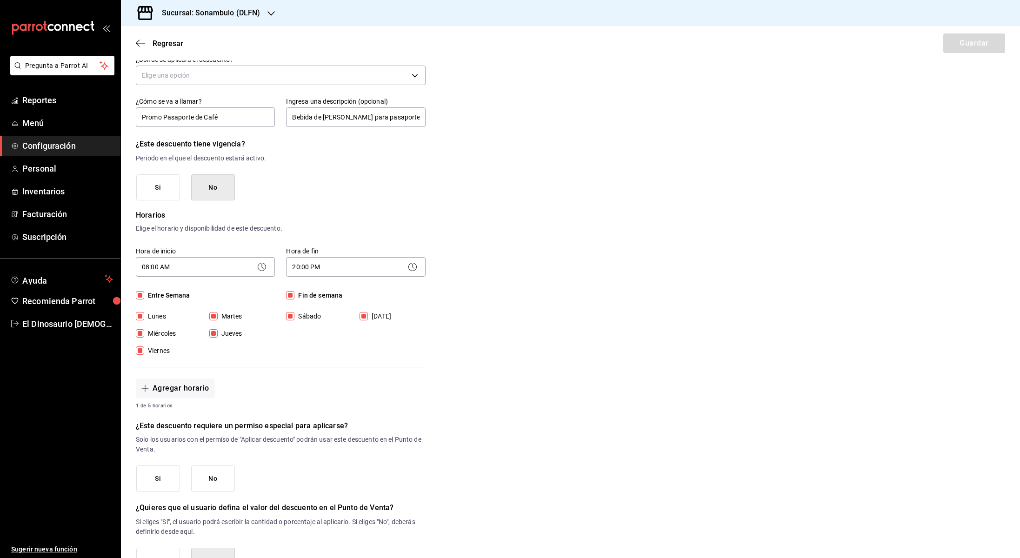
scroll to position [0, 0]
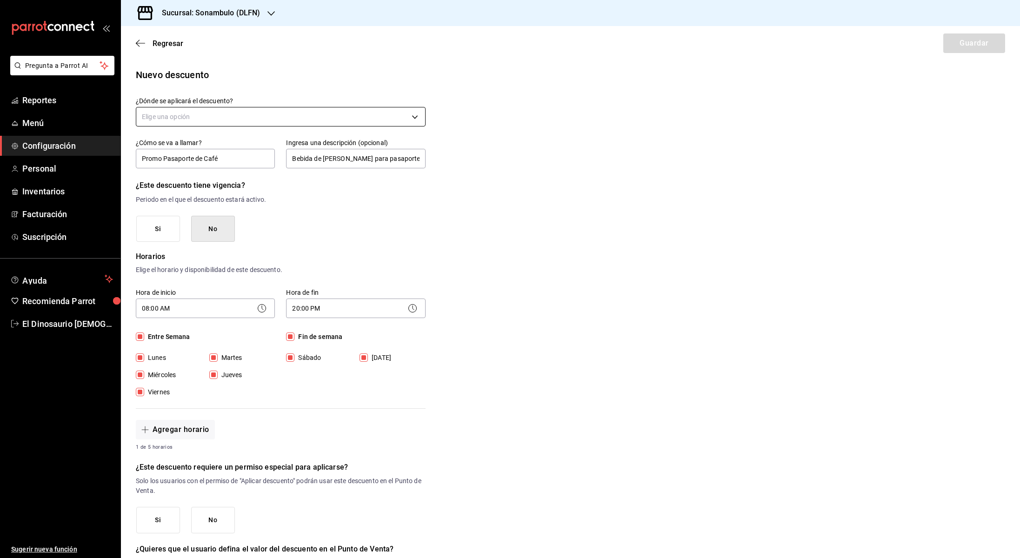
click at [377, 121] on body "Pregunta a Parrot AI Reportes Menú Configuración Personal Inventarios Facturaci…" at bounding box center [510, 279] width 1020 height 558
click at [320, 174] on li "Artículo en orden" at bounding box center [280, 176] width 289 height 15
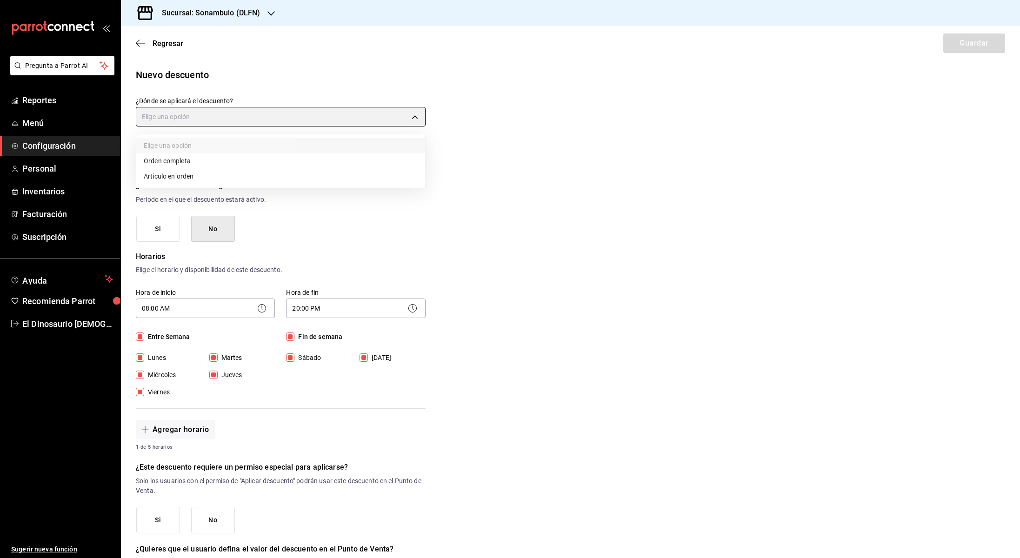
type input "ORDER_ITEM"
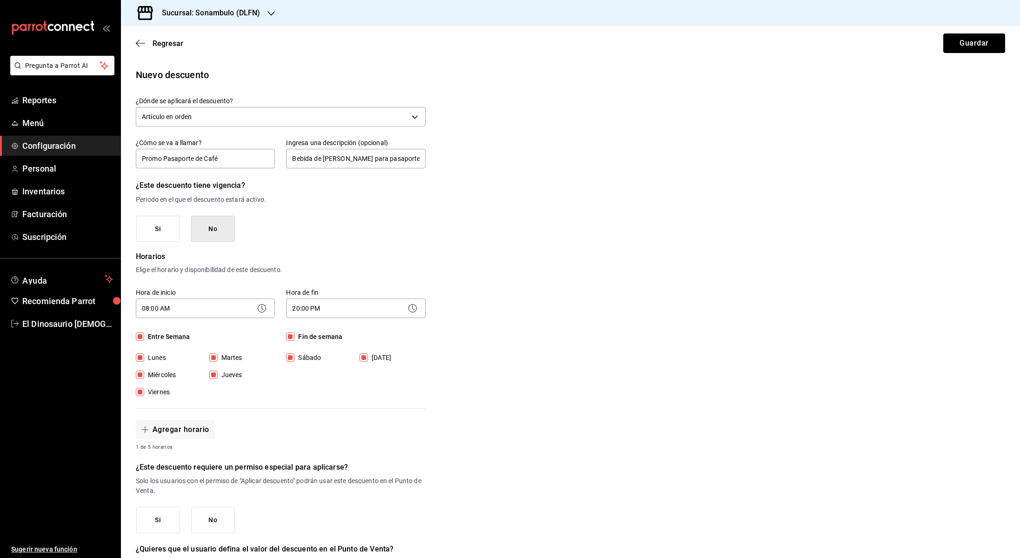
click at [977, 47] on button "Guardar" at bounding box center [975, 44] width 62 height 20
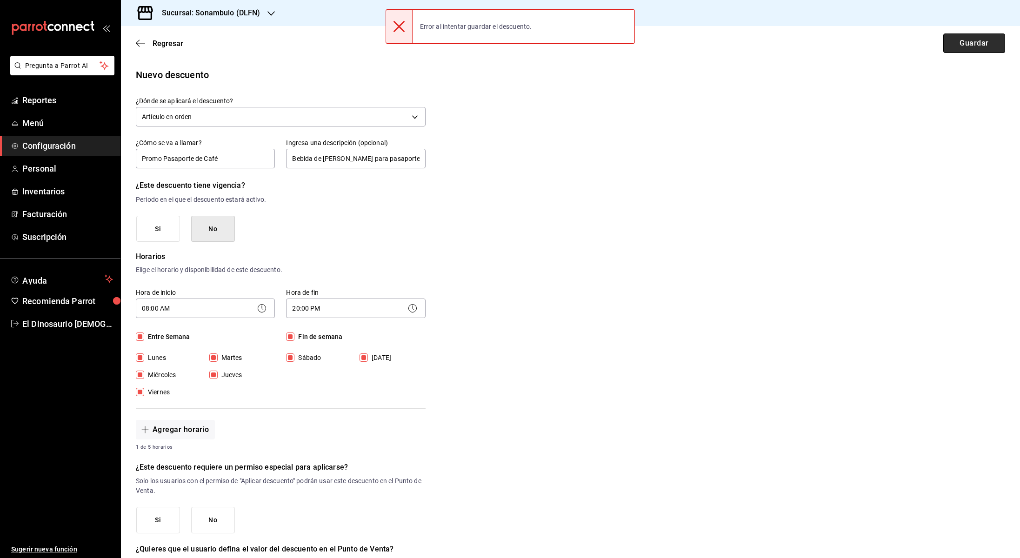
click at [969, 45] on button "Guardar" at bounding box center [975, 44] width 62 height 20
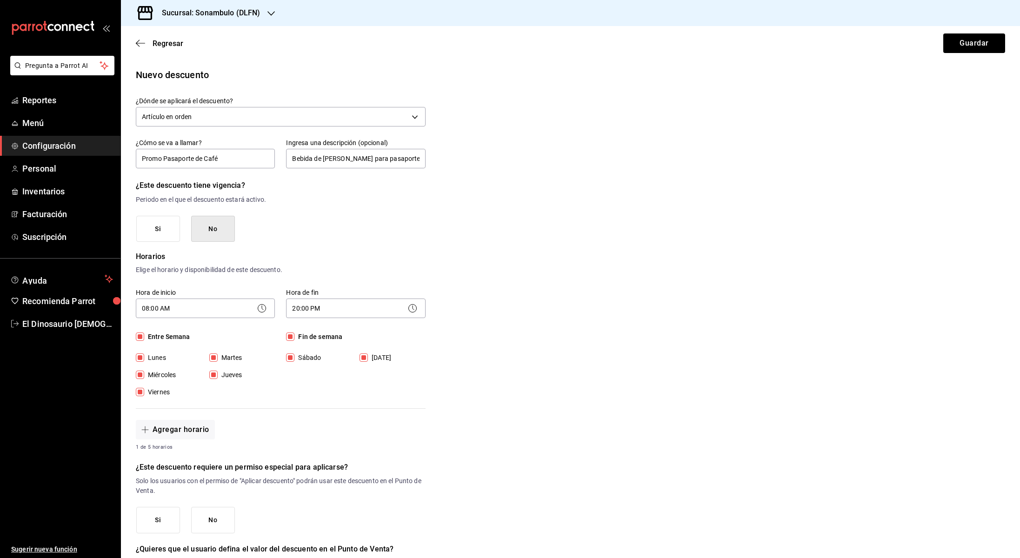
click at [220, 233] on button "No" at bounding box center [213, 229] width 44 height 27
click at [422, 147] on div "Ingresa una descripción (opcional) Bebida de [PERSON_NAME] para pasaporte de ca…" at bounding box center [355, 154] width 139 height 31
click at [422, 159] on input "Bebida de [PERSON_NAME] para pasaporte de café" at bounding box center [355, 159] width 139 height 20
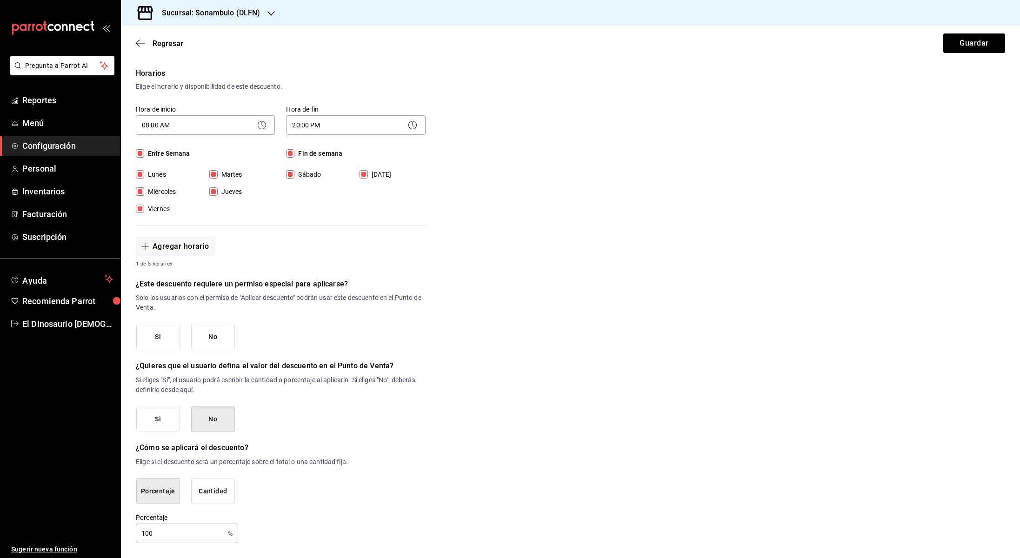
scroll to position [181, 0]
click at [219, 345] on button "No" at bounding box center [213, 339] width 44 height 27
click at [956, 50] on button "Guardar" at bounding box center [975, 44] width 62 height 20
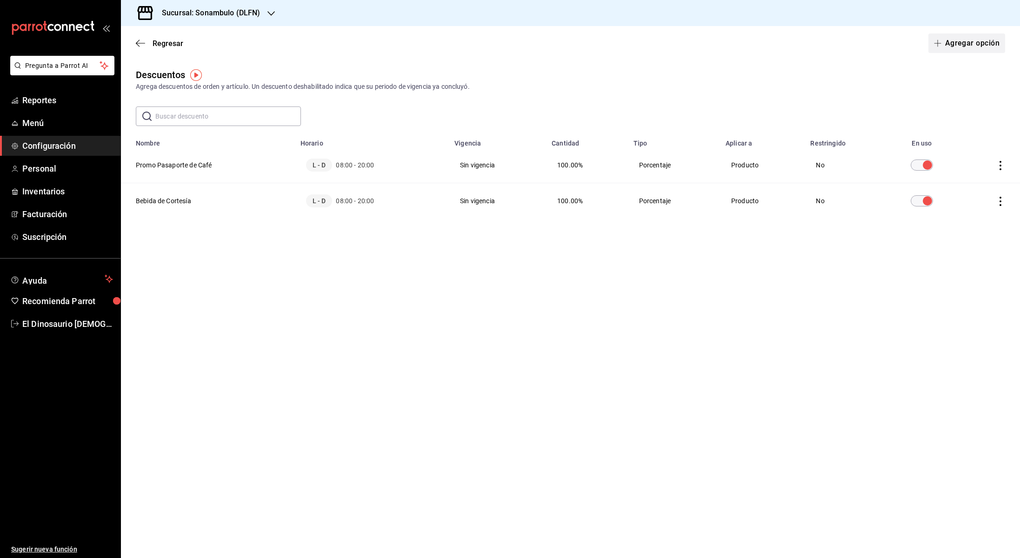
click at [968, 40] on button "Agregar opción" at bounding box center [967, 44] width 77 height 20
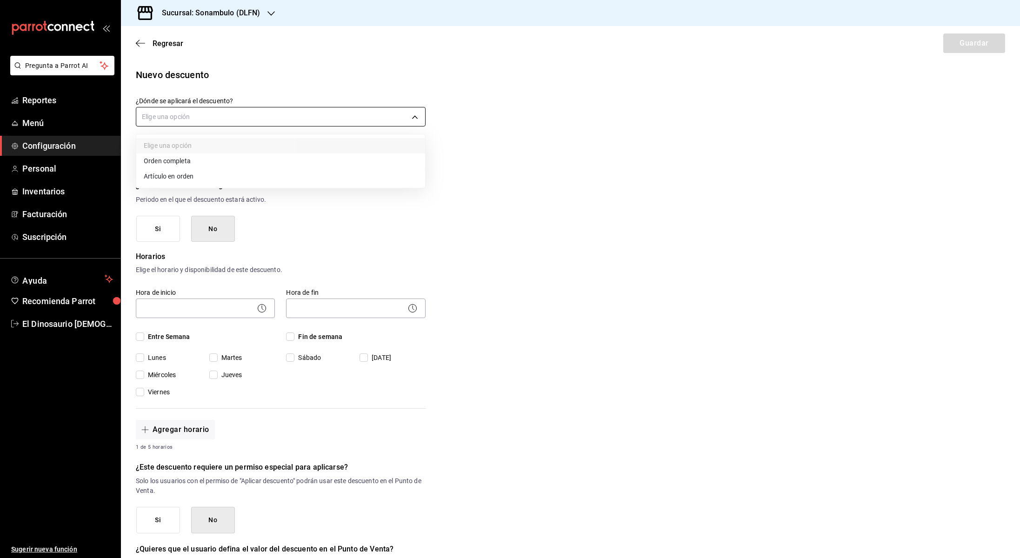
click at [422, 114] on body "Pregunta a Parrot AI Reportes Menú Configuración Personal Inventarios Facturaci…" at bounding box center [510, 279] width 1020 height 558
click at [357, 178] on li "Artículo en orden" at bounding box center [280, 176] width 289 height 15
type input "ORDER_ITEM"
click at [239, 160] on input "text" at bounding box center [205, 159] width 139 height 20
type input "Descuento %"
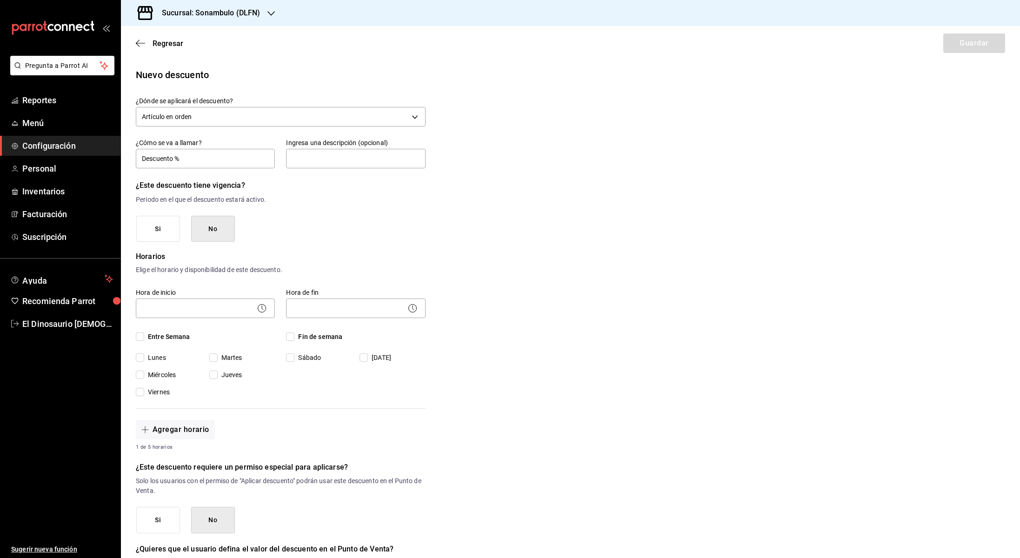
click at [450, 219] on div "Nuevo descuento ¿Dónde se aplicará el descuento? Artículo en orden ORDER_ITEM ¿…" at bounding box center [570, 397] width 899 height 659
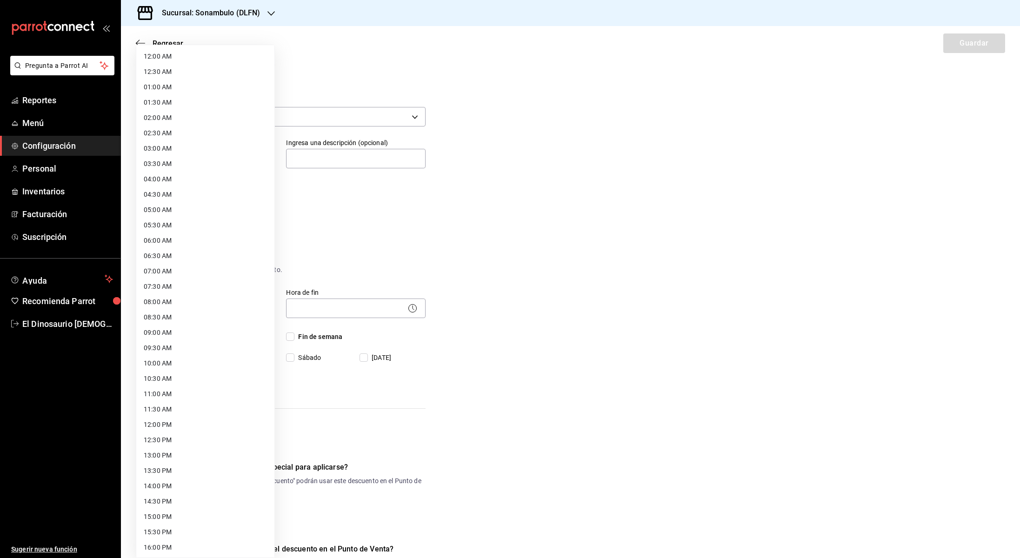
click at [186, 311] on body "Pregunta a Parrot AI Reportes Menú Configuración Personal Inventarios Facturaci…" at bounding box center [510, 279] width 1020 height 558
click at [199, 302] on li "08:00 AM" at bounding box center [205, 302] width 138 height 15
type input "08:00"
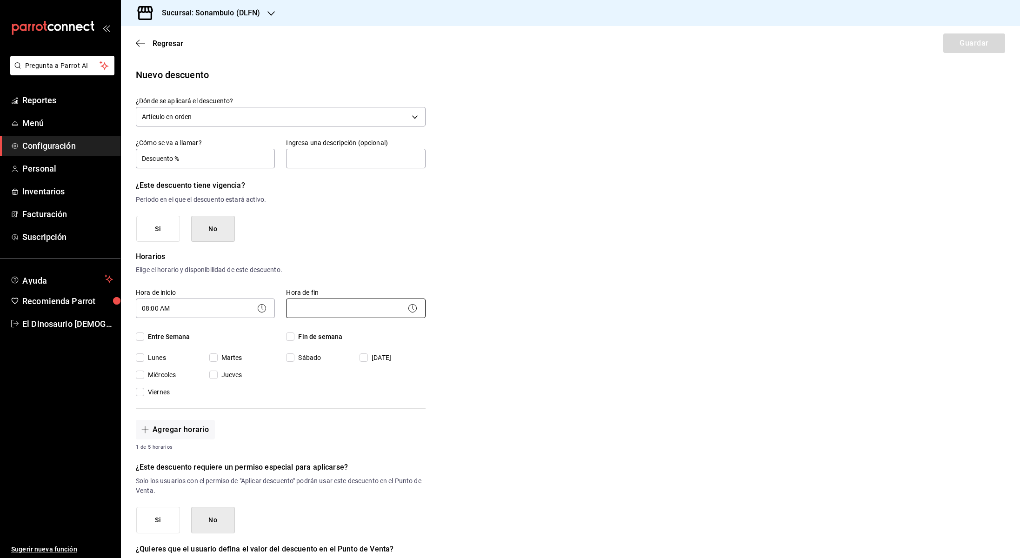
click at [342, 309] on body "Pregunta a Parrot AI Reportes Menú Configuración Personal Inventarios Facturaci…" at bounding box center [510, 279] width 1020 height 558
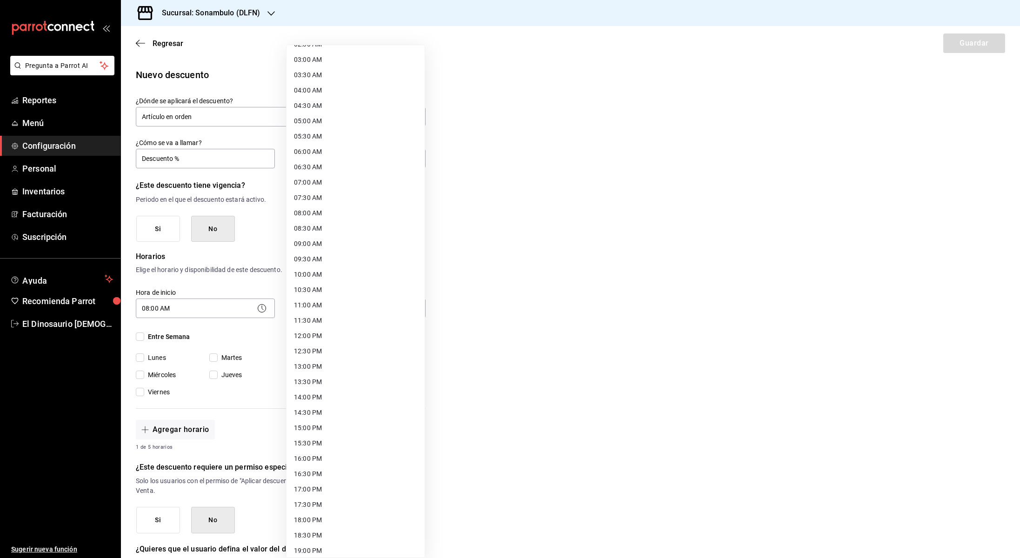
scroll to position [164, 0]
click at [369, 511] on li "20:00 PM" at bounding box center [356, 506] width 138 height 15
type input "20:00"
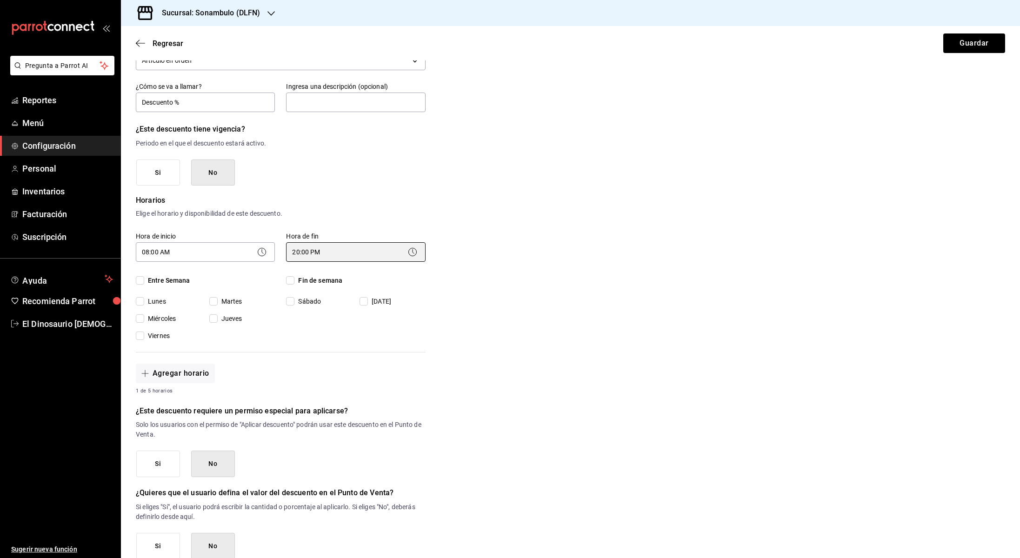
scroll to position [75, 0]
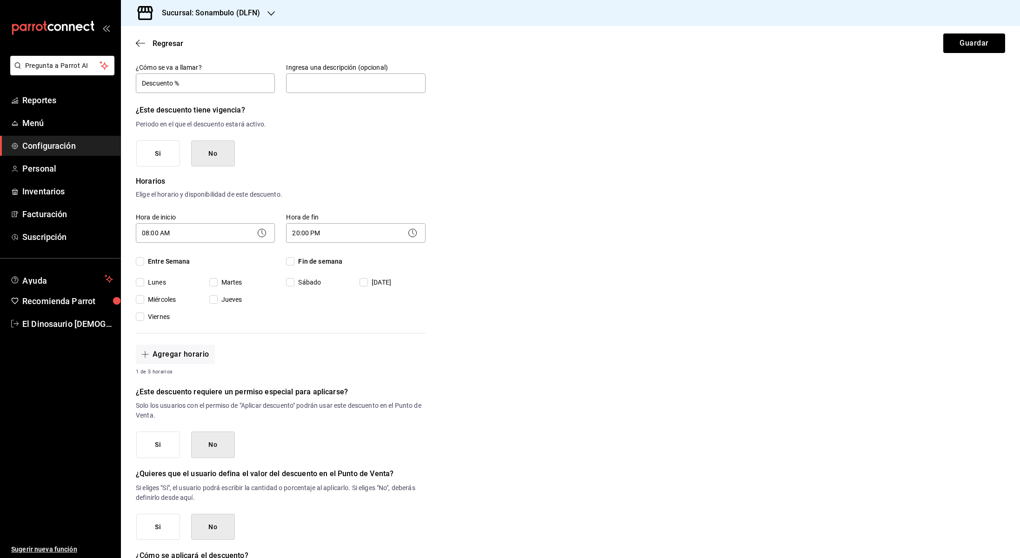
click at [139, 260] on input "Entre Semana" at bounding box center [140, 261] width 8 height 8
checkbox input "true"
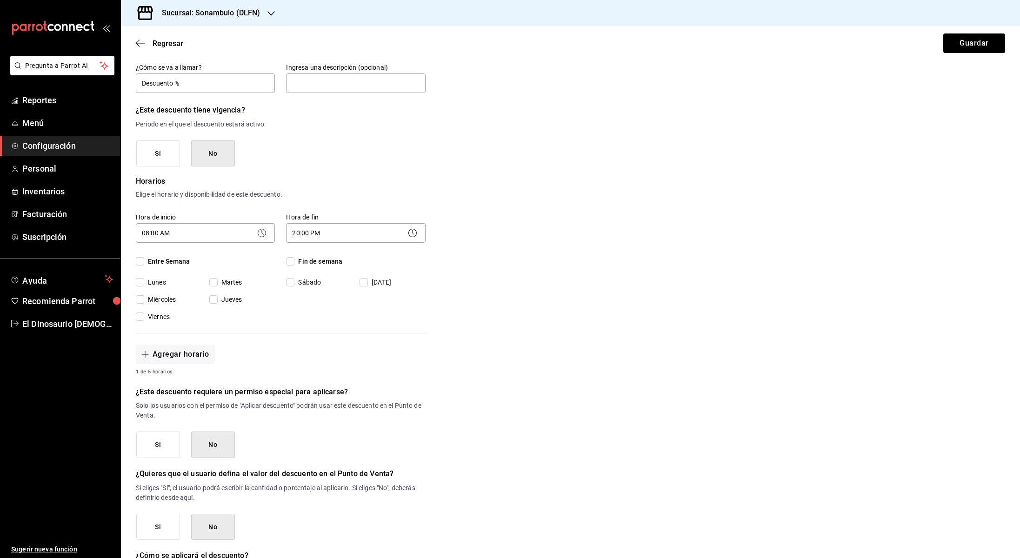
checkbox input "true"
click at [290, 262] on input "Fin de semana" at bounding box center [290, 261] width 8 height 8
checkbox input "true"
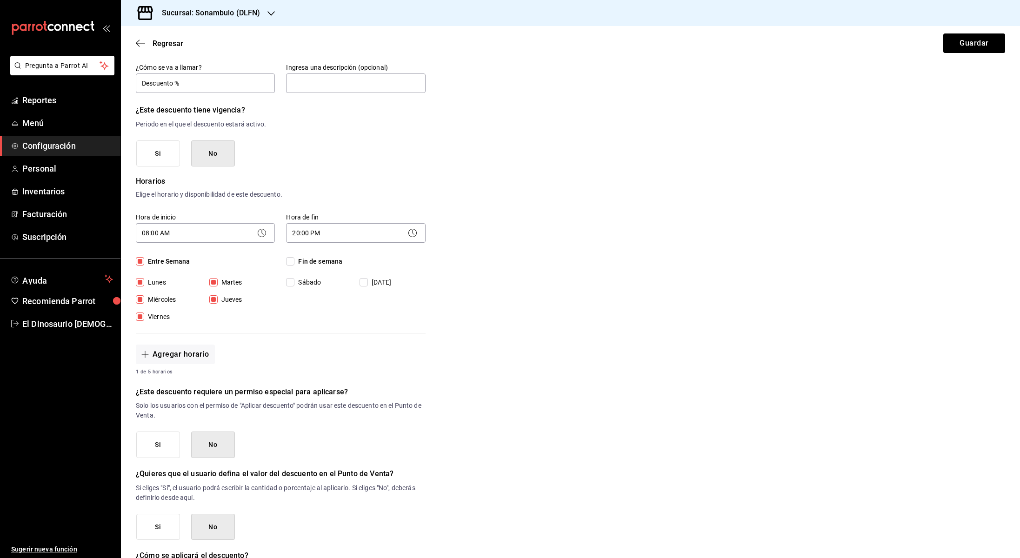
checkbox input "true"
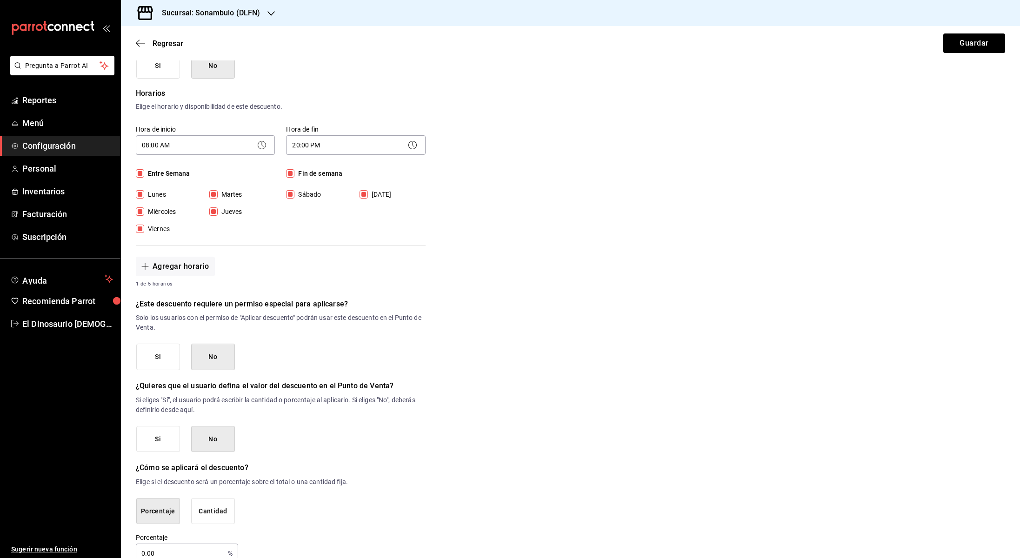
scroll to position [183, 0]
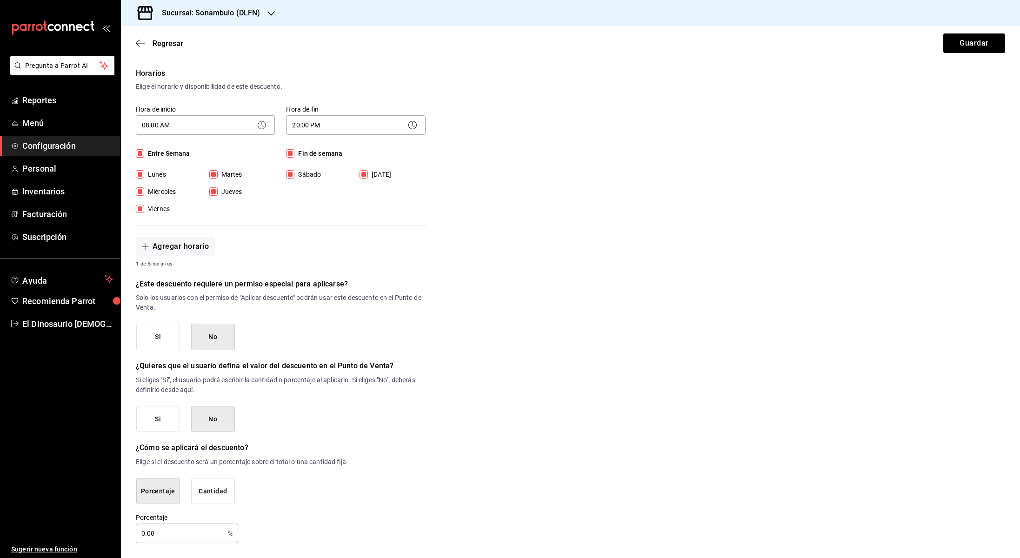
click at [160, 422] on button "Si" at bounding box center [158, 419] width 44 height 27
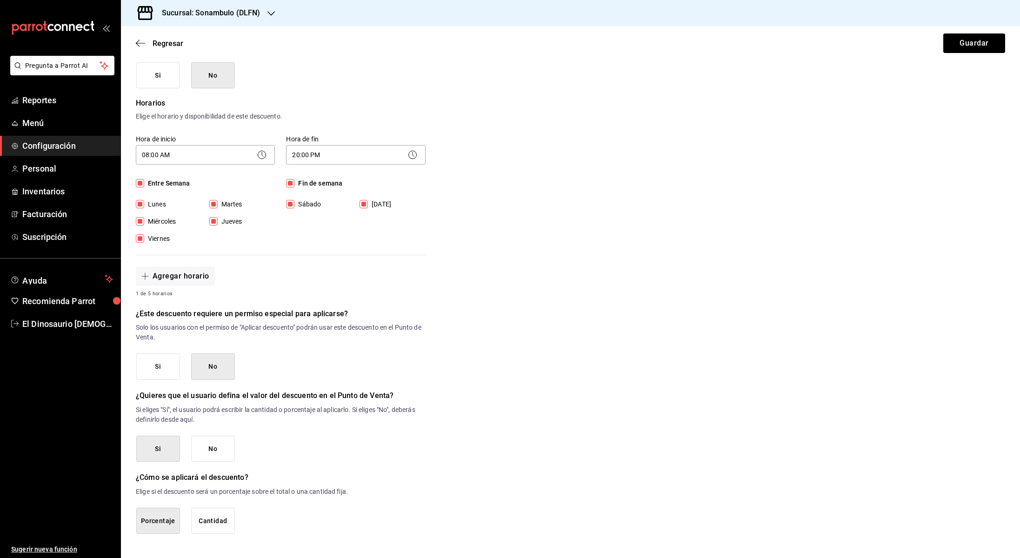
click at [161, 525] on button "Porcentaje" at bounding box center [158, 521] width 44 height 27
click at [162, 524] on button "Porcentaje" at bounding box center [158, 521] width 44 height 27
click at [973, 50] on button "Guardar" at bounding box center [975, 44] width 62 height 20
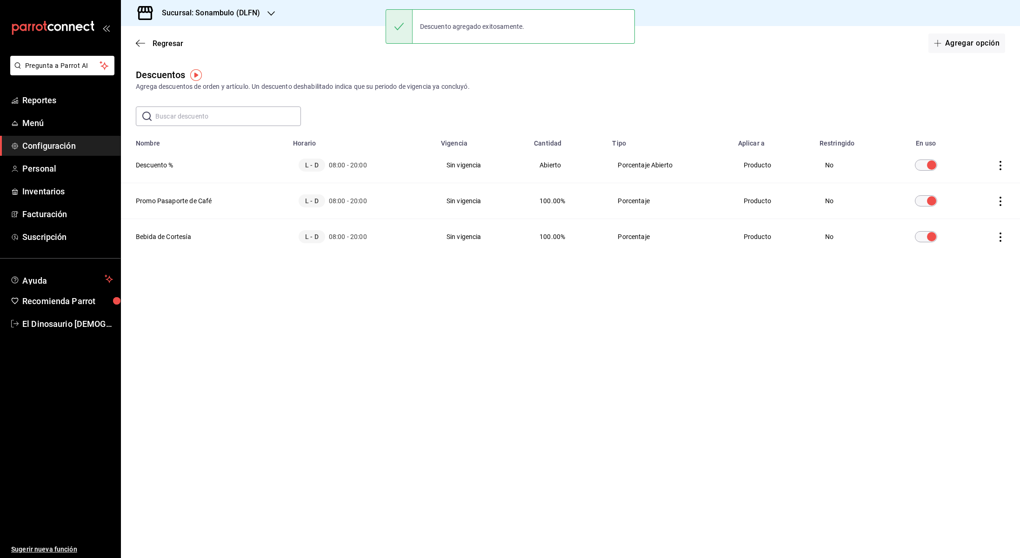
click at [205, 126] on div "Descuentos Agrega descuentos de orden y artículo. Un descuento deshabilitado in…" at bounding box center [570, 178] width 899 height 220
click at [206, 121] on input "text" at bounding box center [228, 116] width 146 height 19
click at [592, 86] on div "Agrega descuentos de orden y artículo. Un descuento deshabilitado indica que su…" at bounding box center [571, 87] width 870 height 10
click at [967, 44] on button "Agregar opción" at bounding box center [967, 44] width 77 height 20
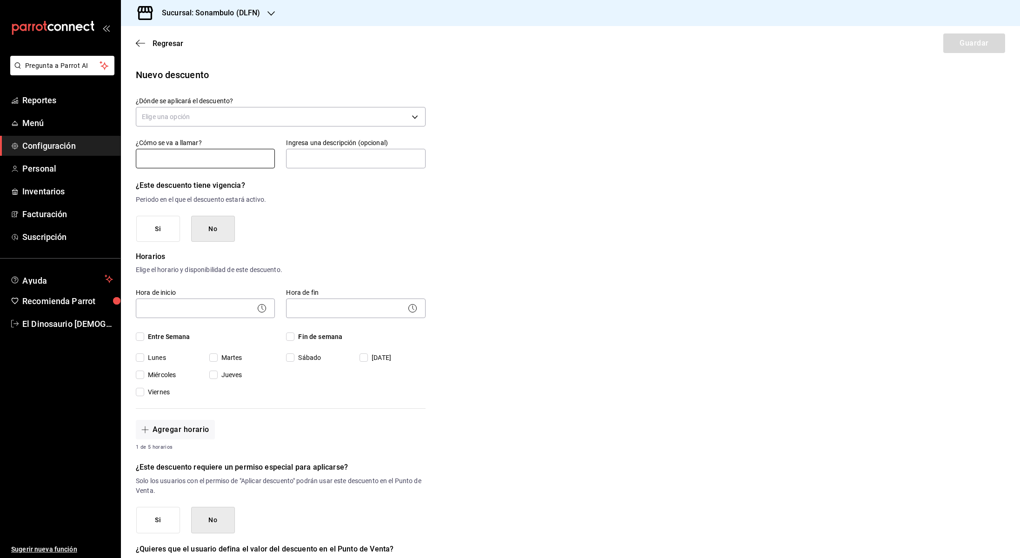
click at [240, 156] on input "text" at bounding box center [205, 159] width 139 height 20
type input "Descuento $"
click at [454, 203] on div "Nuevo descuento ¿Dónde se aplicará el descuento? Elige una opción ¿Cómo se va a…" at bounding box center [570, 397] width 899 height 659
click at [340, 110] on body "Pregunta a Parrot AI Reportes Menú Configuración Personal Inventarios Facturaci…" at bounding box center [510, 279] width 1020 height 558
click at [269, 173] on li "Artículo en orden" at bounding box center [280, 176] width 289 height 15
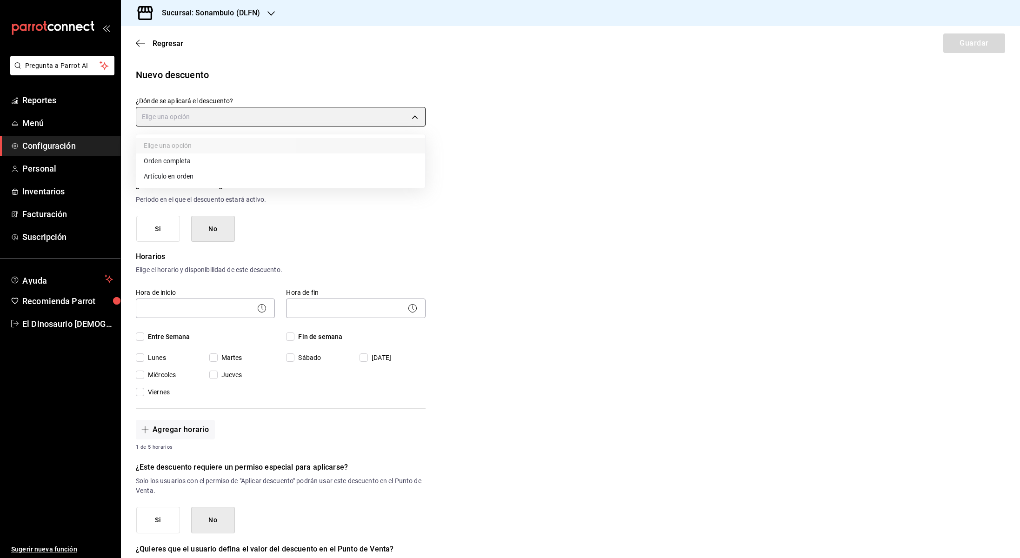
type input "ORDER_ITEM"
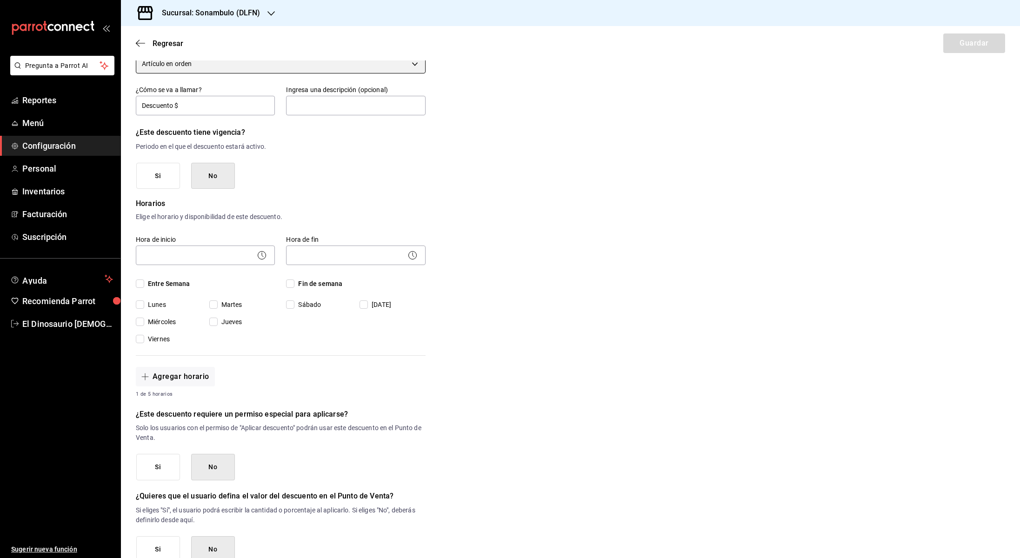
scroll to position [67, 0]
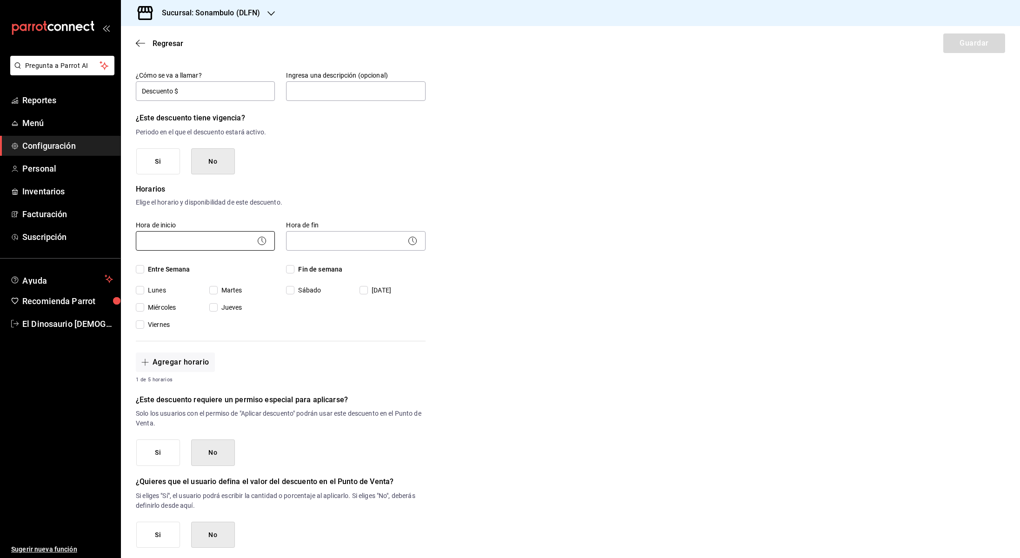
click at [207, 249] on body "Pregunta a Parrot AI Reportes Menú Configuración Personal Inventarios Facturaci…" at bounding box center [510, 279] width 1020 height 558
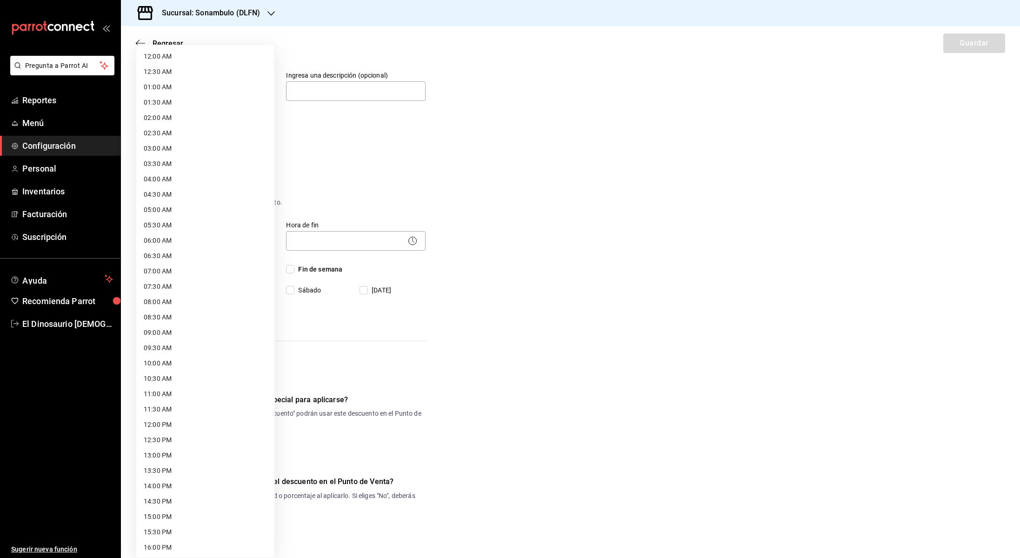
click at [215, 298] on li "08:00 AM" at bounding box center [205, 302] width 138 height 15
type input "08:00"
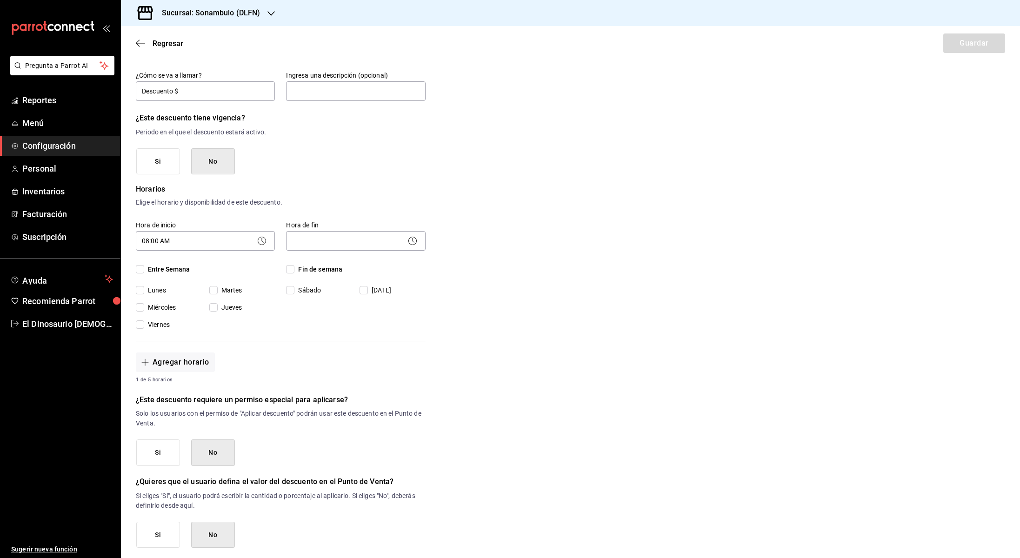
click at [338, 238] on body "Pregunta a Parrot AI Reportes Menú Configuración Personal Inventarios Facturaci…" at bounding box center [510, 279] width 1020 height 558
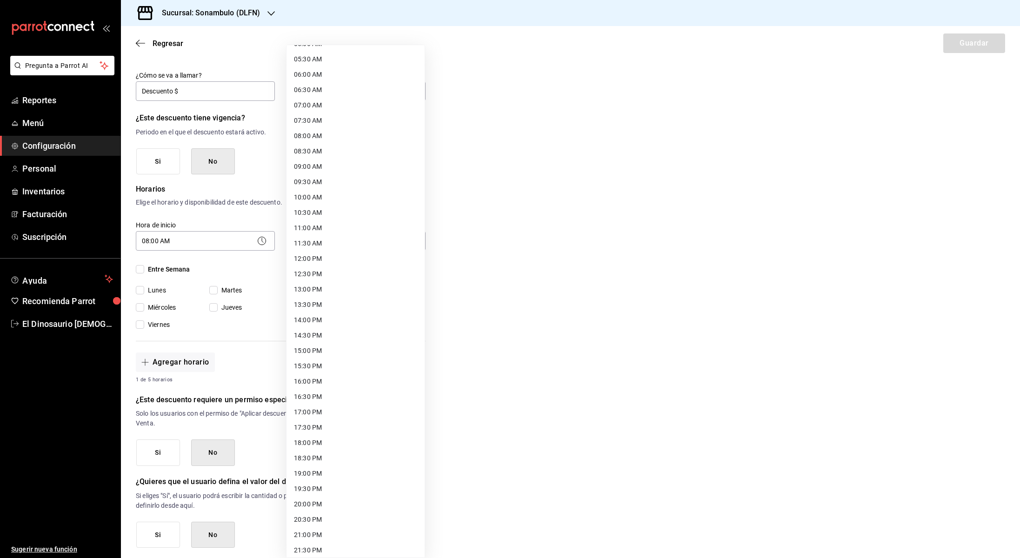
scroll to position [247, 0]
click at [355, 424] on li "20:00 PM" at bounding box center [356, 423] width 138 height 15
type input "20:00"
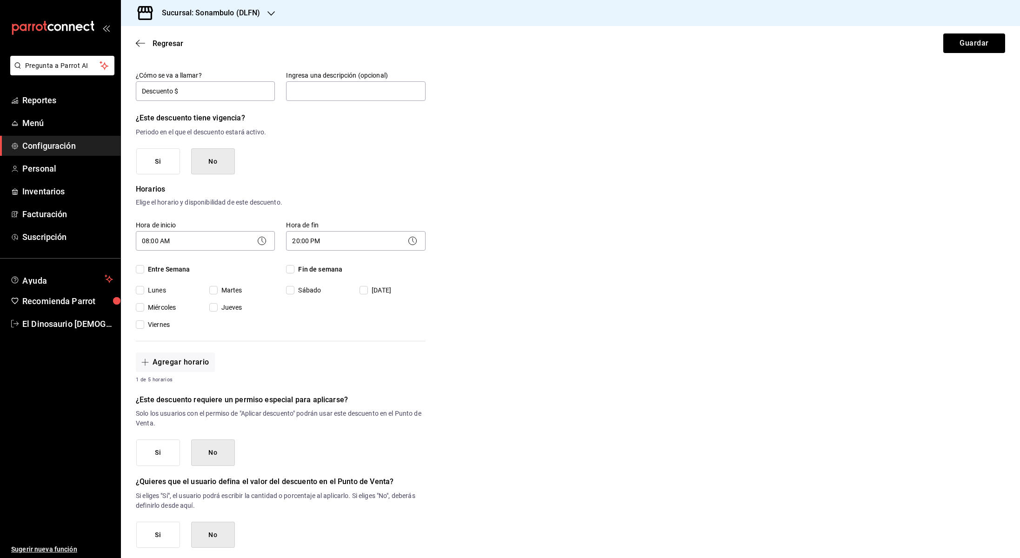
click at [562, 361] on div "Nuevo descuento ¿Dónde se aplicará el descuento? Artículo en orden ORDER_ITEM ¿…" at bounding box center [570, 329] width 899 height 659
click at [140, 269] on input "Entre Semana" at bounding box center [140, 269] width 8 height 8
checkbox input "true"
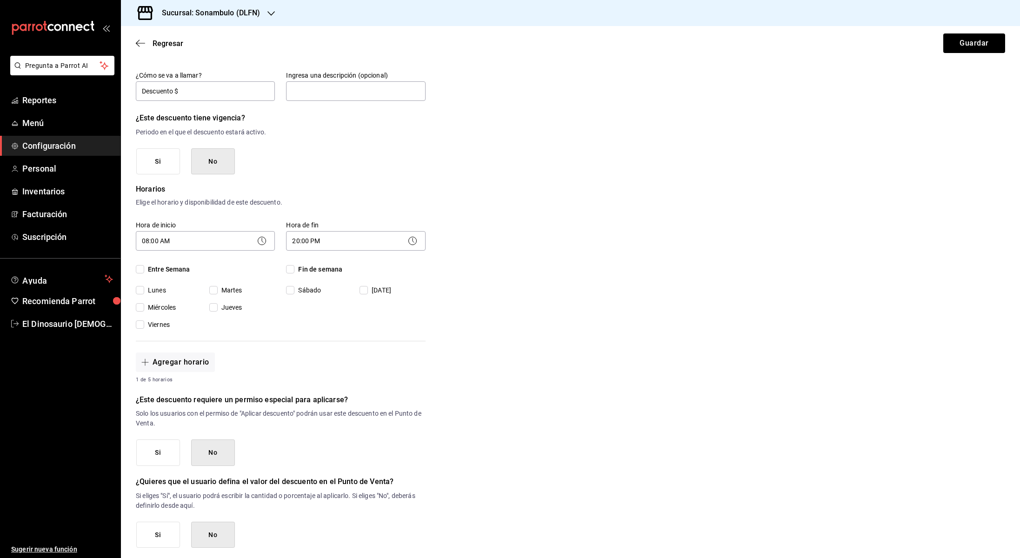
checkbox input "true"
drag, startPoint x: 289, startPoint y: 267, endPoint x: 301, endPoint y: 278, distance: 16.8
click at [289, 267] on input "Fin de semana" at bounding box center [290, 269] width 8 height 8
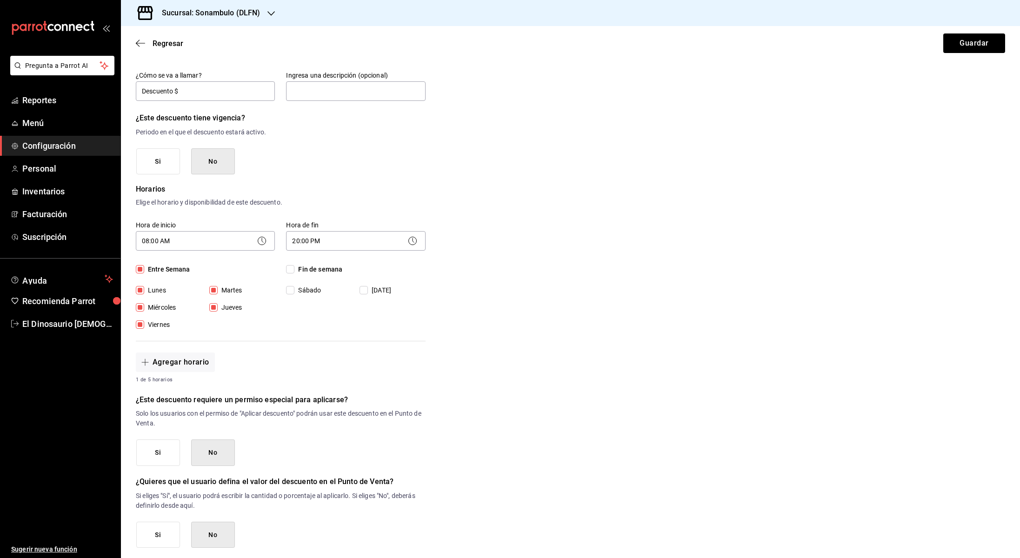
checkbox input "true"
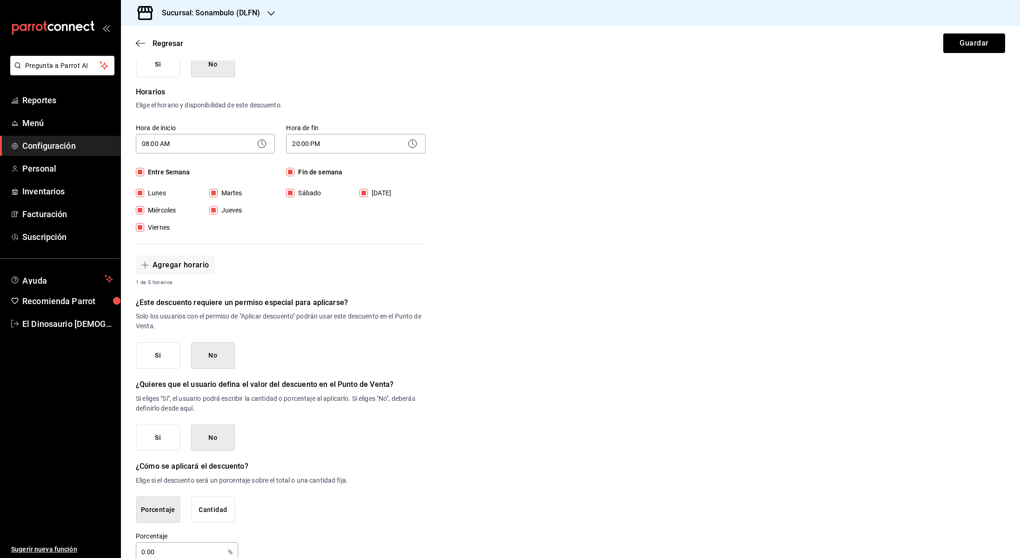
scroll to position [183, 0]
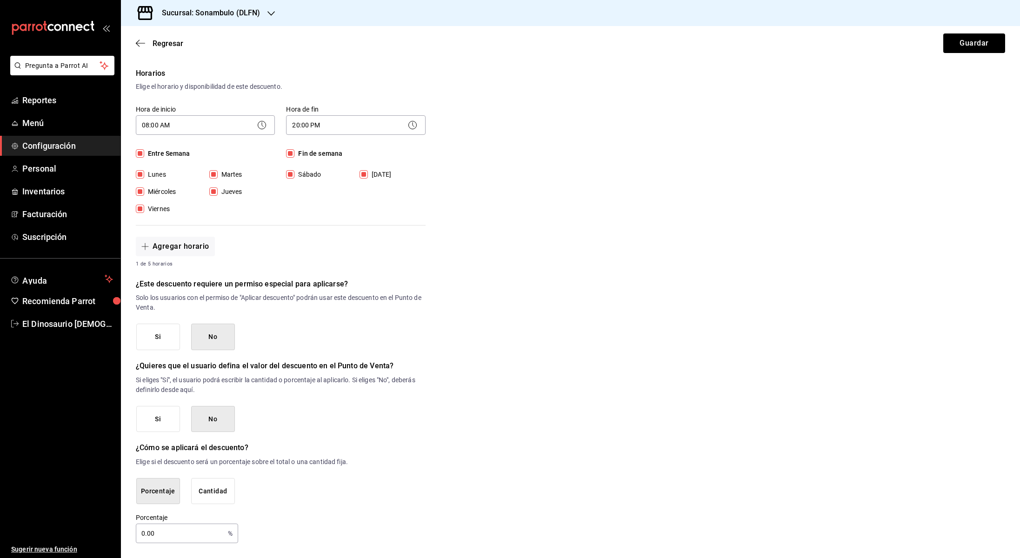
click at [221, 492] on button "Cantidad" at bounding box center [213, 491] width 44 height 27
click at [171, 416] on button "Si" at bounding box center [158, 418] width 44 height 27
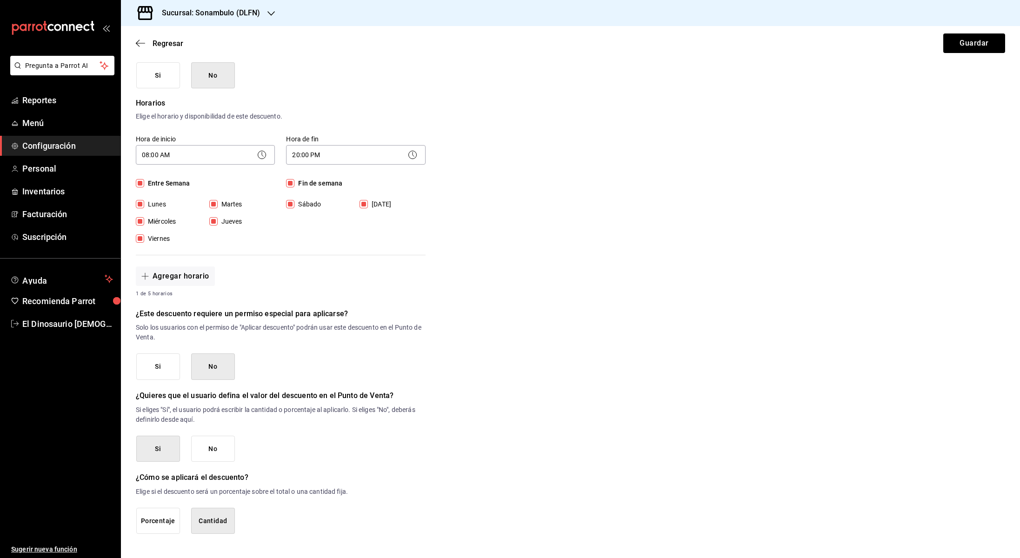
click at [231, 523] on button "Cantidad" at bounding box center [213, 521] width 44 height 27
click at [970, 48] on button "Guardar" at bounding box center [975, 44] width 62 height 20
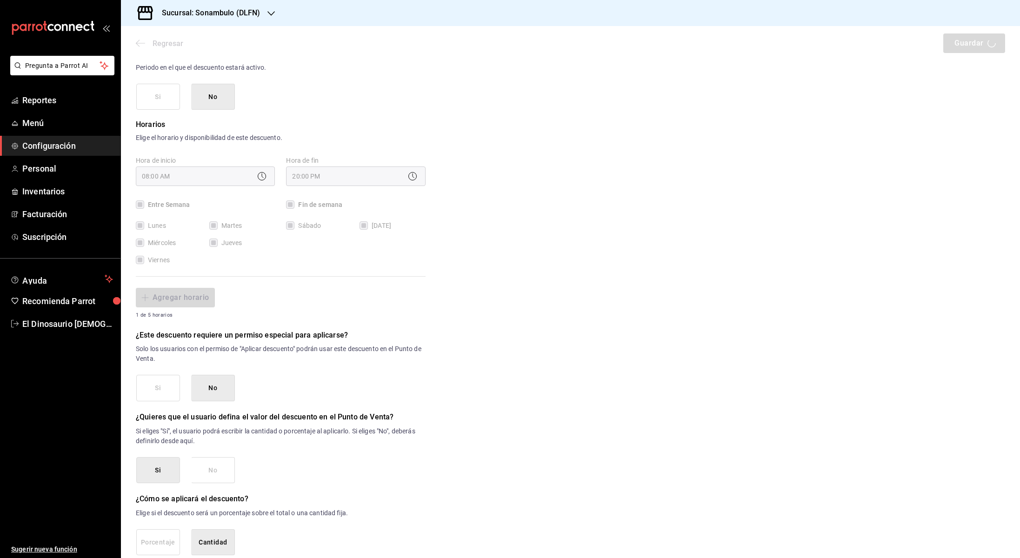
scroll to position [124, 0]
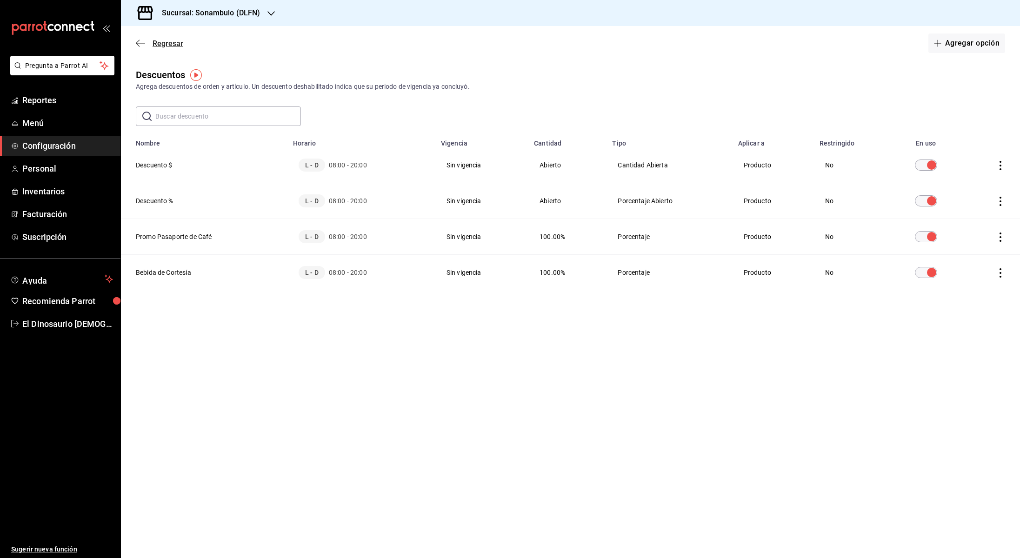
click at [156, 41] on span "Regresar" at bounding box center [168, 43] width 31 height 9
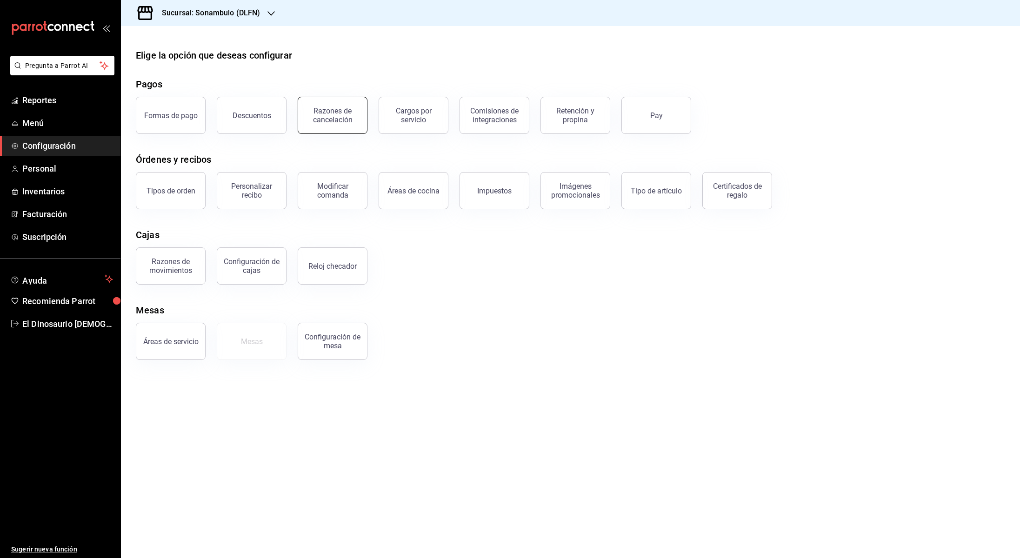
click at [345, 104] on button "Razones de cancelación" at bounding box center [333, 115] width 70 height 37
